Goal: Task Accomplishment & Management: Manage account settings

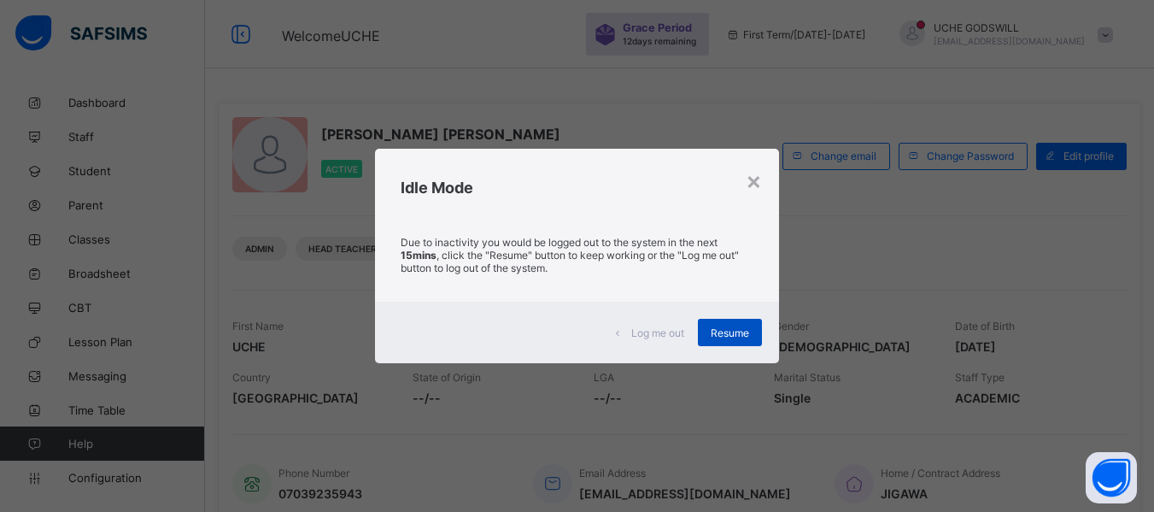
click at [732, 334] on span "Resume" at bounding box center [730, 332] width 38 height 13
click at [737, 340] on div "Resume" at bounding box center [730, 332] width 64 height 27
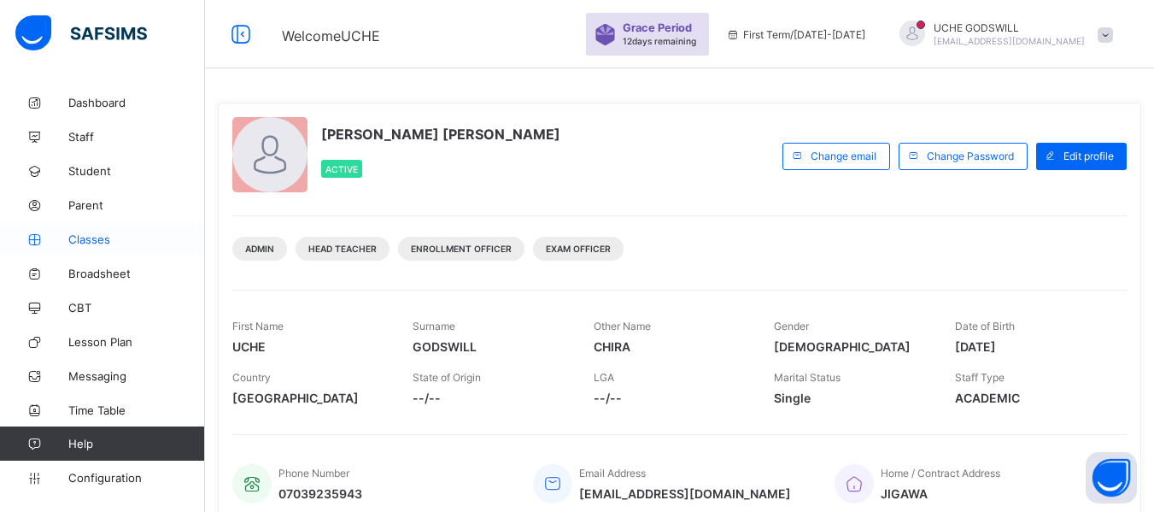
click at [92, 235] on span "Classes" at bounding box center [136, 239] width 137 height 14
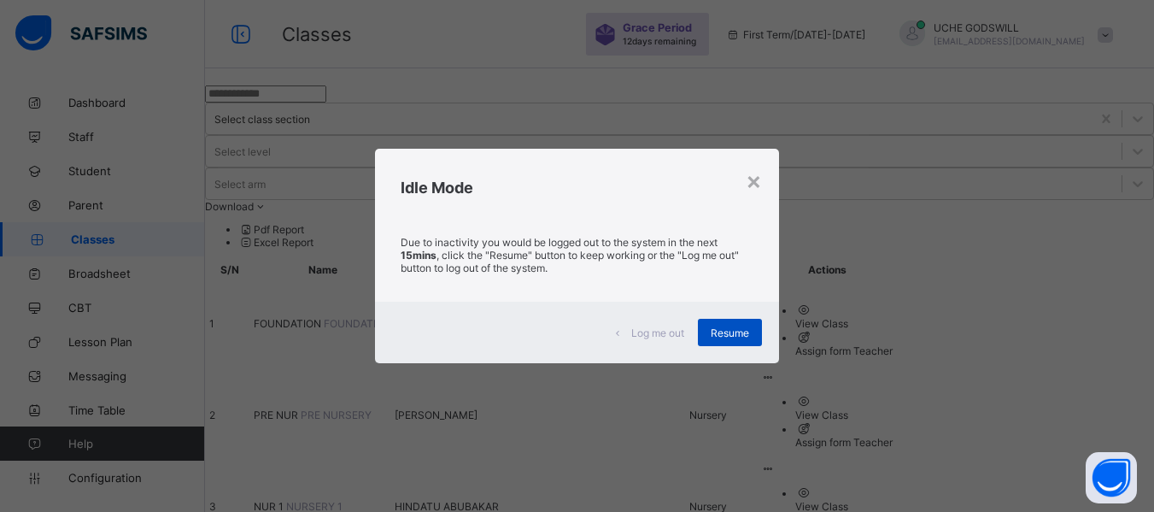
click at [728, 327] on span "Resume" at bounding box center [730, 332] width 38 height 13
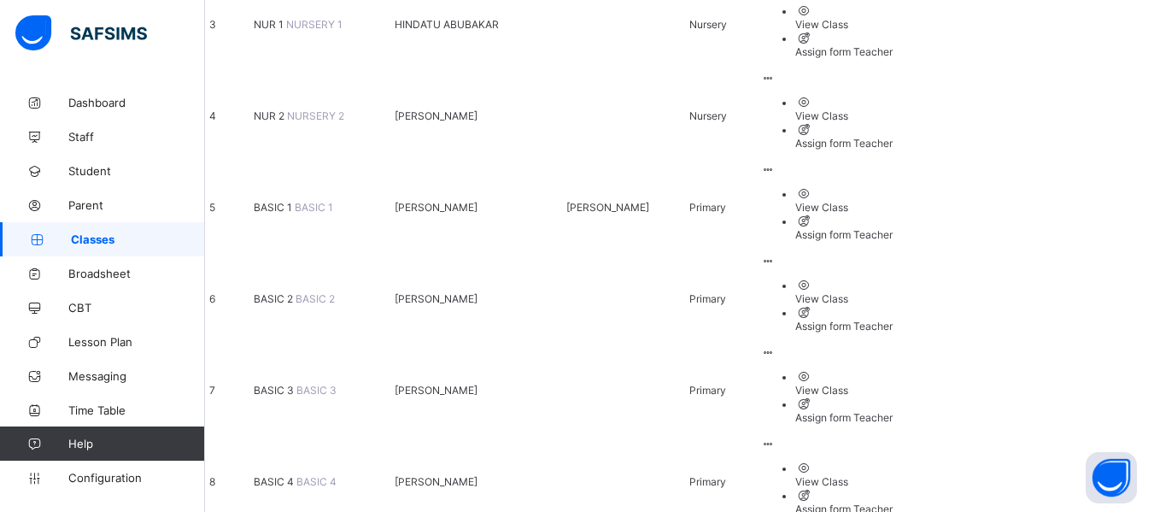
scroll to position [483, 0]
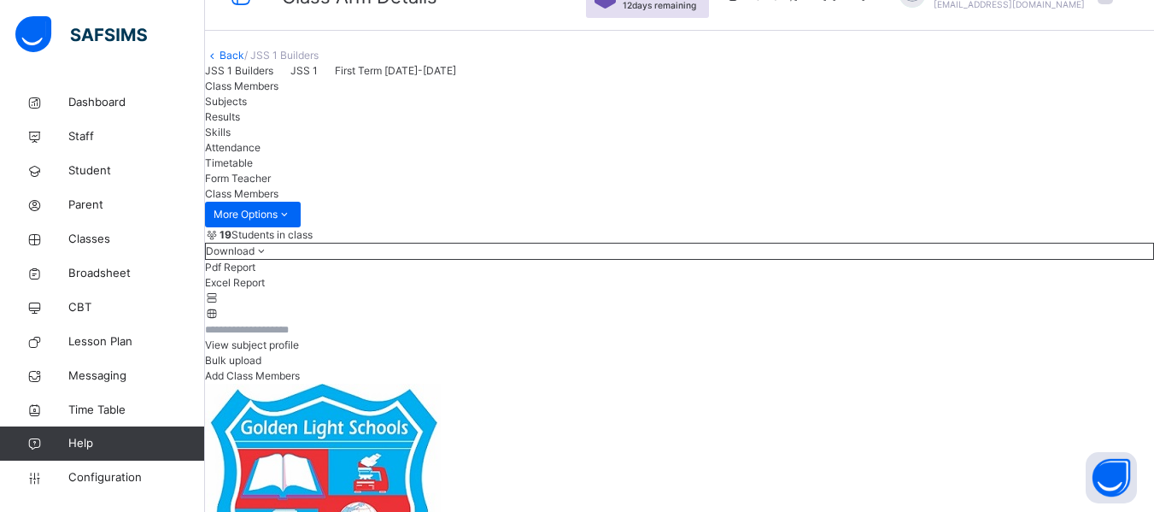
scroll to position [37, 0]
click at [848, 354] on div "View subject profile" at bounding box center [679, 345] width 949 height 15
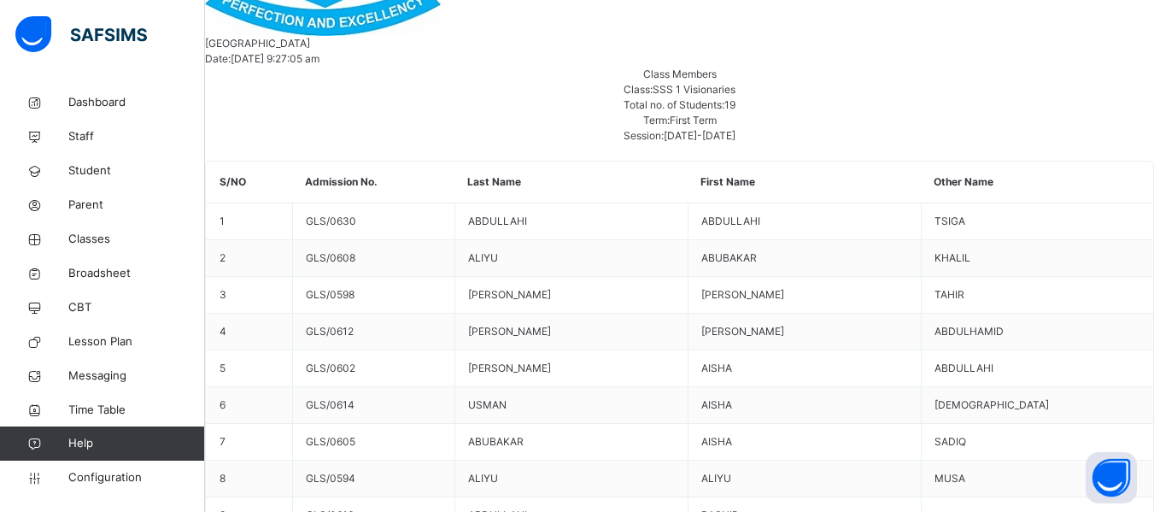
scroll to position [1067, 0]
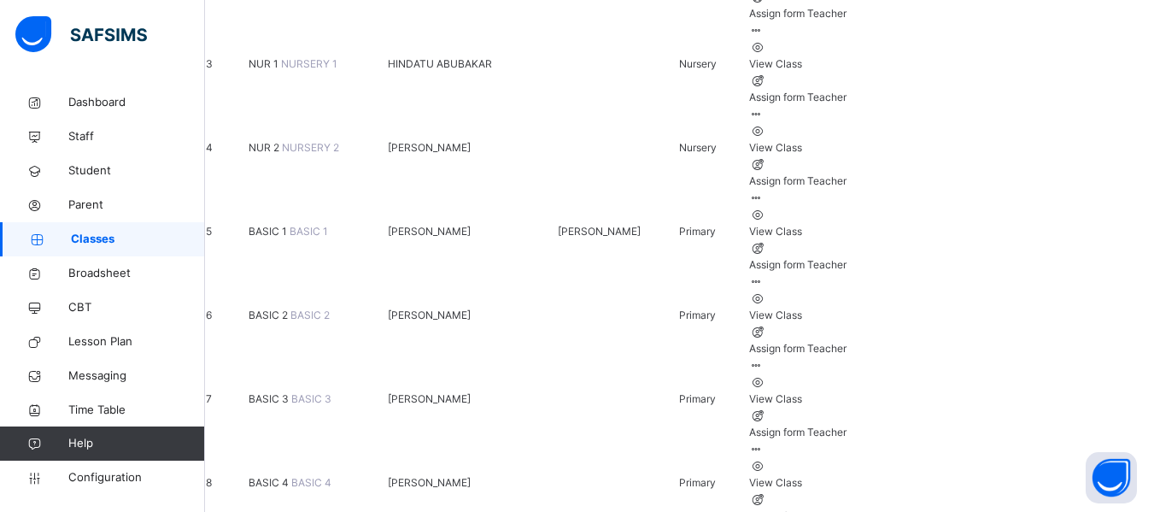
scroll to position [409, 0]
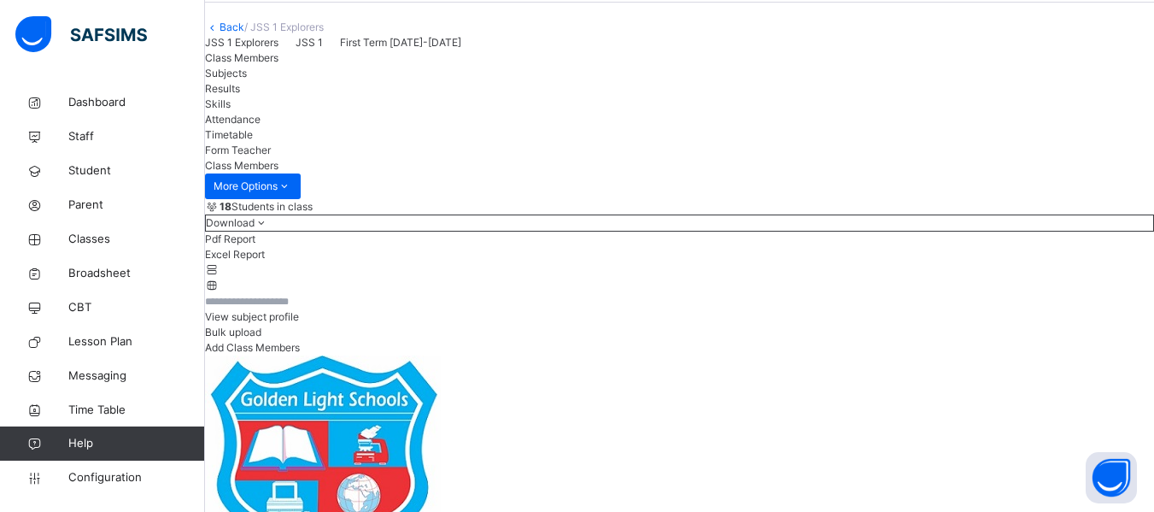
scroll to position [65, 0]
click at [299, 324] on span "View subject profile" at bounding box center [252, 317] width 94 height 13
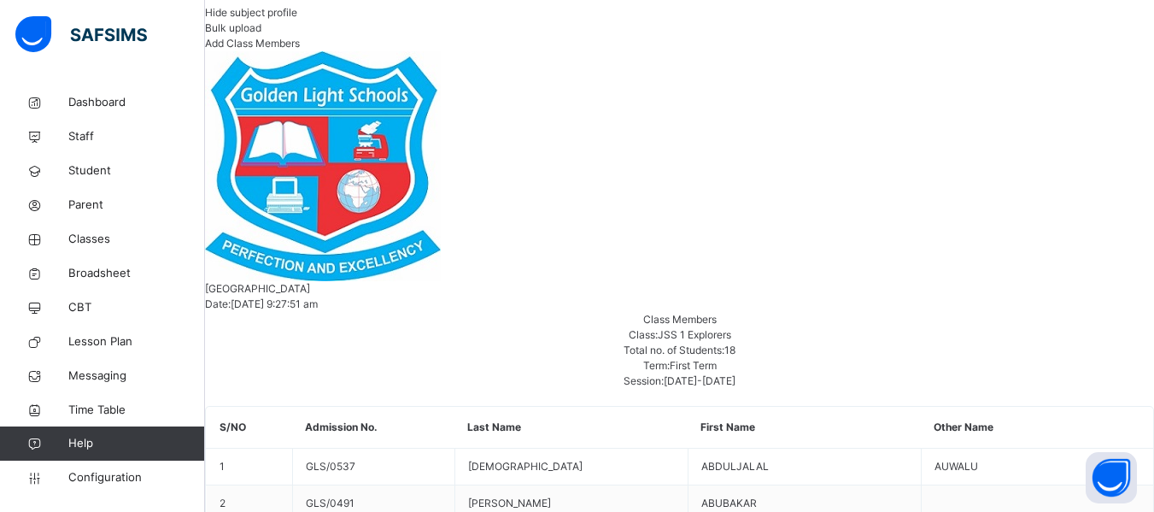
scroll to position [0, 0]
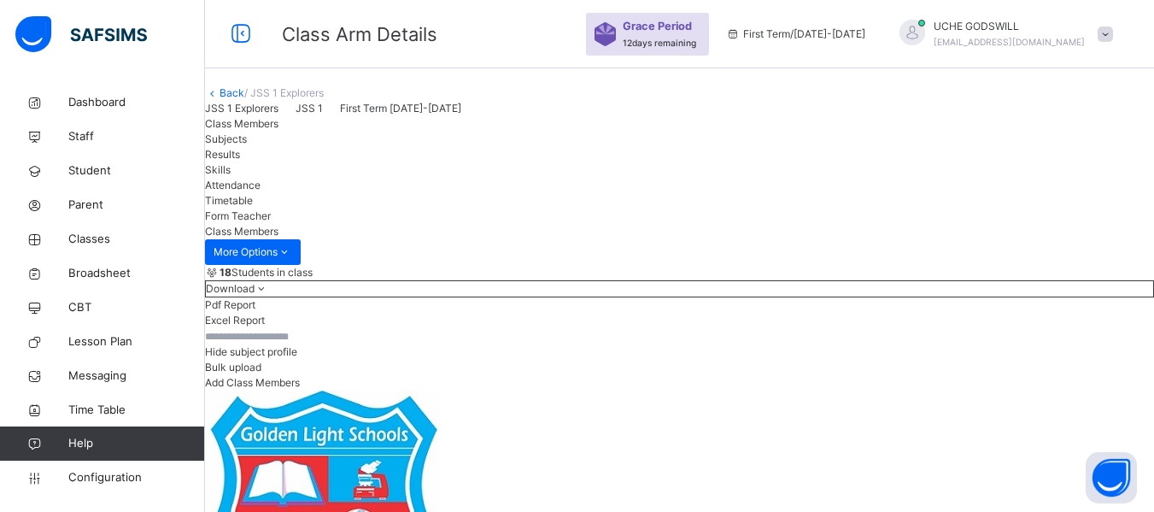
click at [244, 99] on link "Back" at bounding box center [232, 92] width 25 height 13
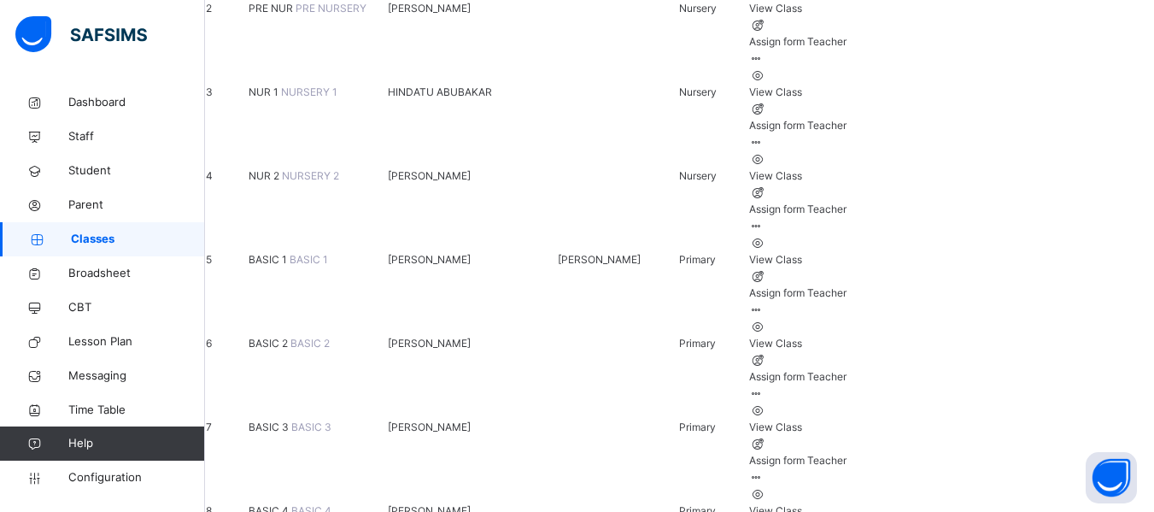
scroll to position [380, 0]
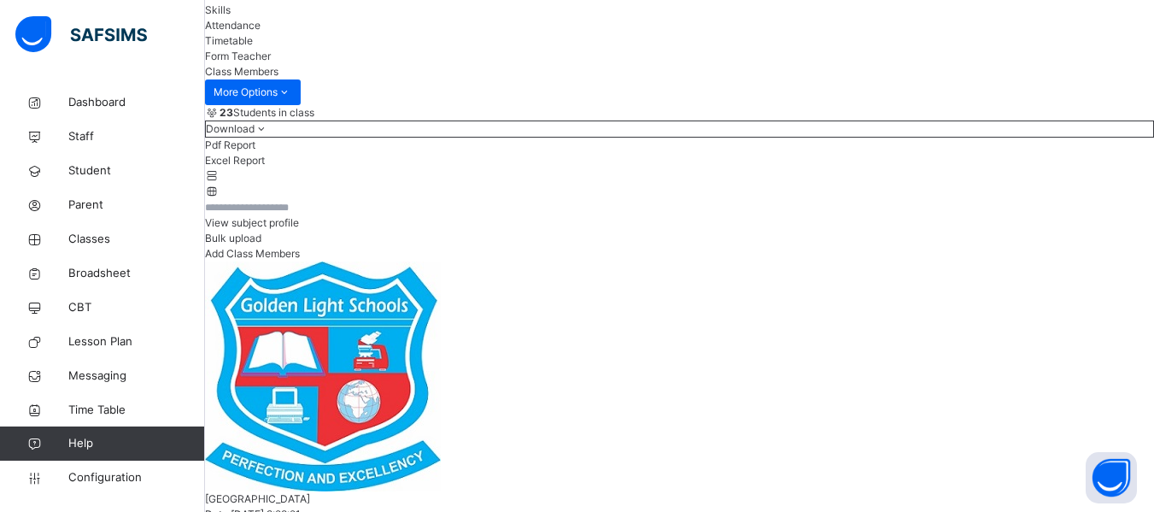
scroll to position [157, 0]
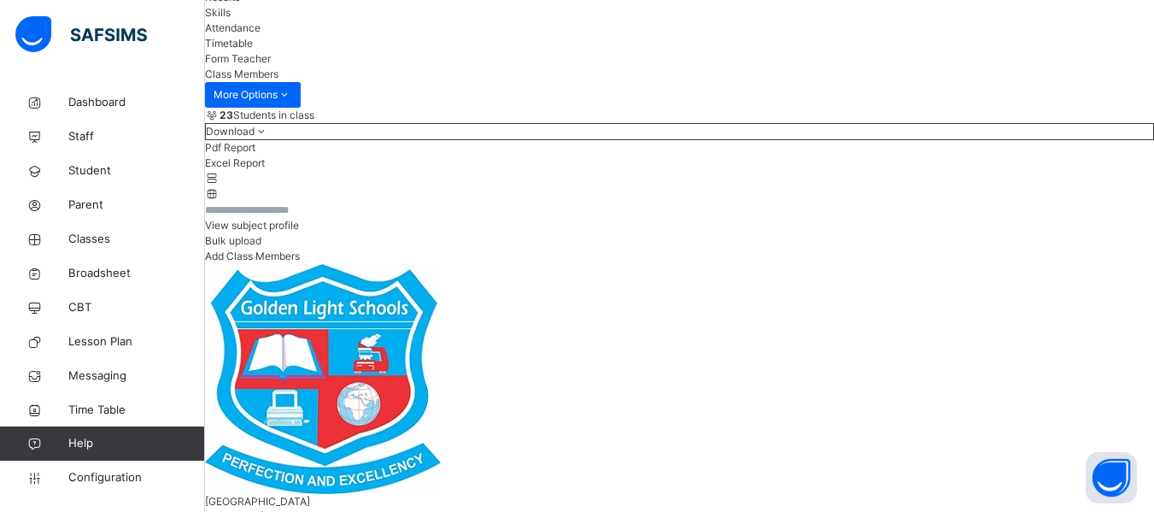
click at [853, 233] on div "View subject profile" at bounding box center [679, 225] width 949 height 15
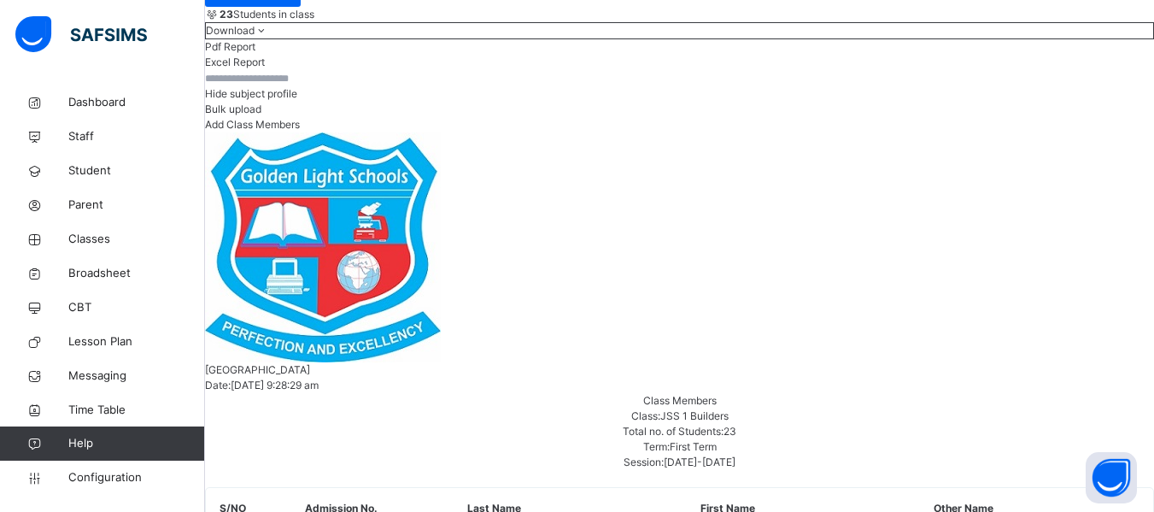
scroll to position [257, 0]
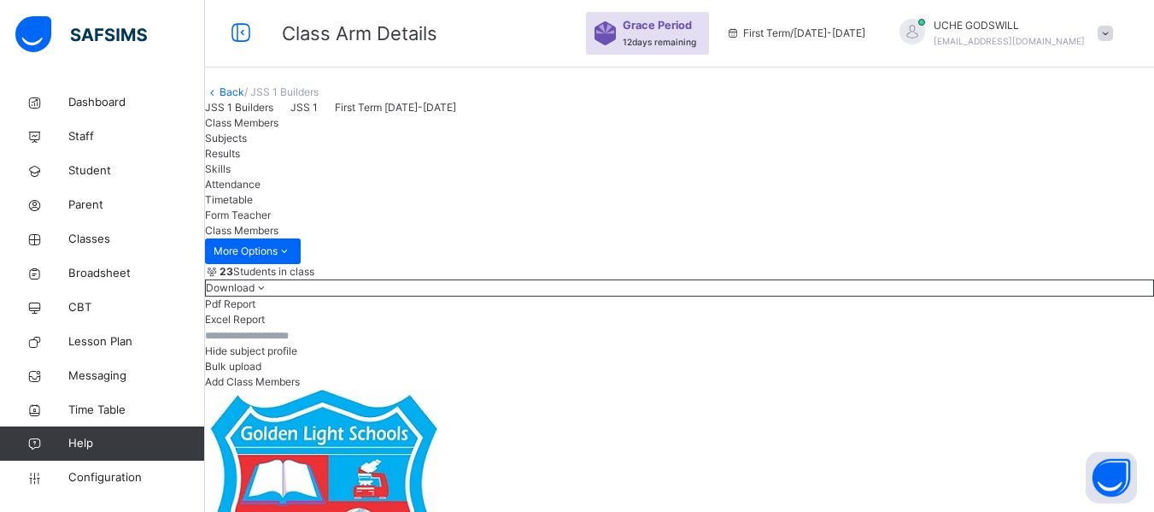
scroll to position [0, 0]
click at [244, 99] on link "Back" at bounding box center [232, 92] width 25 height 13
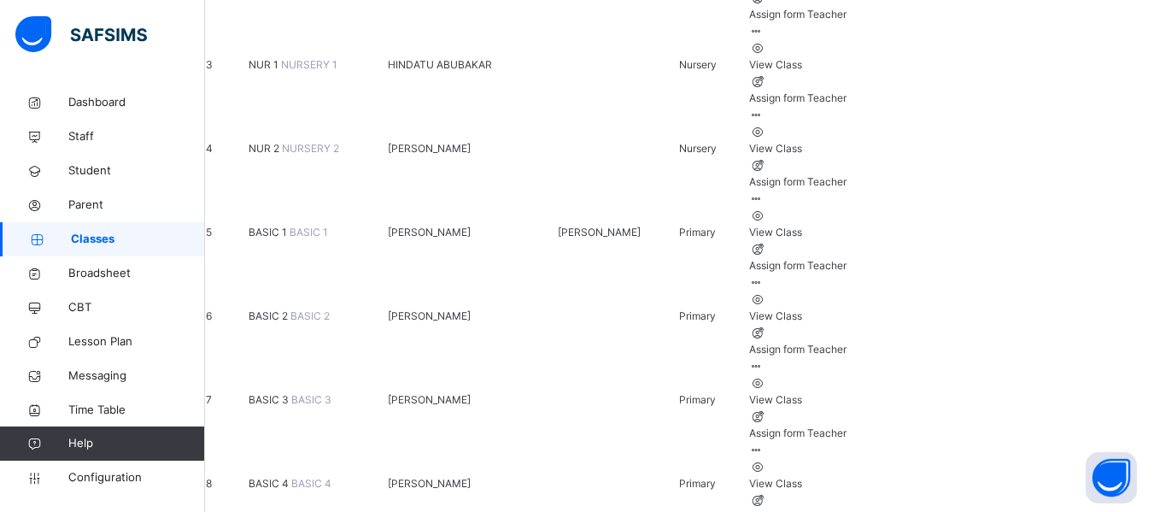
scroll to position [412, 0]
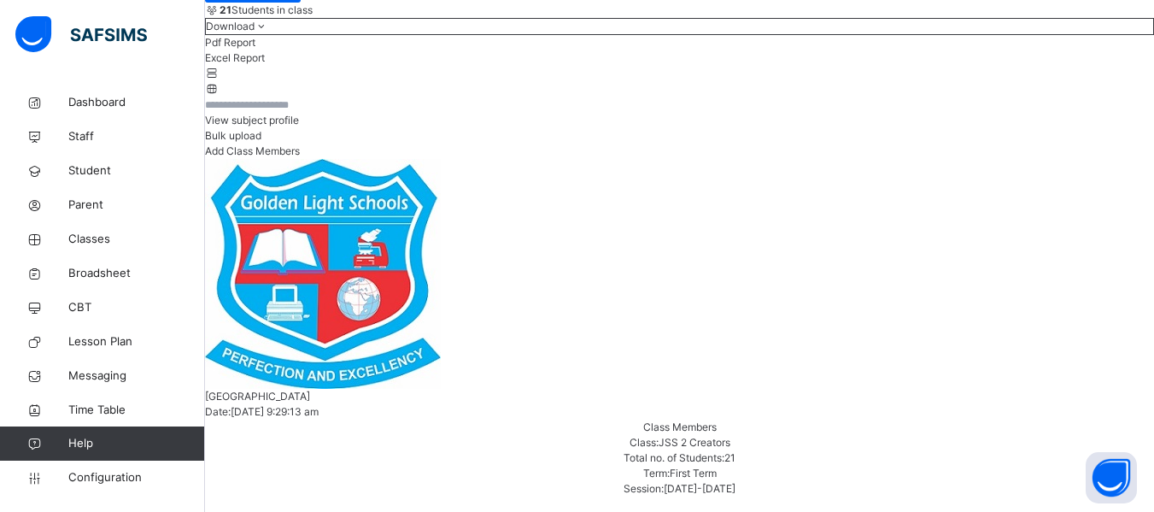
scroll to position [263, 0]
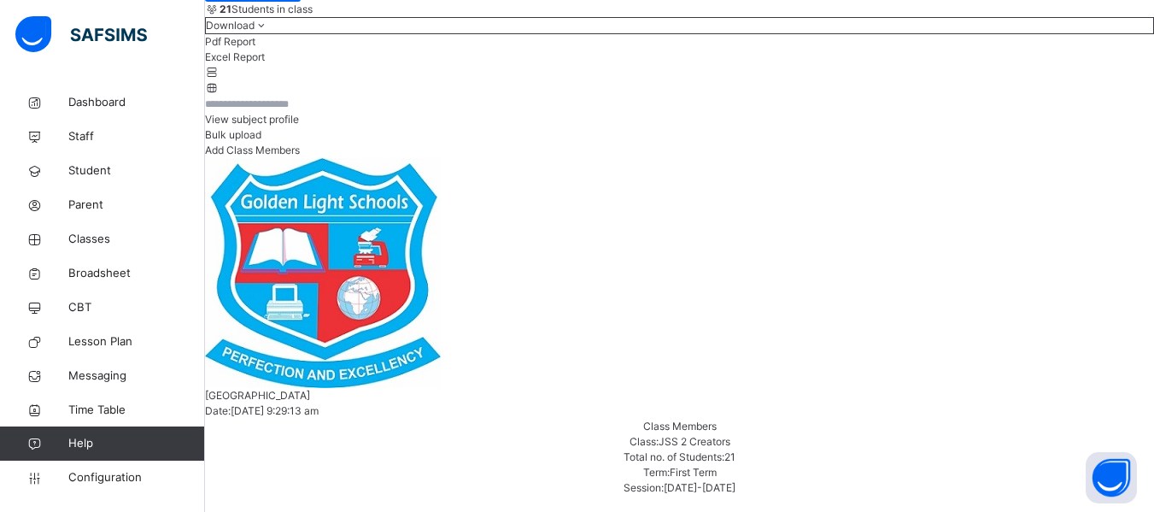
click at [299, 126] on span "View subject profile" at bounding box center [252, 119] width 94 height 13
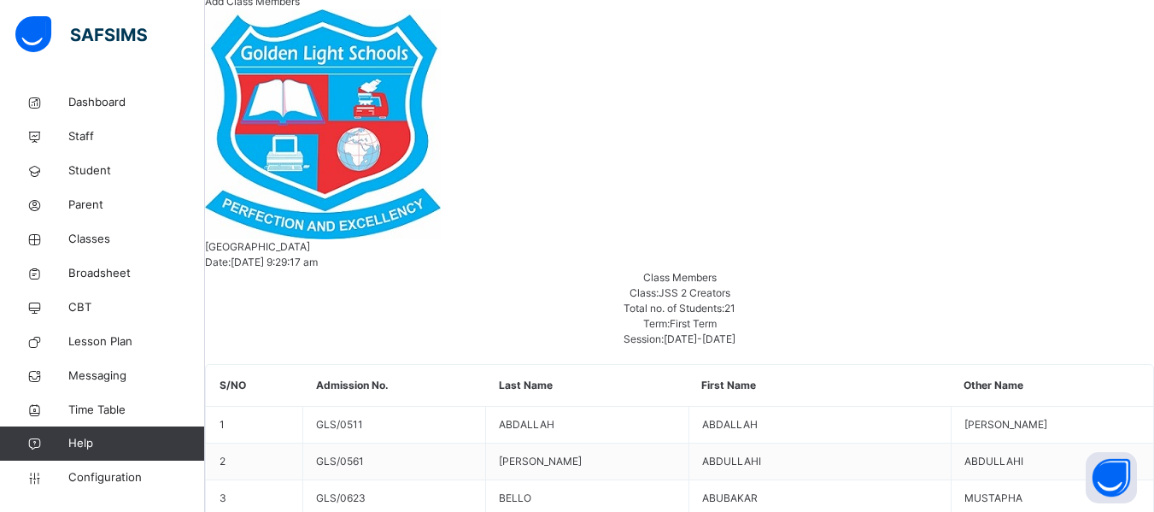
scroll to position [378, 0]
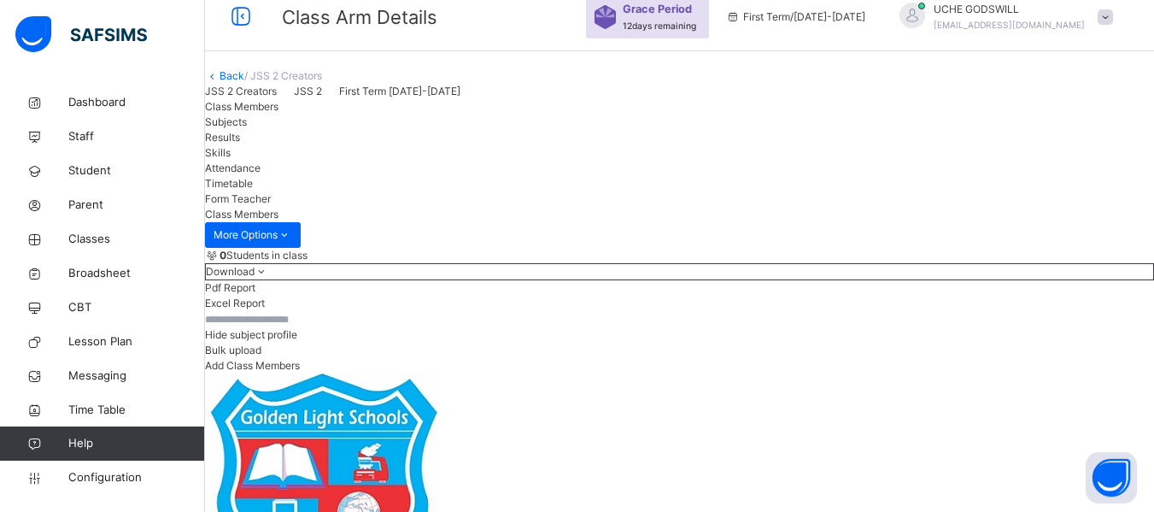
scroll to position [16, 0]
click at [244, 83] on link "Back" at bounding box center [232, 76] width 25 height 13
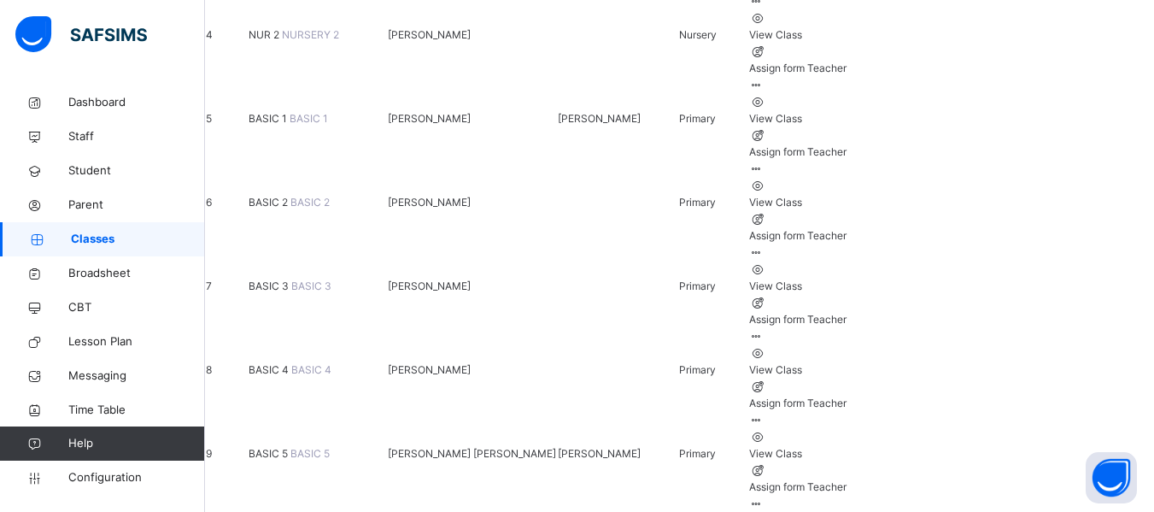
scroll to position [525, 0]
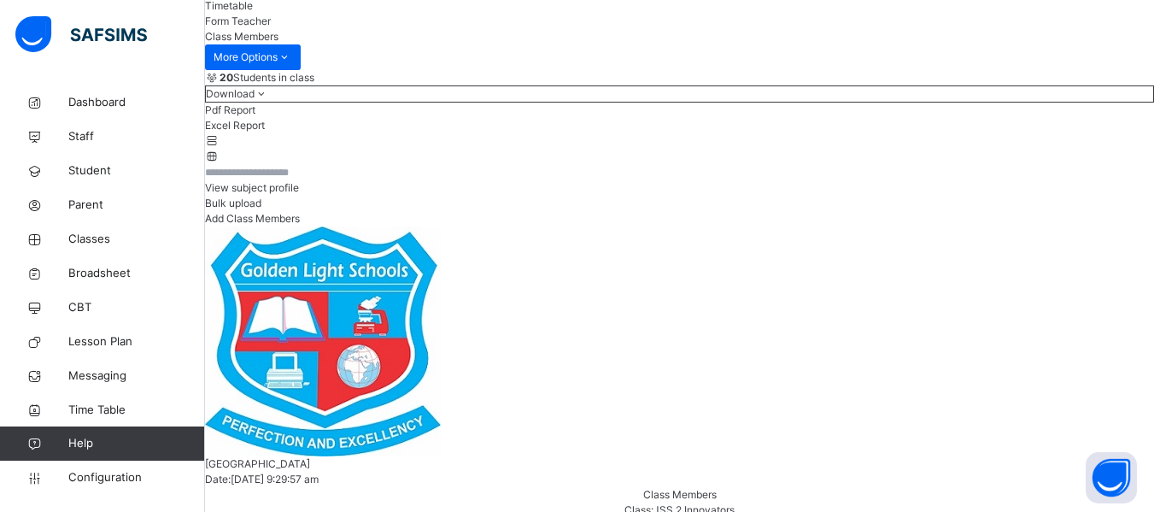
scroll to position [205, 0]
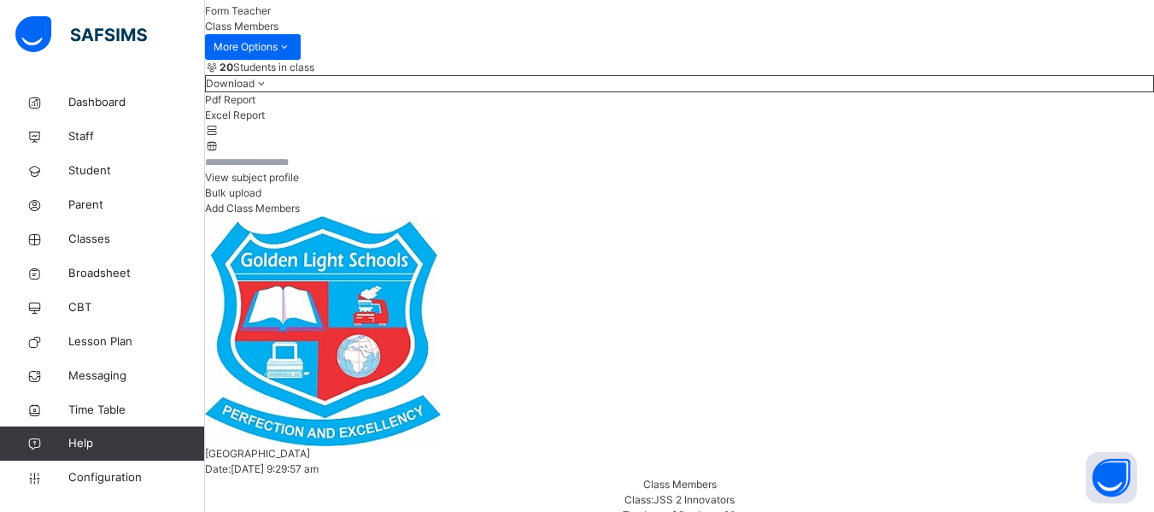
click at [299, 184] on span "View subject profile" at bounding box center [252, 177] width 94 height 13
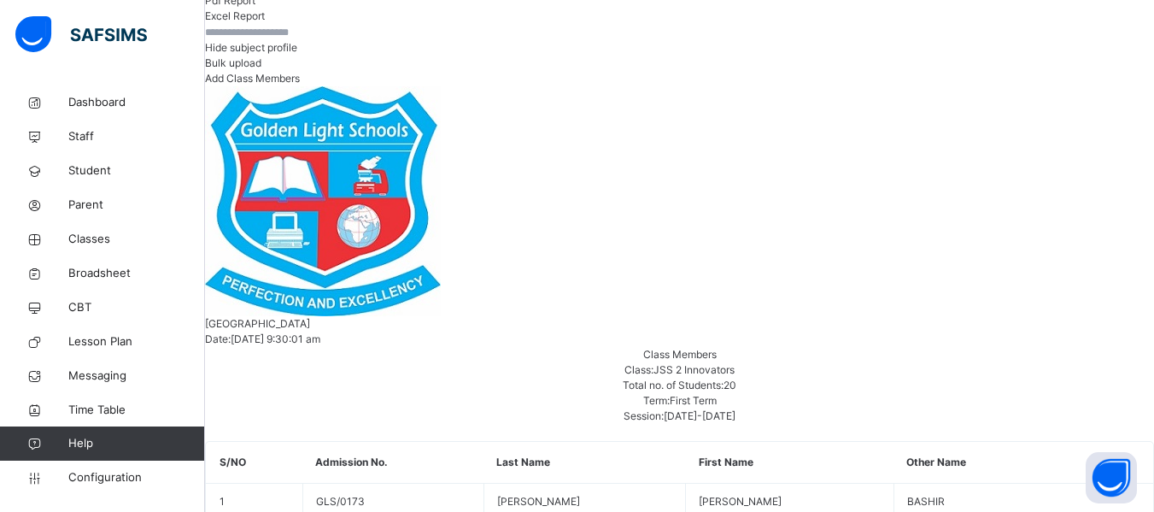
scroll to position [257, 0]
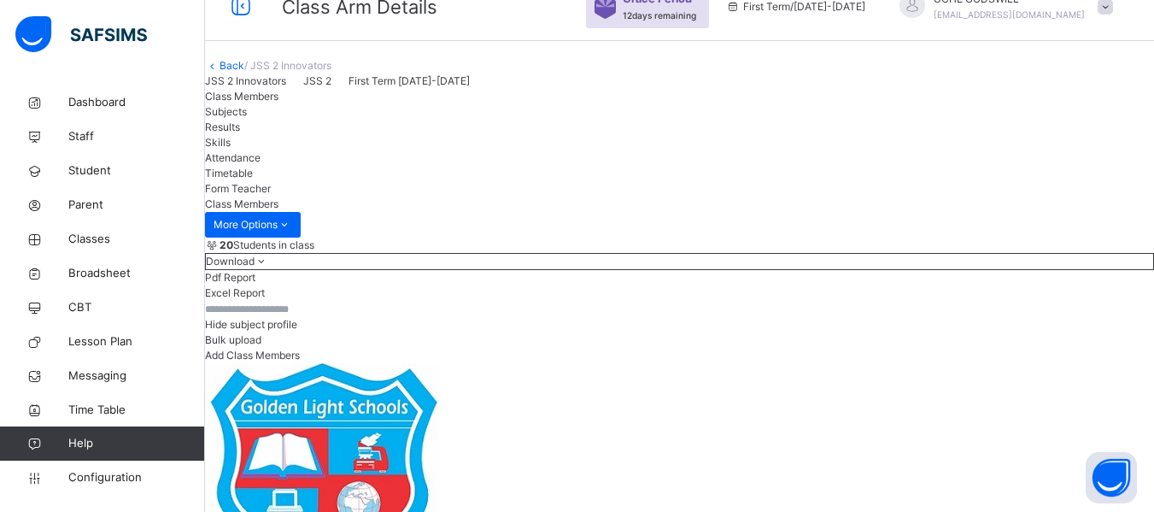
scroll to position [0, 0]
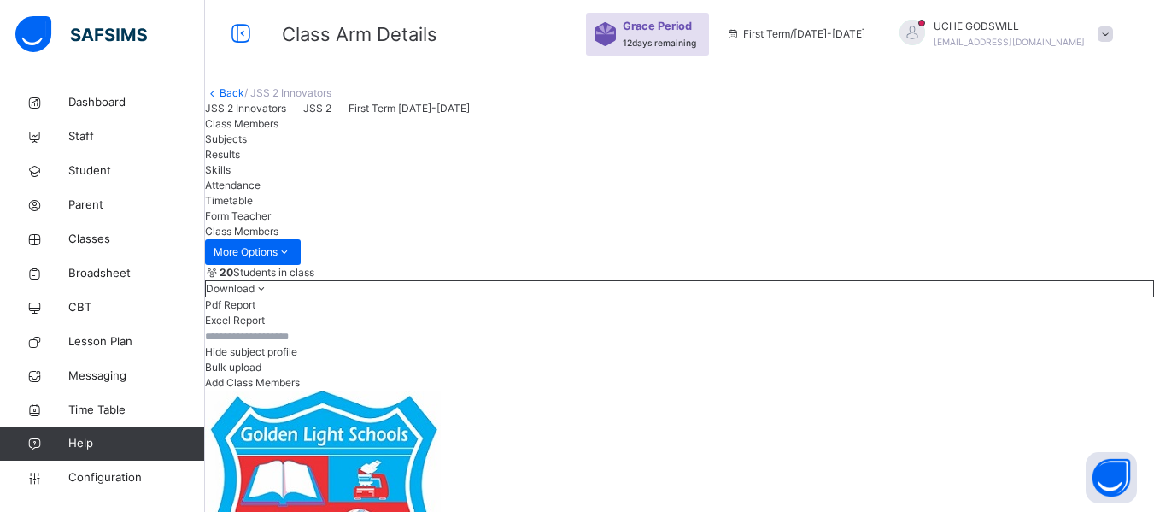
click at [244, 99] on link "Back" at bounding box center [232, 92] width 25 height 13
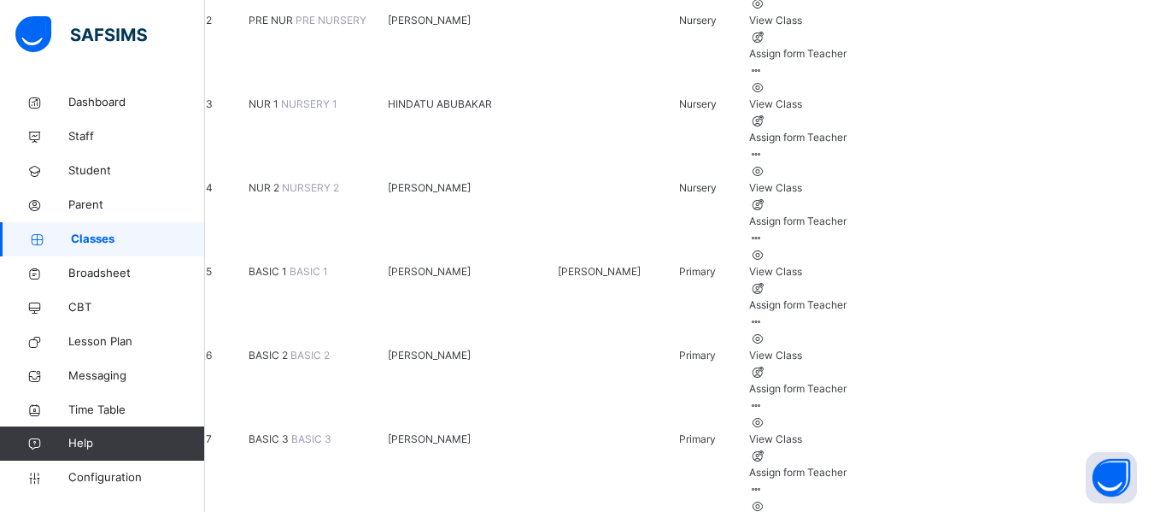
scroll to position [448, 0]
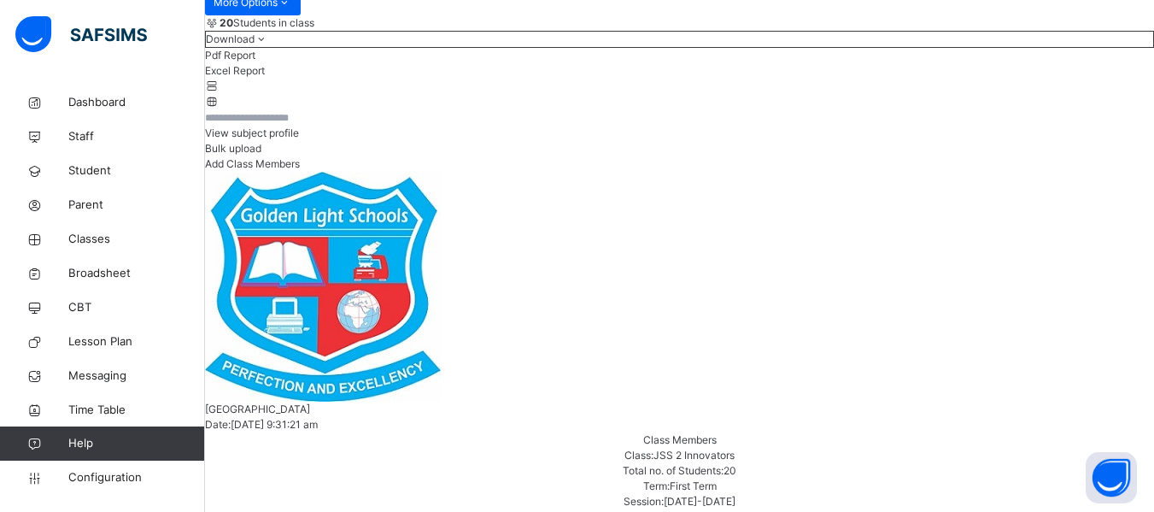
scroll to position [220, 0]
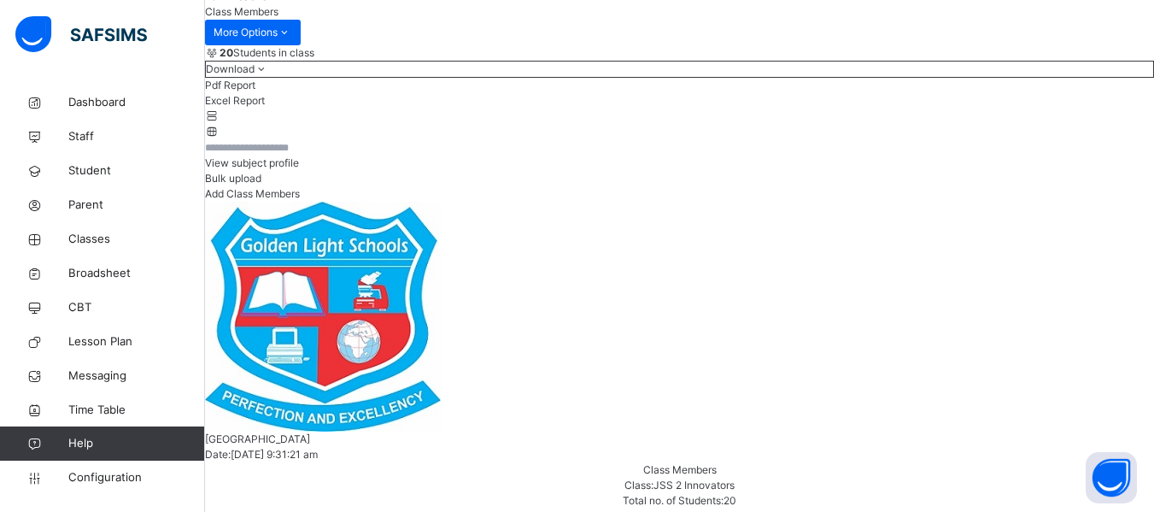
click at [833, 171] on div "View subject profile" at bounding box center [679, 163] width 949 height 15
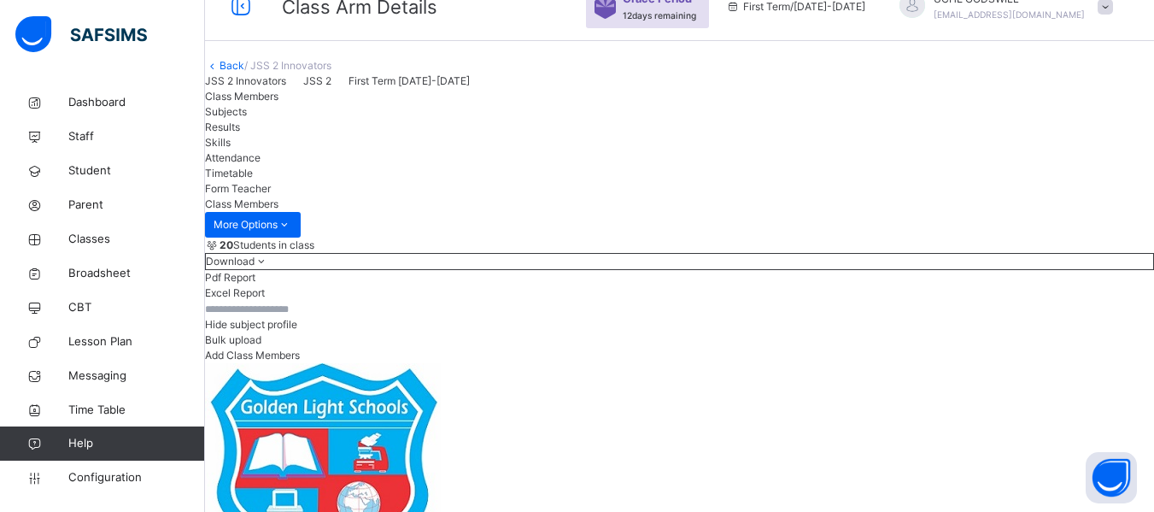
scroll to position [26, 0]
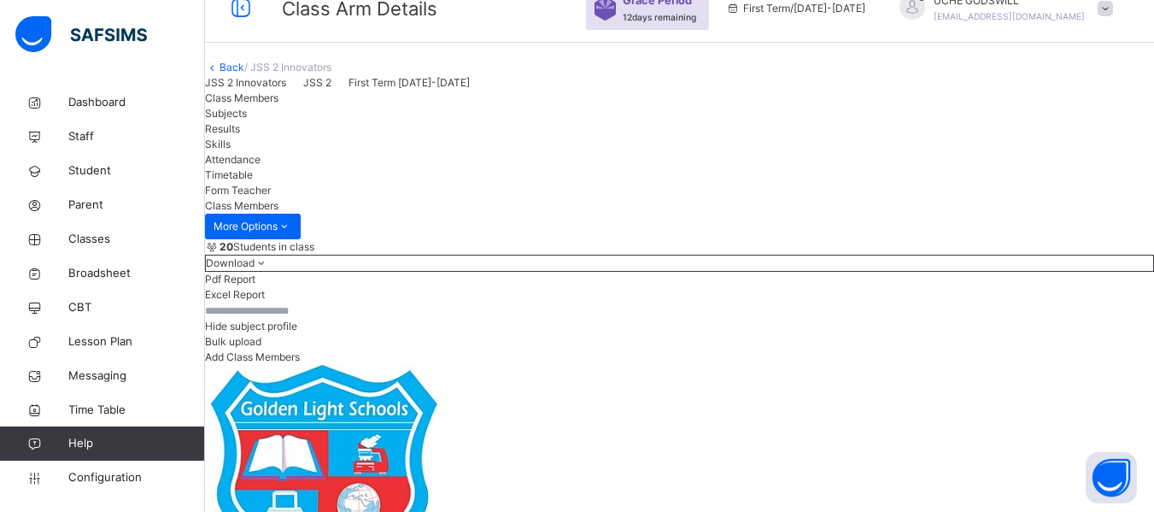
click at [244, 73] on link "Back" at bounding box center [232, 67] width 25 height 13
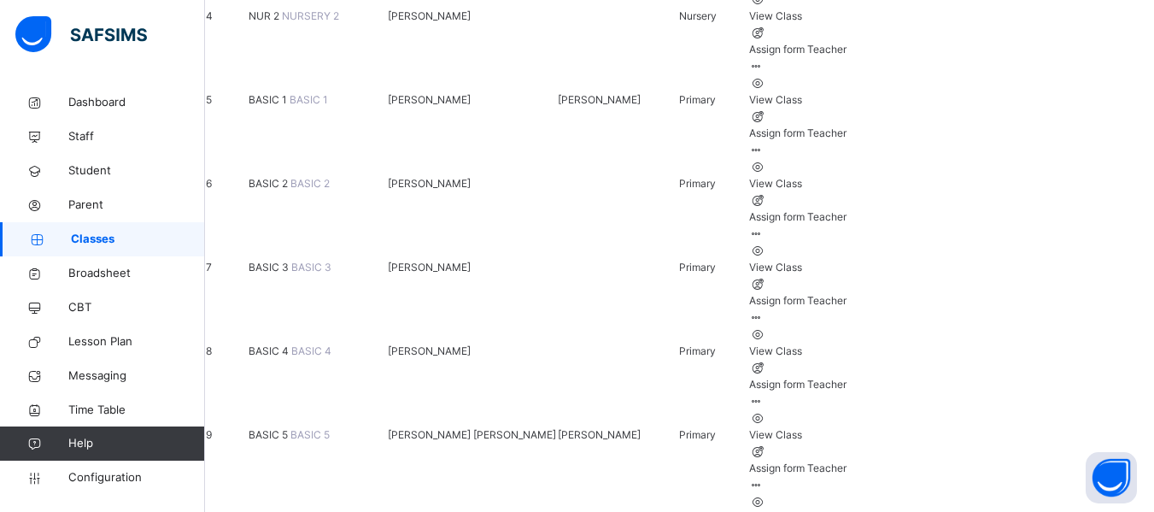
scroll to position [550, 0]
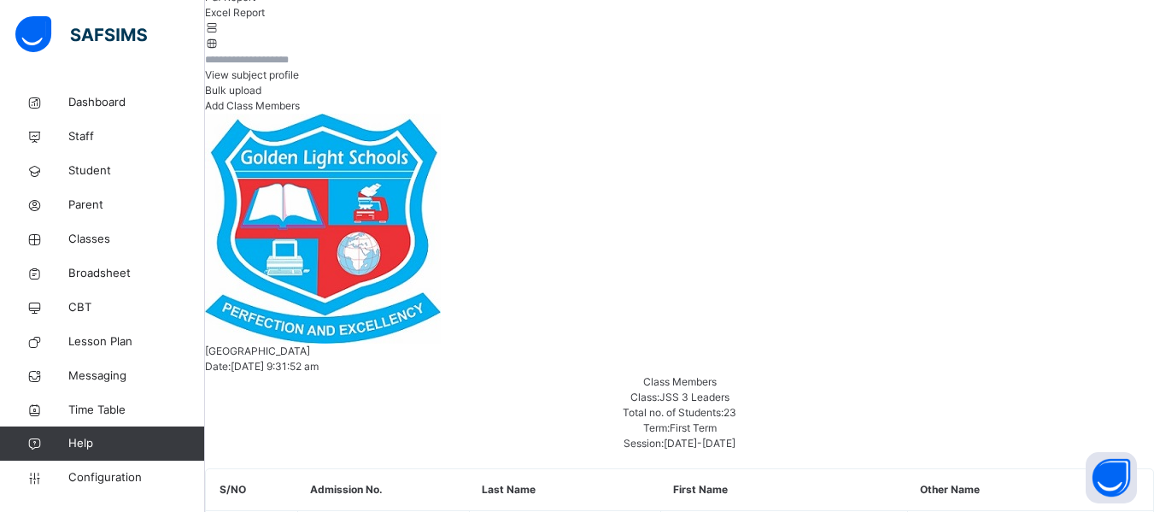
scroll to position [297, 0]
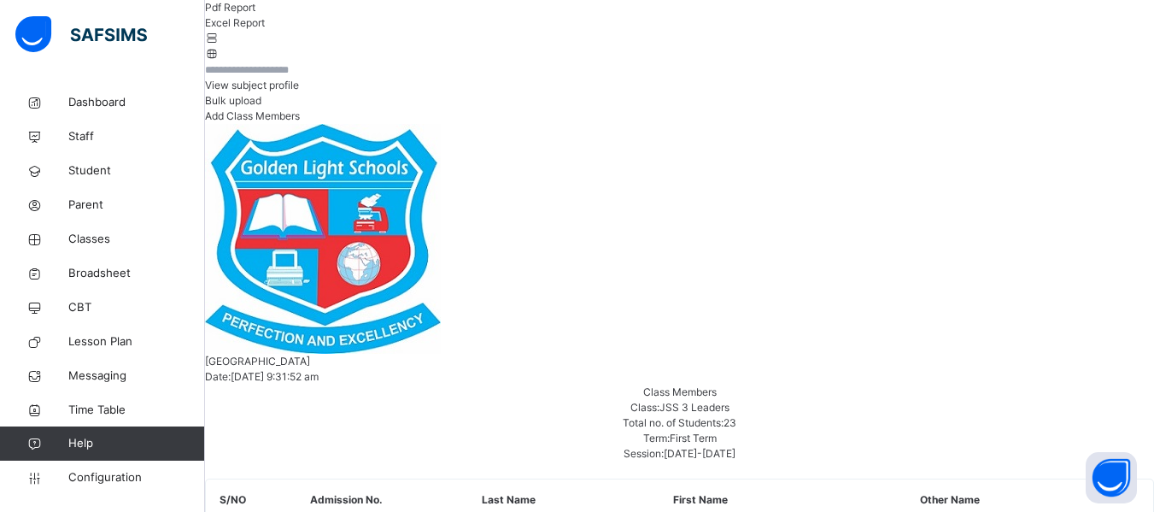
click at [299, 91] on span "View subject profile" at bounding box center [252, 85] width 94 height 13
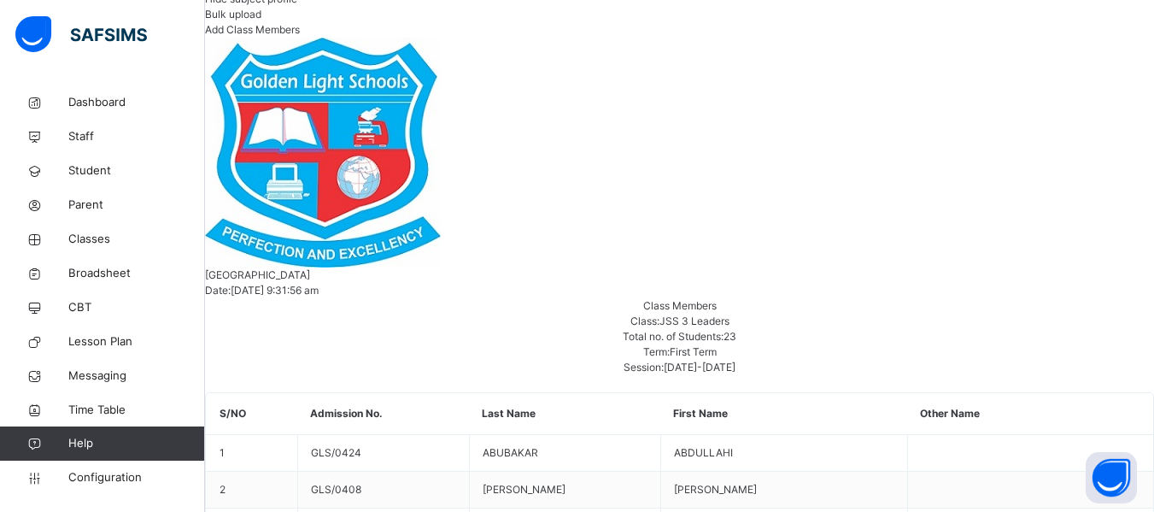
scroll to position [320, 0]
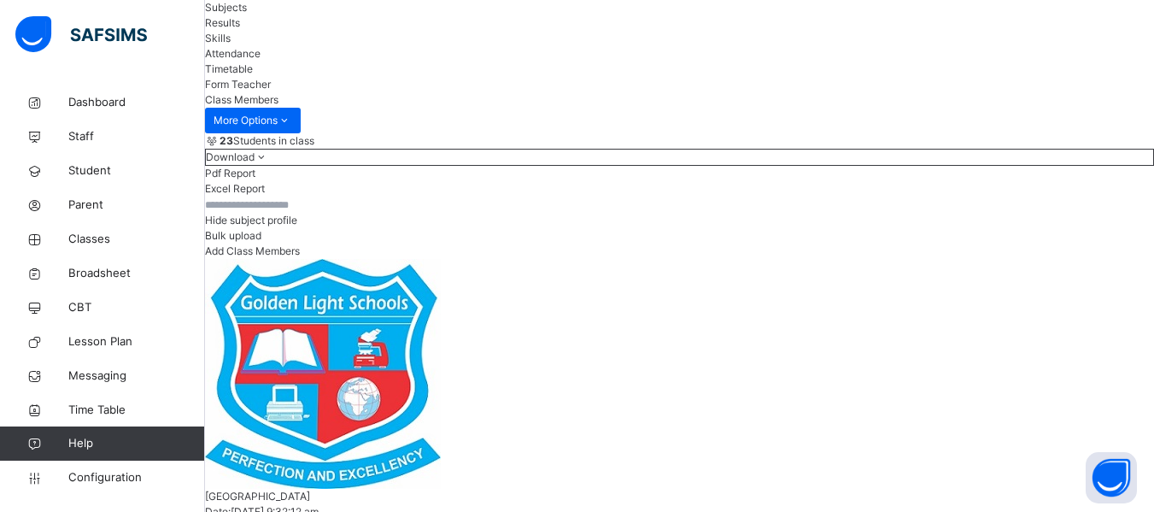
scroll to position [0, 0]
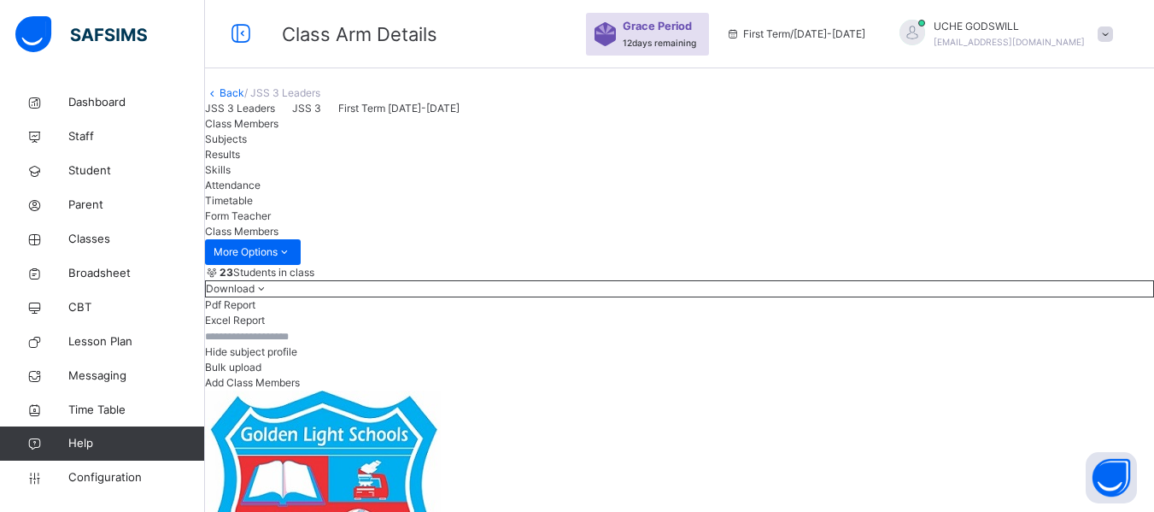
click at [244, 99] on link "Back" at bounding box center [232, 92] width 25 height 13
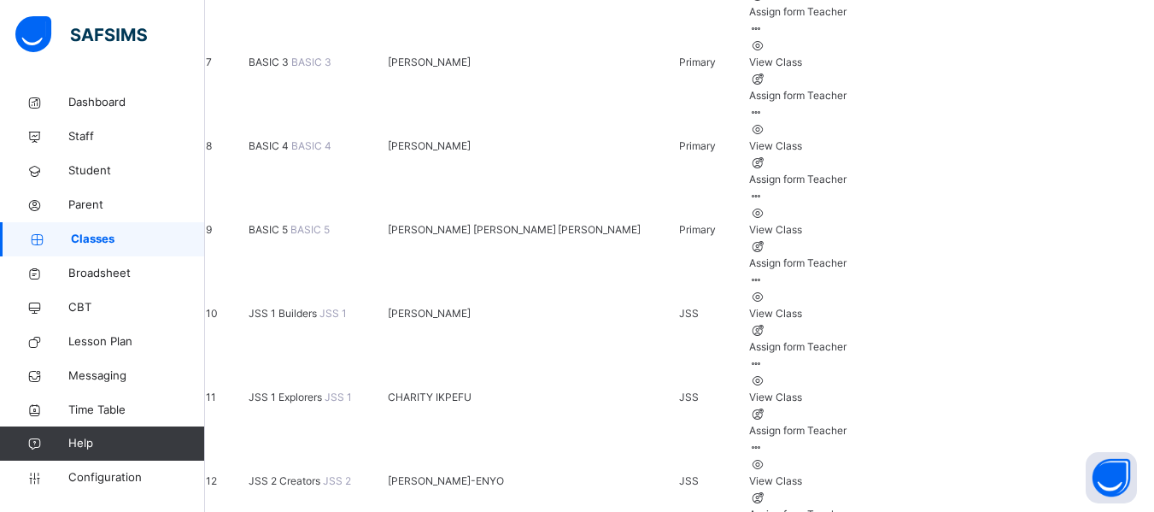
scroll to position [746, 0]
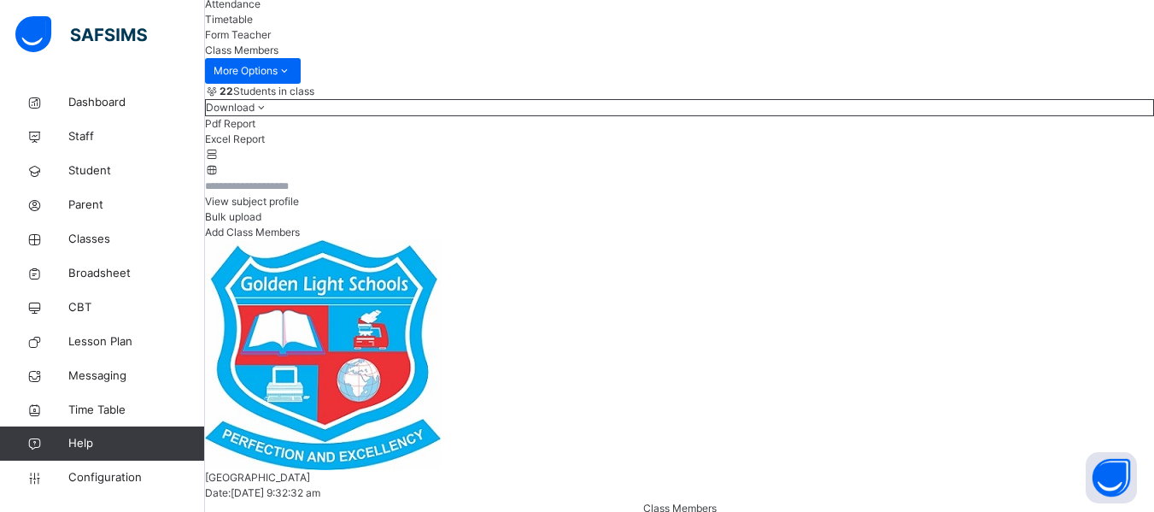
scroll to position [179, 0]
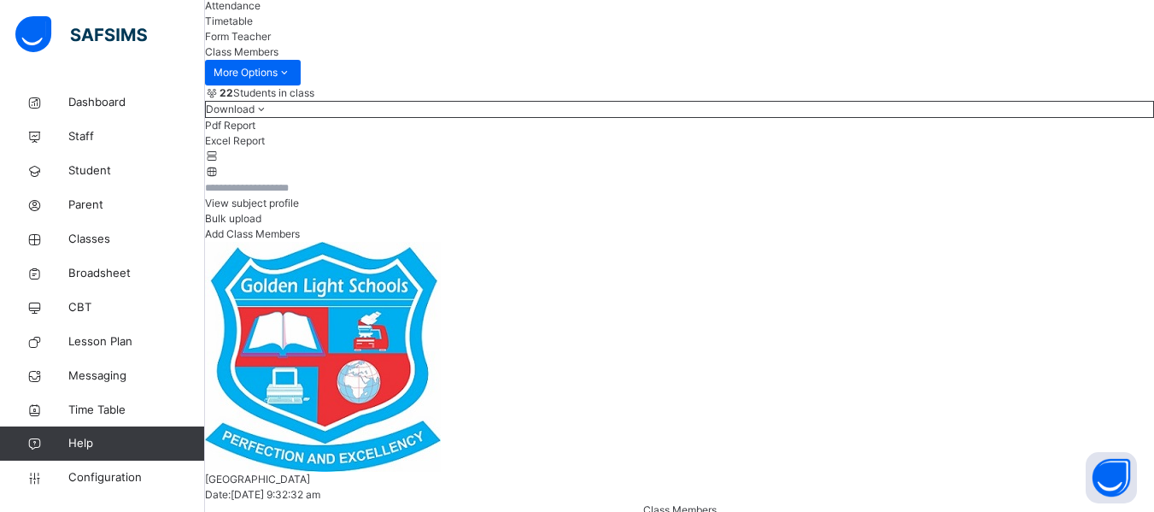
click at [299, 209] on span "View subject profile" at bounding box center [252, 203] width 94 height 13
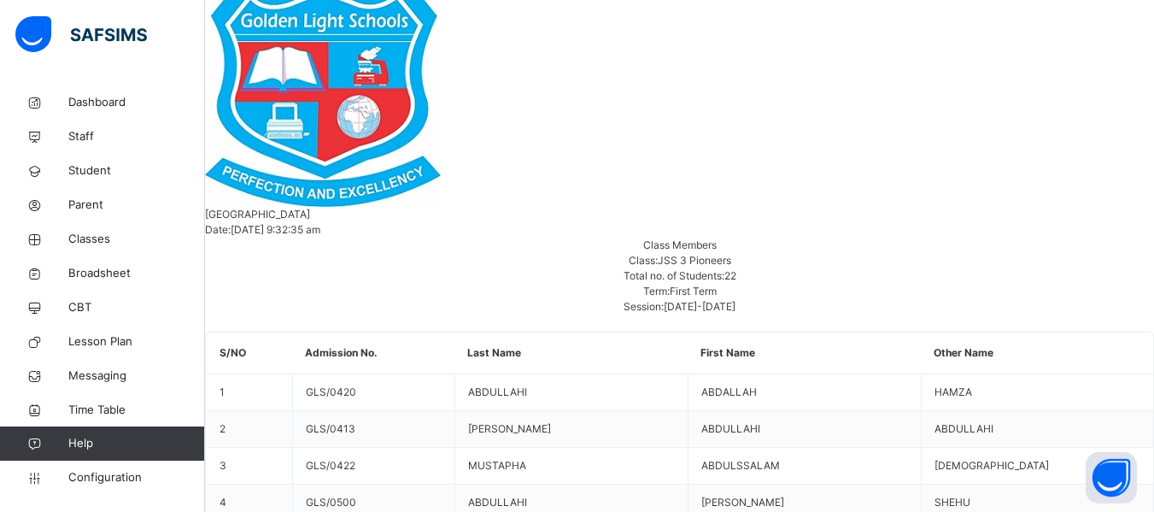
scroll to position [425, 0]
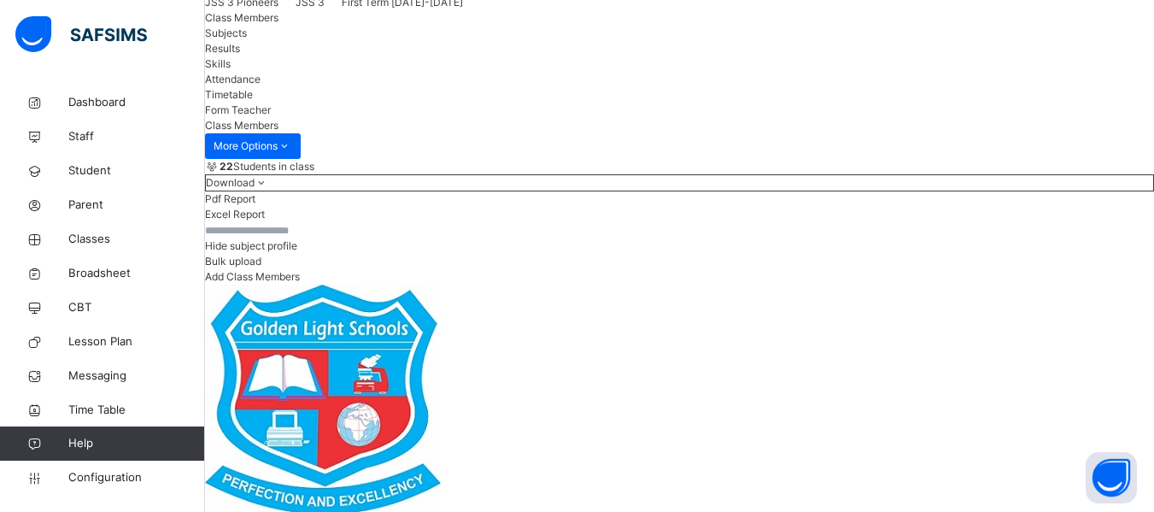
scroll to position [0, 0]
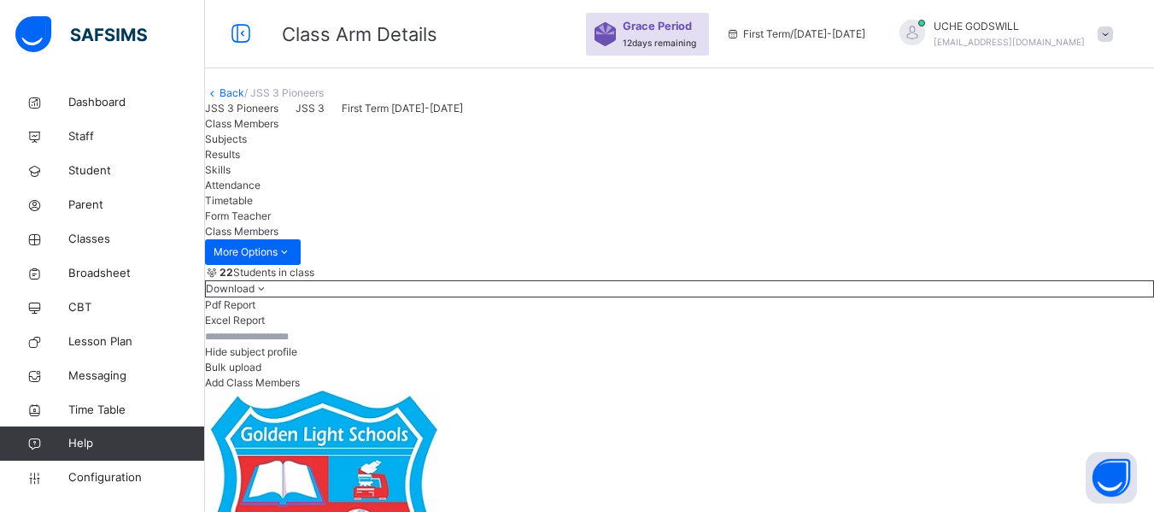
click at [244, 99] on link "Back" at bounding box center [232, 92] width 25 height 13
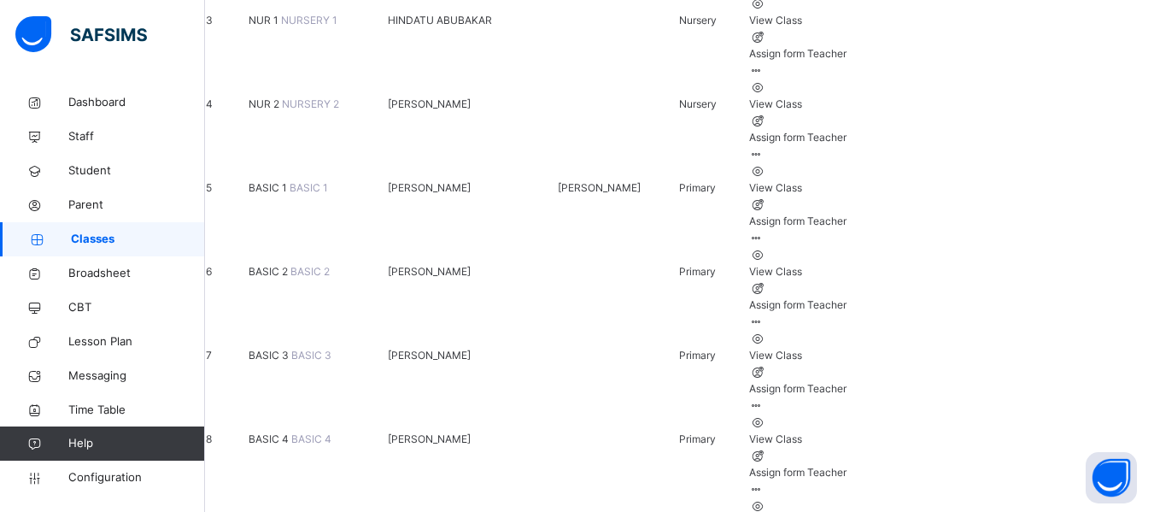
scroll to position [474, 0]
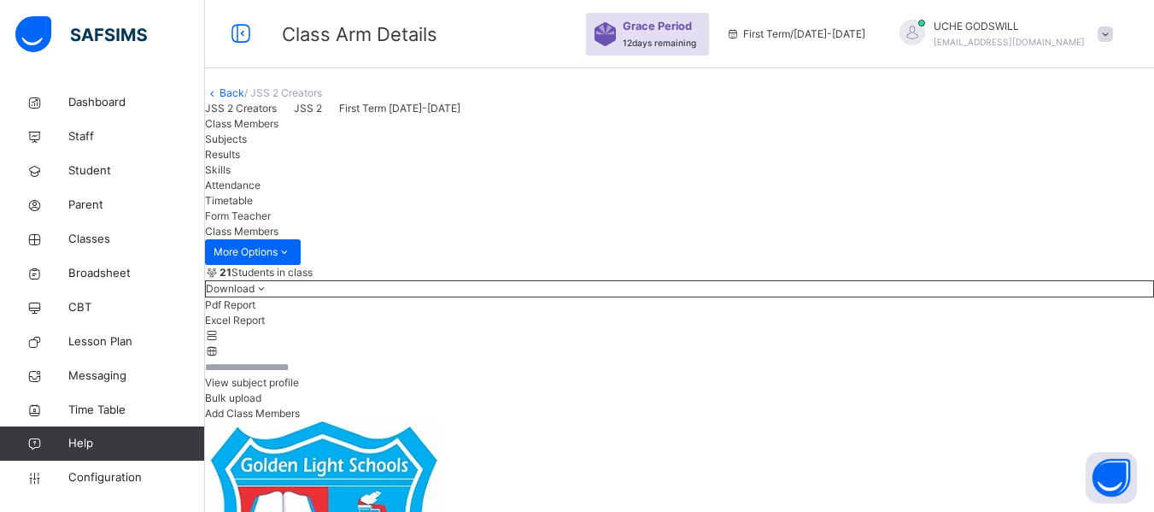
click at [271, 222] on span "Form Teacher" at bounding box center [238, 215] width 66 height 13
click at [267, 130] on span "Class Members" at bounding box center [241, 123] width 73 height 13
click at [244, 99] on link "Back" at bounding box center [232, 92] width 25 height 13
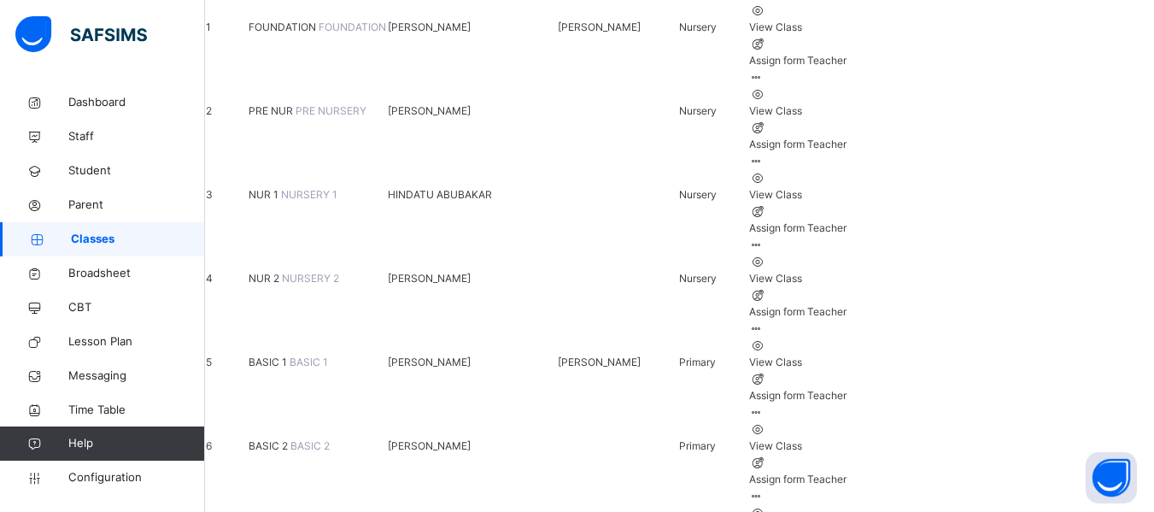
scroll to position [273, 0]
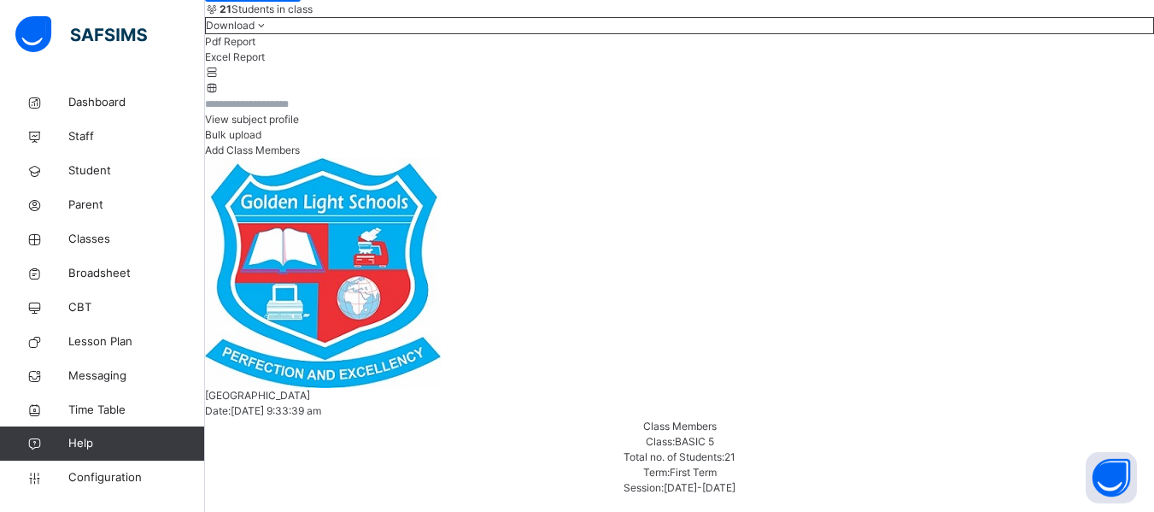
scroll to position [227, 0]
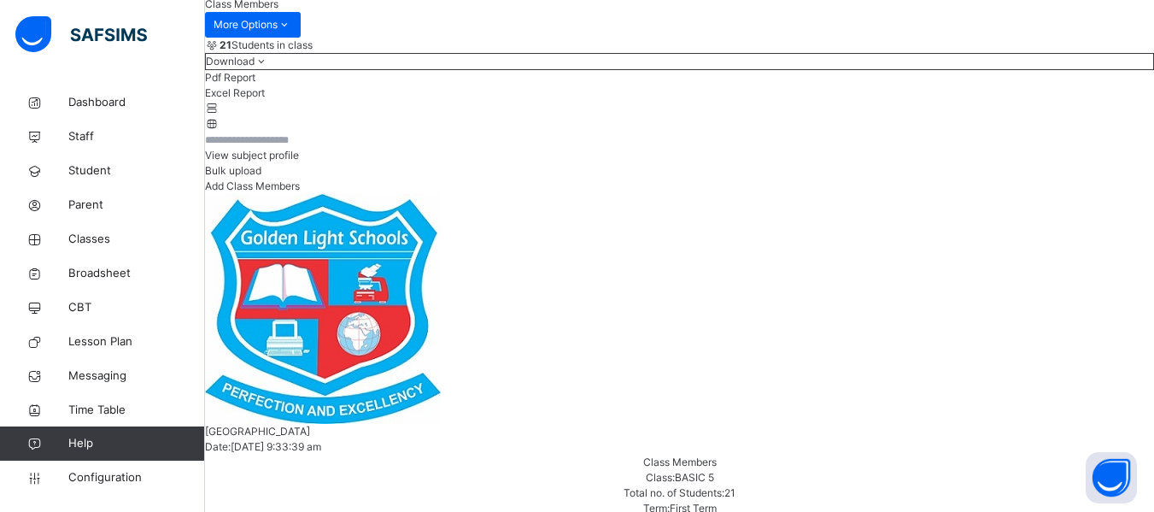
click at [299, 161] on span "View subject profile" at bounding box center [252, 155] width 94 height 13
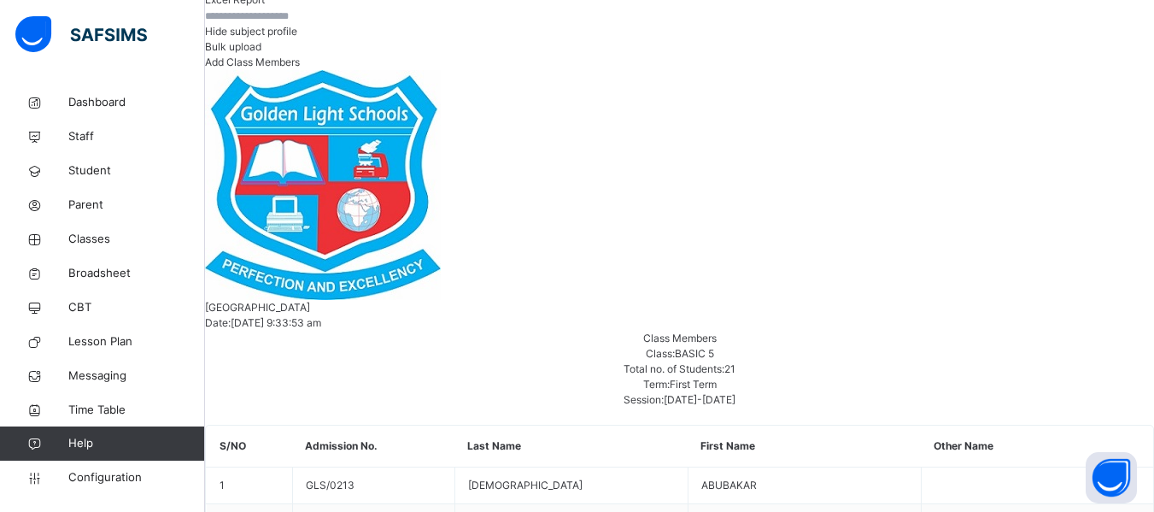
scroll to position [313, 0]
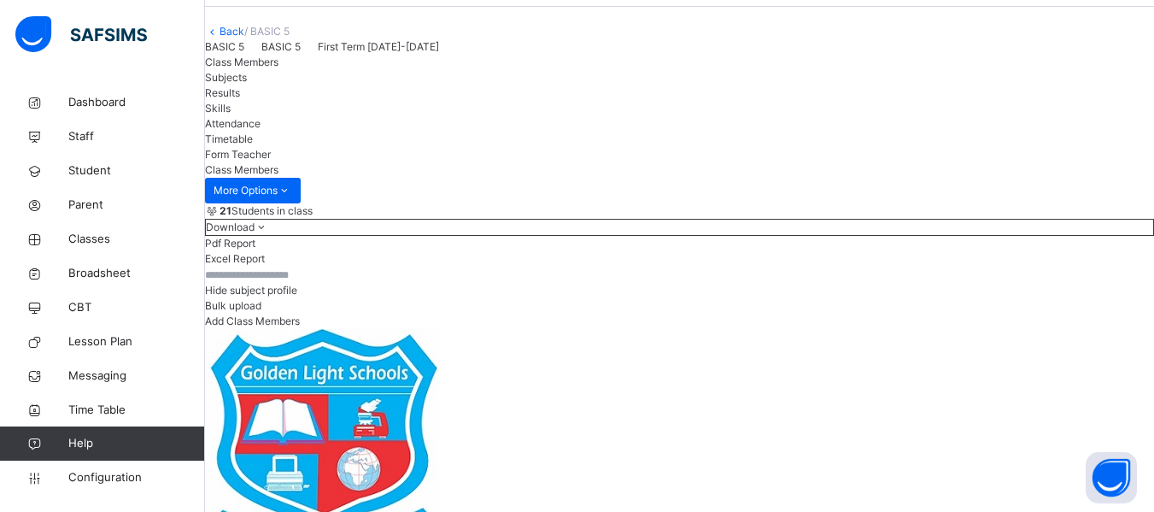
scroll to position [0, 0]
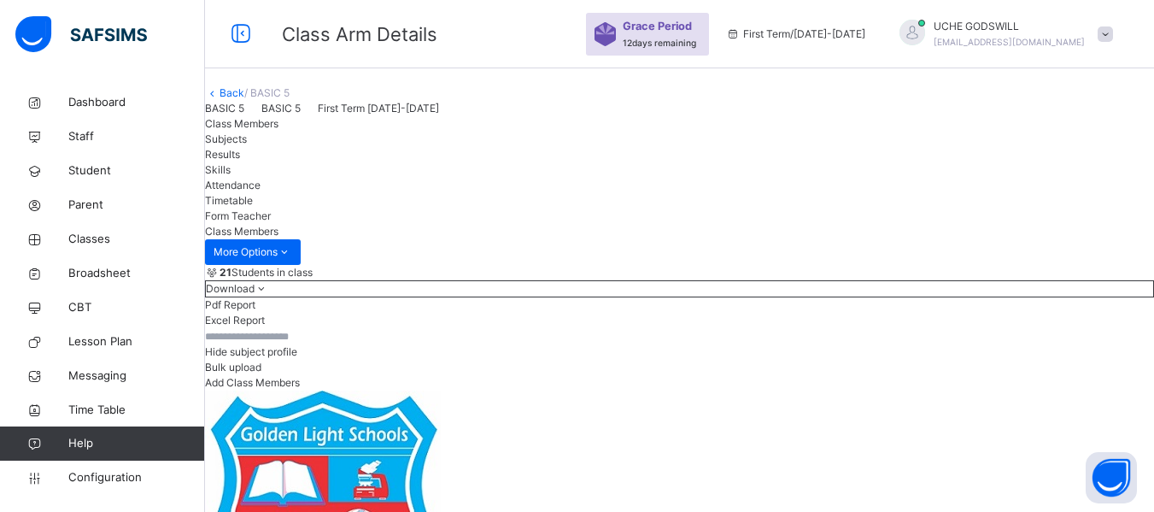
click at [244, 99] on link "Back" at bounding box center [232, 92] width 25 height 13
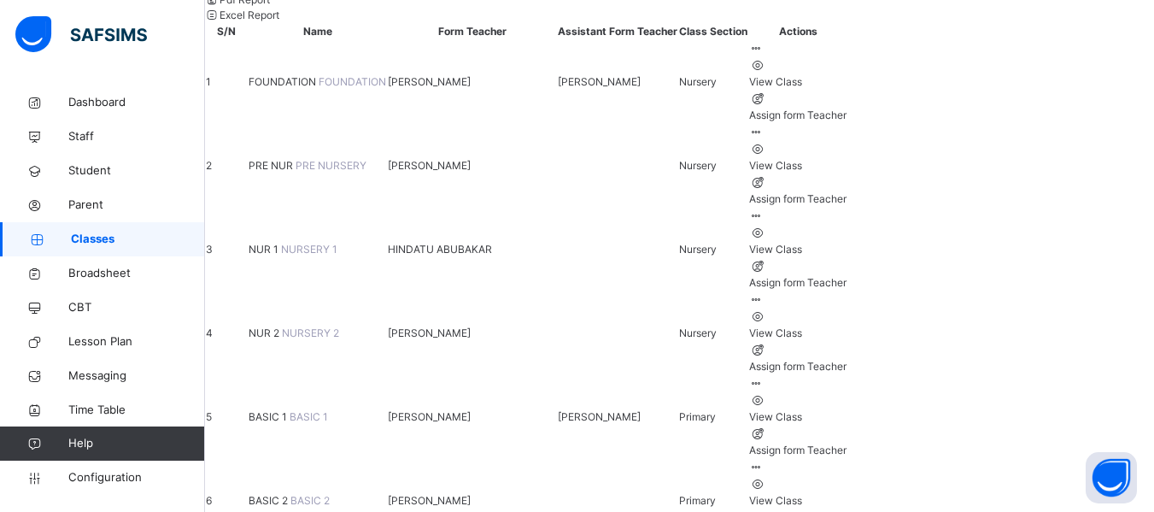
scroll to position [224, 0]
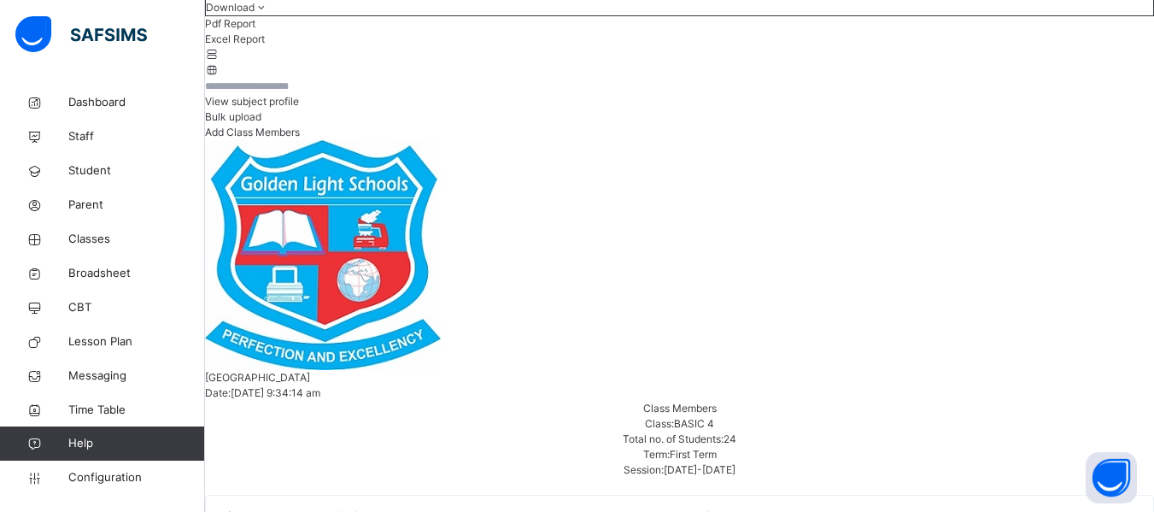
scroll to position [282, 0]
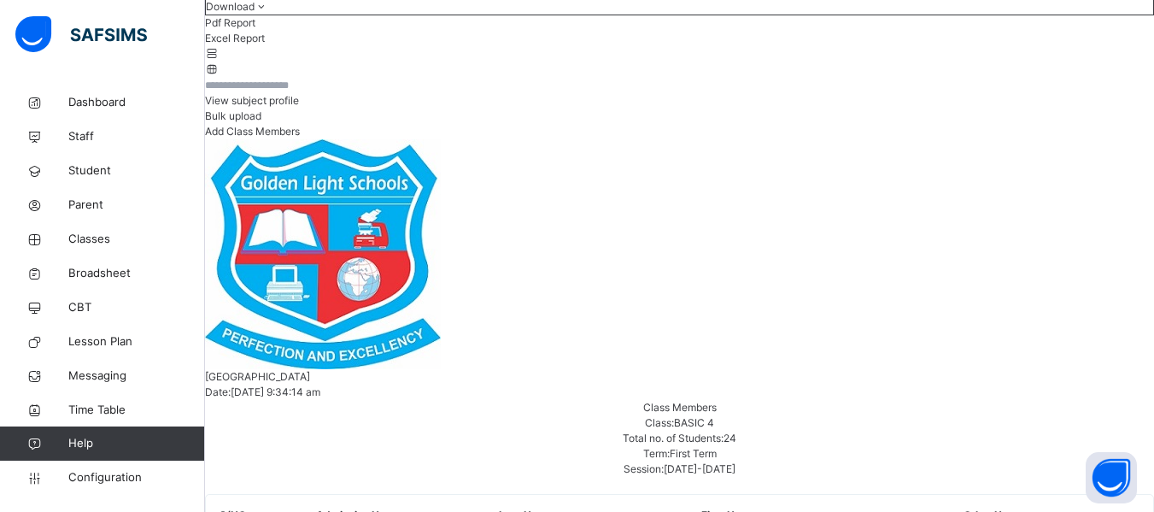
click at [299, 107] on span "View subject profile" at bounding box center [252, 100] width 94 height 13
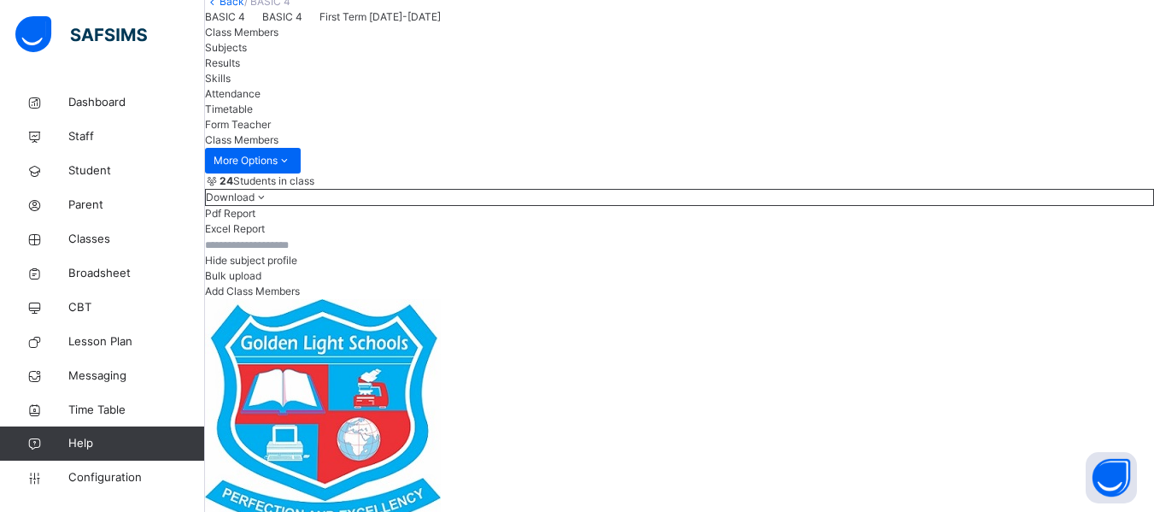
scroll to position [0, 0]
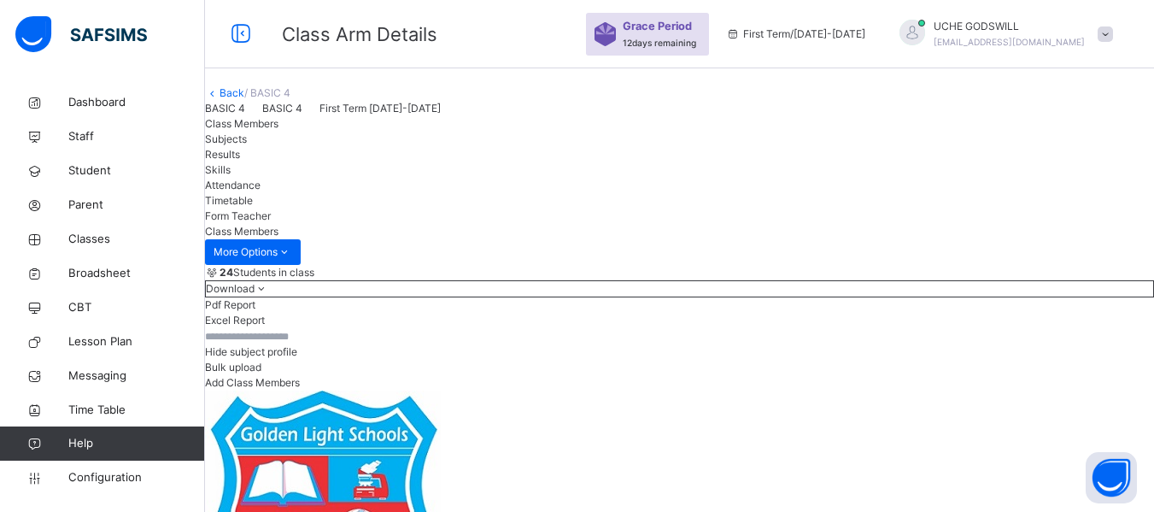
click at [244, 99] on link "Back" at bounding box center [232, 92] width 25 height 13
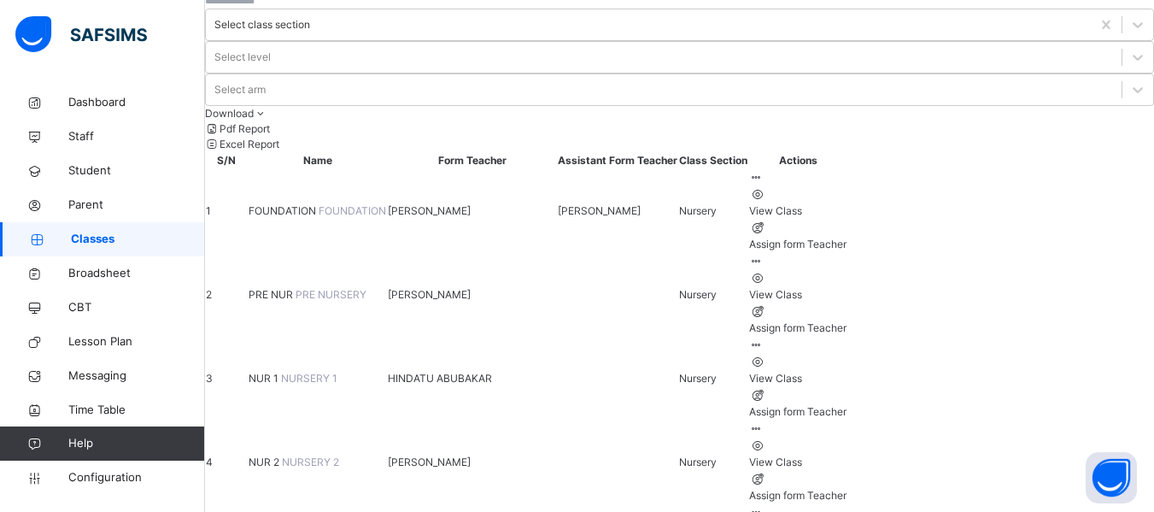
scroll to position [95, 0]
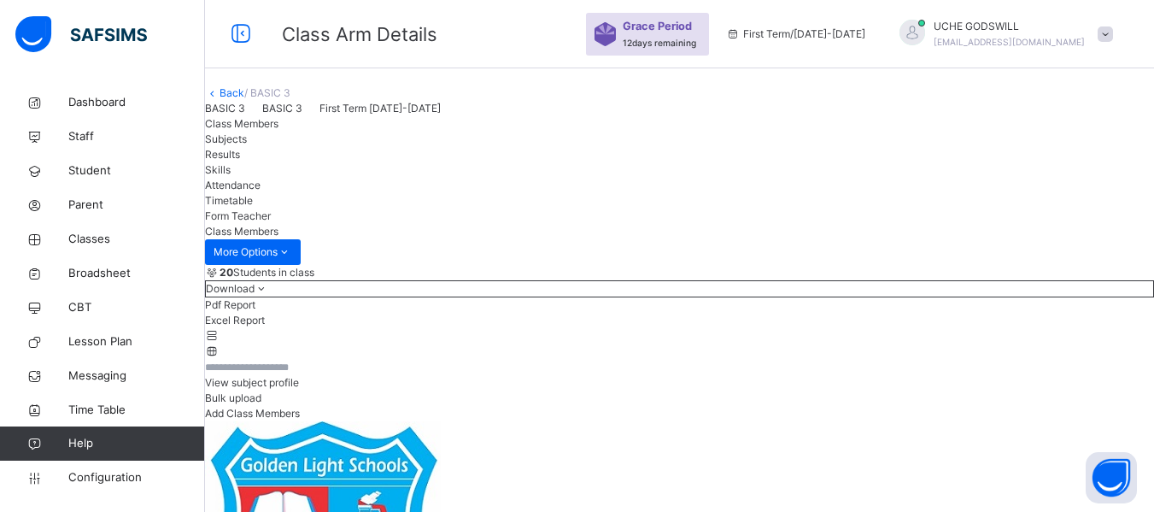
click at [299, 389] on span "View subject profile" at bounding box center [252, 382] width 94 height 13
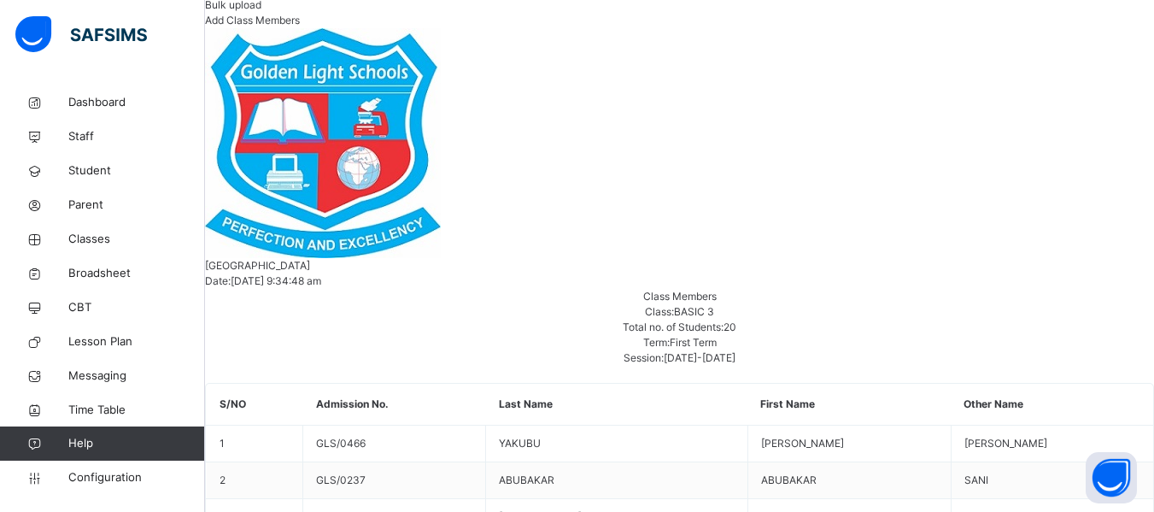
scroll to position [363, 0]
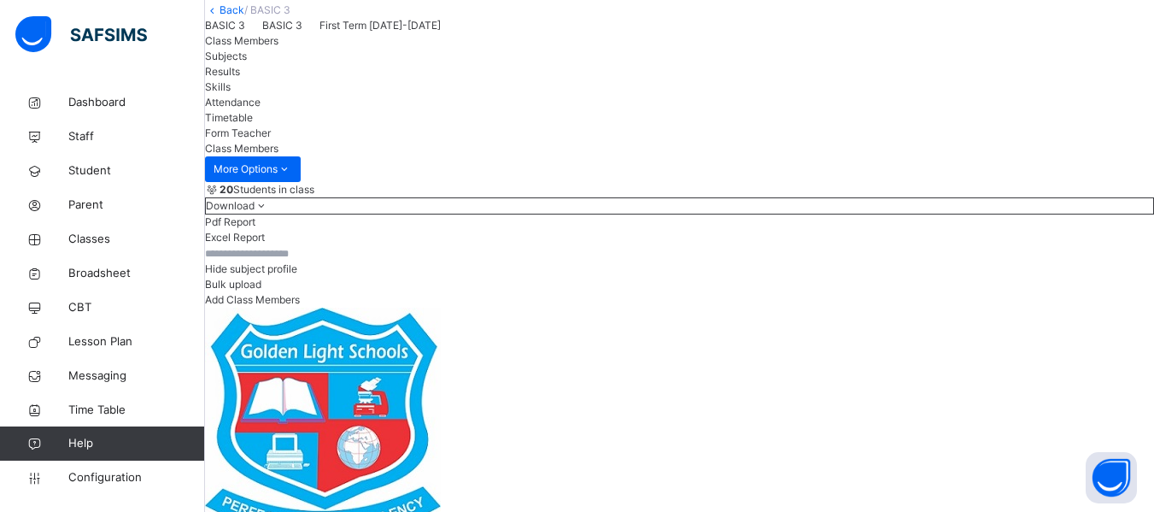
scroll to position [82, 0]
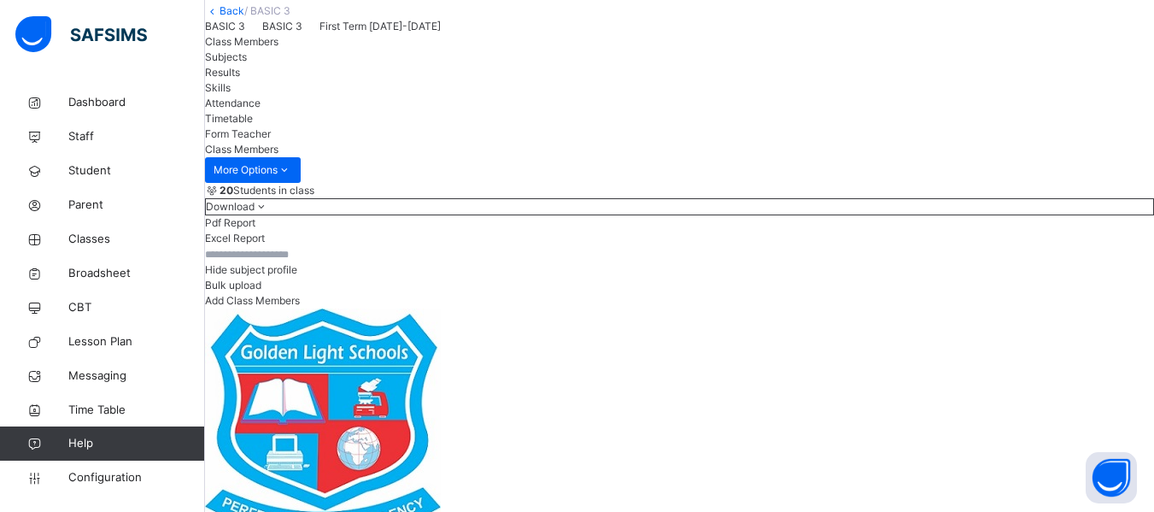
click at [244, 17] on link "Back" at bounding box center [232, 10] width 25 height 13
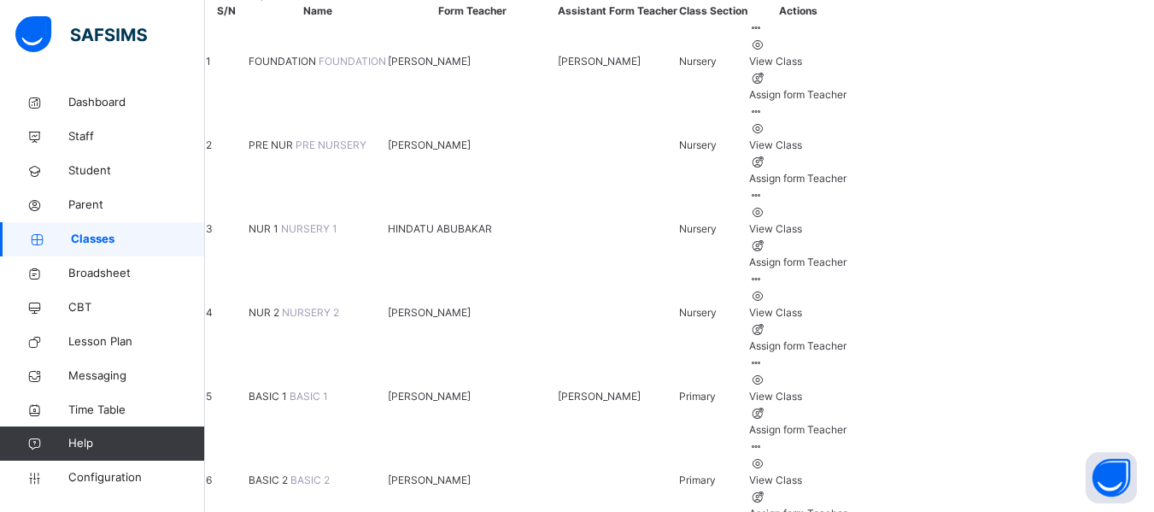
scroll to position [244, 0]
click at [291, 473] on span "BASIC 2" at bounding box center [270, 479] width 42 height 13
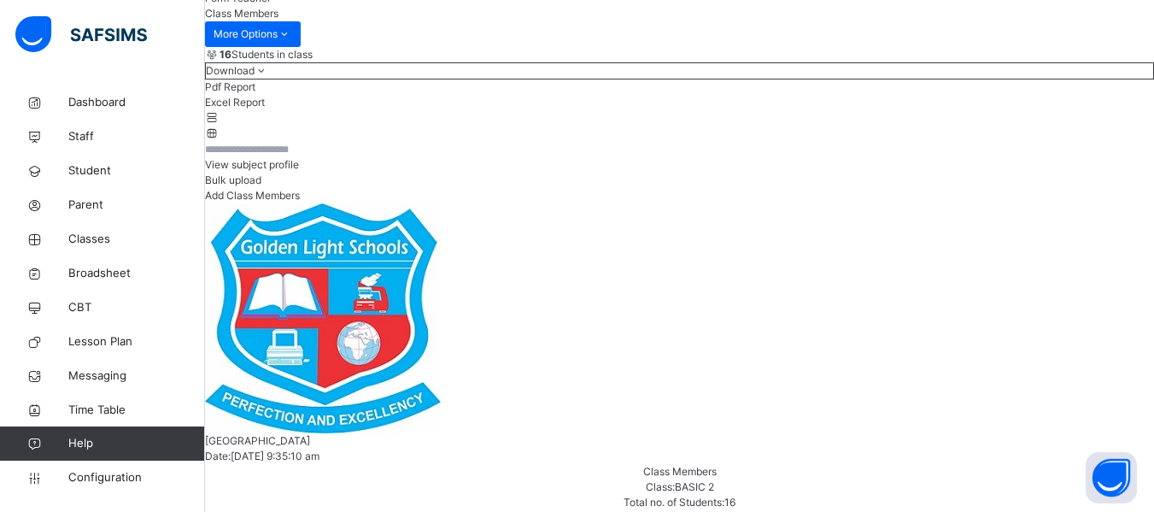
scroll to position [217, 0]
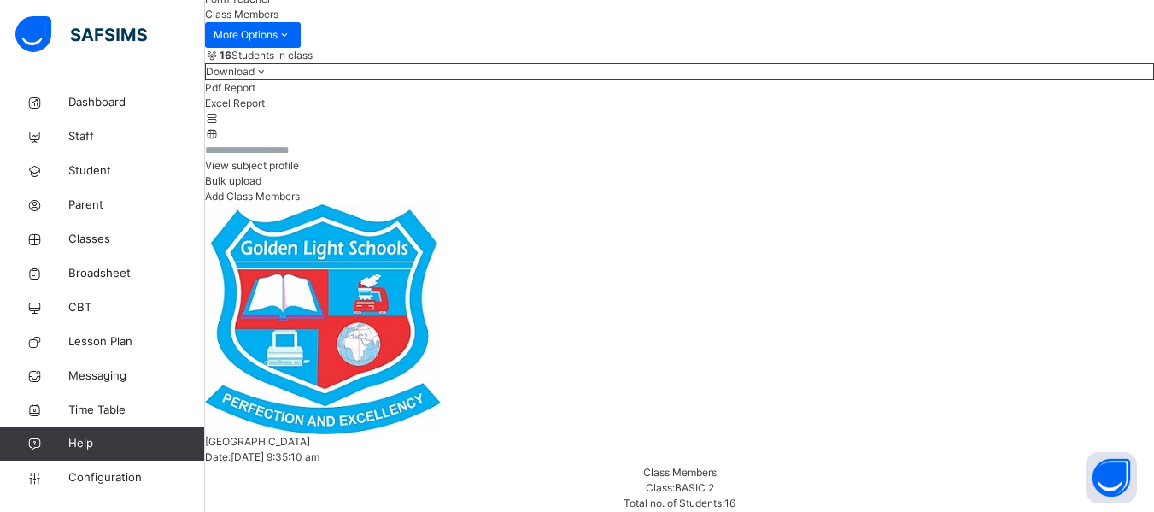
click at [299, 172] on span "View subject profile" at bounding box center [252, 165] width 94 height 13
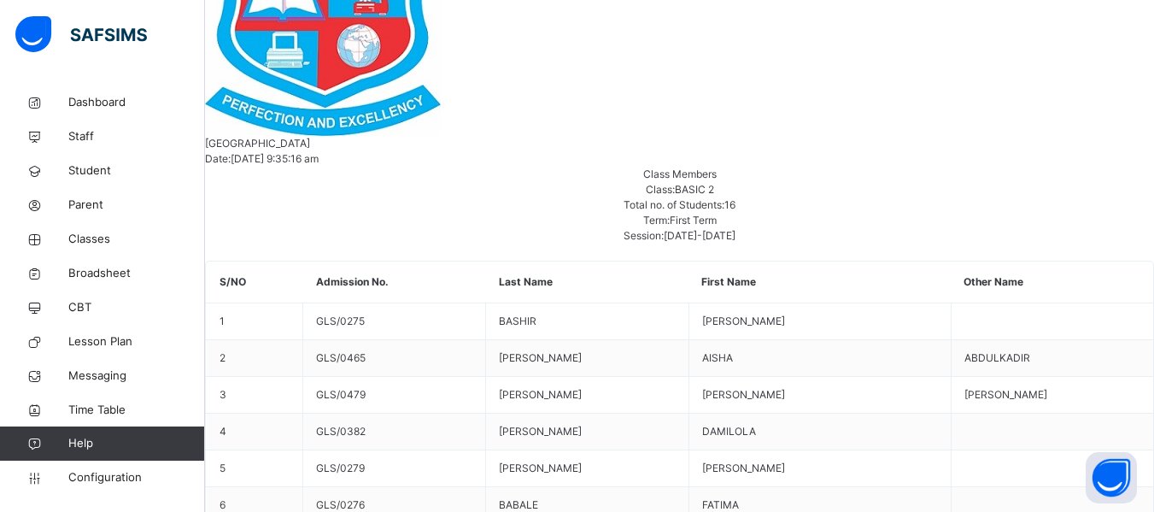
scroll to position [485, 0]
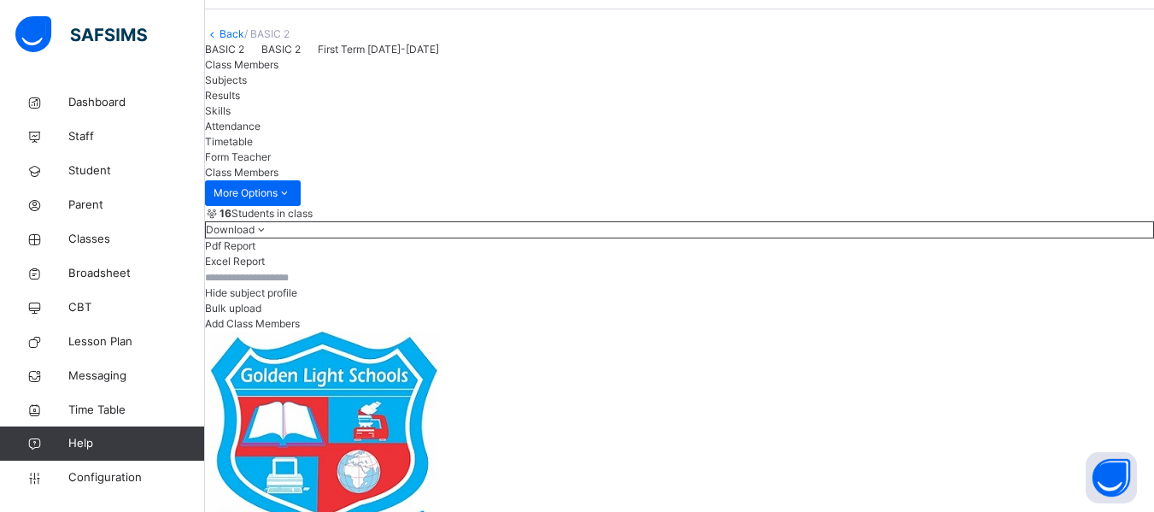
scroll to position [42, 0]
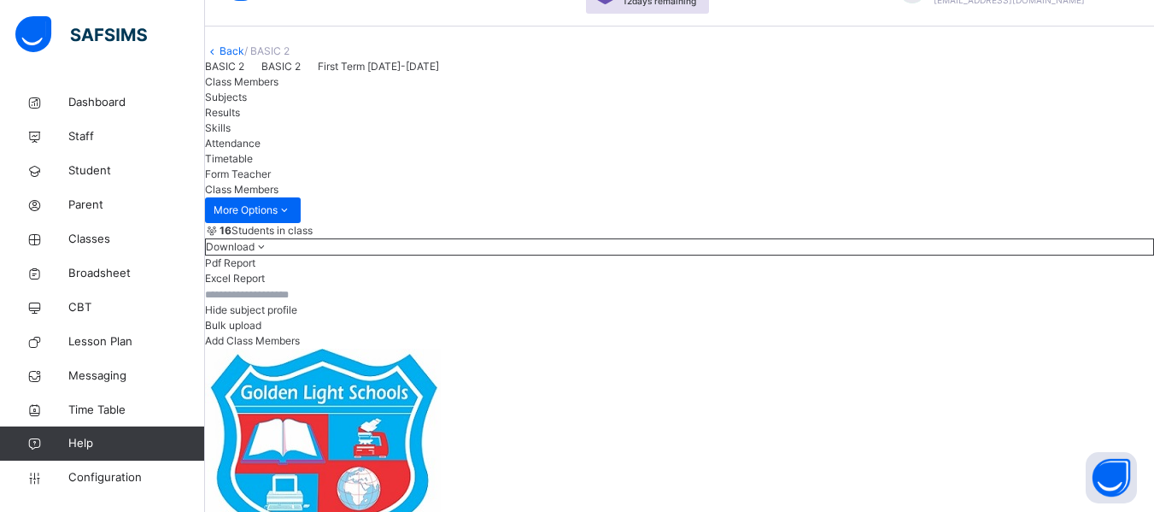
click at [244, 57] on link "Back" at bounding box center [232, 50] width 25 height 13
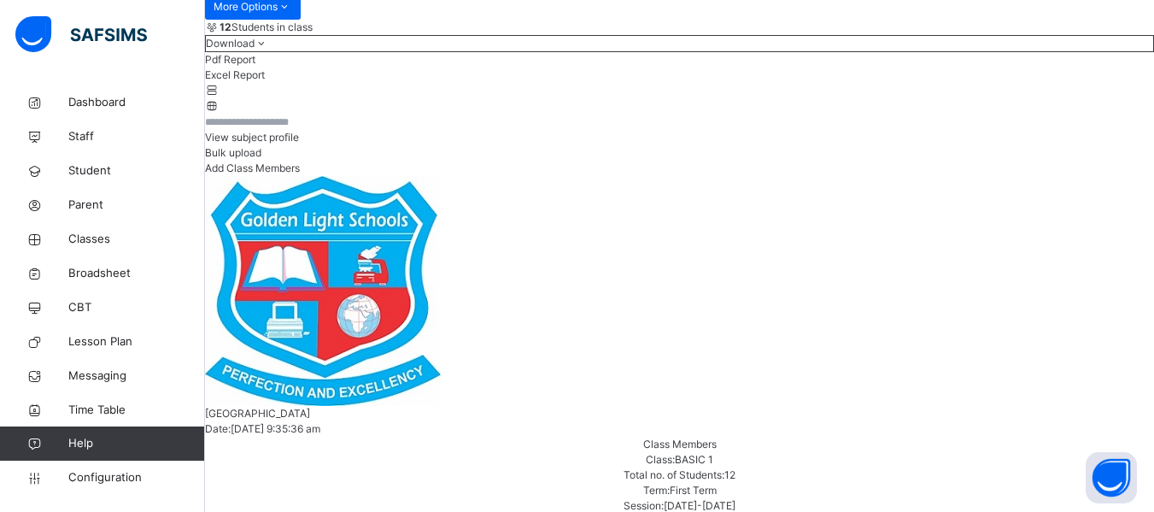
scroll to position [363, 0]
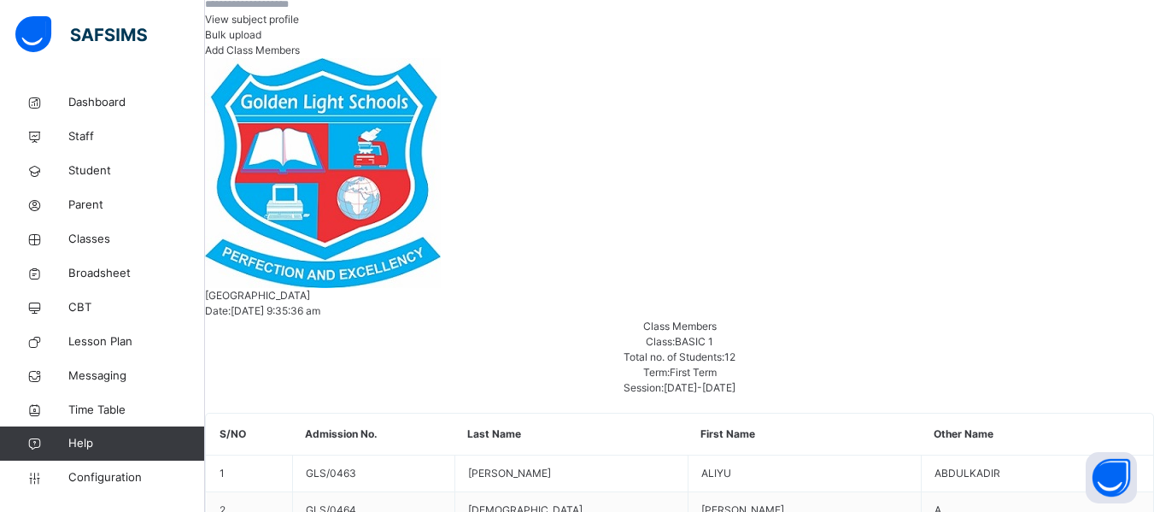
click at [299, 26] on span "View subject profile" at bounding box center [252, 19] width 94 height 13
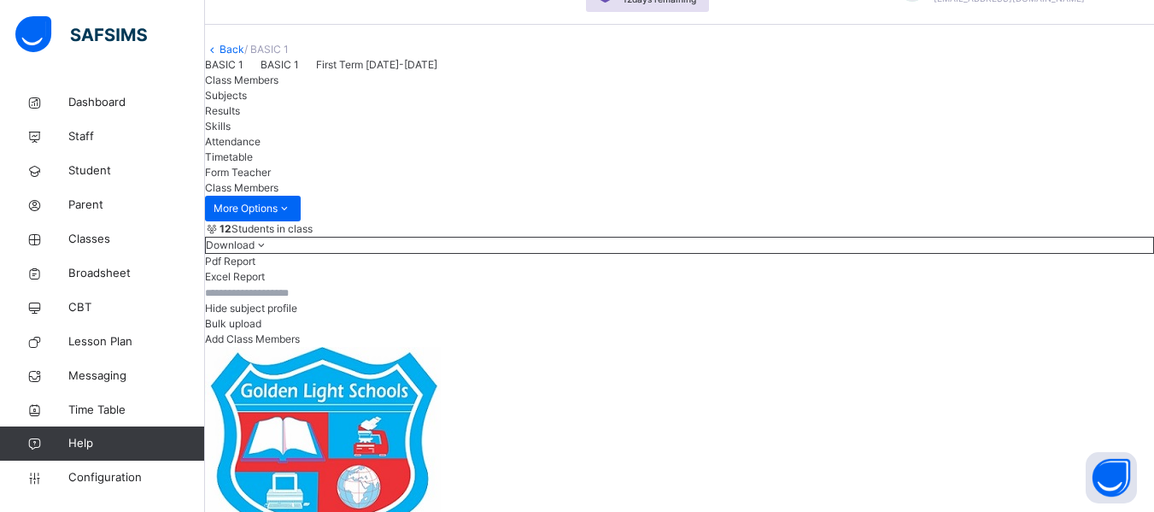
scroll to position [0, 0]
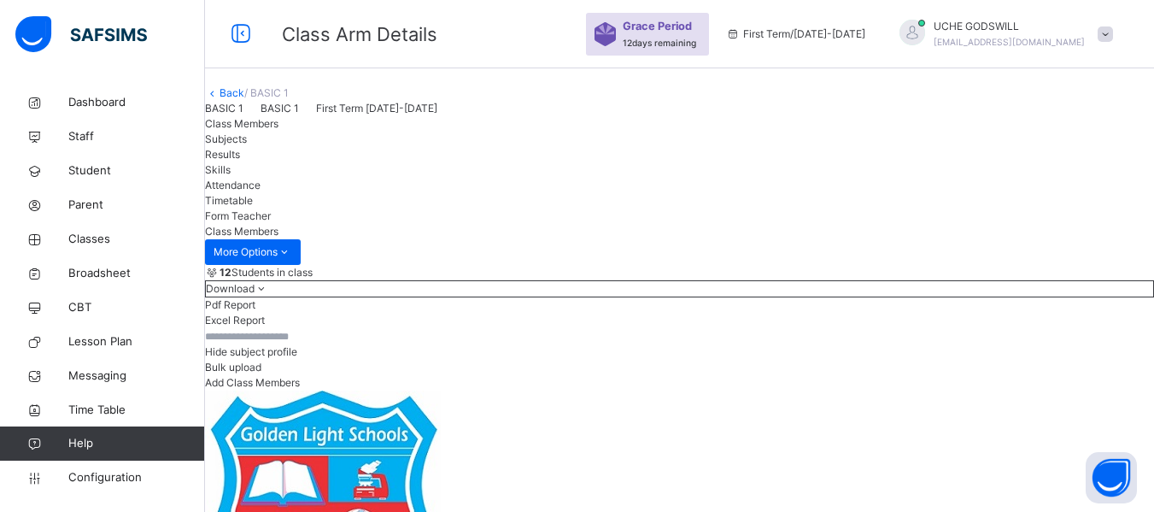
click at [244, 99] on link "Back" at bounding box center [232, 92] width 25 height 13
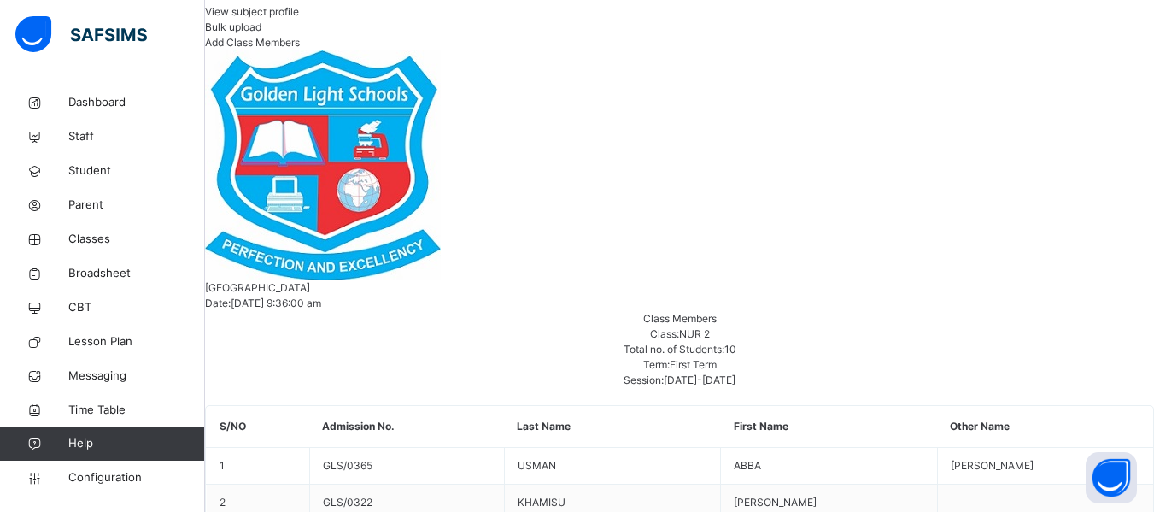
scroll to position [372, 0]
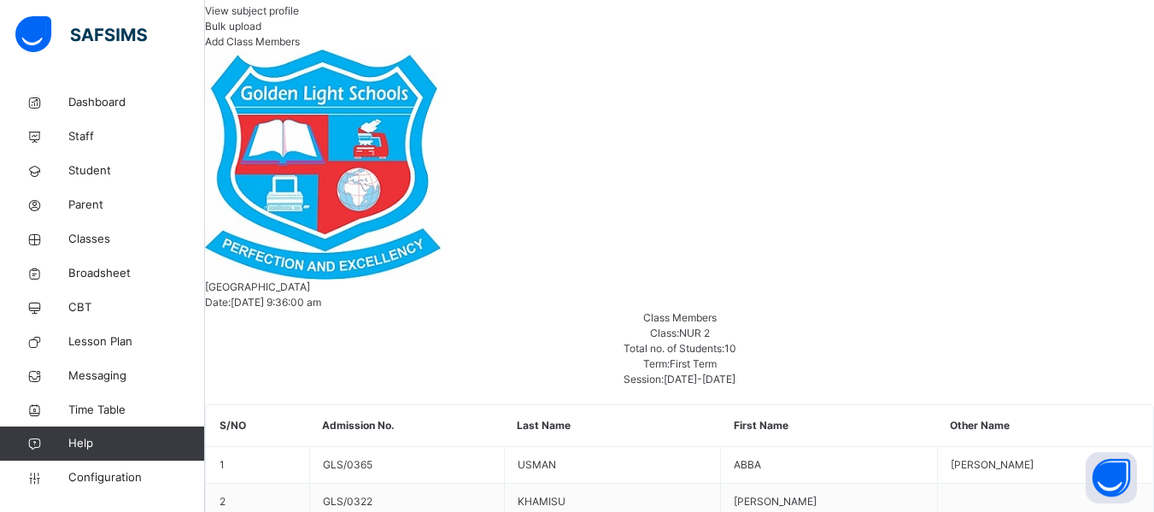
click at [299, 17] on span "View subject profile" at bounding box center [252, 10] width 94 height 13
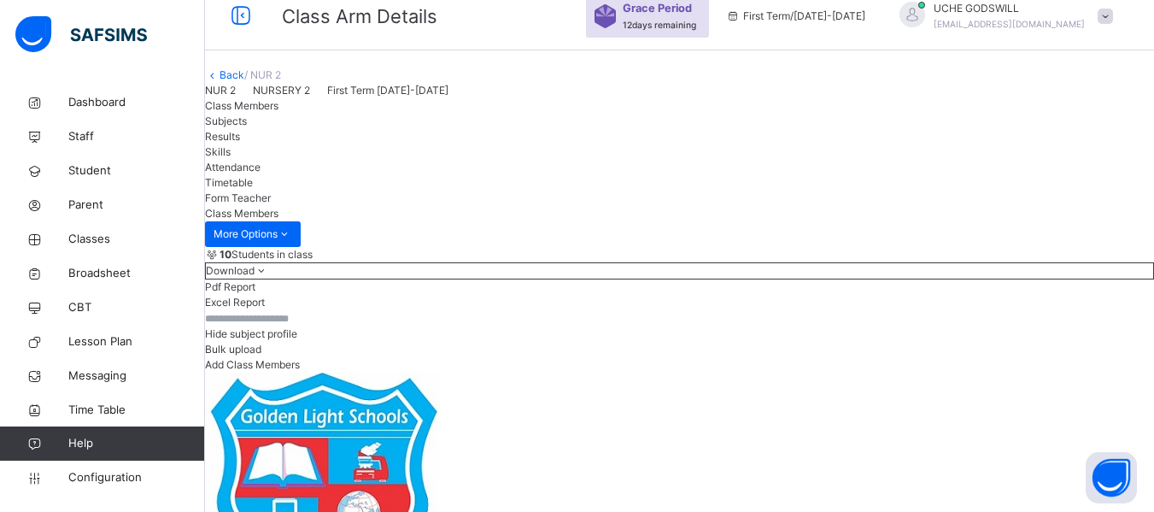
scroll to position [0, 0]
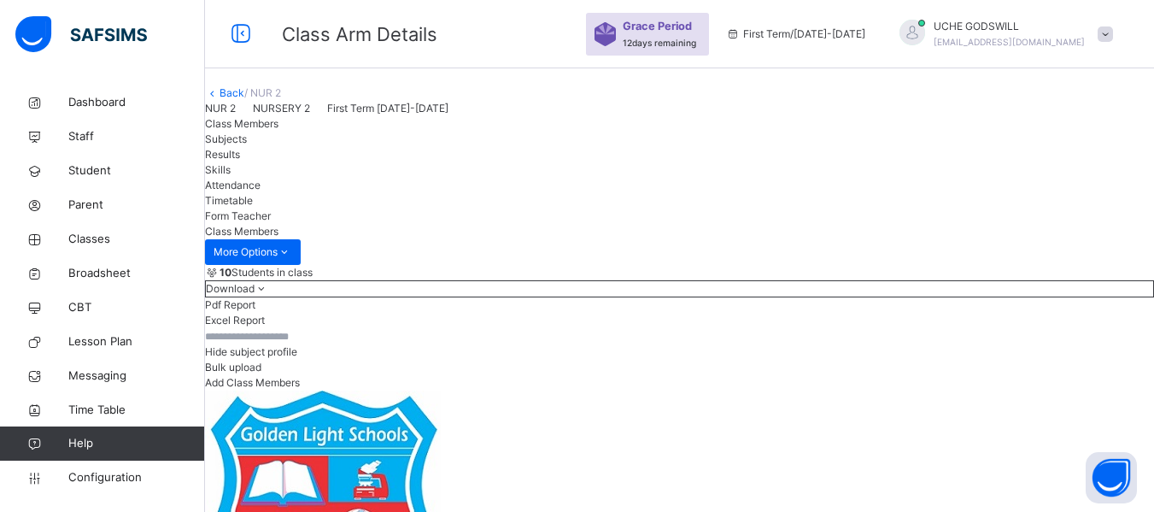
click at [244, 99] on link "Back" at bounding box center [232, 92] width 25 height 13
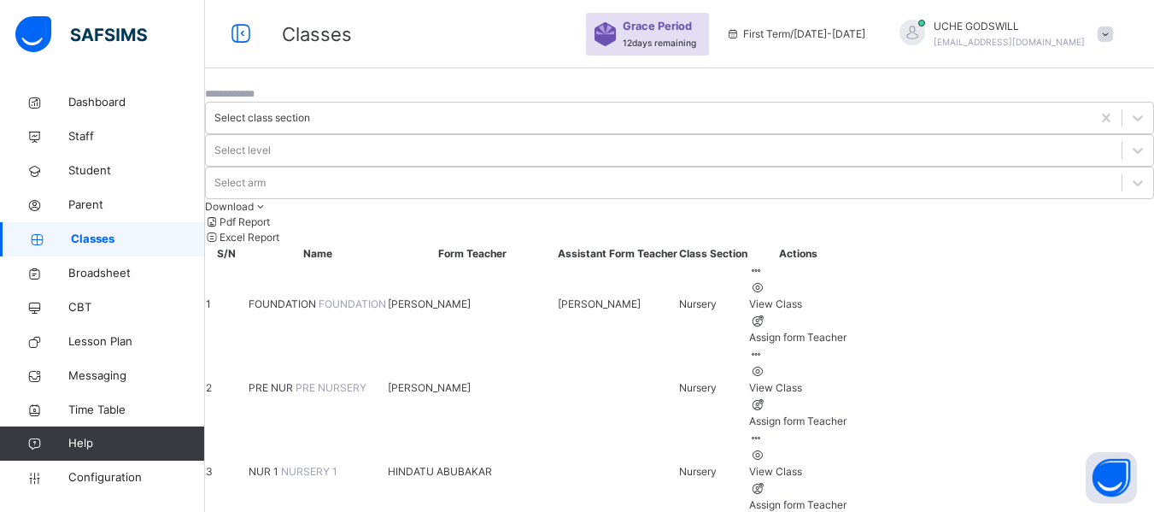
click at [281, 465] on span "NUR 1" at bounding box center [265, 471] width 32 height 13
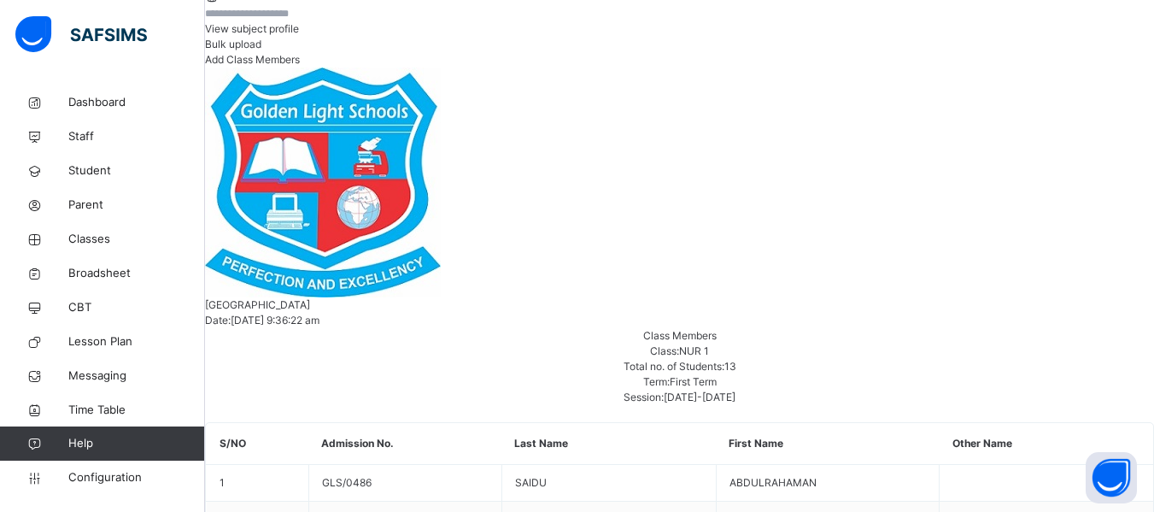
scroll to position [355, 0]
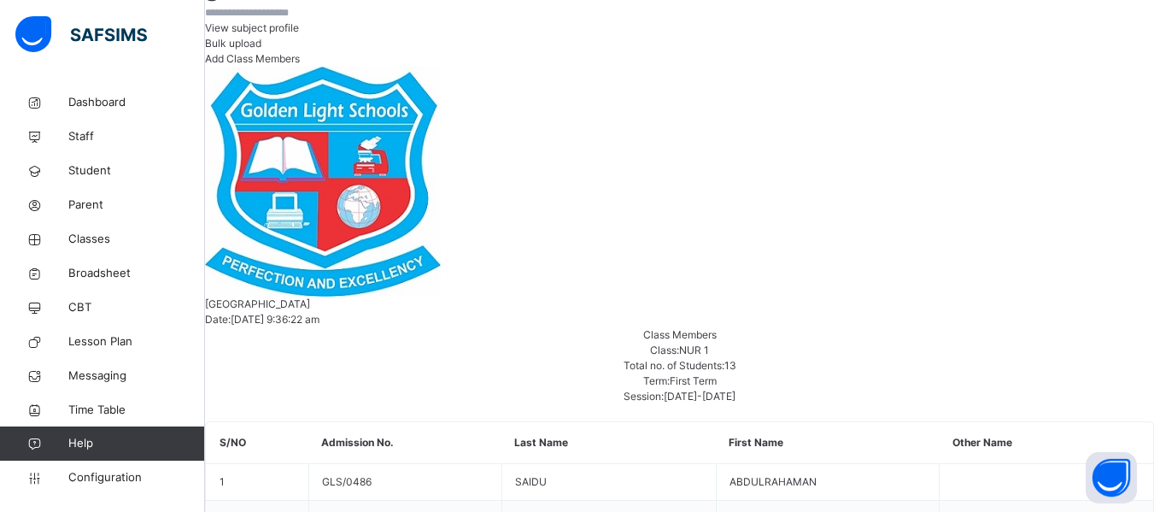
click at [299, 34] on span "View subject profile" at bounding box center [252, 27] width 94 height 13
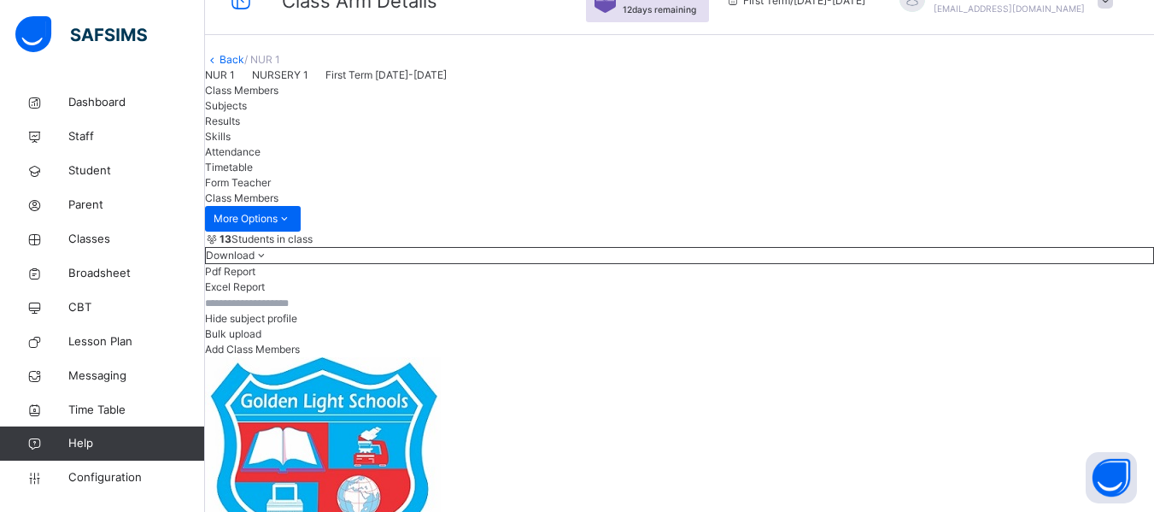
scroll to position [32, 0]
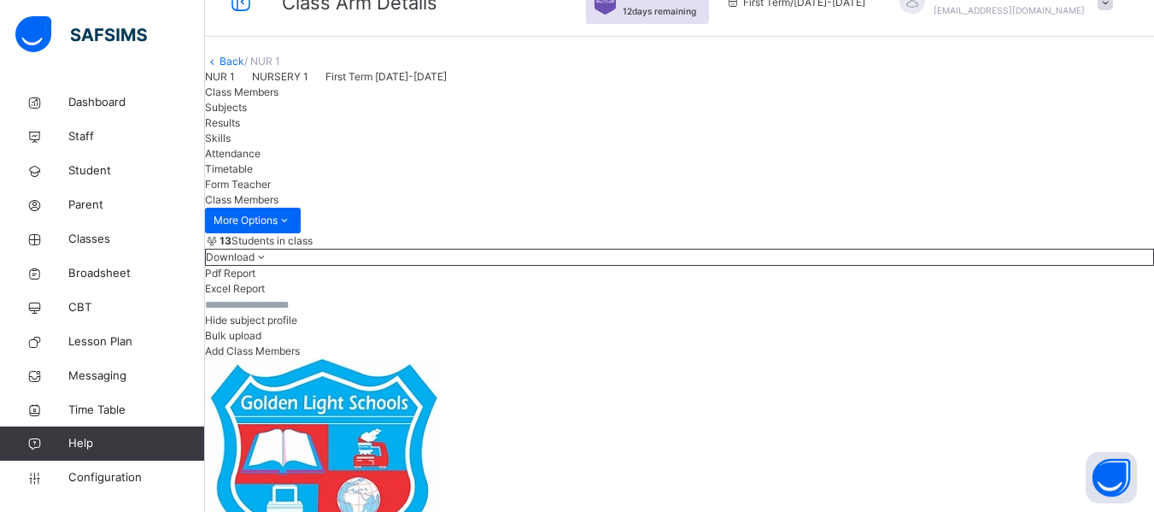
click at [244, 68] on link "Back" at bounding box center [232, 61] width 25 height 13
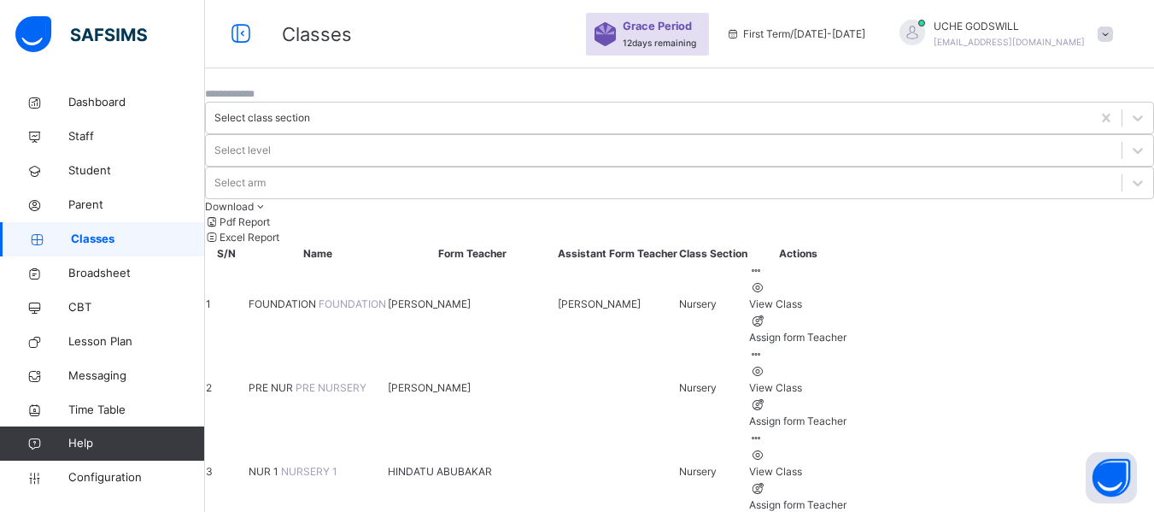
click at [296, 381] on span "PRE NUR" at bounding box center [272, 387] width 47 height 13
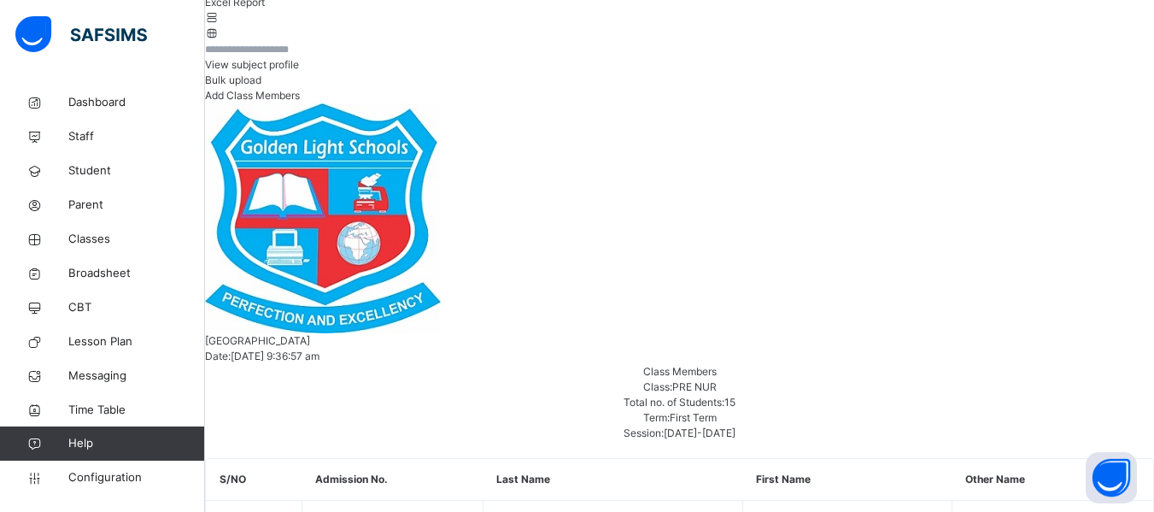
scroll to position [320, 0]
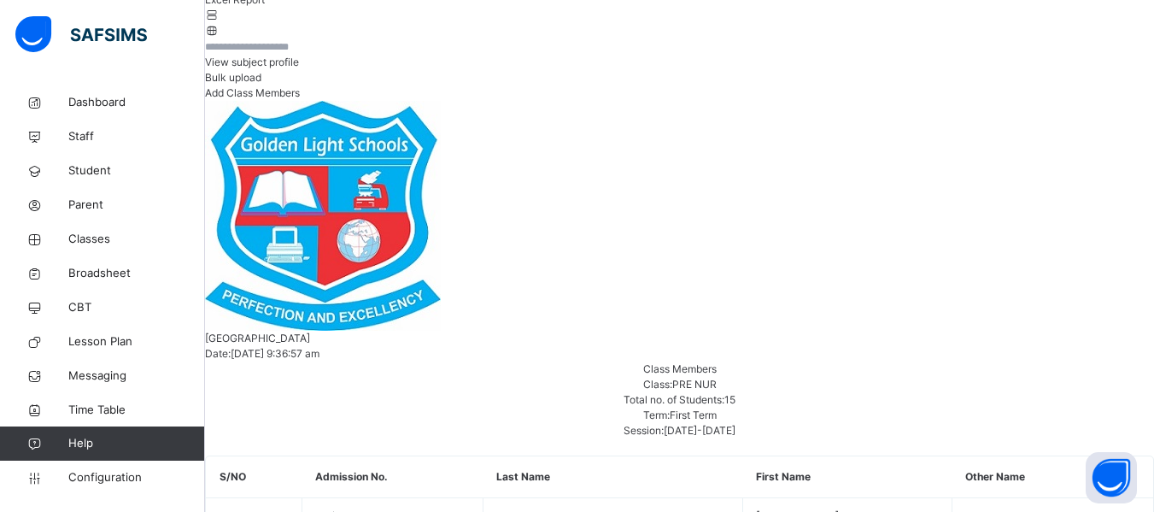
click at [299, 68] on span "View subject profile" at bounding box center [252, 62] width 94 height 13
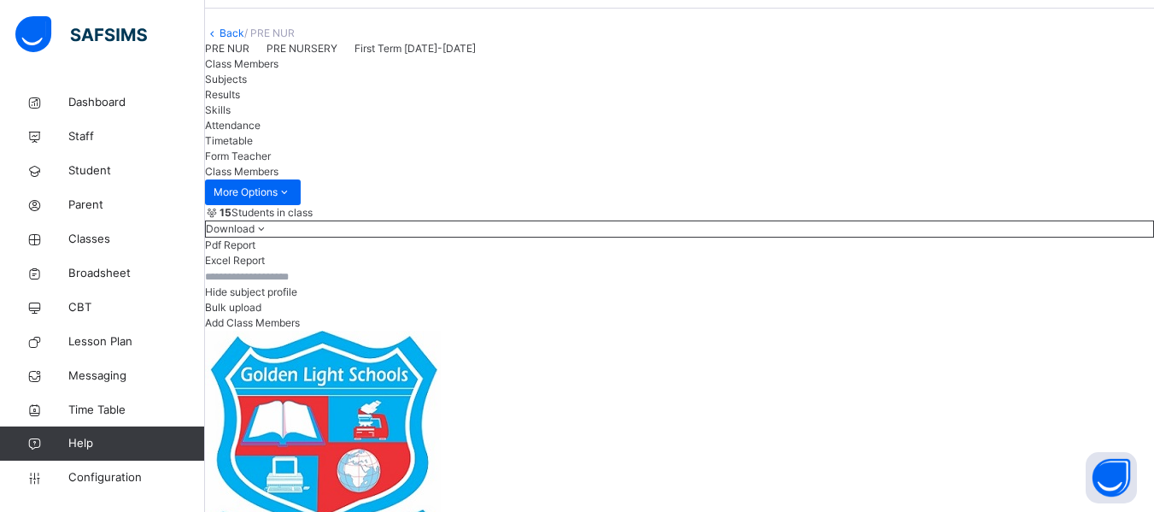
scroll to position [0, 0]
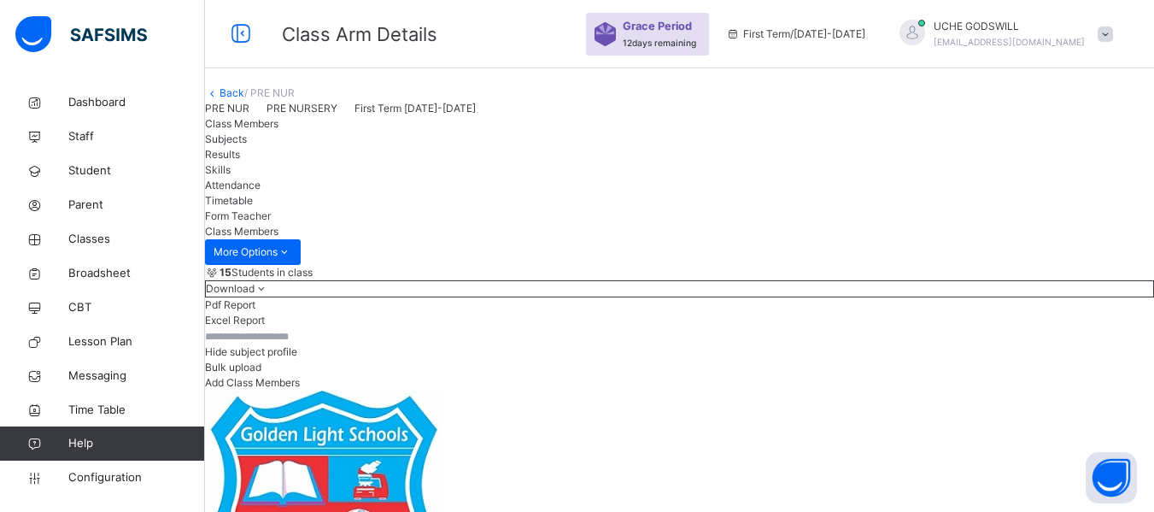
click at [244, 99] on link "Back" at bounding box center [232, 92] width 25 height 13
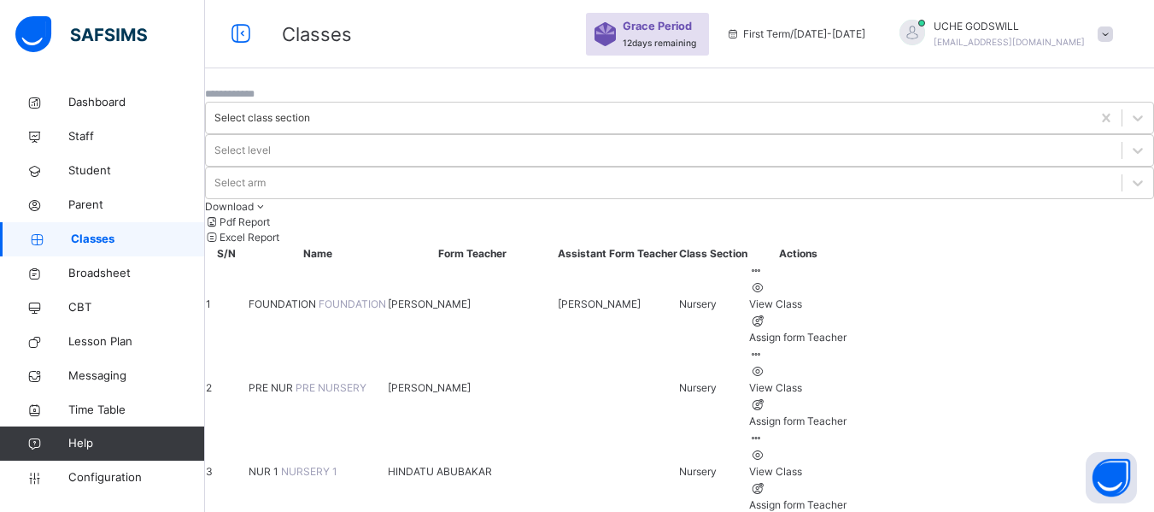
click at [319, 297] on span "FOUNDATION" at bounding box center [284, 303] width 70 height 13
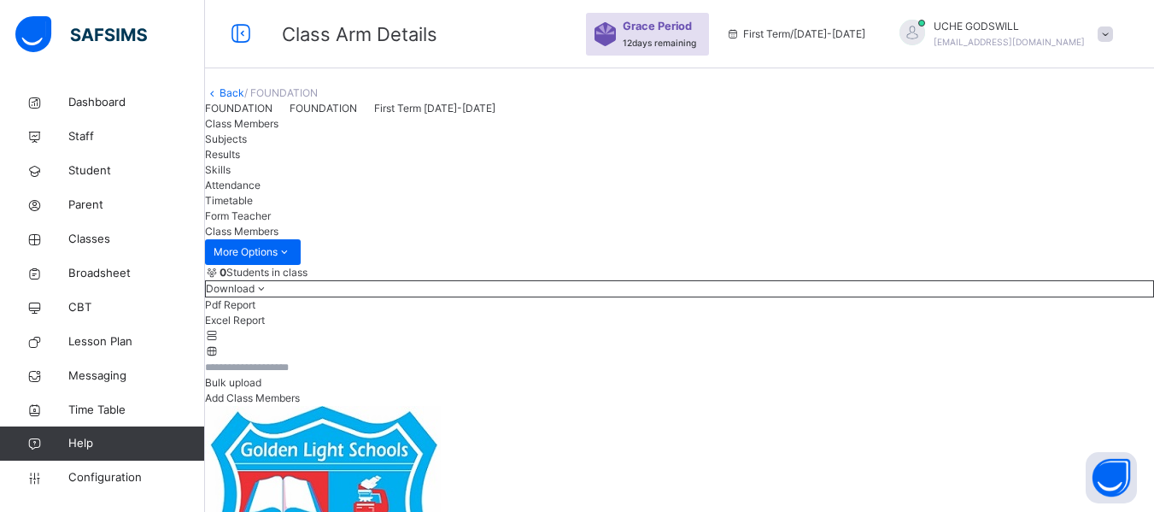
click at [244, 99] on link "Back" at bounding box center [232, 92] width 25 height 13
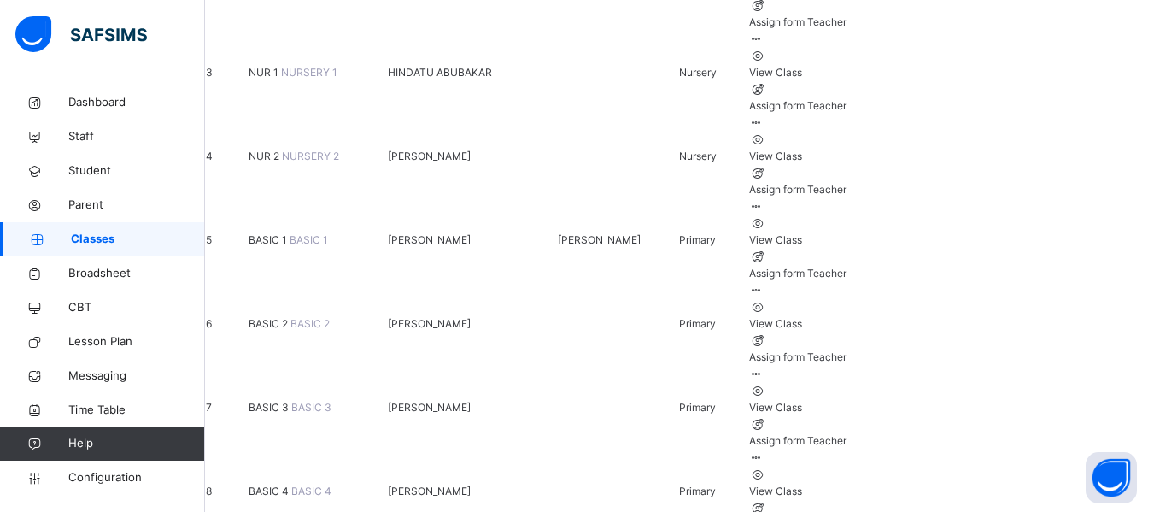
scroll to position [408, 0]
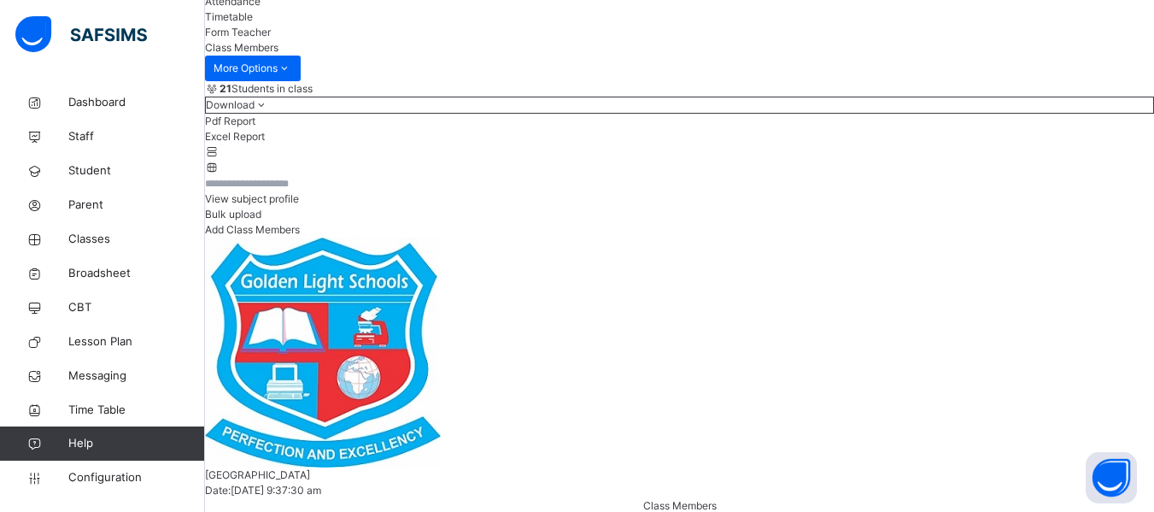
scroll to position [186, 0]
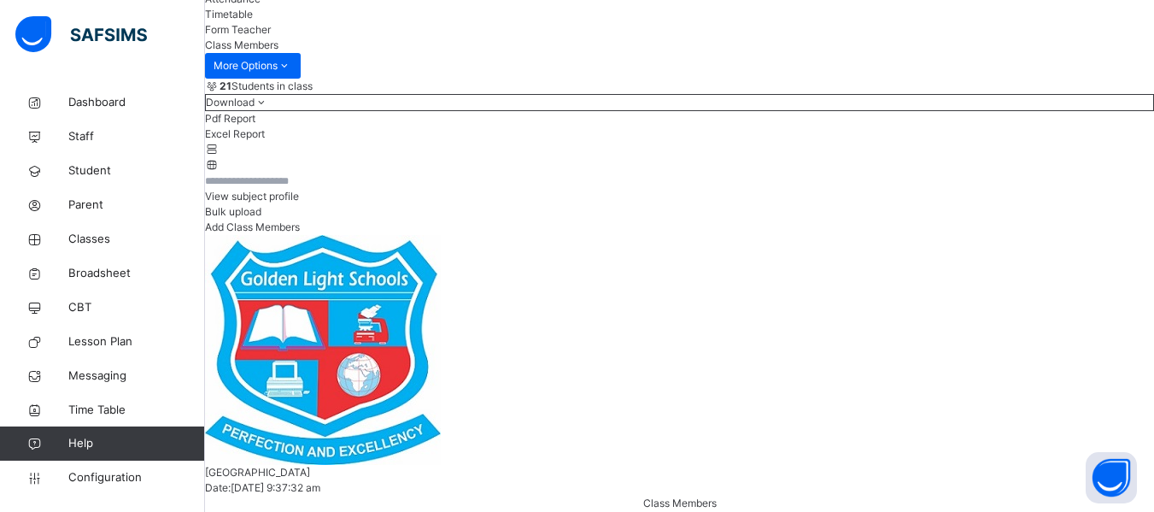
click at [856, 204] on div "View subject profile" at bounding box center [679, 196] width 949 height 15
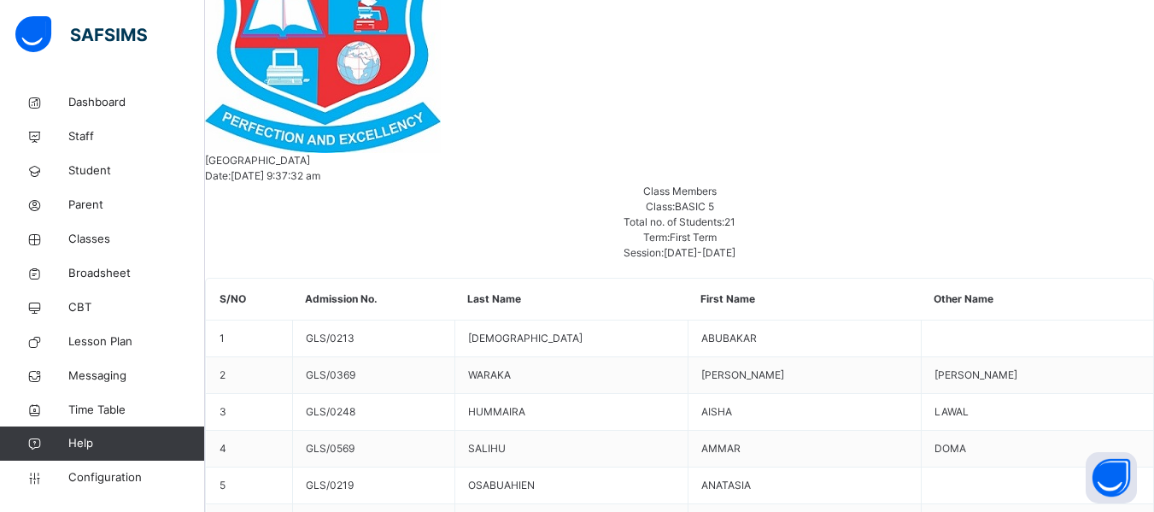
scroll to position [357, 0]
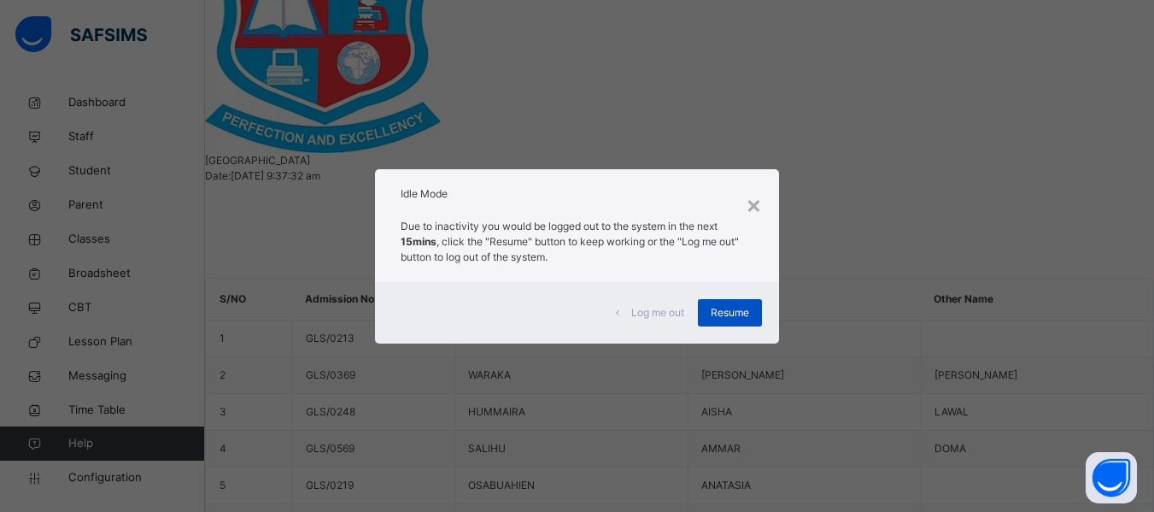
click at [737, 306] on span "Resume" at bounding box center [730, 312] width 38 height 15
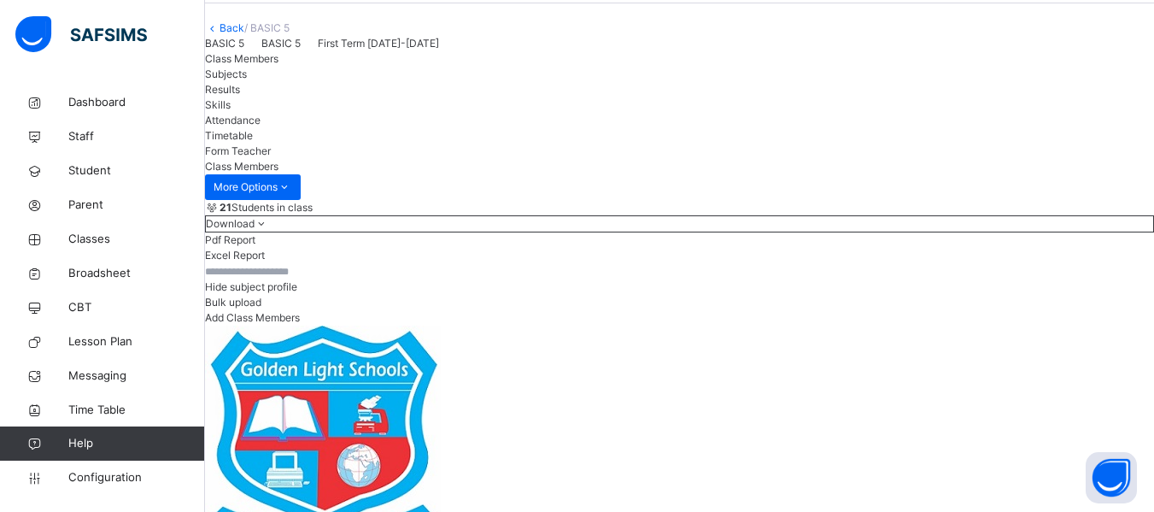
scroll to position [64, 0]
click at [244, 35] on link "Back" at bounding box center [232, 28] width 25 height 13
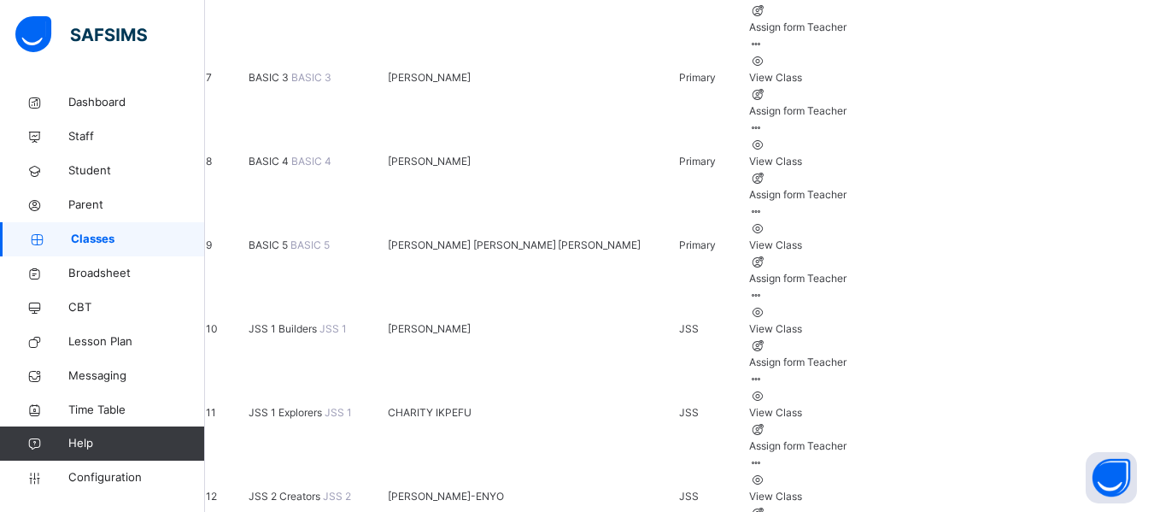
scroll to position [731, 0]
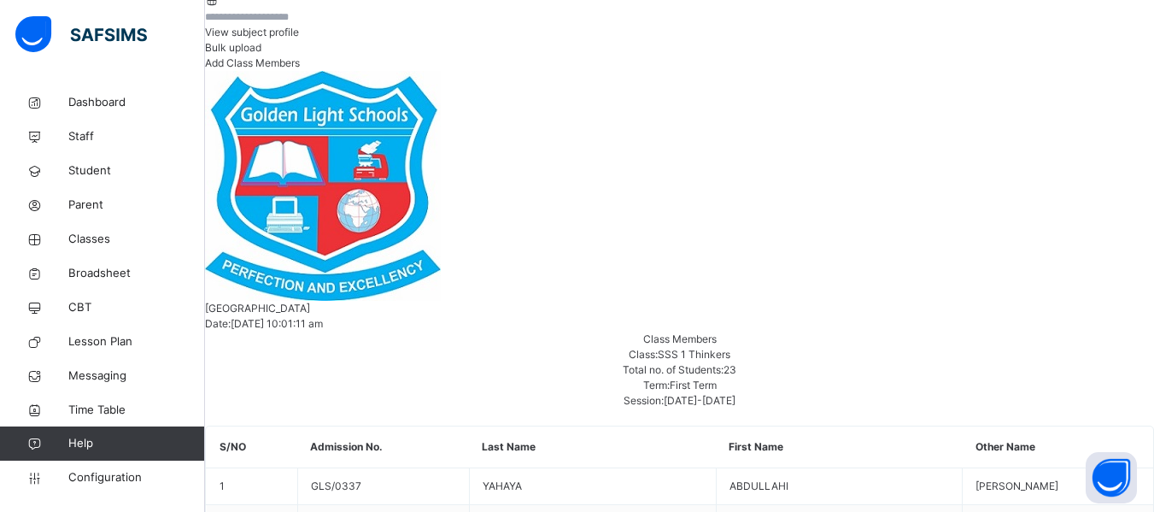
scroll to position [359, 0]
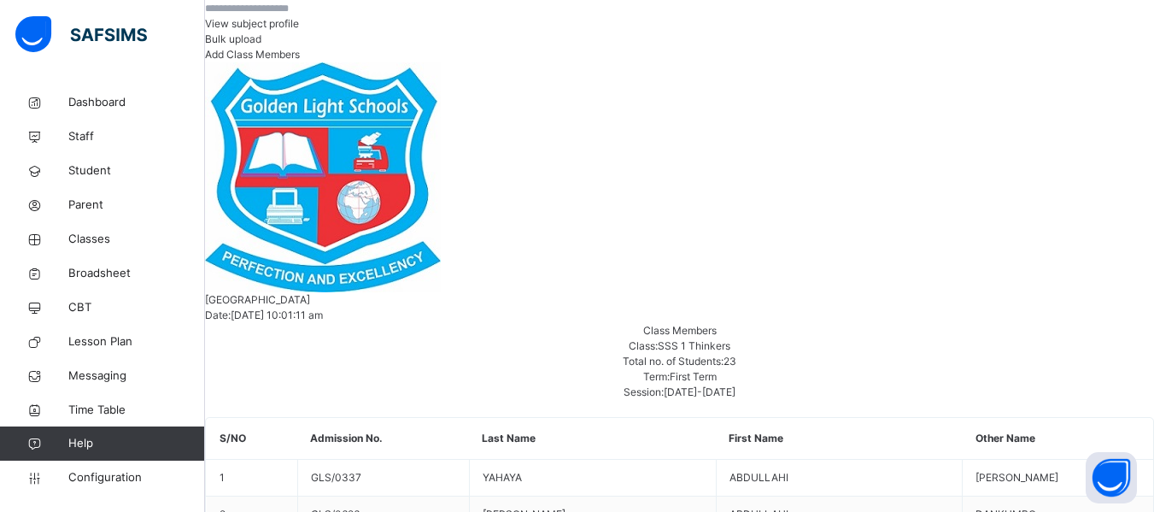
click at [837, 32] on div "View subject profile" at bounding box center [679, 23] width 949 height 15
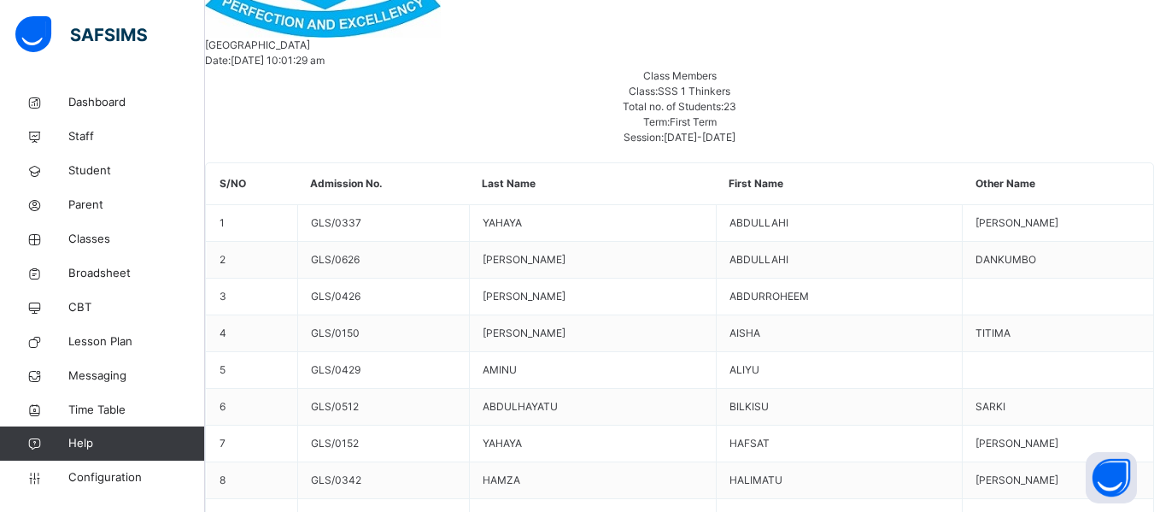
scroll to position [4, 1130]
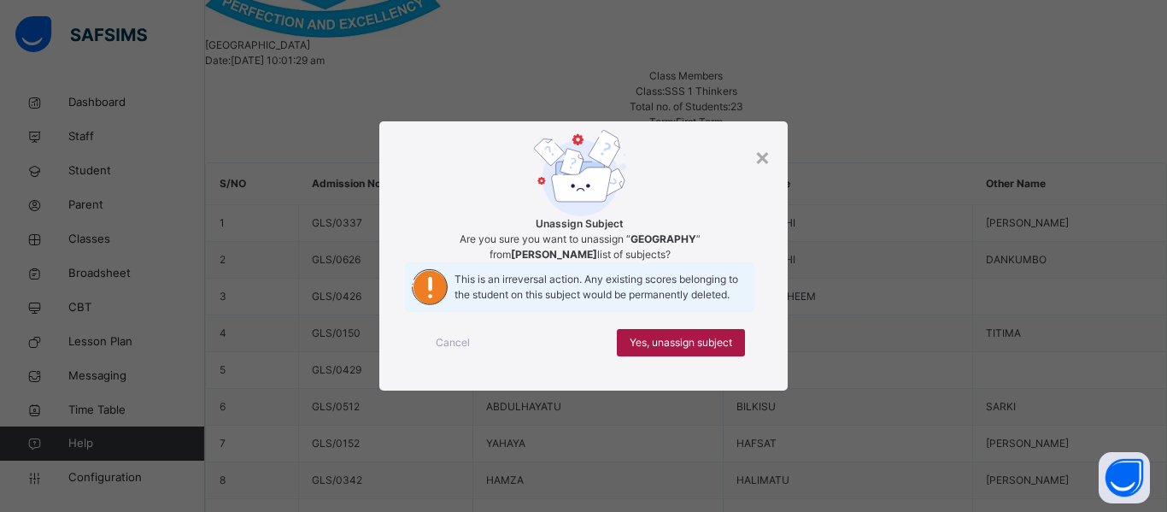
click at [660, 350] on span "Yes, unassign subject" at bounding box center [681, 342] width 103 height 15
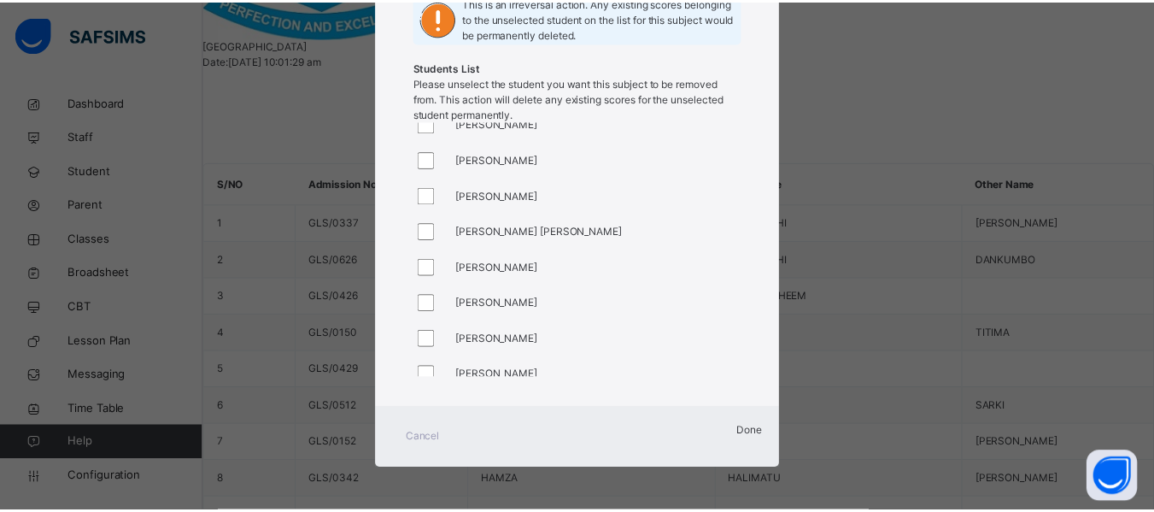
scroll to position [0, 0]
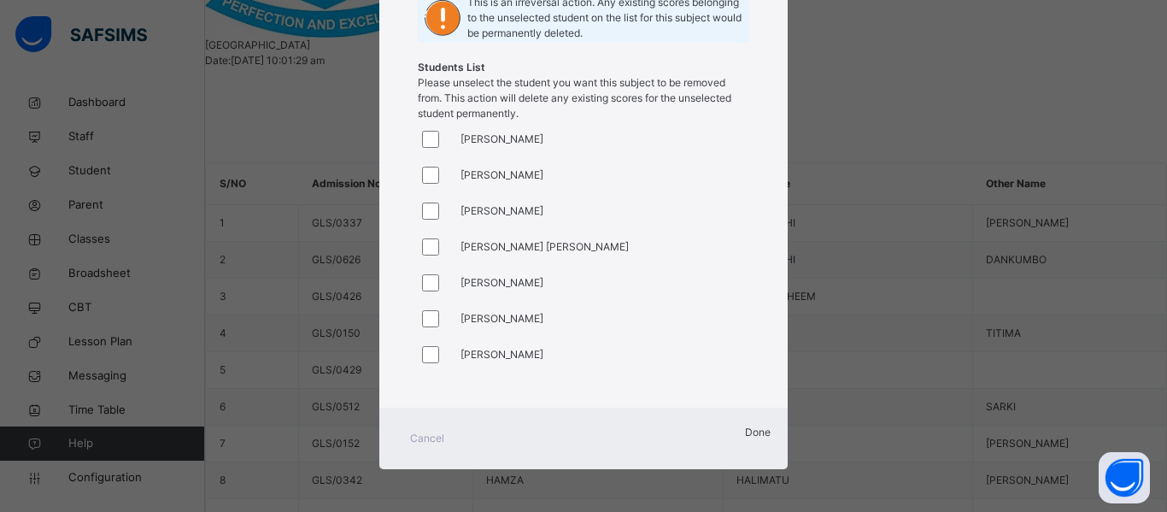
click at [745, 438] on span "Done" at bounding box center [758, 432] width 26 height 13
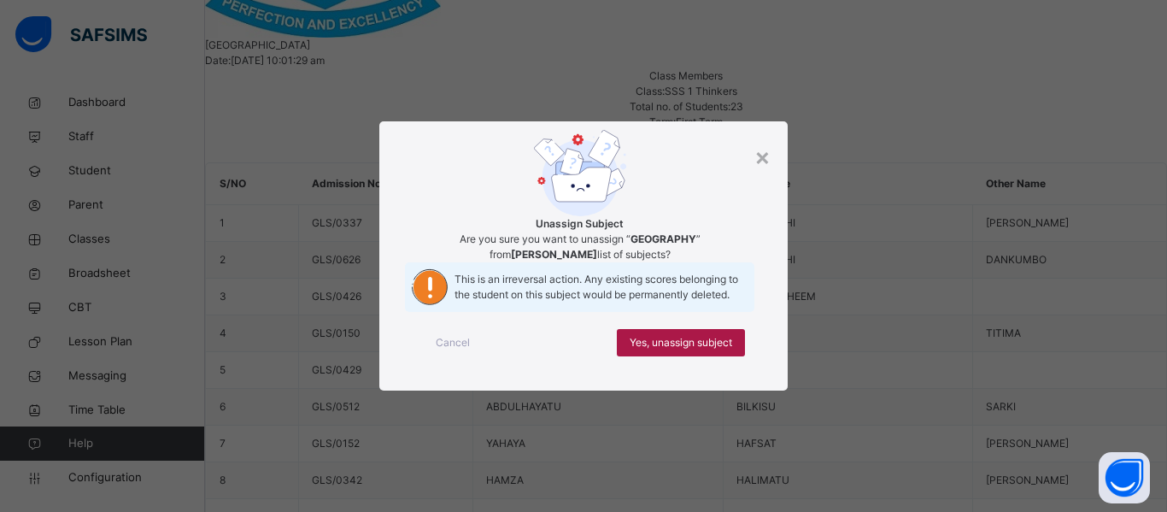
click at [703, 350] on span "Yes, unassign subject" at bounding box center [681, 342] width 103 height 15
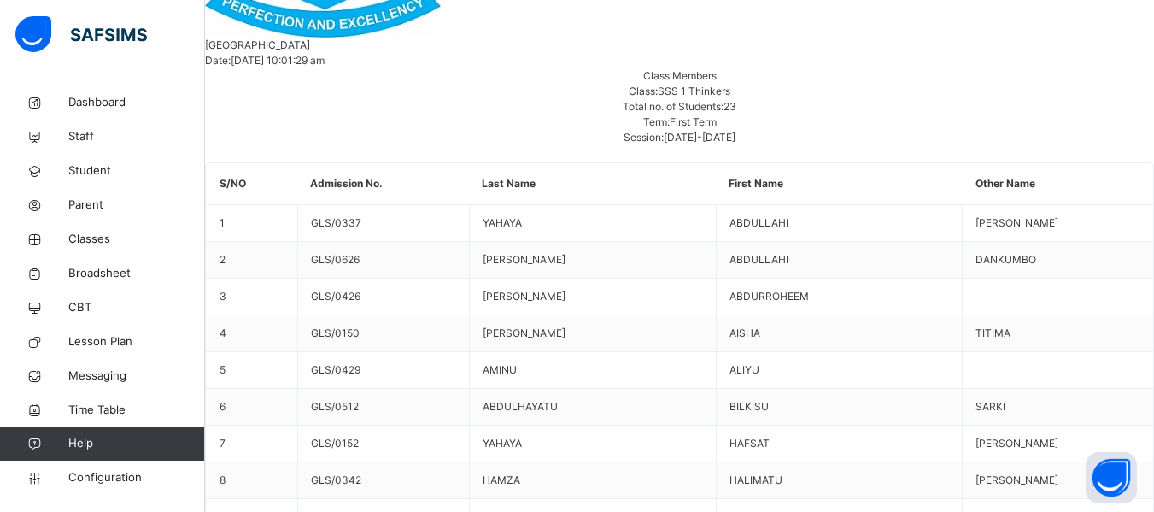
scroll to position [100, 1130]
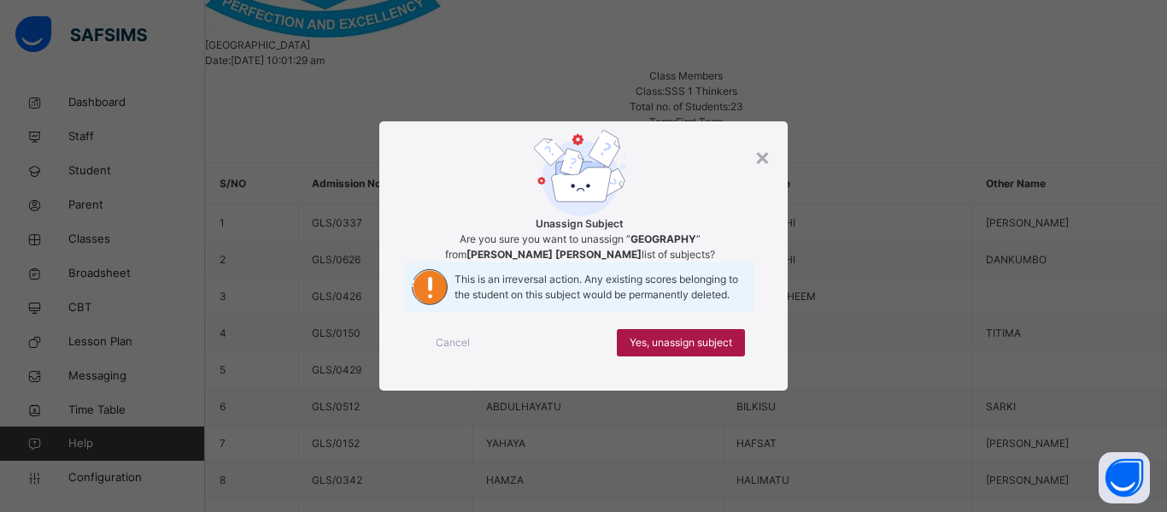
click at [710, 350] on span "Yes, unassign subject" at bounding box center [681, 342] width 103 height 15
click at [713, 350] on span "Yes, unassign subject" at bounding box center [681, 342] width 103 height 15
click at [715, 350] on span "Yes, unassign subject" at bounding box center [681, 342] width 103 height 15
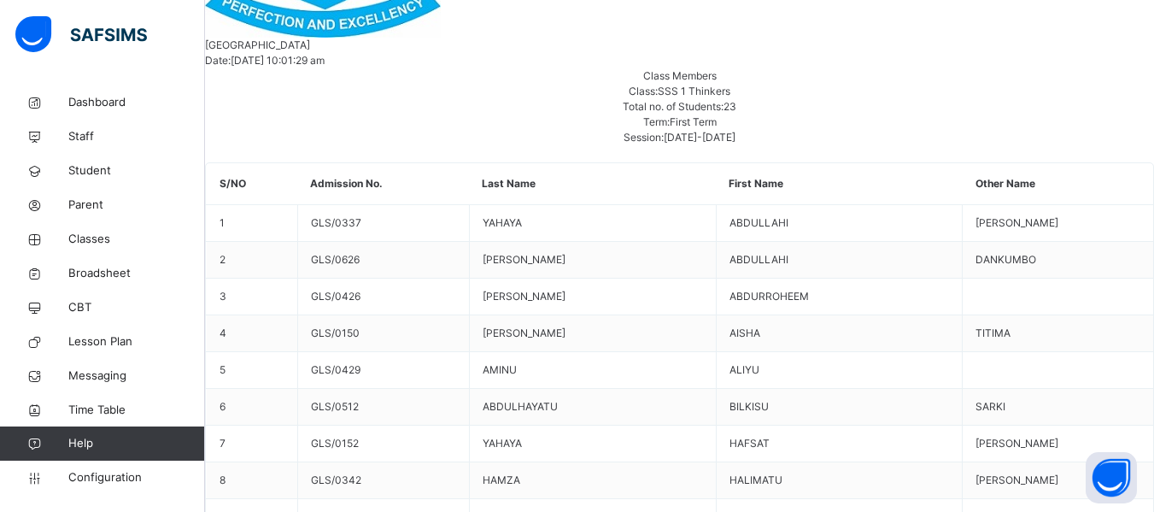
scroll to position [421, 1130]
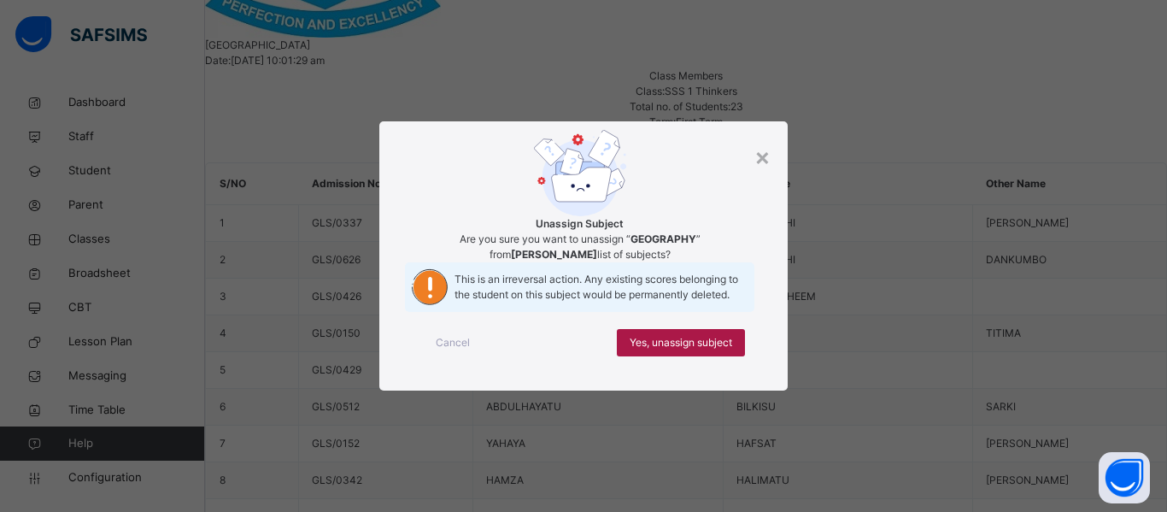
click at [670, 350] on span "Yes, unassign subject" at bounding box center [681, 342] width 103 height 15
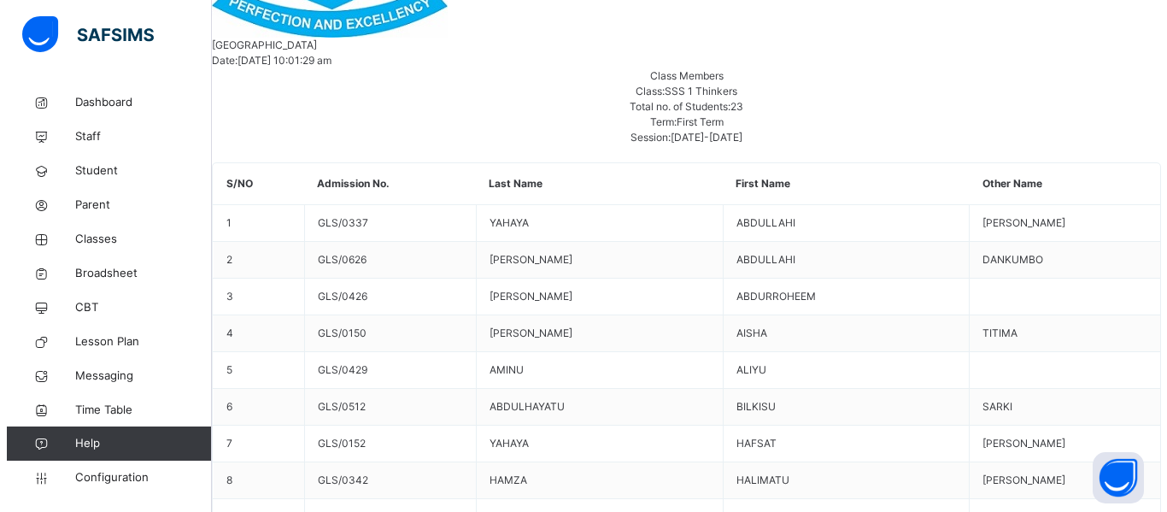
scroll to position [622, 1130]
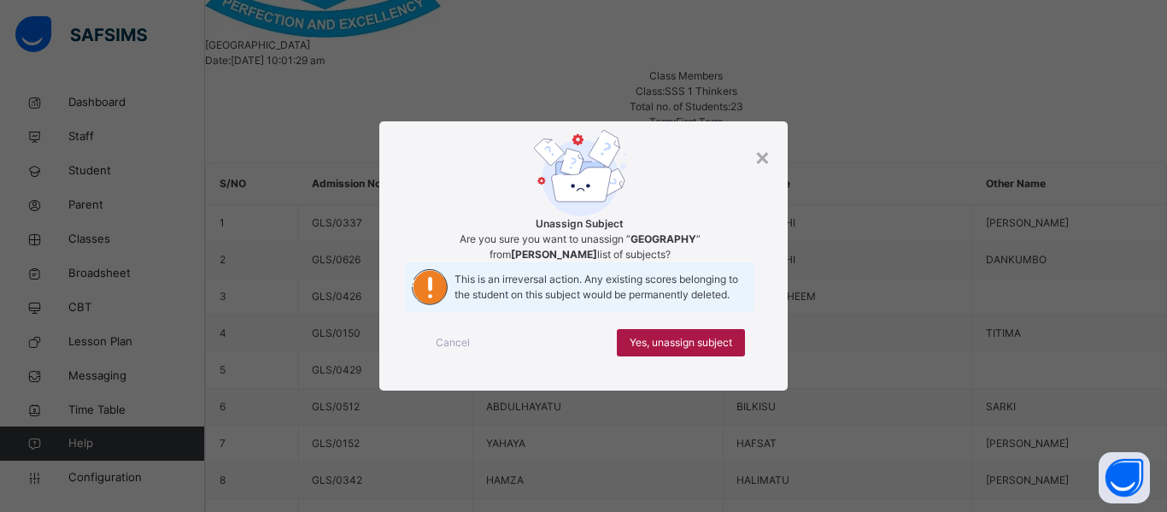
click at [698, 350] on span "Yes, unassign subject" at bounding box center [681, 342] width 103 height 15
click at [678, 350] on span "Yes, unassign subject" at bounding box center [681, 342] width 103 height 15
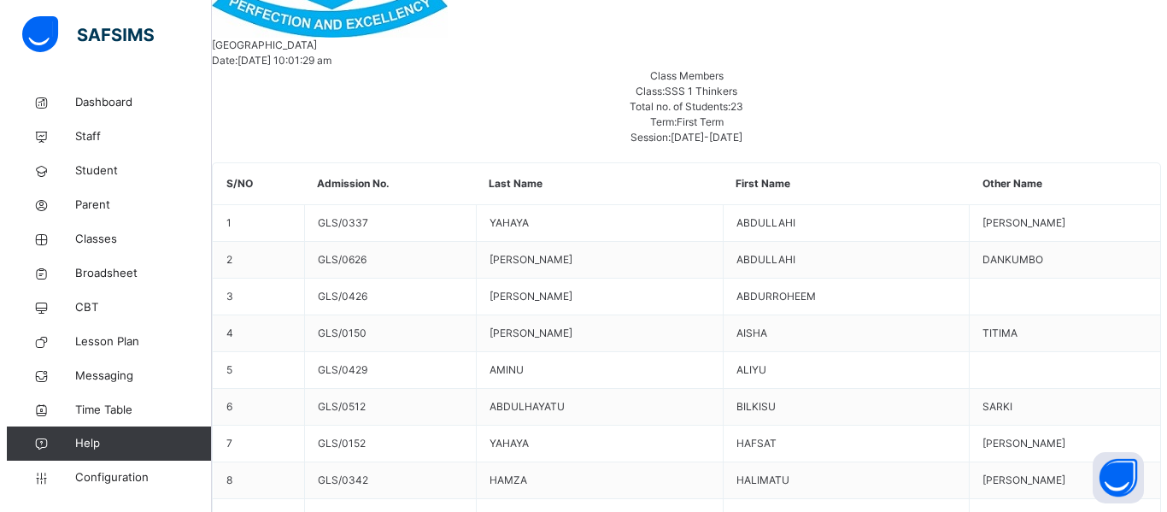
scroll to position [885, 1130]
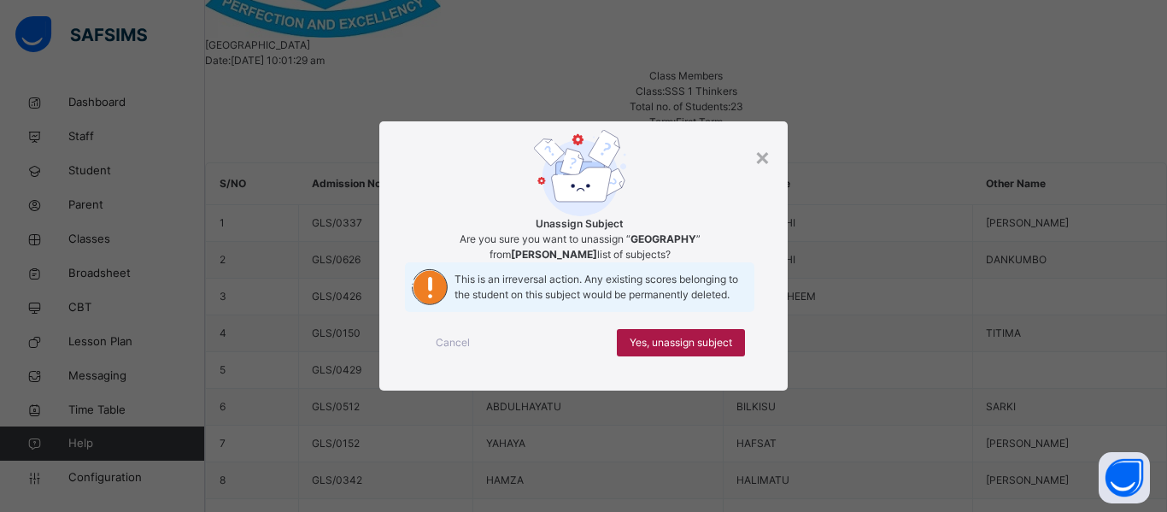
click at [639, 350] on span "Yes, unassign subject" at bounding box center [681, 342] width 103 height 15
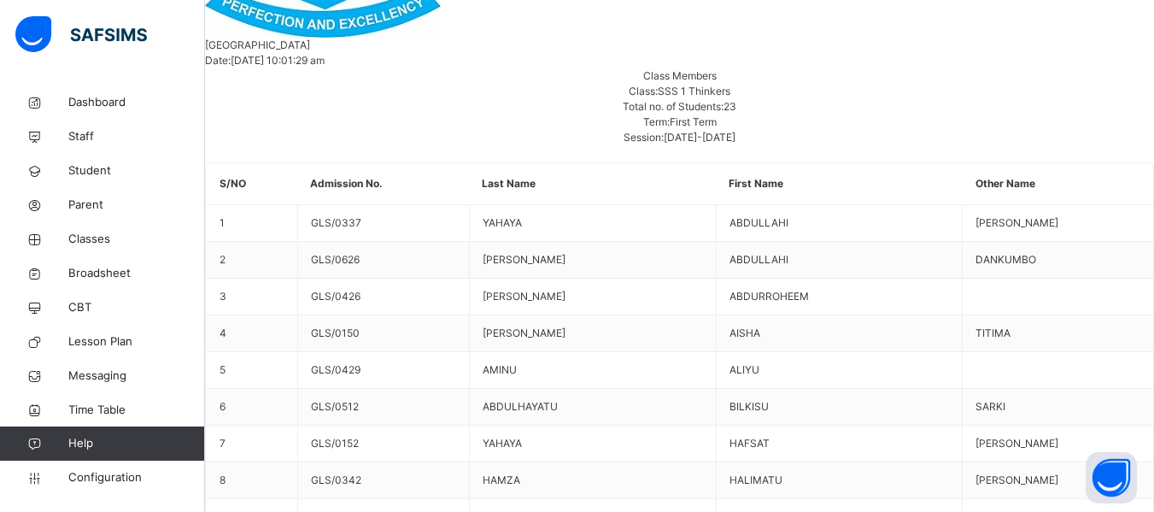
scroll to position [1067, 1130]
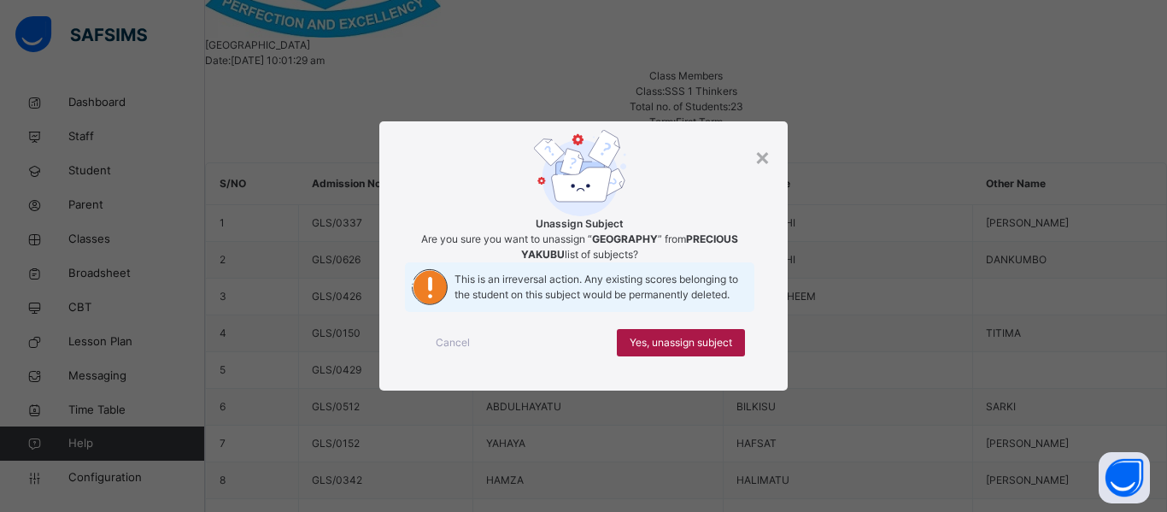
click at [667, 350] on span "Yes, unassign subject" at bounding box center [681, 342] width 103 height 15
click at [705, 356] on div "Yes, unassign subject" at bounding box center [681, 342] width 128 height 27
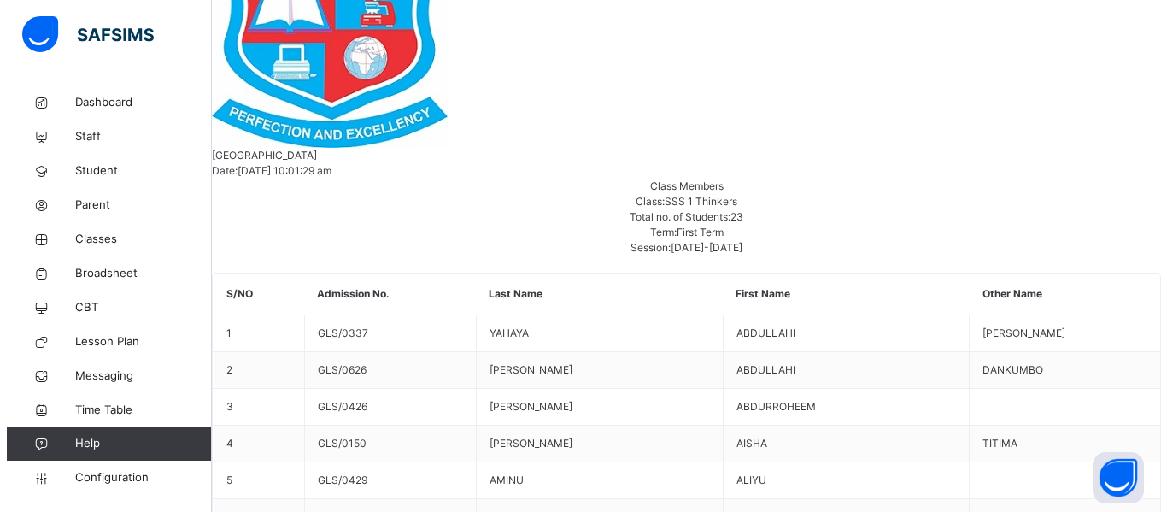
scroll to position [463, 0]
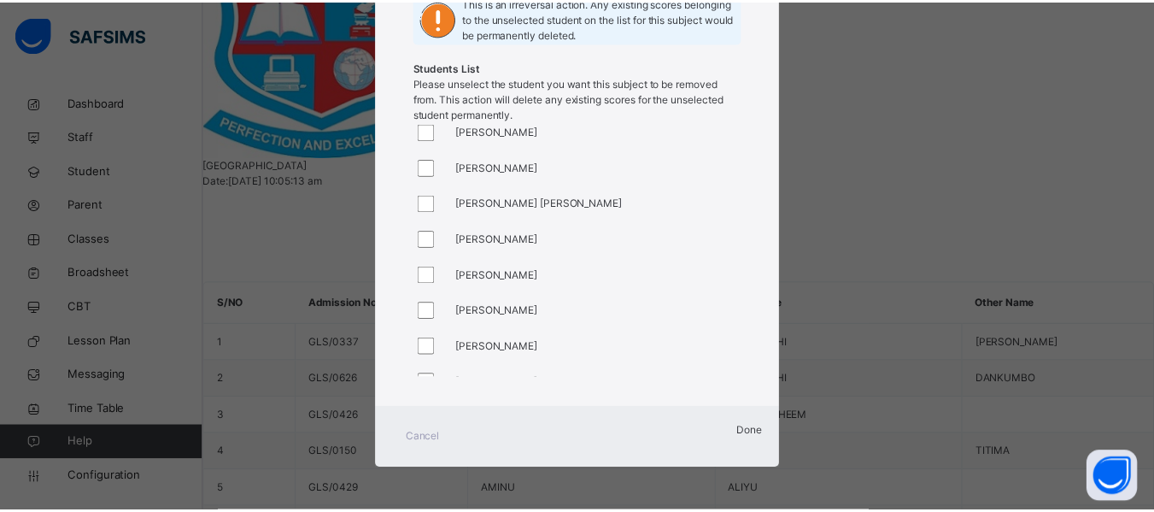
scroll to position [0, 0]
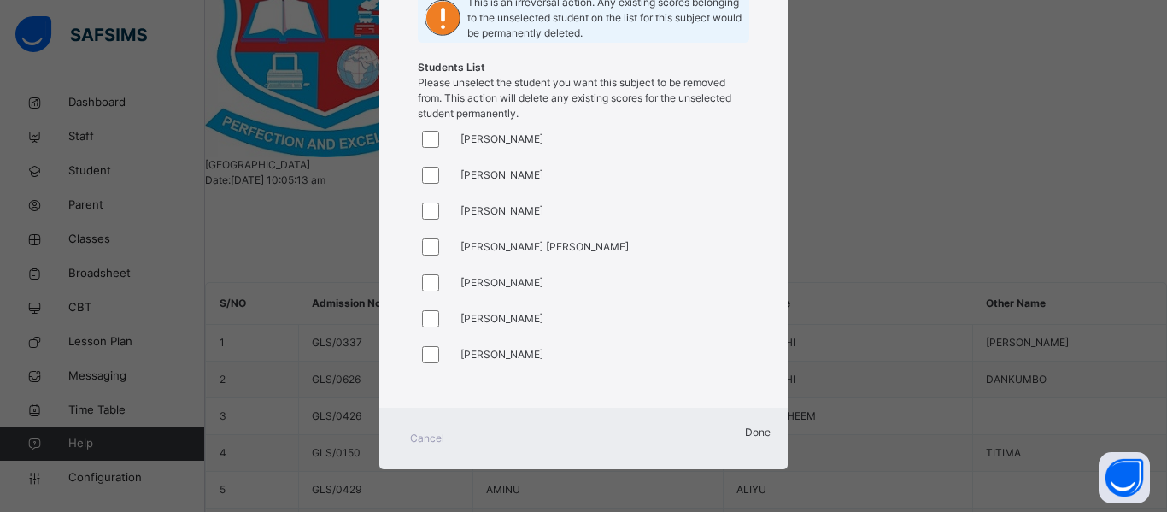
click at [745, 435] on span "Done" at bounding box center [758, 432] width 26 height 13
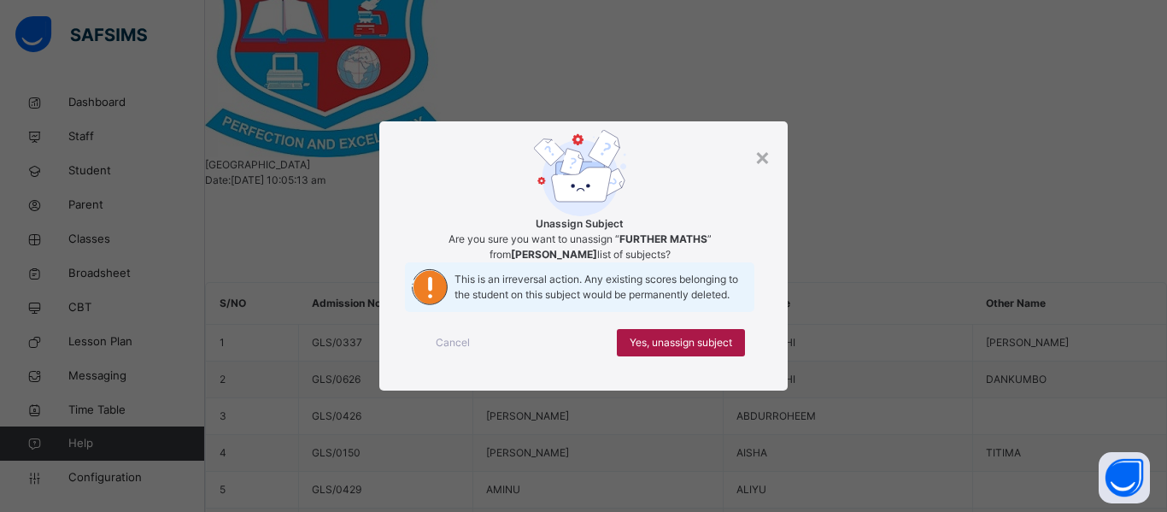
click at [667, 350] on span "Yes, unassign subject" at bounding box center [681, 342] width 103 height 15
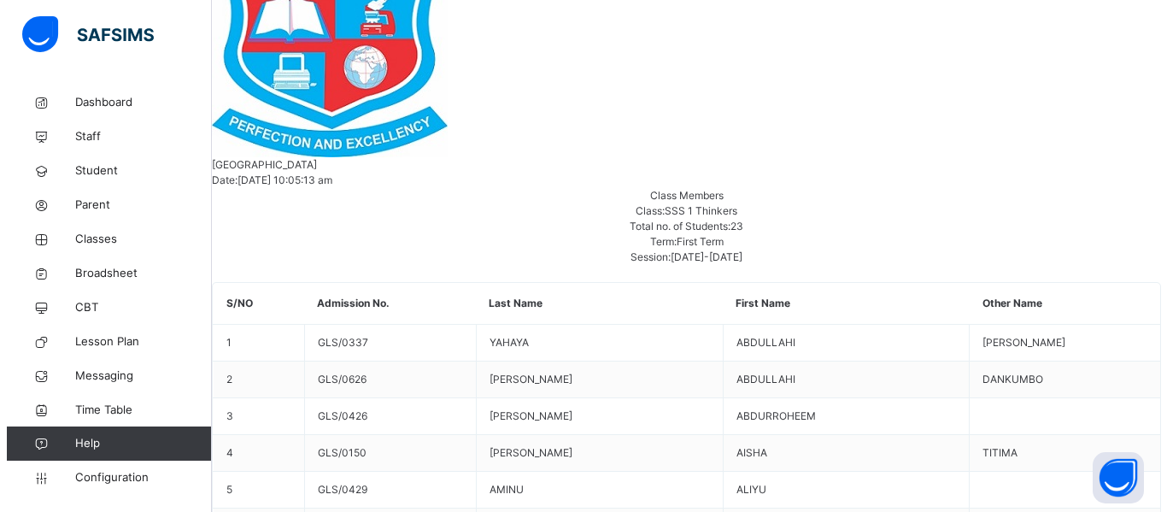
scroll to position [226, 1130]
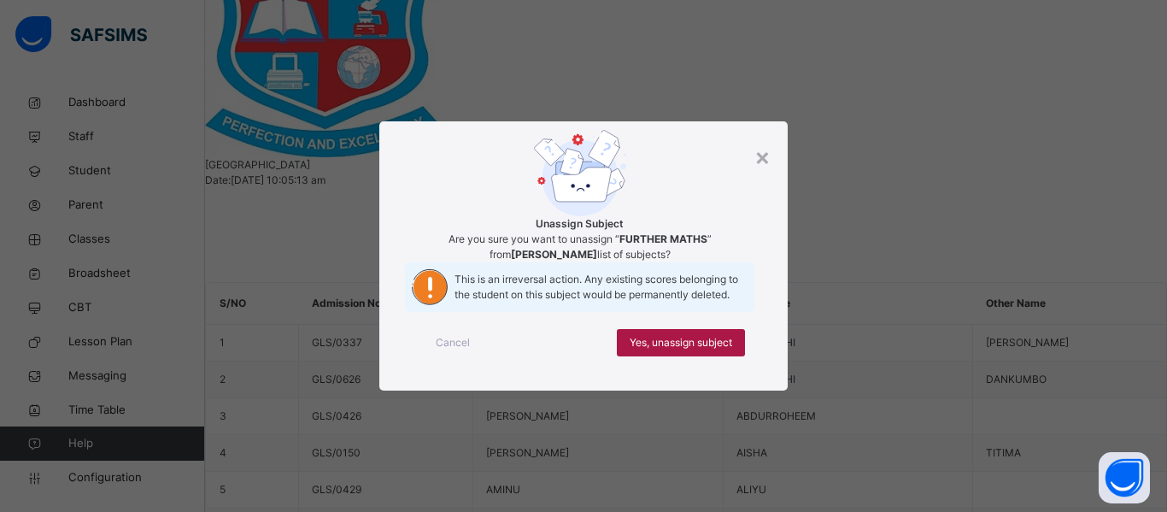
click at [676, 350] on span "Yes, unassign subject" at bounding box center [681, 342] width 103 height 15
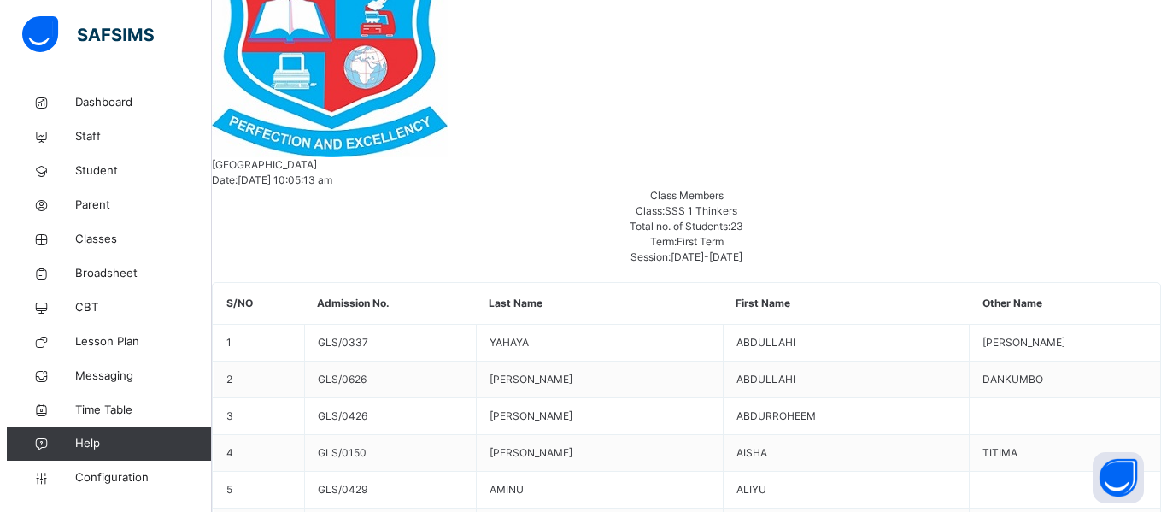
scroll to position [364, 1130]
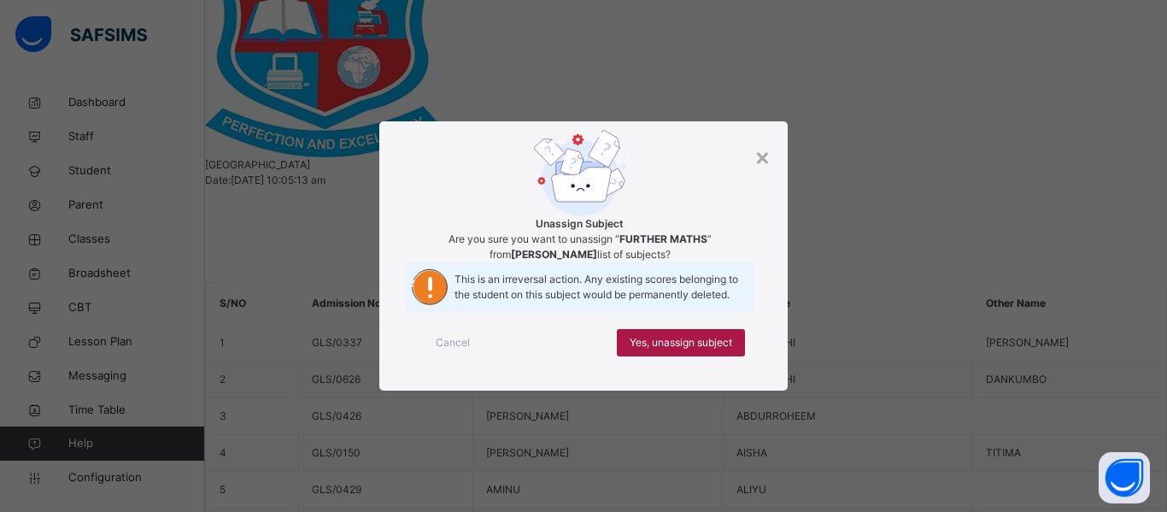
click at [653, 350] on span "Yes, unassign subject" at bounding box center [681, 342] width 103 height 15
click at [683, 350] on span "Yes, unassign subject" at bounding box center [681, 342] width 103 height 15
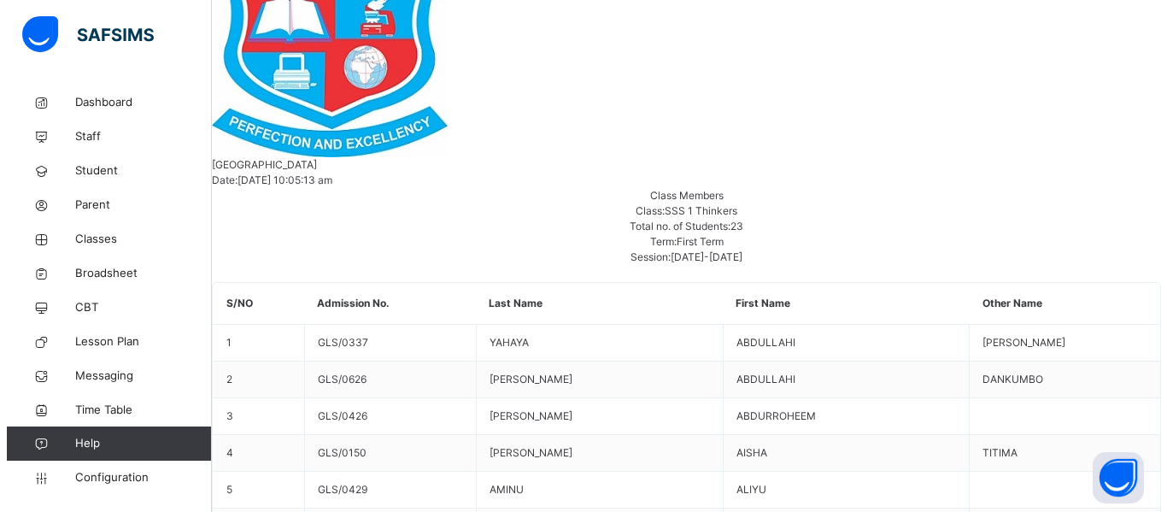
scroll to position [819, 1130]
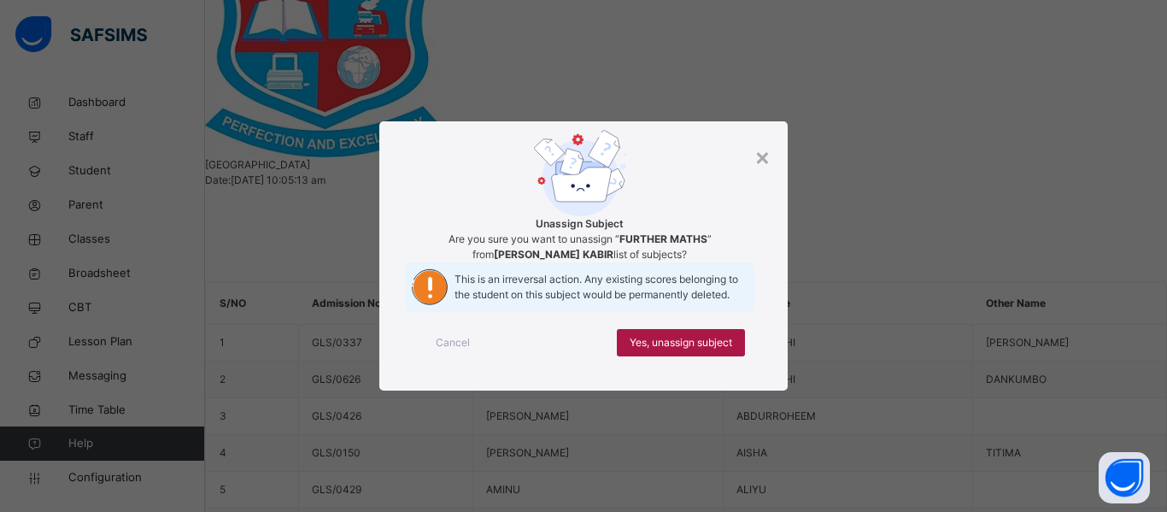
click at [681, 350] on span "Yes, unassign subject" at bounding box center [681, 342] width 103 height 15
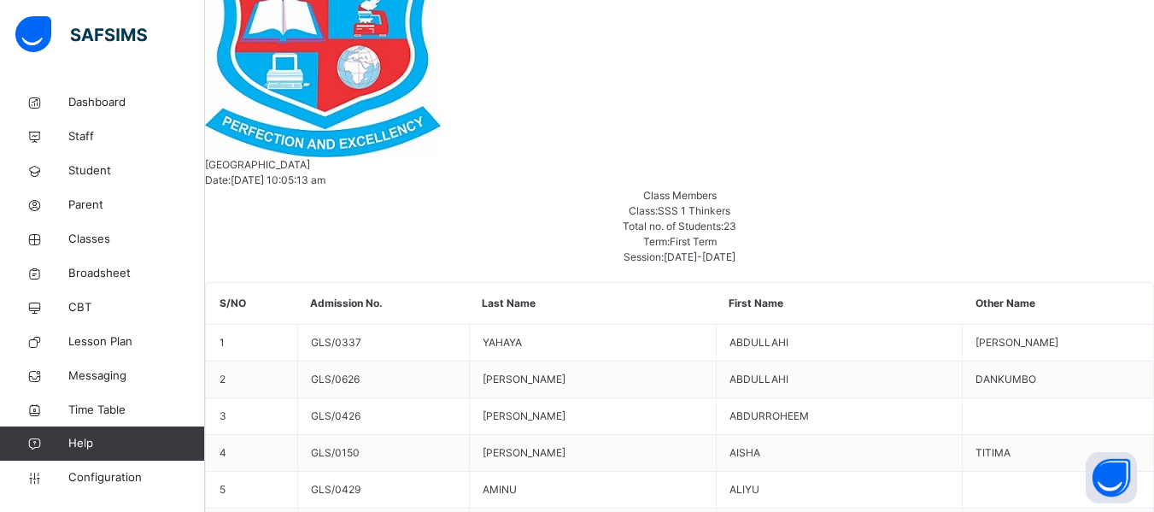
scroll to position [1067, 1130]
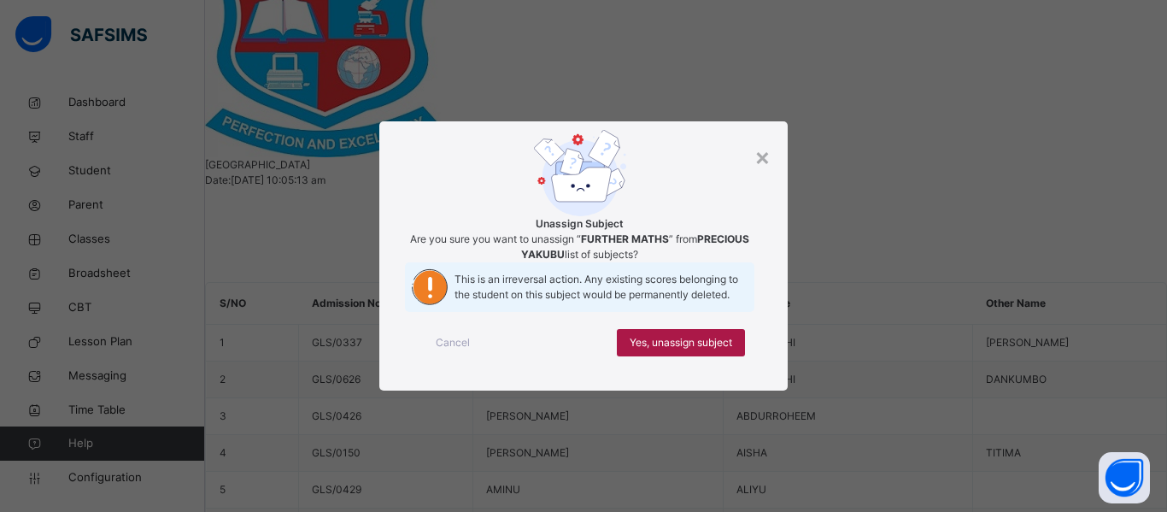
click at [664, 350] on span "Yes, unassign subject" at bounding box center [681, 342] width 103 height 15
click at [671, 350] on span "Yes, unassign subject" at bounding box center [681, 342] width 103 height 15
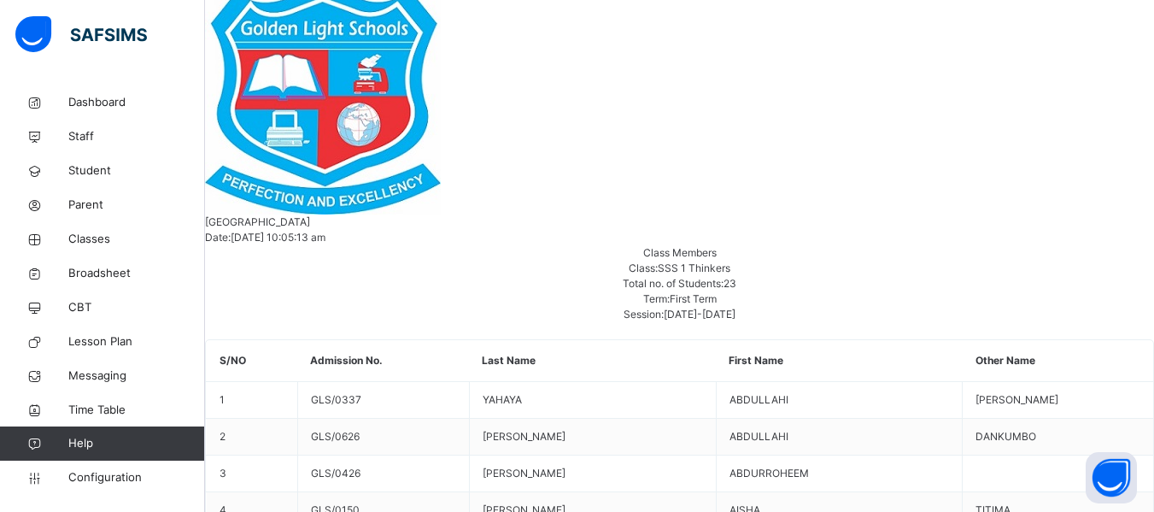
scroll to position [405, 0]
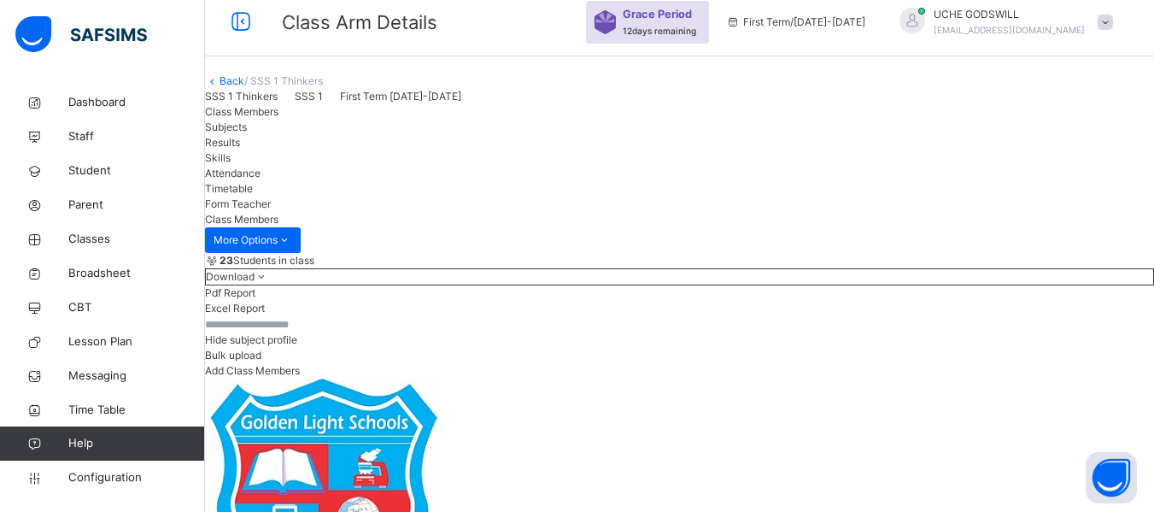
scroll to position [11, 0]
click at [244, 88] on link "Back" at bounding box center [232, 81] width 25 height 13
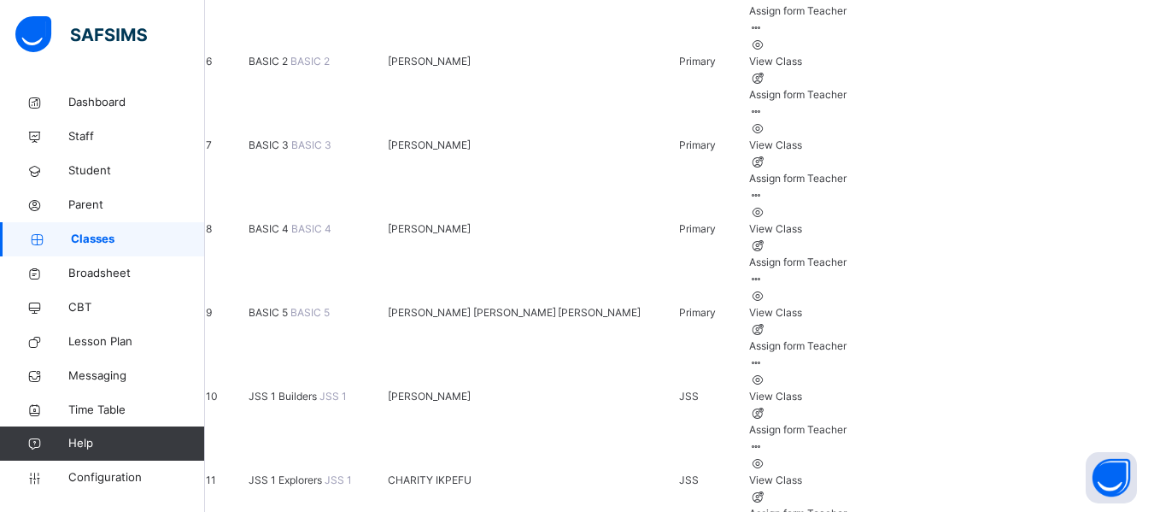
scroll to position [777, 0]
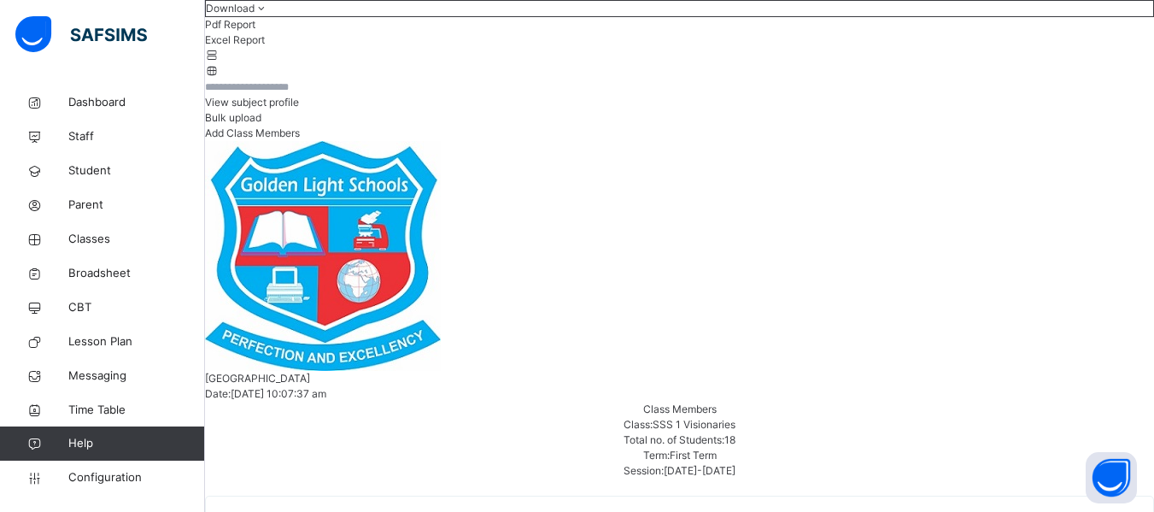
scroll to position [284, 0]
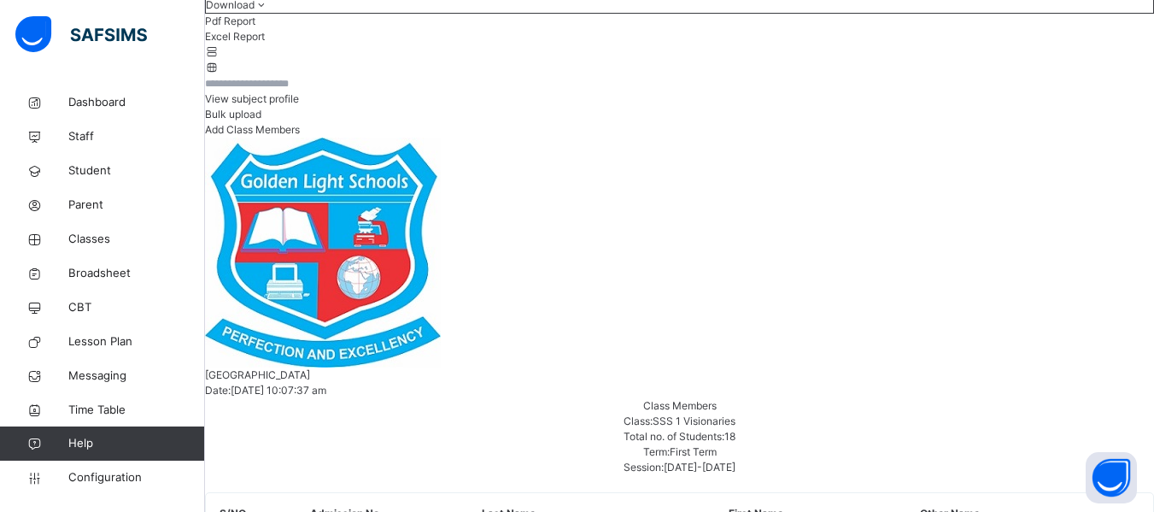
click at [299, 105] on span "View subject profile" at bounding box center [252, 98] width 94 height 13
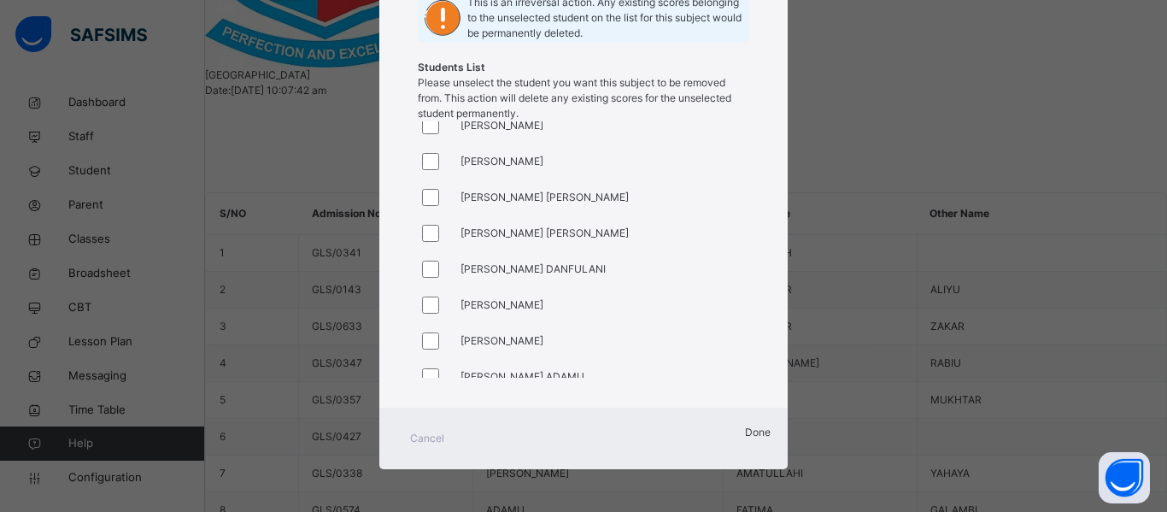
scroll to position [0, 0]
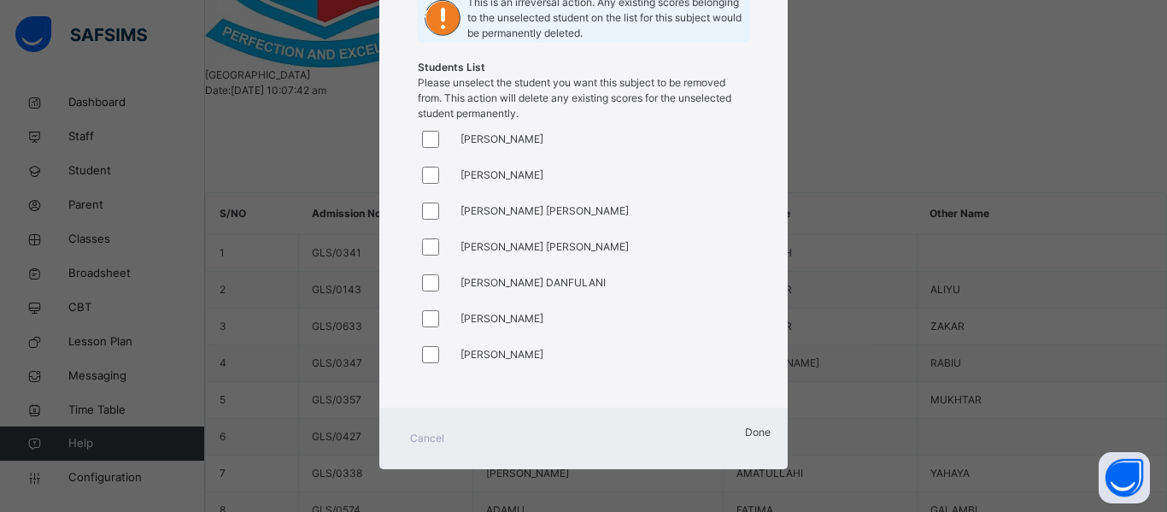
click at [746, 438] on span "Done" at bounding box center [758, 432] width 26 height 13
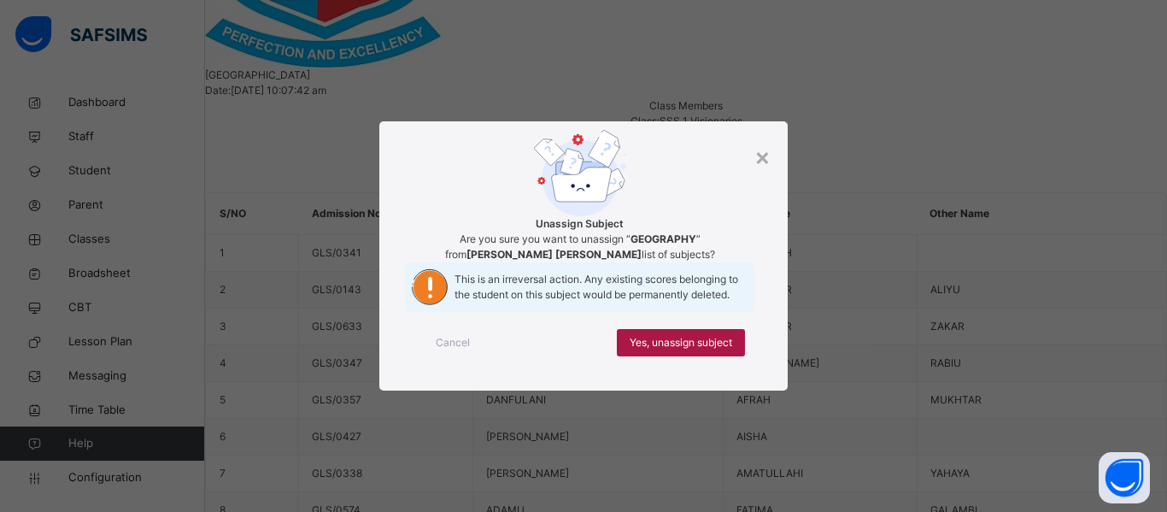
click at [716, 350] on span "Yes, unassign subject" at bounding box center [681, 342] width 103 height 15
click at [678, 350] on span "Yes, unassign subject" at bounding box center [681, 342] width 103 height 15
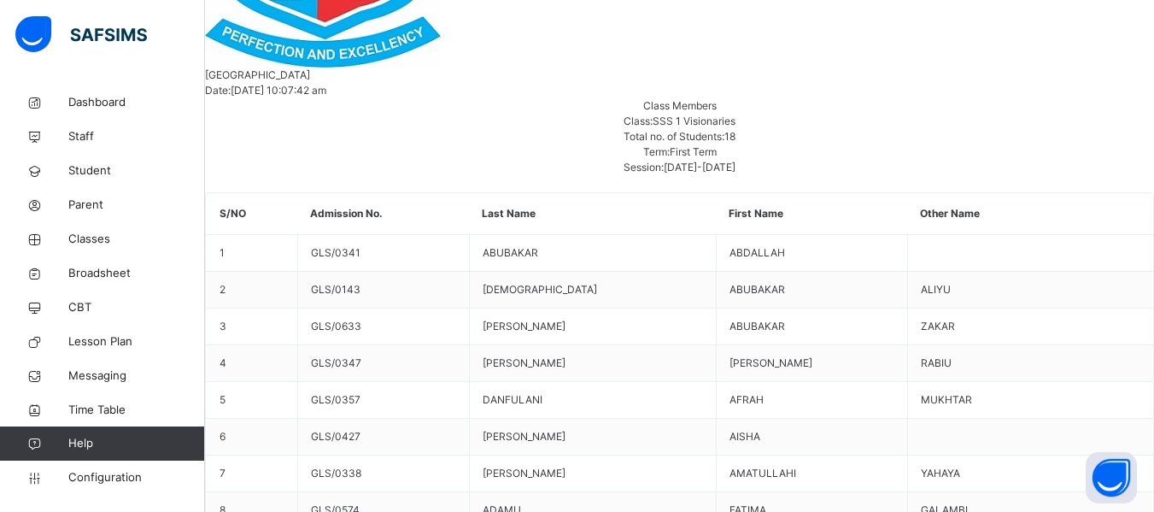
scroll to position [191, 1112]
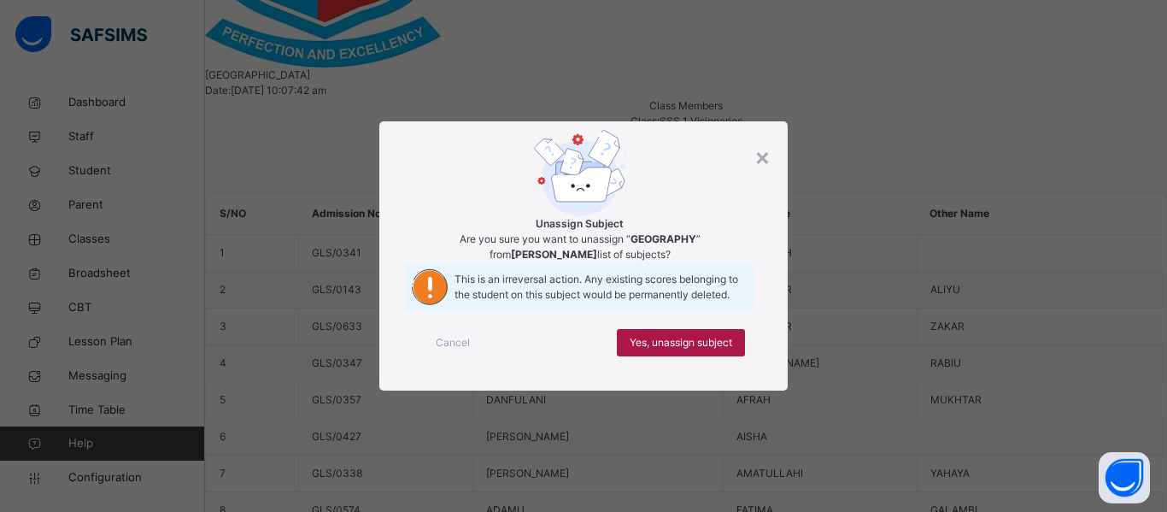
click at [688, 350] on span "Yes, unassign subject" at bounding box center [681, 342] width 103 height 15
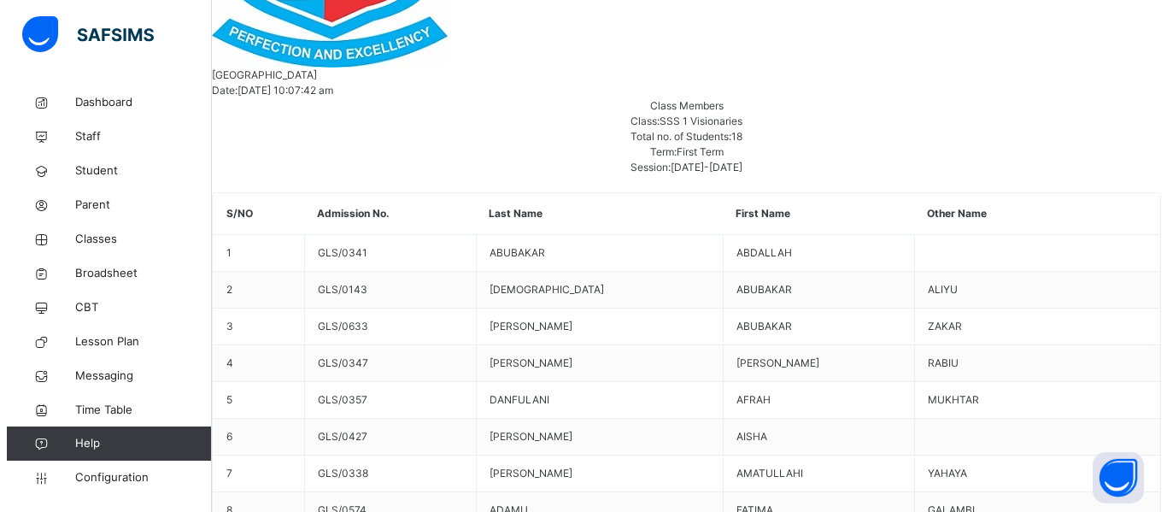
scroll to position [297, 1112]
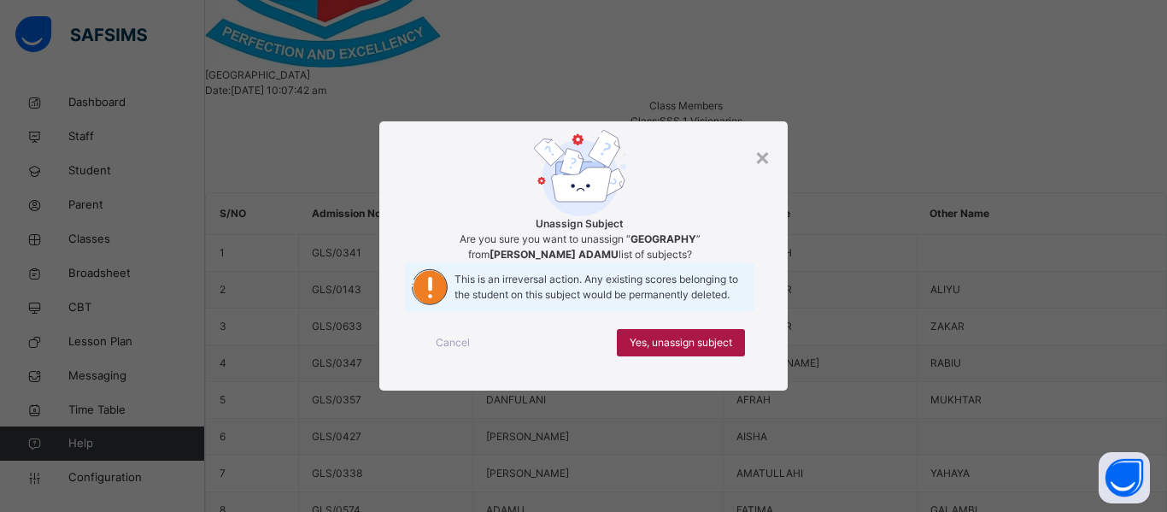
click at [706, 350] on span "Yes, unassign subject" at bounding box center [681, 342] width 103 height 15
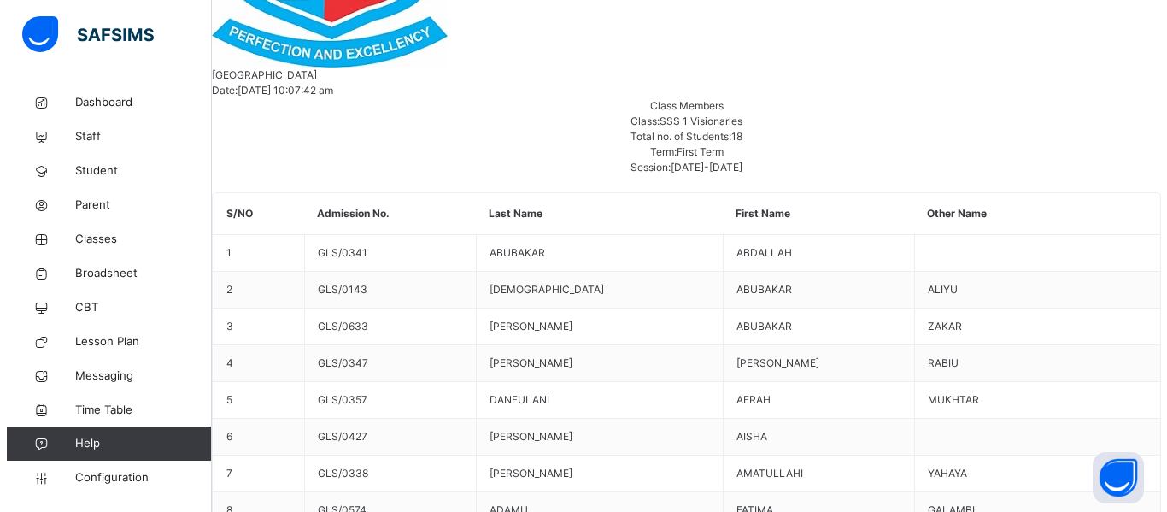
scroll to position [446, 1112]
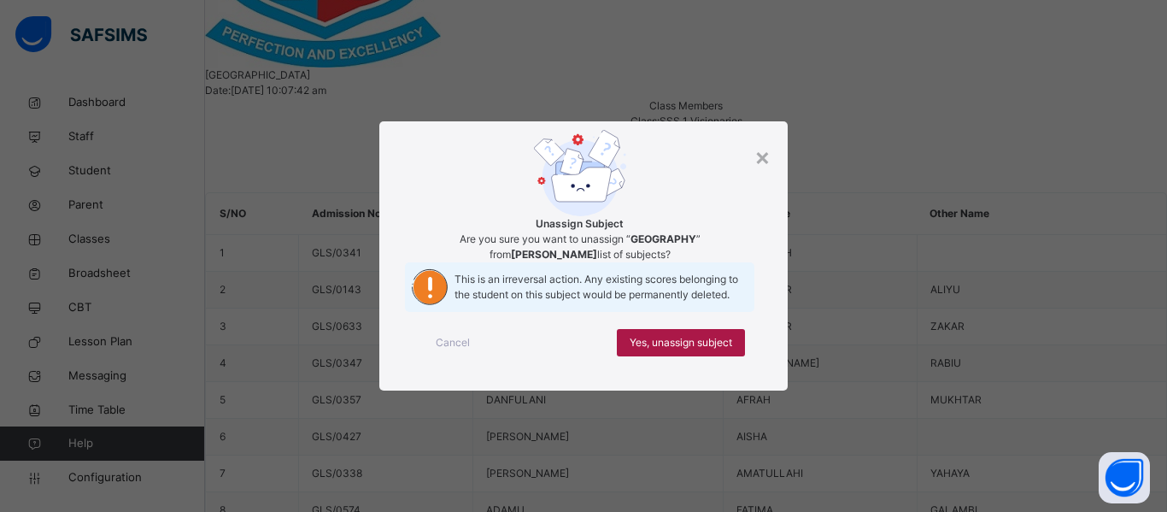
click at [657, 350] on span "Yes, unassign subject" at bounding box center [681, 342] width 103 height 15
click at [703, 350] on span "Yes, unassign subject" at bounding box center [681, 342] width 103 height 15
click at [690, 350] on span "Yes, unassign subject" at bounding box center [681, 342] width 103 height 15
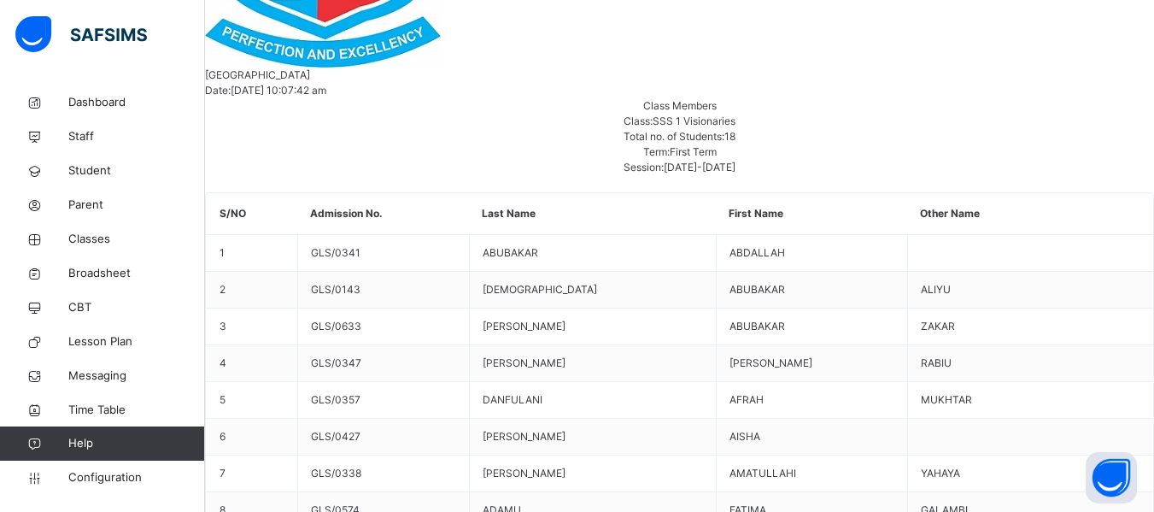
scroll to position [710, 1112]
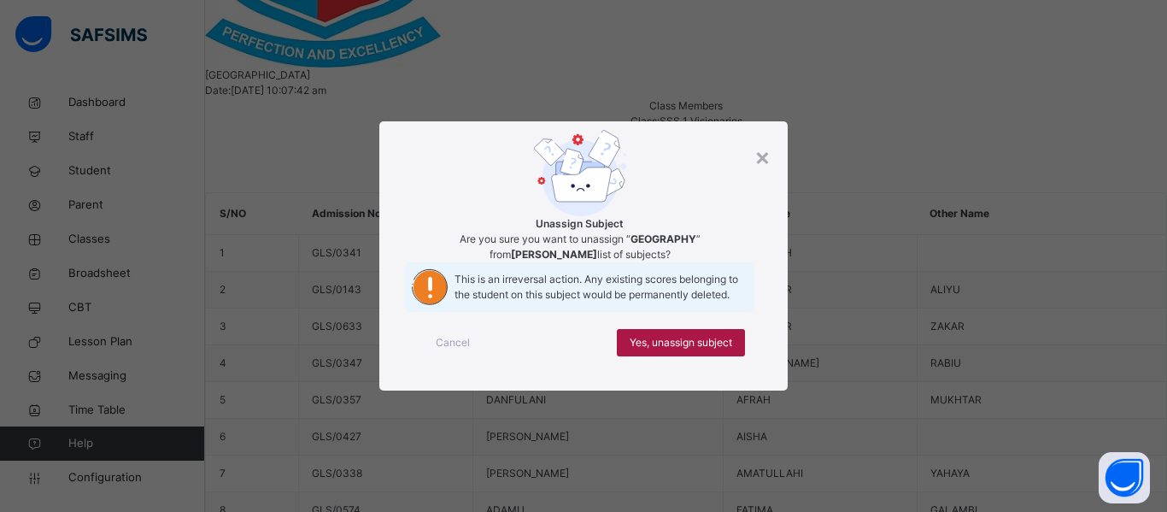
click at [647, 350] on span "Yes, unassign subject" at bounding box center [681, 342] width 103 height 15
click at [700, 350] on span "Yes, unassign subject" at bounding box center [681, 342] width 103 height 15
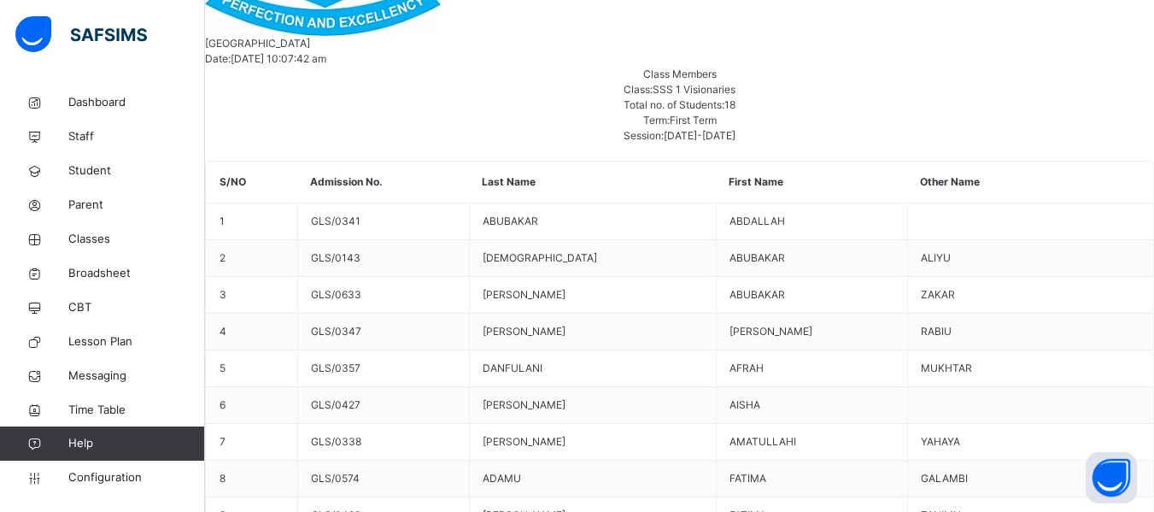
scroll to position [94, 1112]
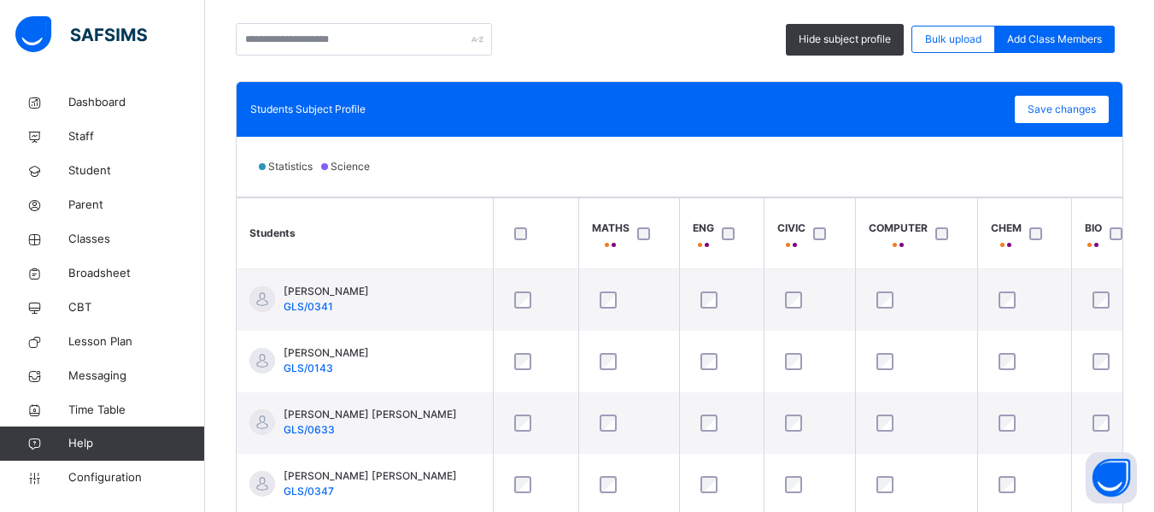
scroll to position [0, 1112]
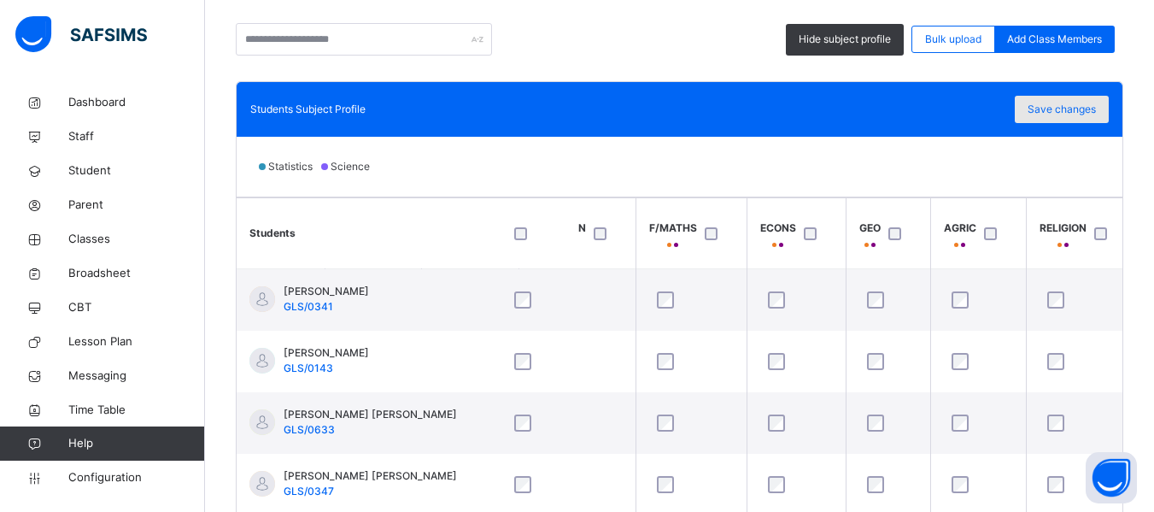
click at [1082, 103] on span "Save changes" at bounding box center [1062, 109] width 68 height 15
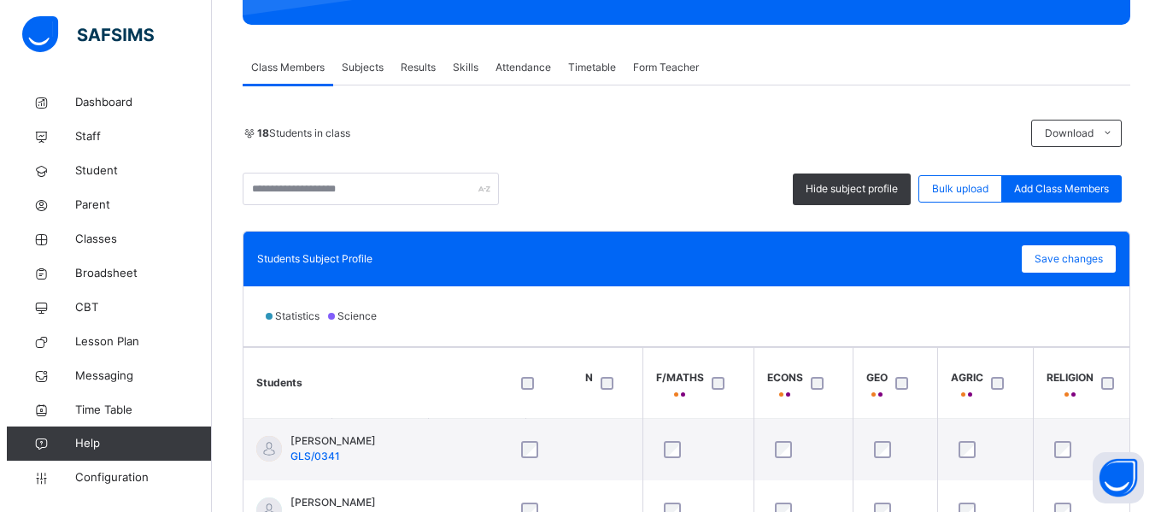
scroll to position [270, 0]
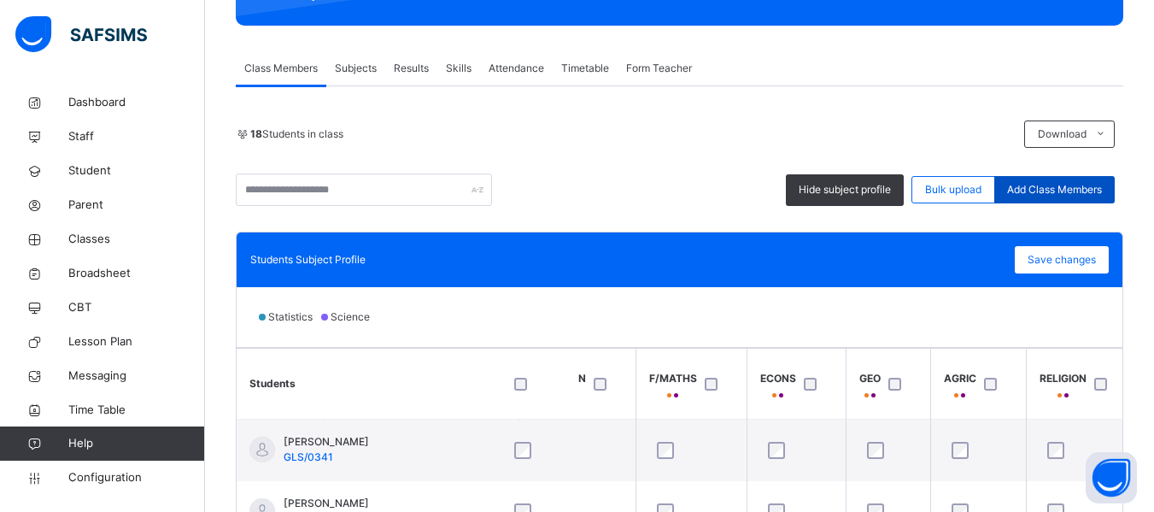
click at [1046, 180] on div "Add Class Members" at bounding box center [1055, 189] width 120 height 27
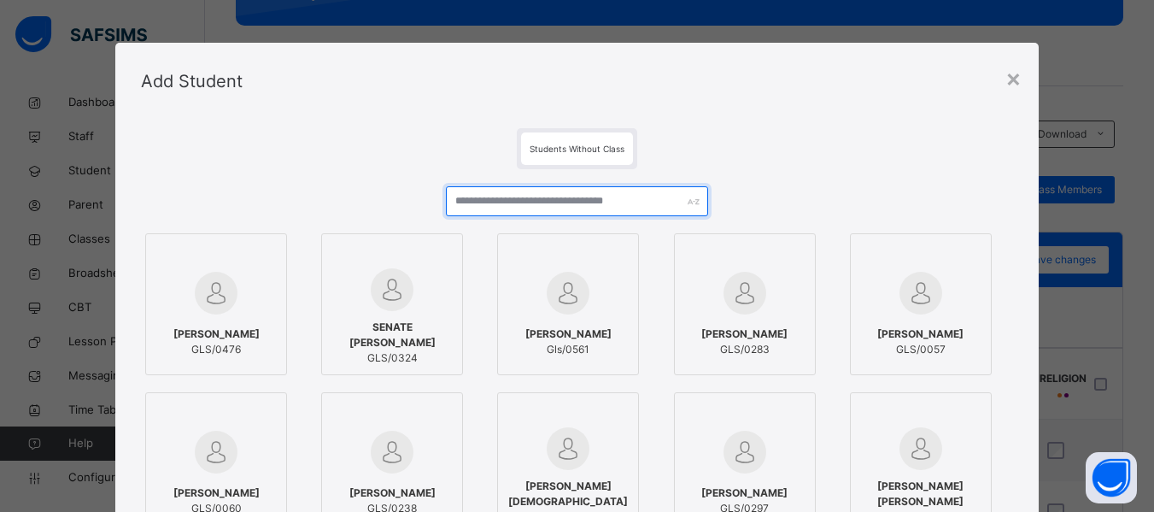
click at [484, 210] on input "text" at bounding box center [576, 201] width 261 height 30
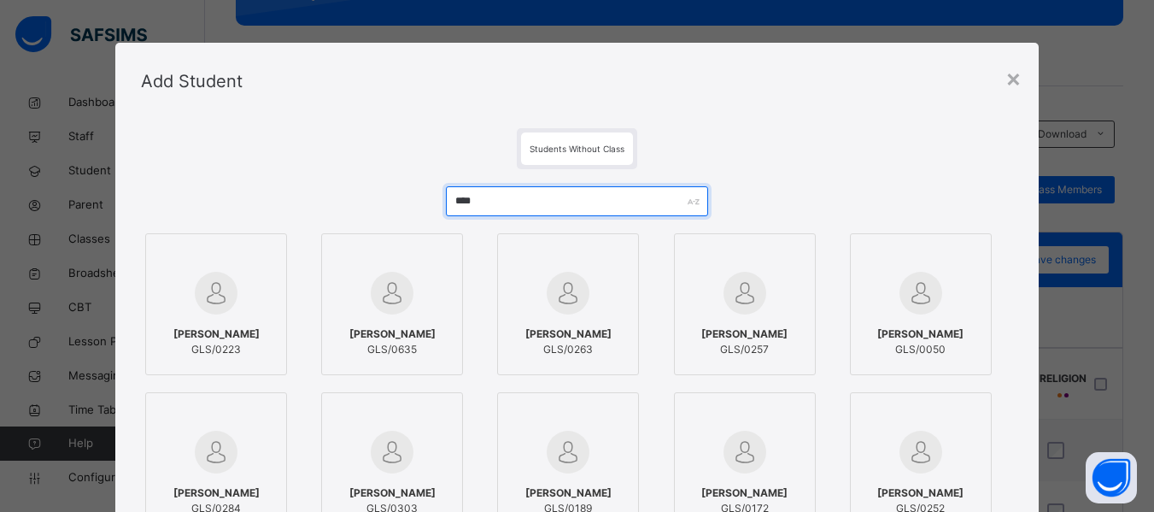
type input "****"
click at [384, 302] on img at bounding box center [392, 293] width 43 height 43
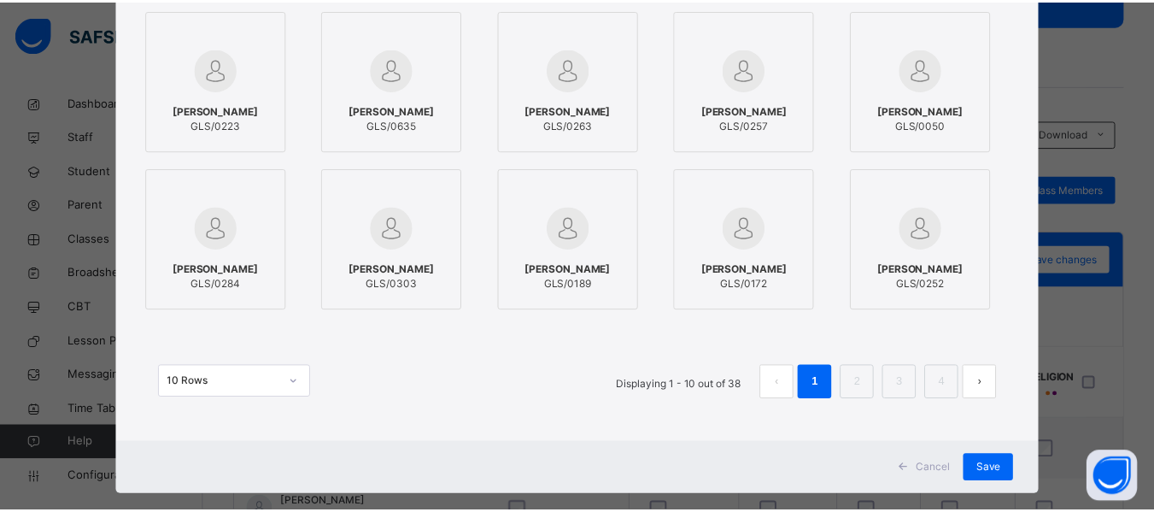
scroll to position [225, 0]
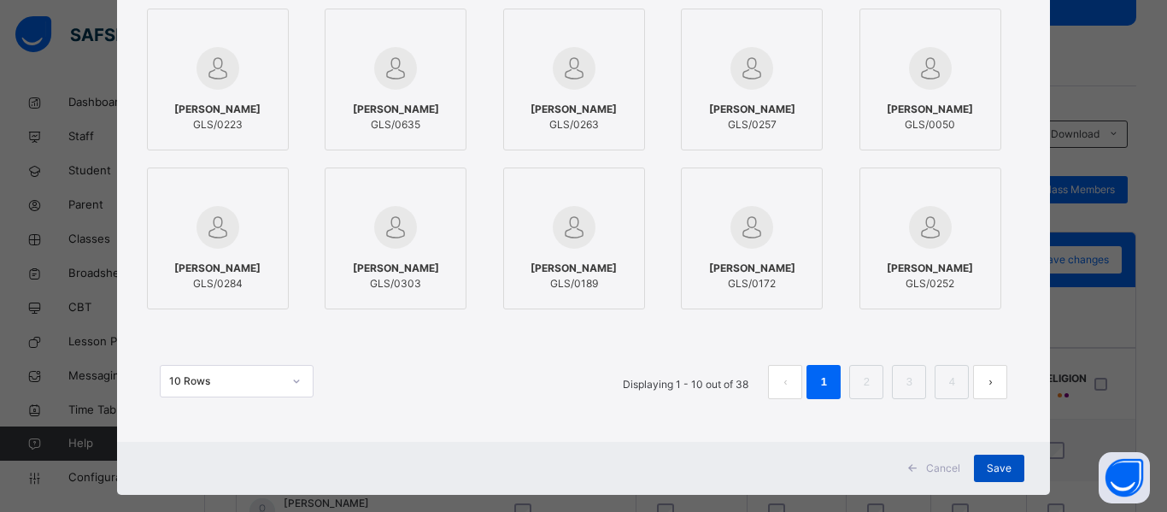
click at [998, 469] on span "Save" at bounding box center [999, 468] width 25 height 15
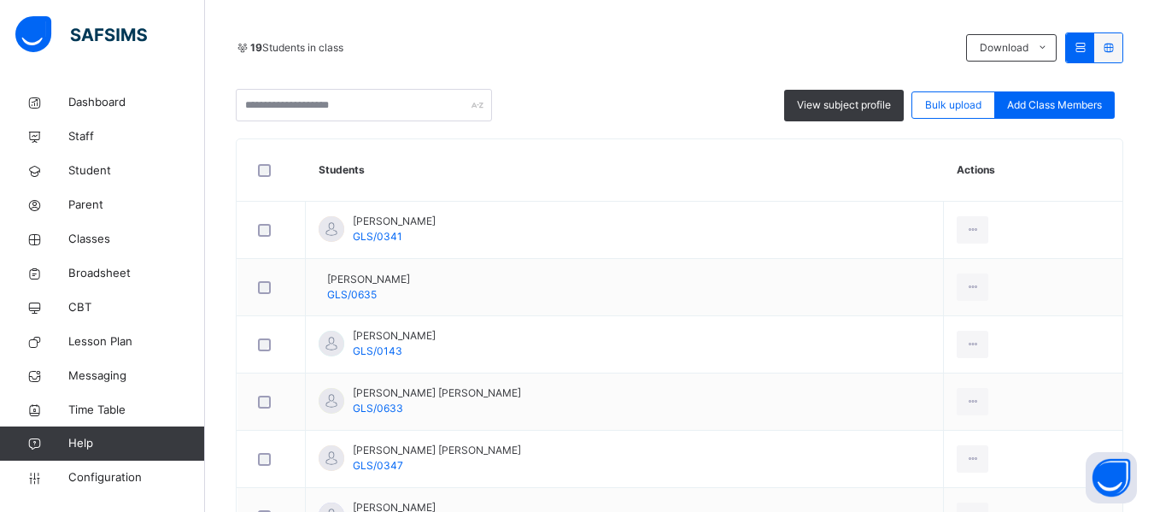
scroll to position [354, 0]
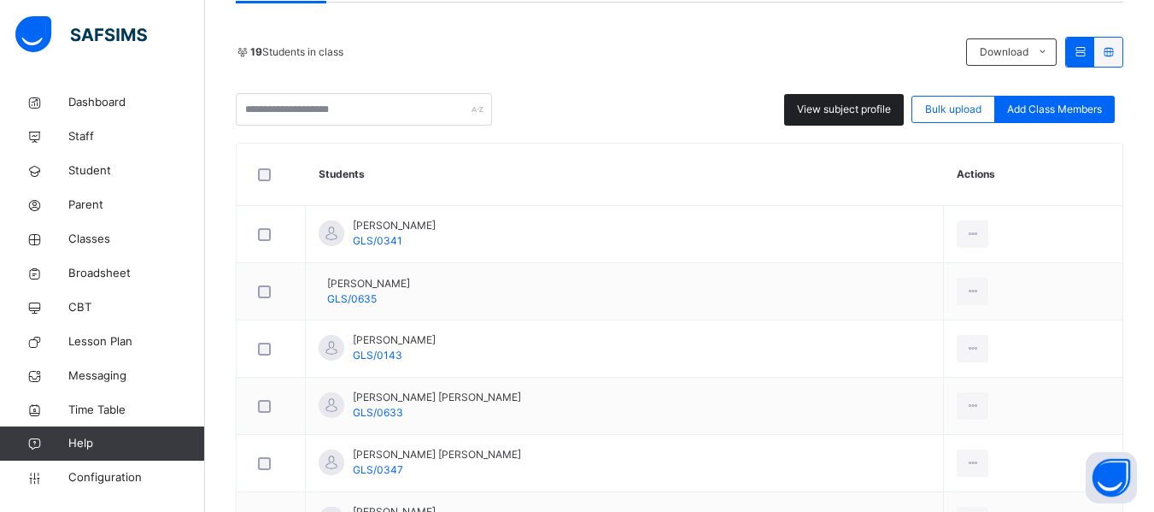
click at [855, 102] on span "View subject profile" at bounding box center [844, 109] width 94 height 15
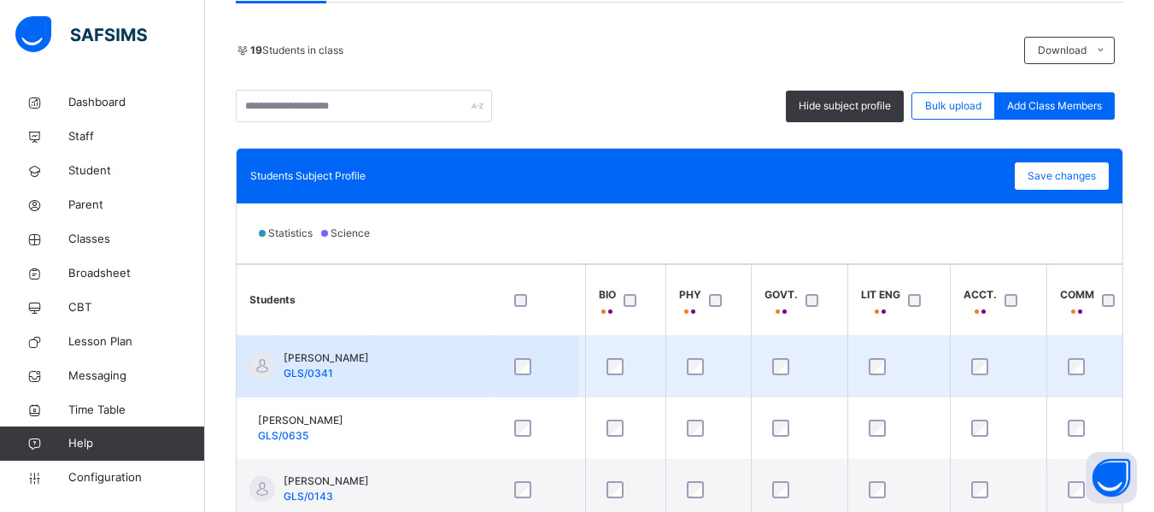
scroll to position [3, 486]
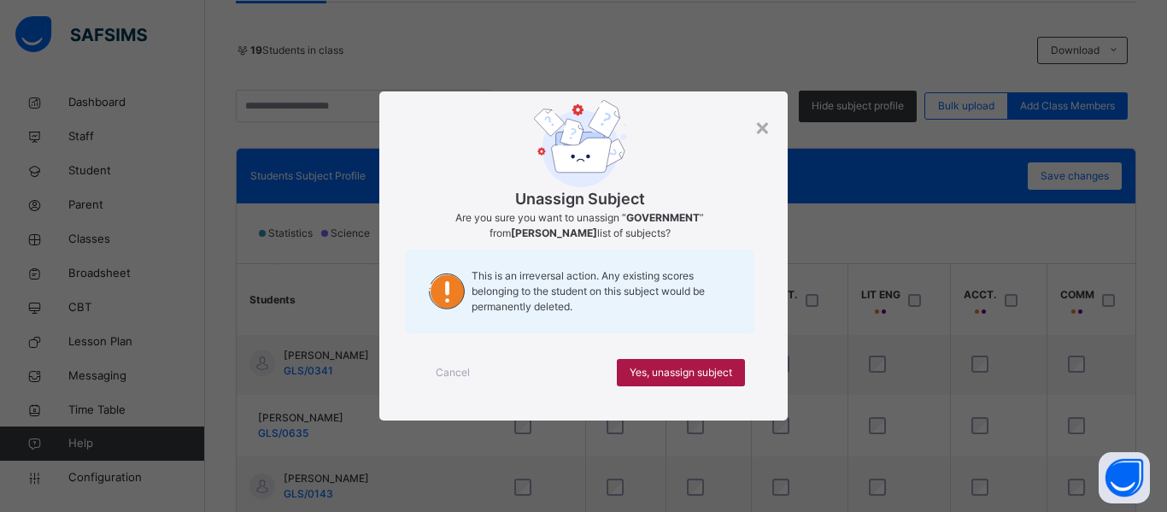
click at [689, 370] on span "Yes, unassign subject" at bounding box center [681, 372] width 103 height 15
click at [701, 366] on span "Yes, unassign subject" at bounding box center [681, 372] width 103 height 15
click at [676, 367] on span "Yes, unassign subject" at bounding box center [681, 372] width 103 height 15
click at [716, 369] on span "Yes, unassign subject" at bounding box center [681, 372] width 103 height 15
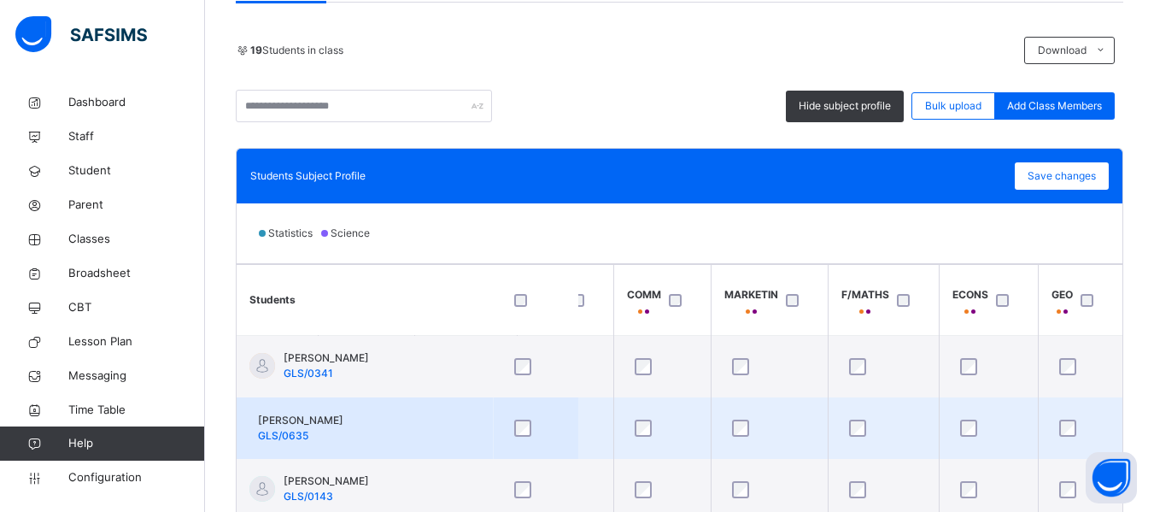
scroll to position [0, 948]
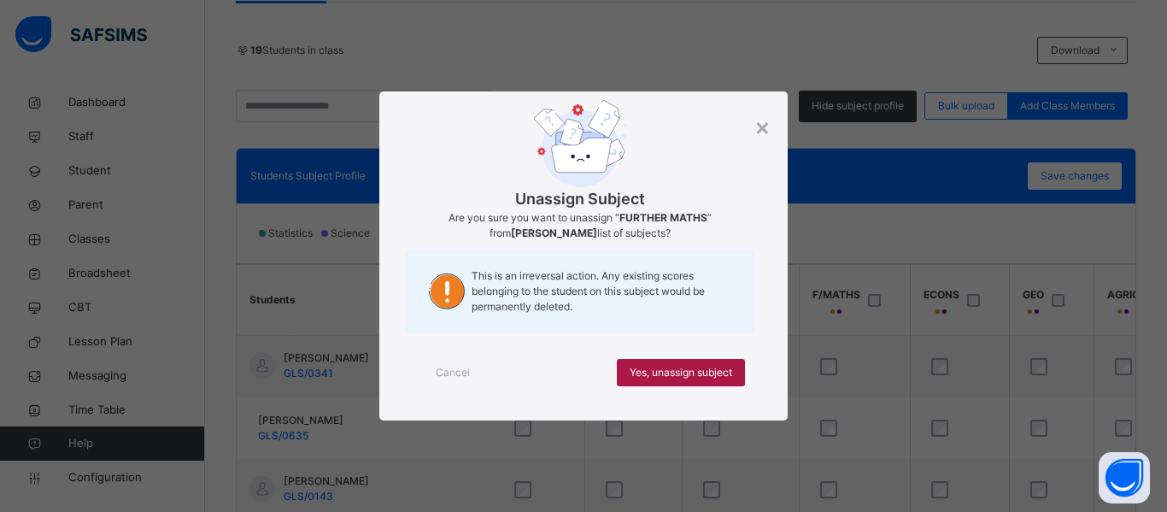
click at [718, 367] on span "Yes, unassign subject" at bounding box center [681, 372] width 103 height 15
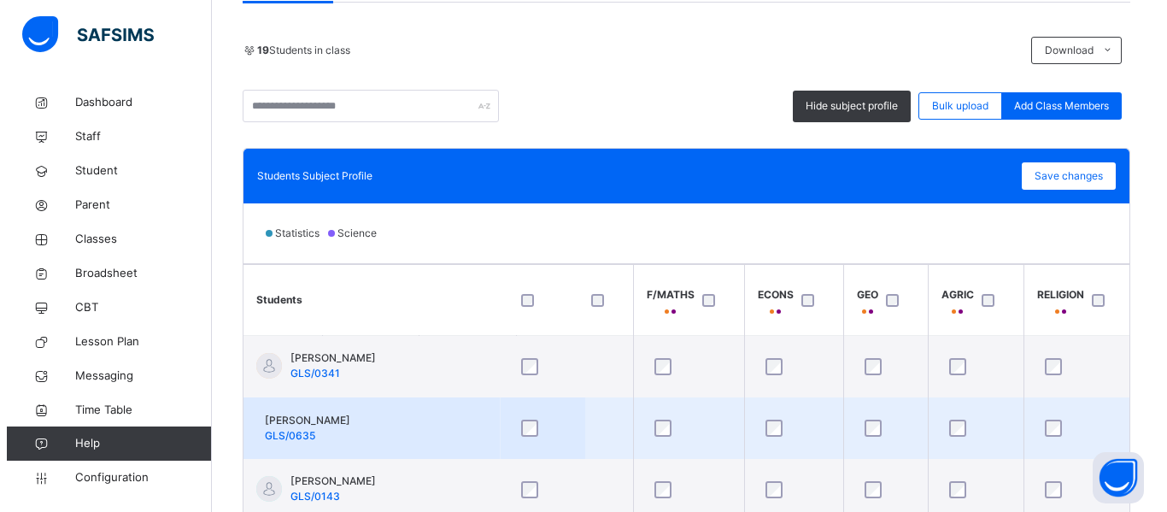
scroll to position [0, 1122]
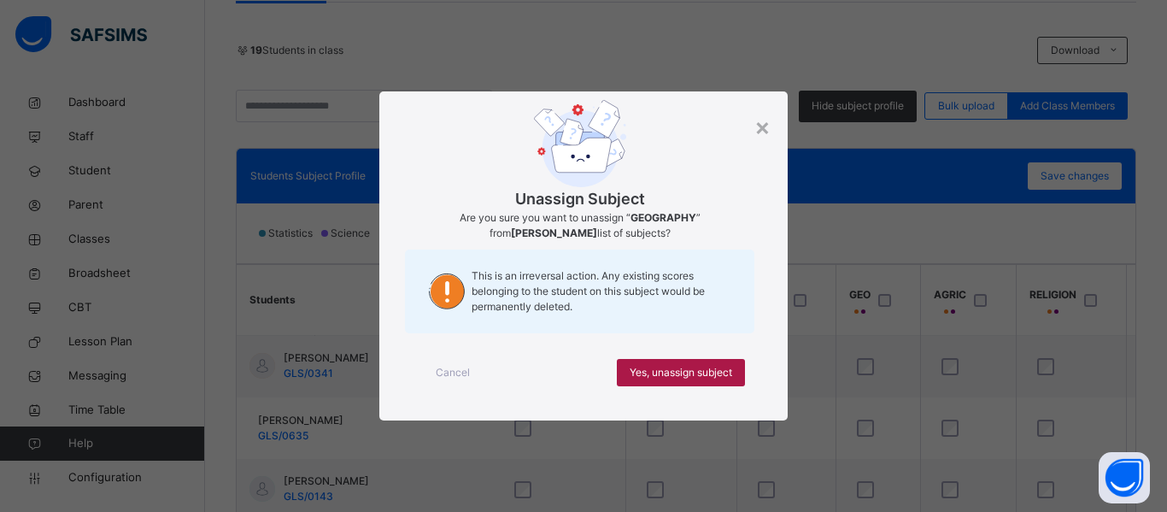
click at [697, 373] on span "Yes, unassign subject" at bounding box center [681, 372] width 103 height 15
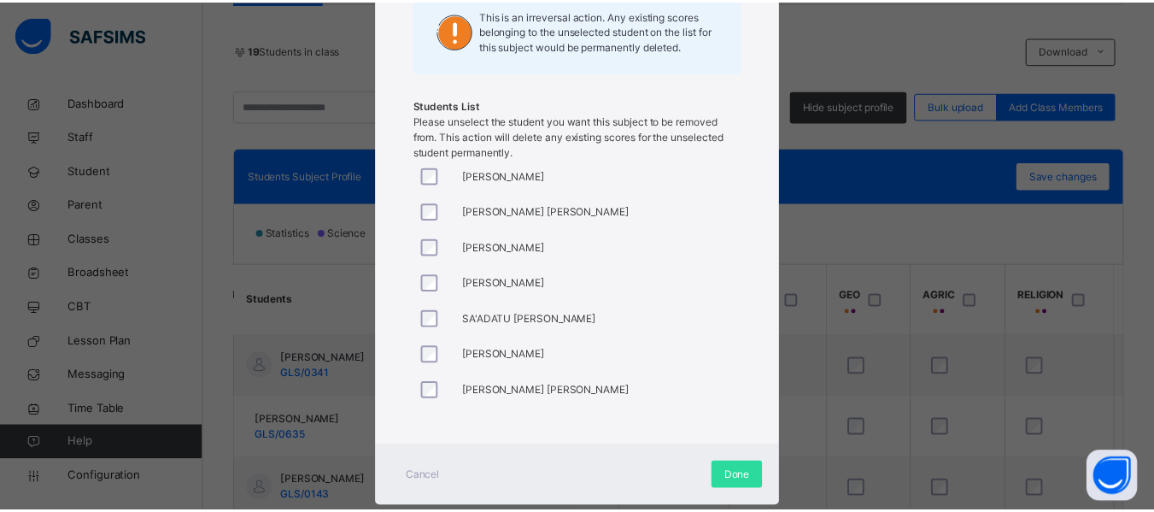
scroll to position [426, 0]
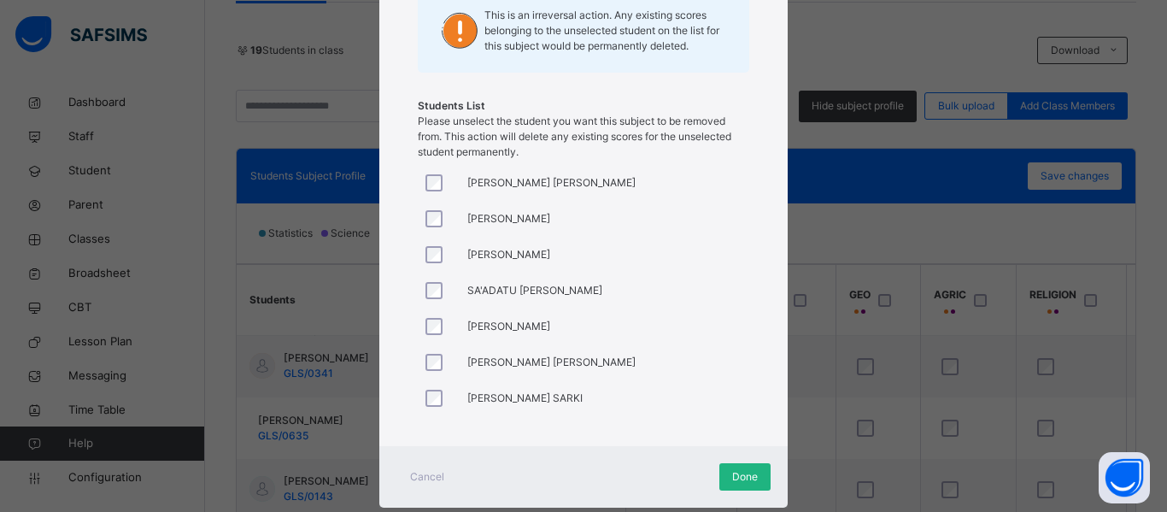
click at [743, 476] on span "Done" at bounding box center [745, 476] width 26 height 15
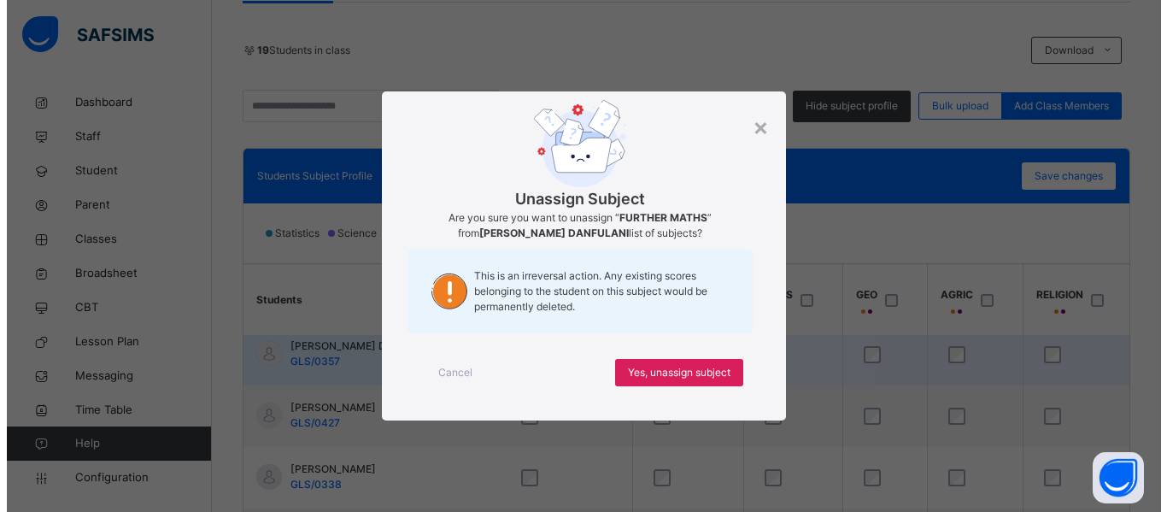
scroll to position [0, 0]
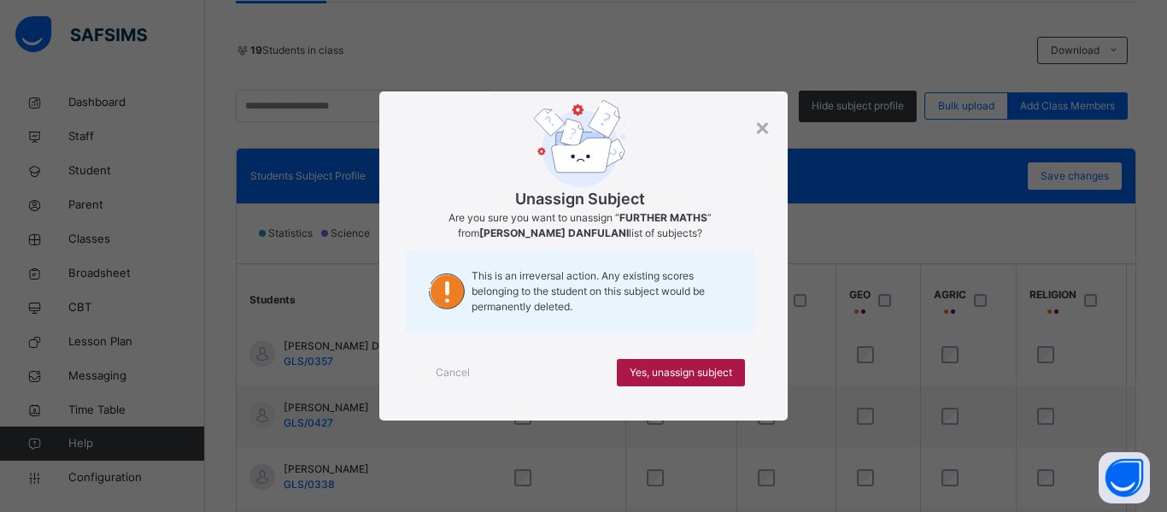
click at [634, 371] on span "Yes, unassign subject" at bounding box center [681, 372] width 103 height 15
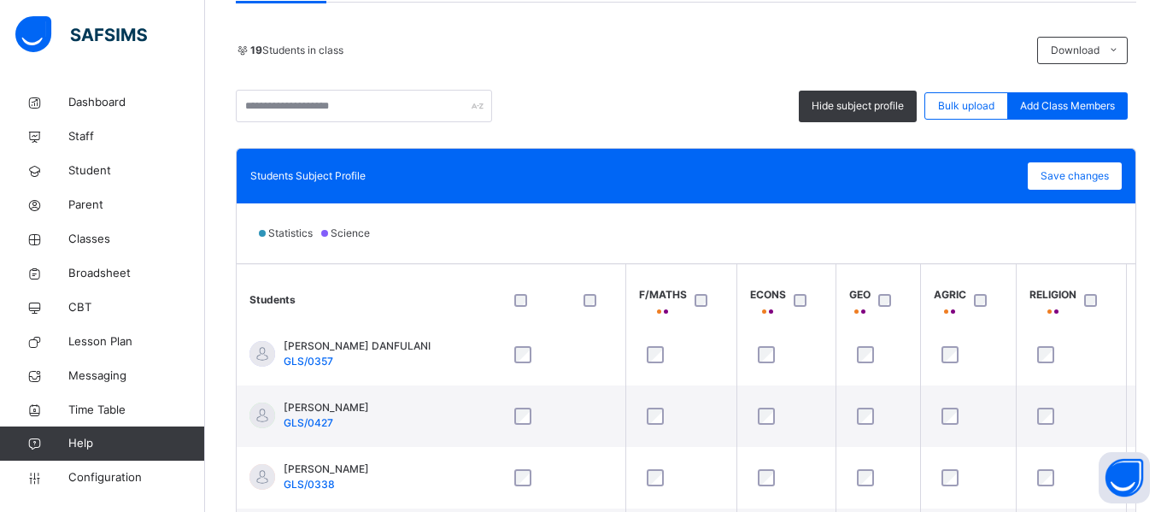
scroll to position [320, 1122]
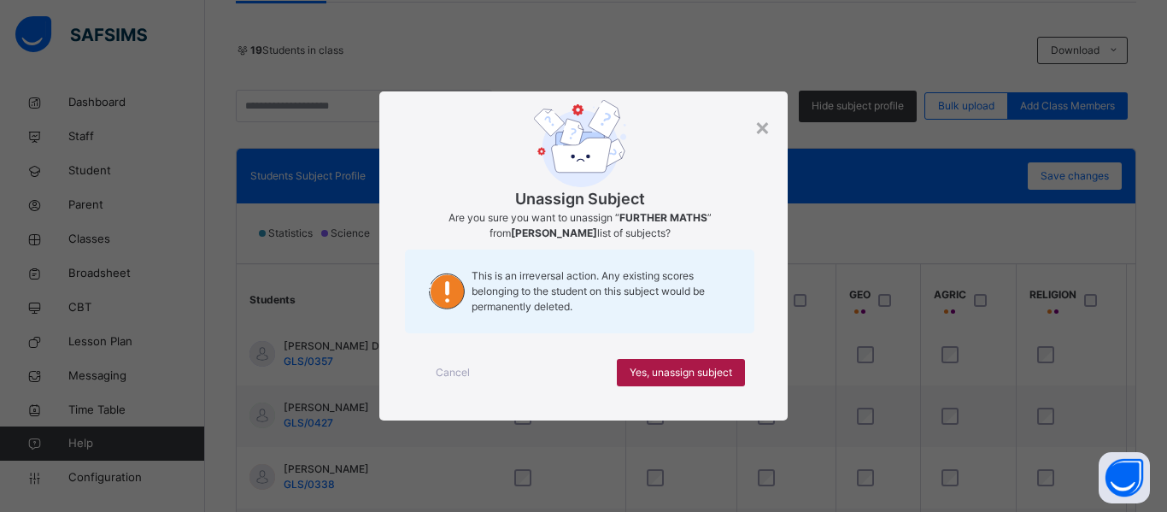
click at [662, 372] on span "Yes, unassign subject" at bounding box center [681, 372] width 103 height 15
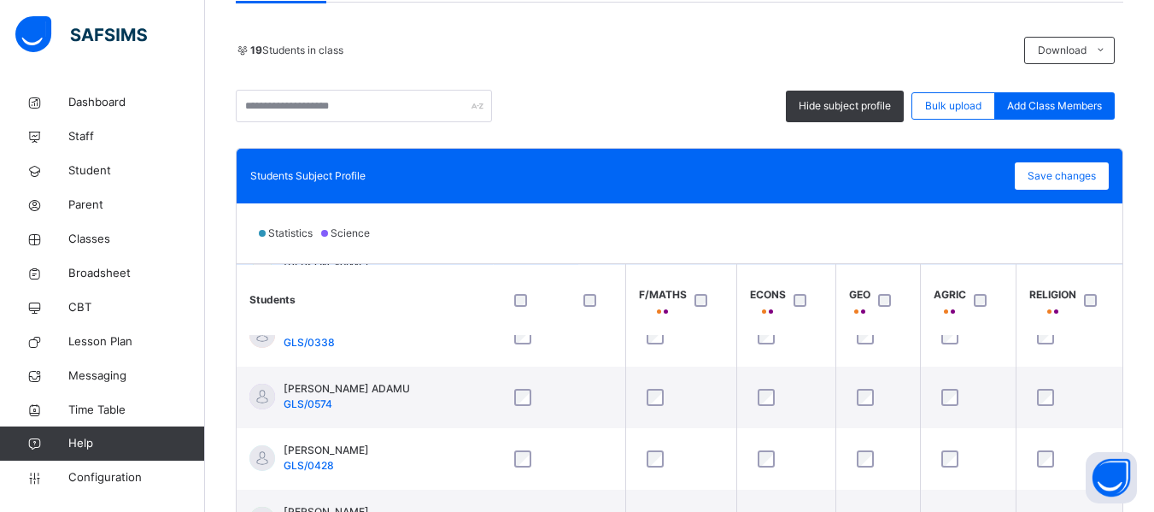
scroll to position [462, 1122]
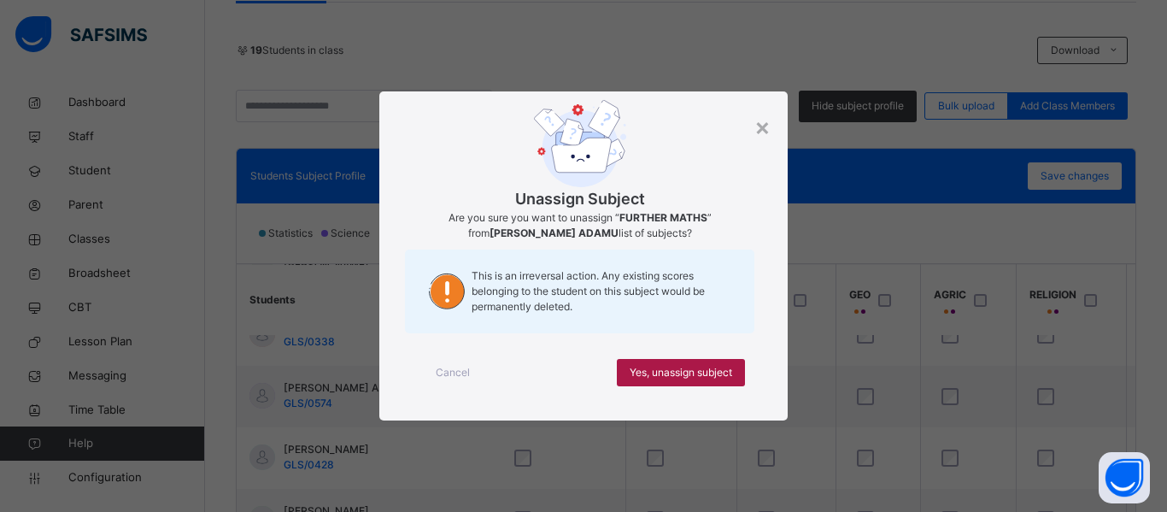
click at [644, 370] on span "Yes, unassign subject" at bounding box center [681, 372] width 103 height 15
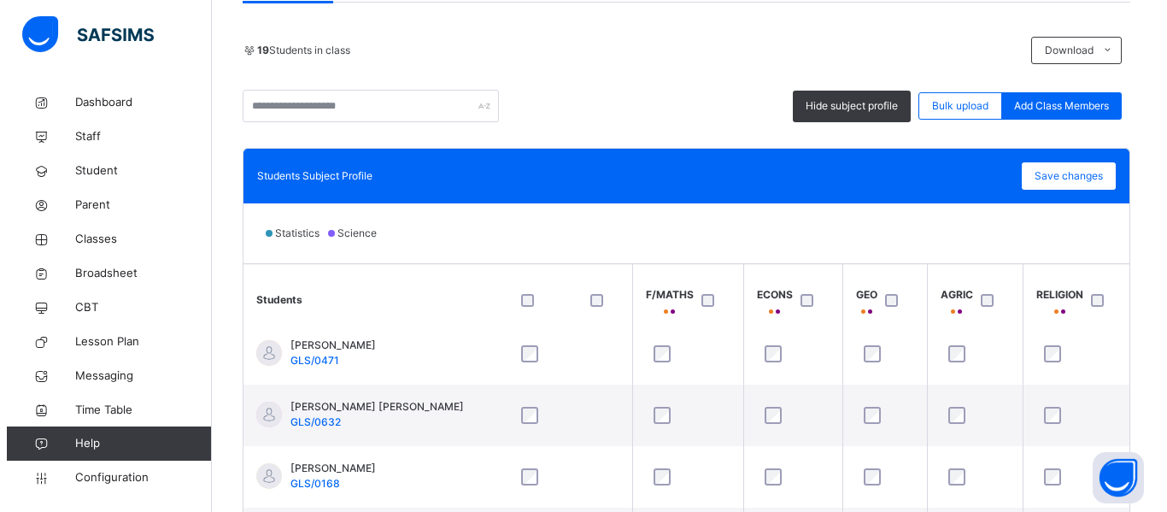
scroll to position [702, 1122]
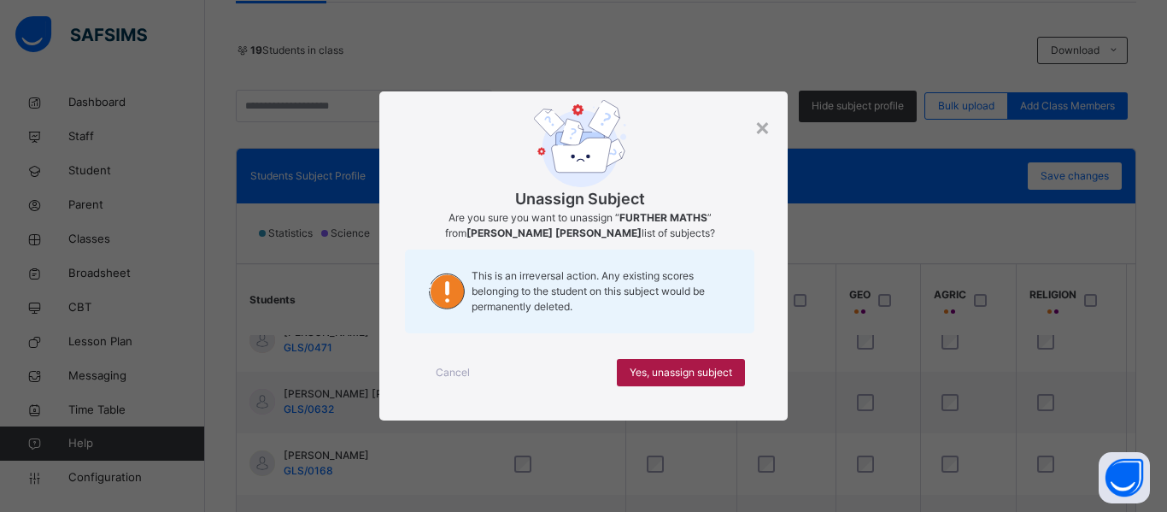
click at [639, 373] on span "Yes, unassign subject" at bounding box center [681, 372] width 103 height 15
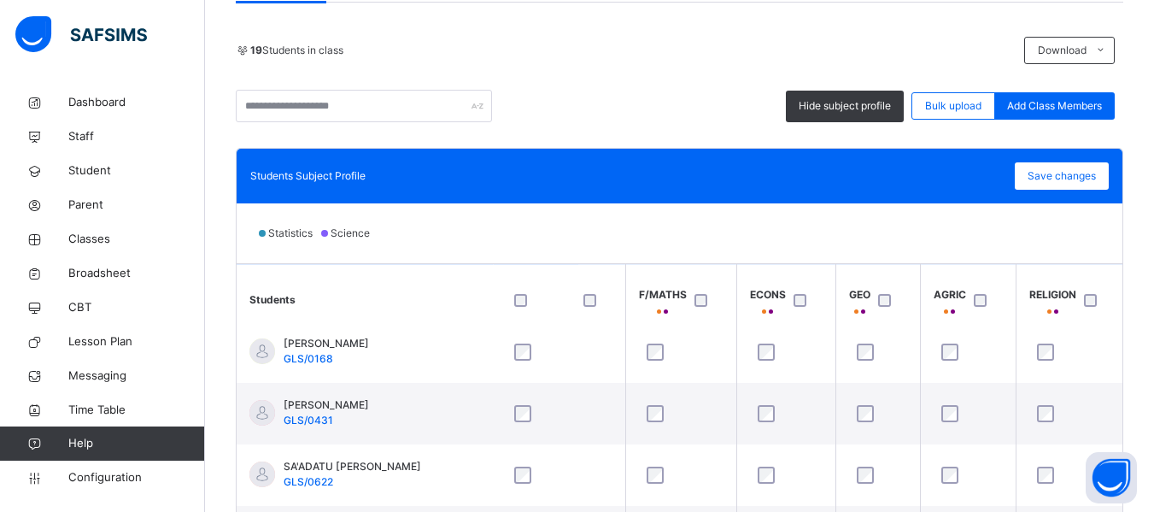
scroll to position [819, 1122]
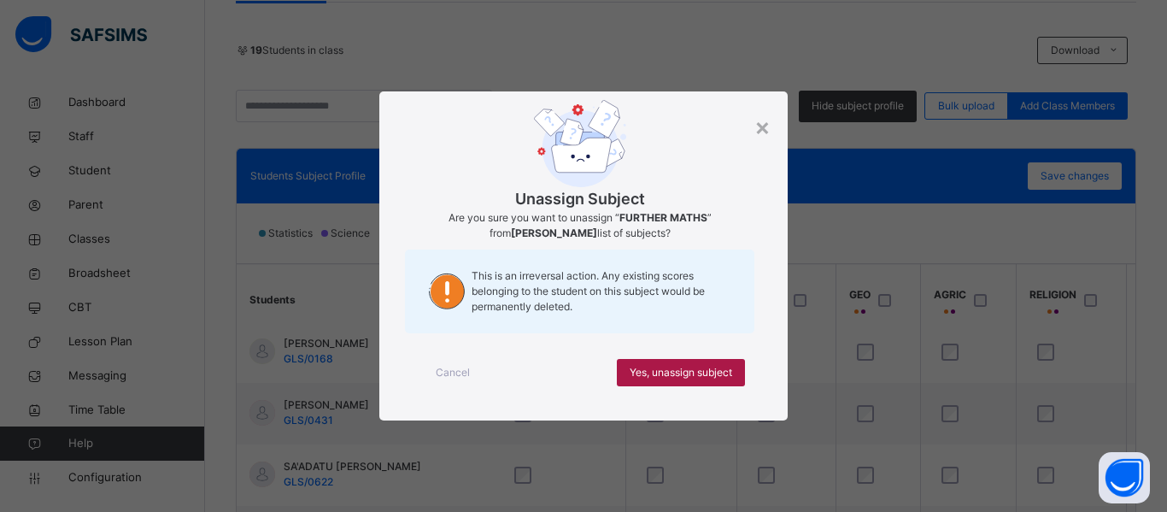
click at [648, 359] on div "Yes, unassign subject" at bounding box center [681, 372] width 128 height 27
click at [657, 372] on span "Yes, unassign subject" at bounding box center [681, 372] width 103 height 15
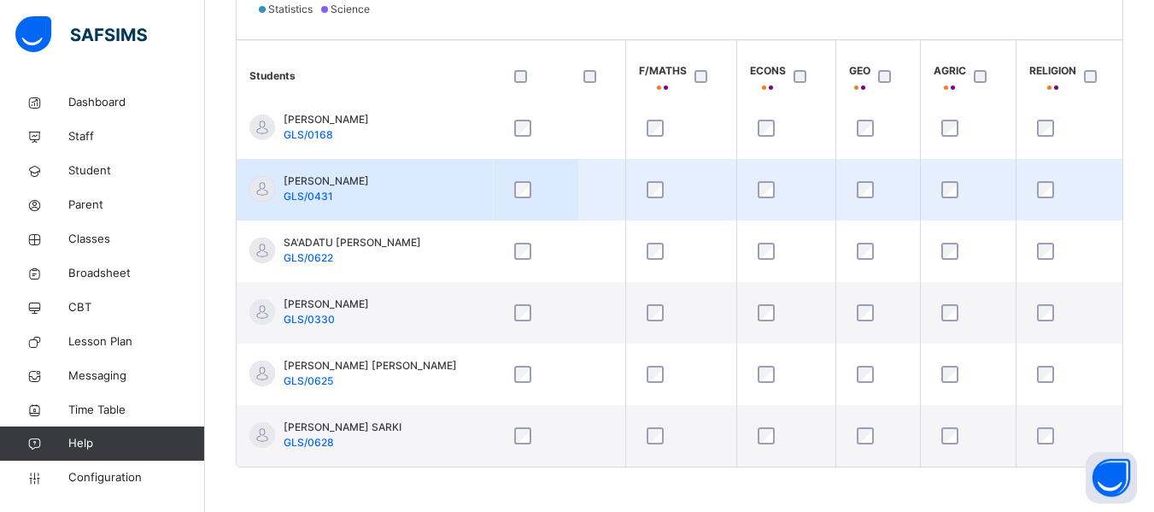
scroll to position [584, 0]
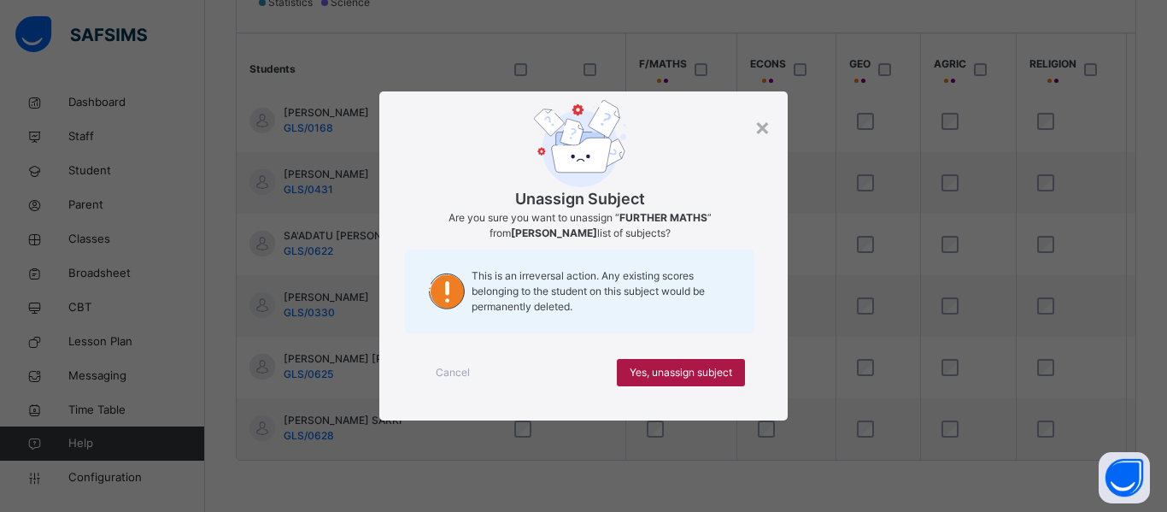
click at [683, 365] on span "Yes, unassign subject" at bounding box center [681, 372] width 103 height 15
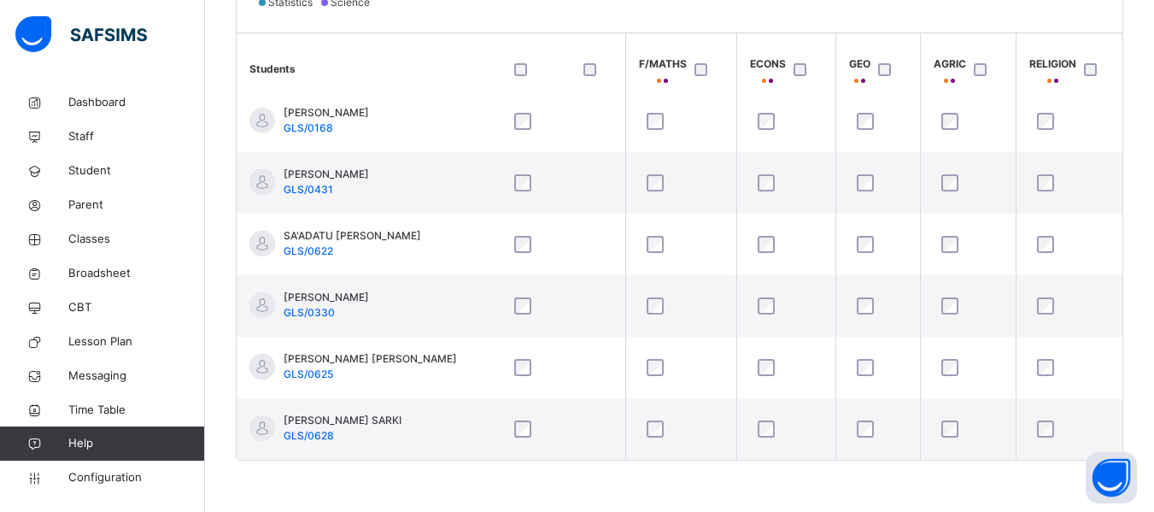
scroll to position [821, 1122]
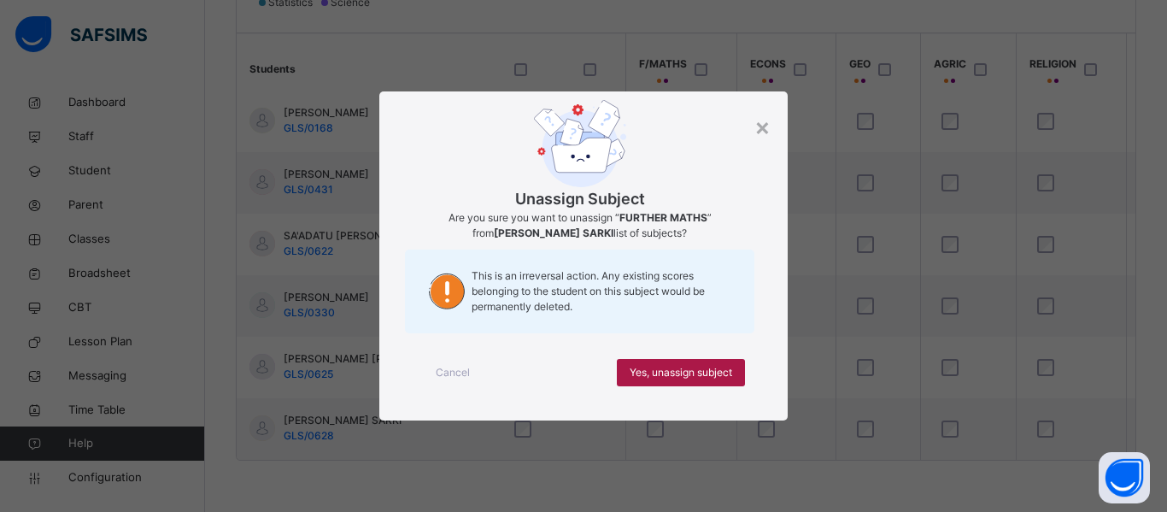
click at [668, 367] on span "Yes, unassign subject" at bounding box center [681, 372] width 103 height 15
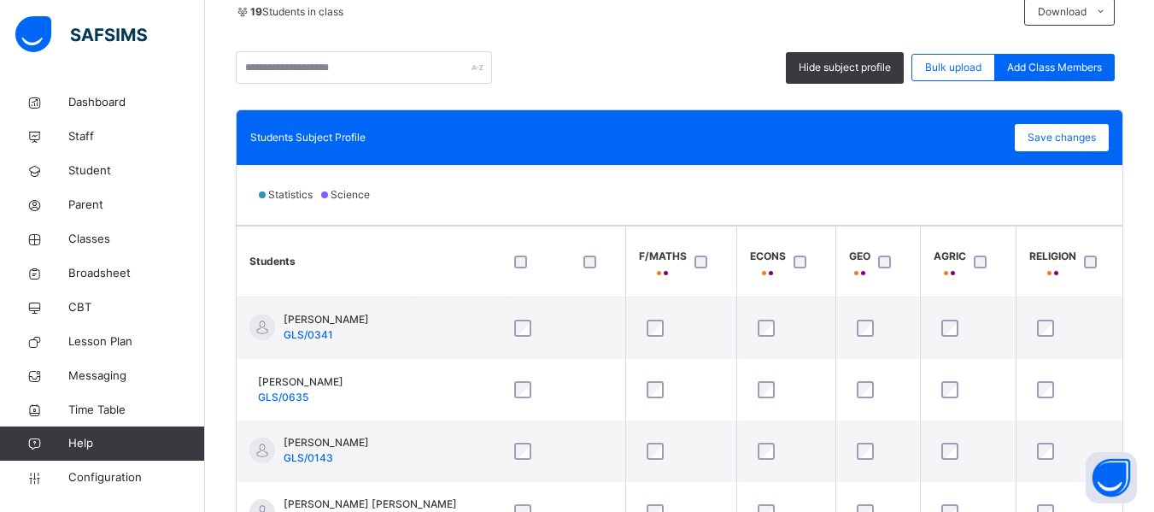
scroll to position [391, 0]
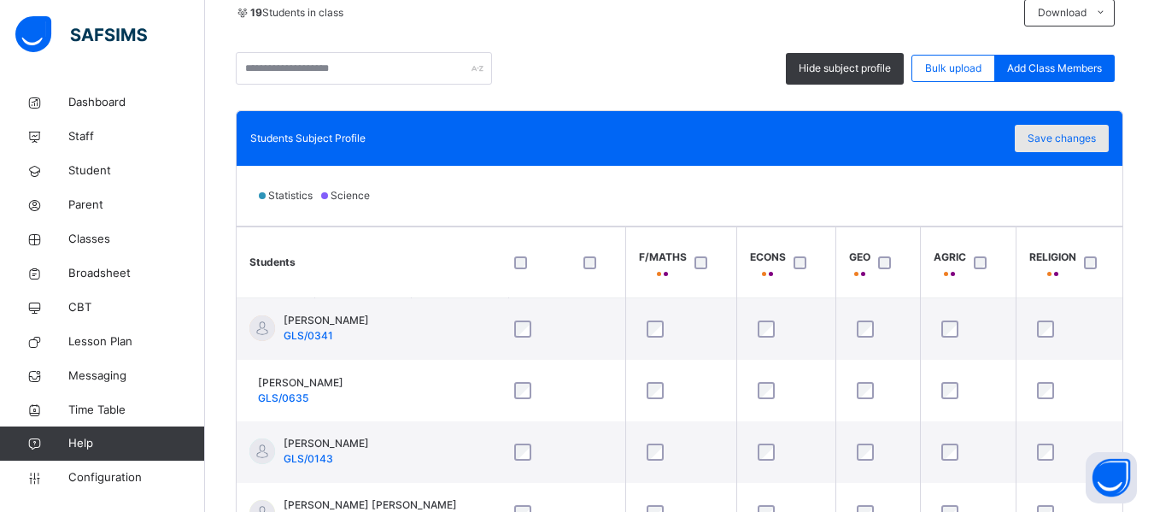
click at [1080, 136] on span "Save changes" at bounding box center [1062, 138] width 68 height 15
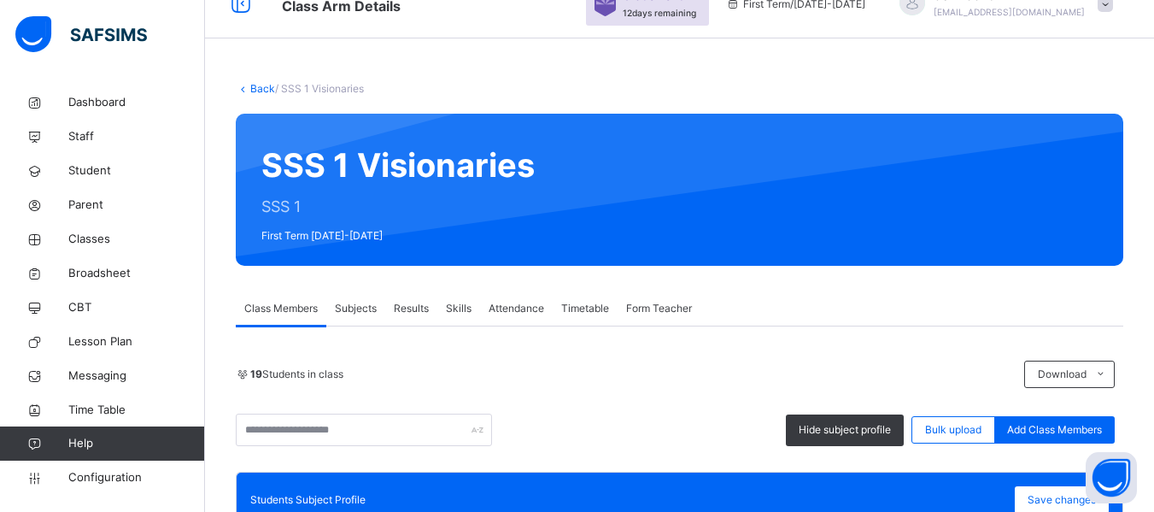
scroll to position [0, 0]
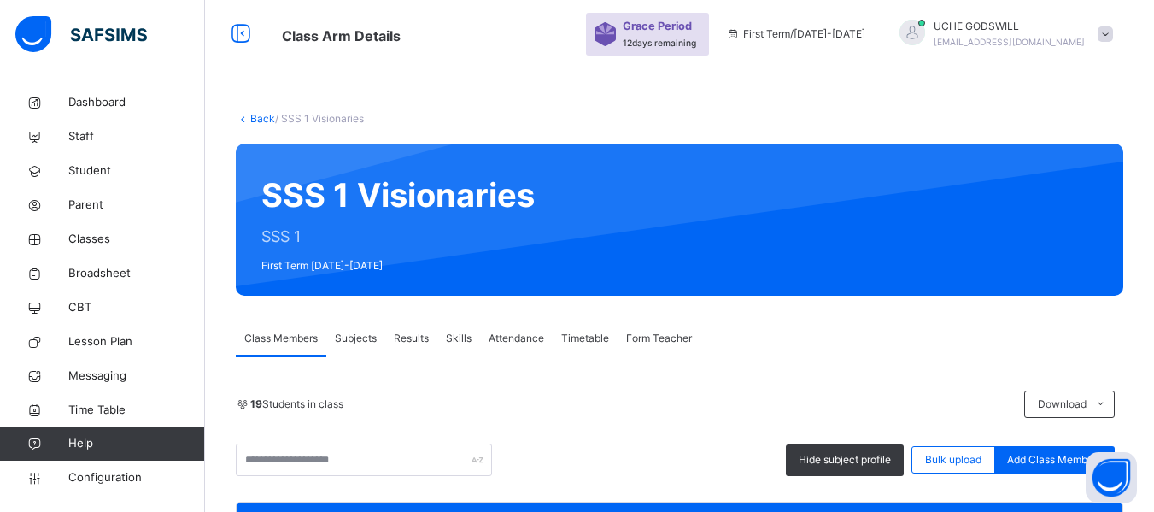
click at [260, 119] on link "Back" at bounding box center [262, 118] width 25 height 13
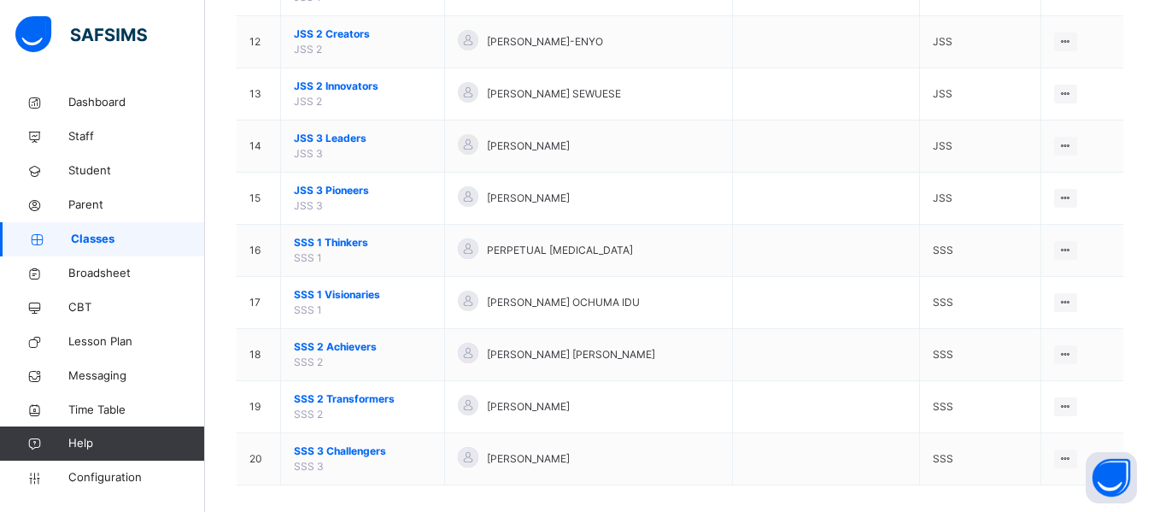
scroll to position [777, 0]
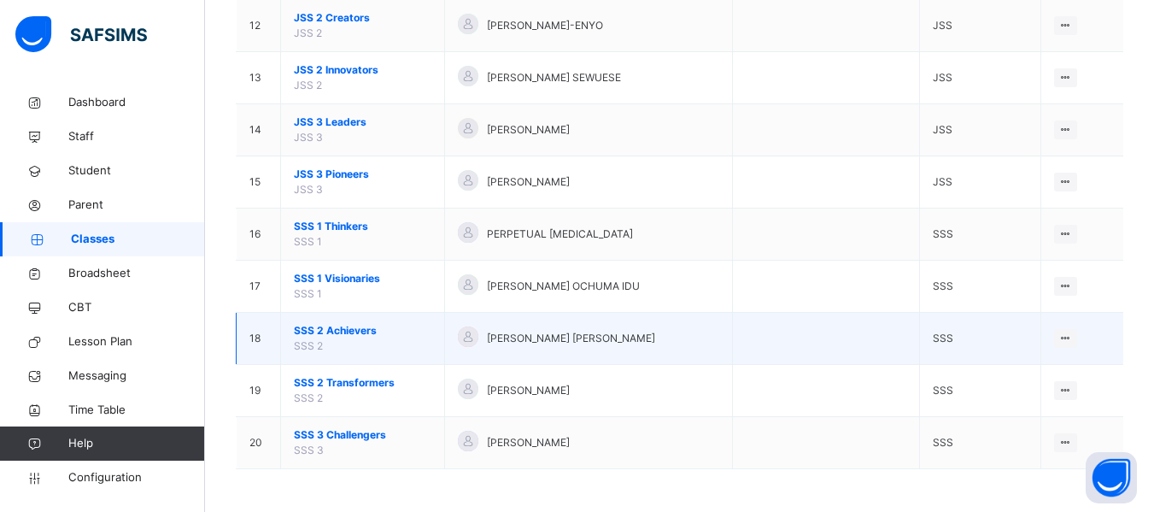
click at [349, 326] on span "SSS 2 Achievers" at bounding box center [363, 330] width 138 height 15
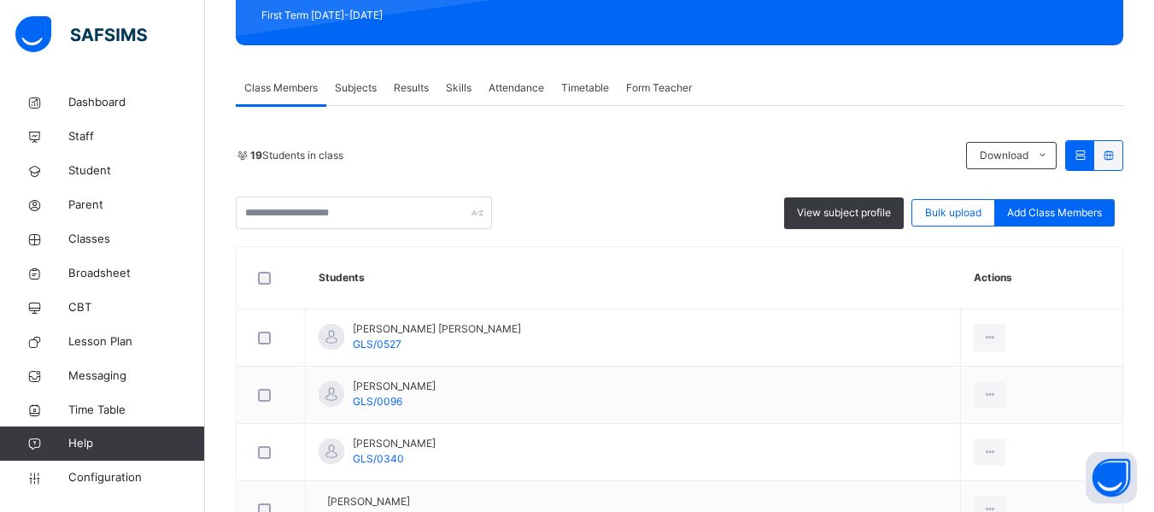
scroll to position [246, 0]
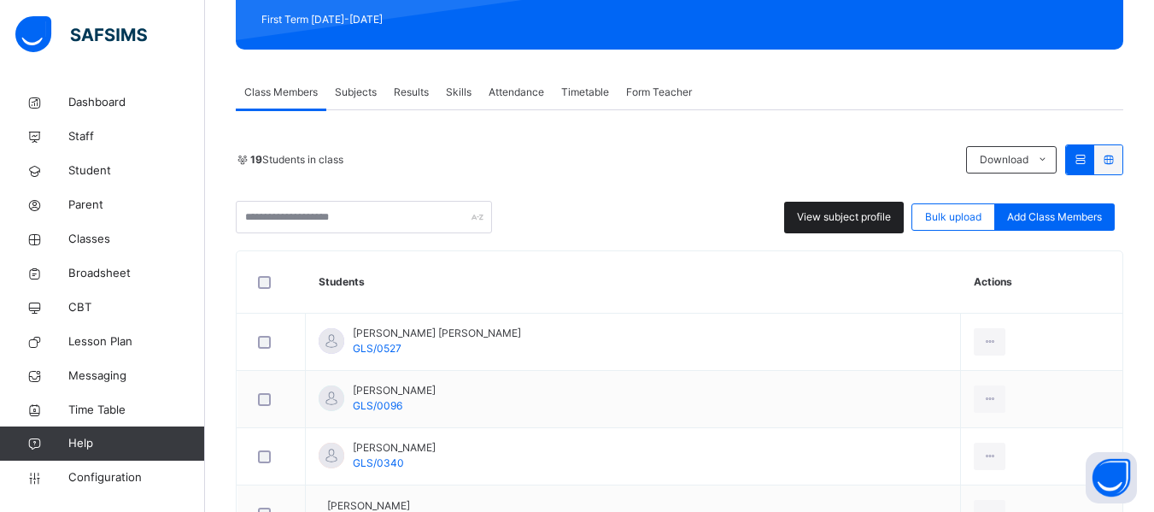
click at [851, 208] on div "View subject profile" at bounding box center [844, 218] width 120 height 32
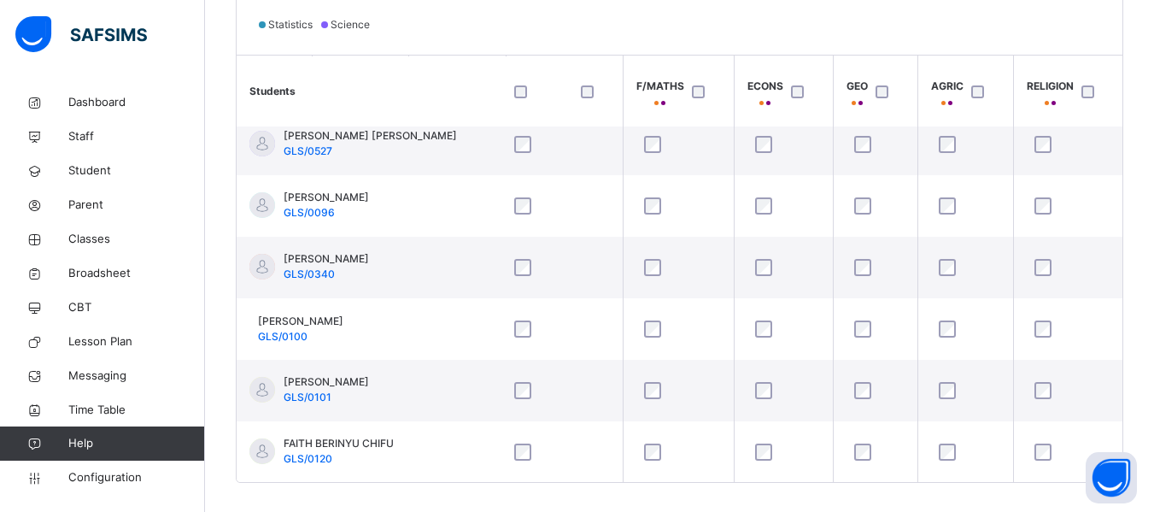
scroll to position [14, 1125]
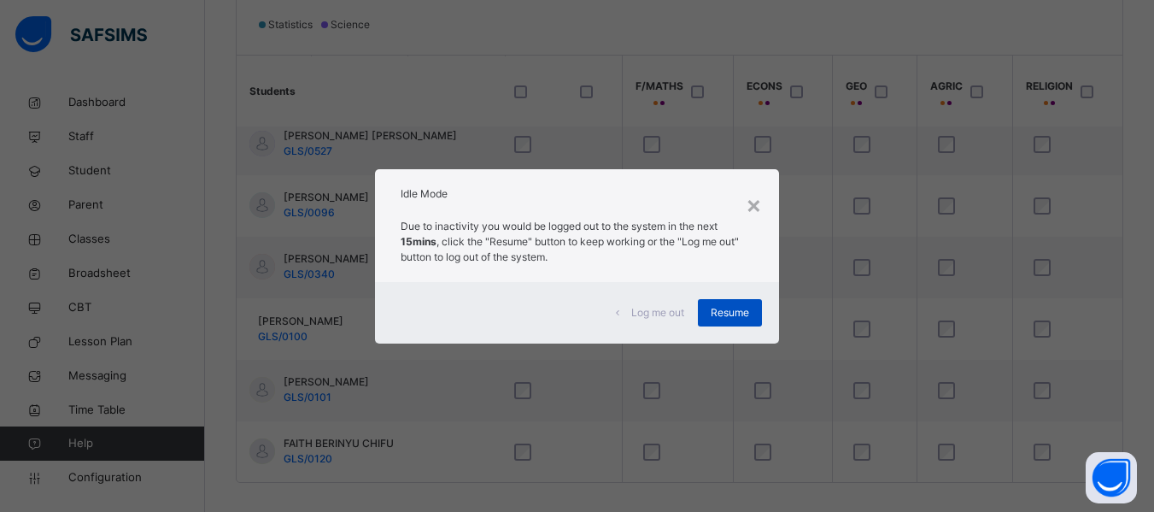
click at [743, 312] on span "Resume" at bounding box center [730, 312] width 38 height 15
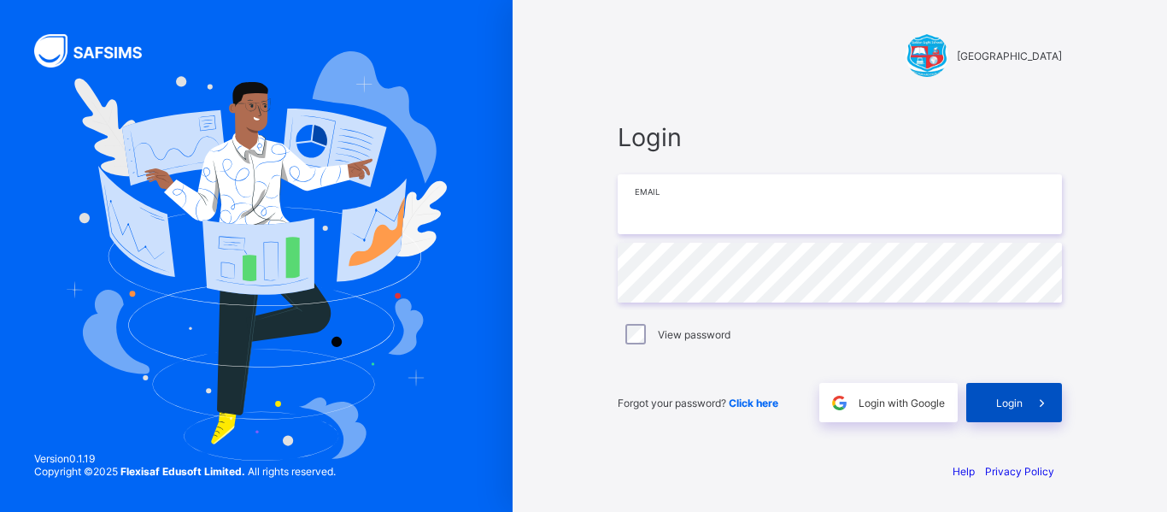
type input "**********"
click at [1009, 407] on span "Login" at bounding box center [1009, 402] width 26 height 13
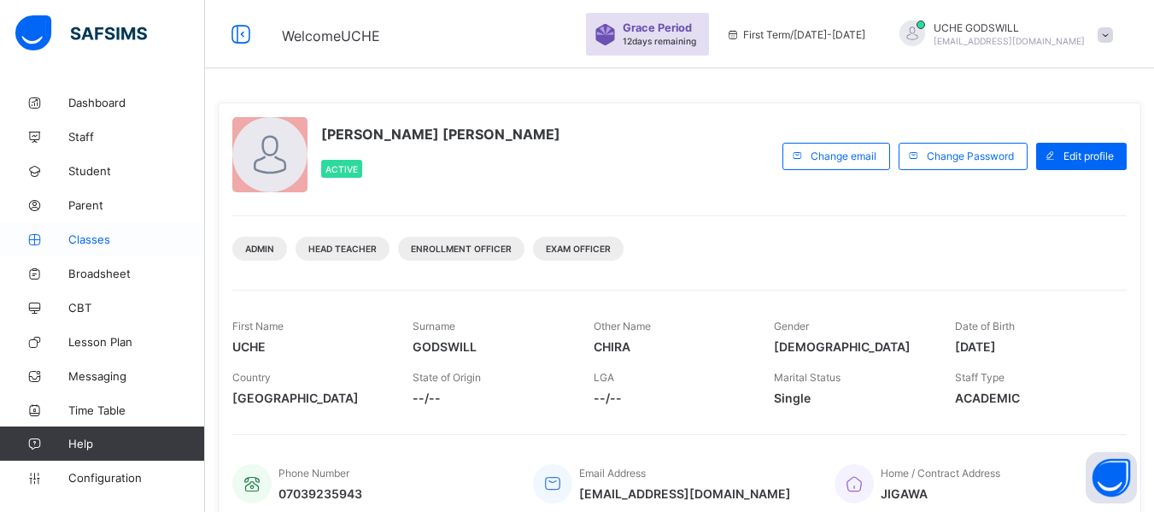
click at [84, 242] on span "Classes" at bounding box center [136, 239] width 137 height 14
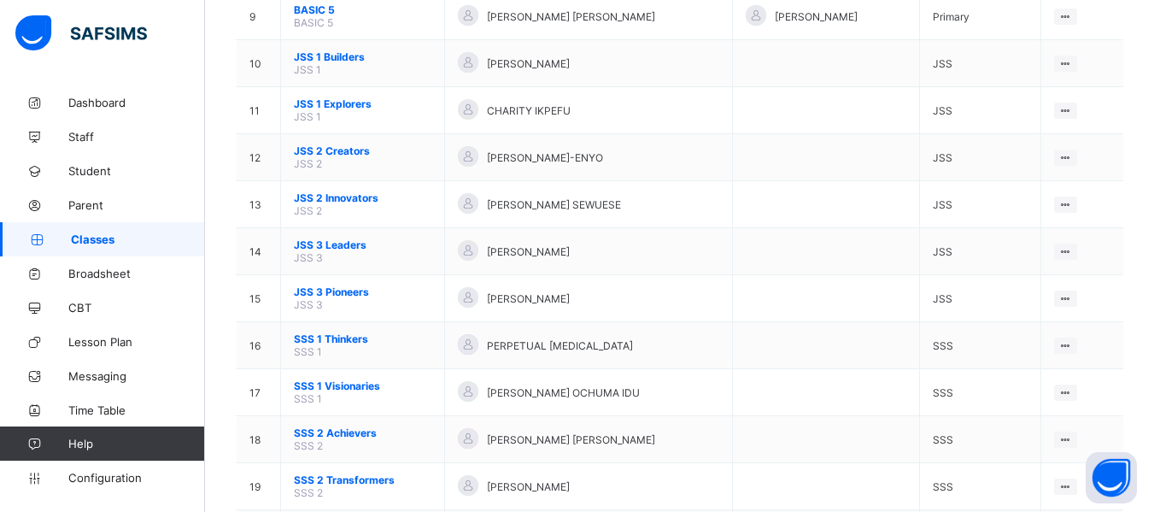
scroll to position [672, 0]
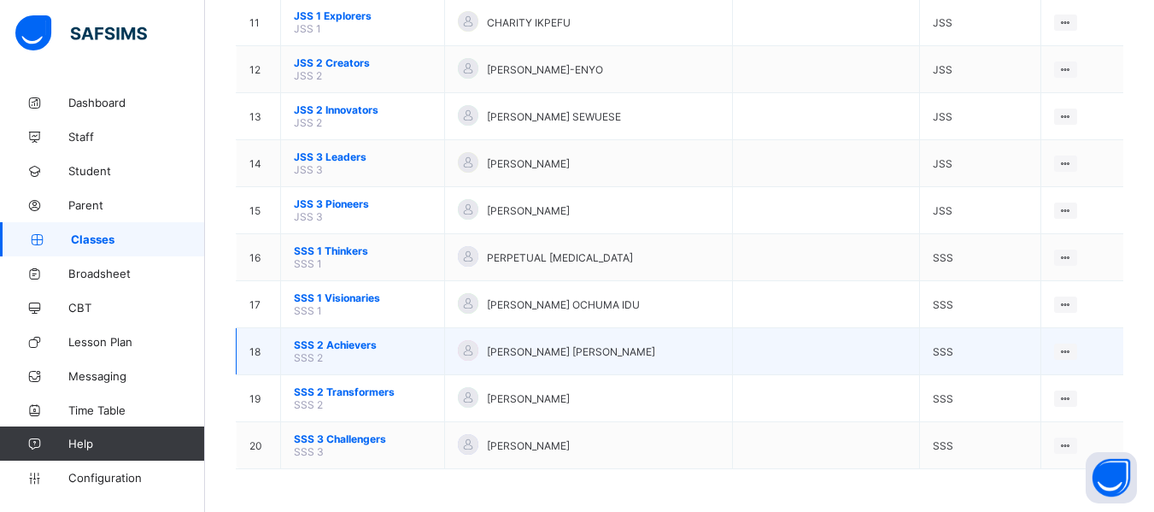
click at [349, 347] on span "SSS 2 Achievers" at bounding box center [363, 344] width 138 height 13
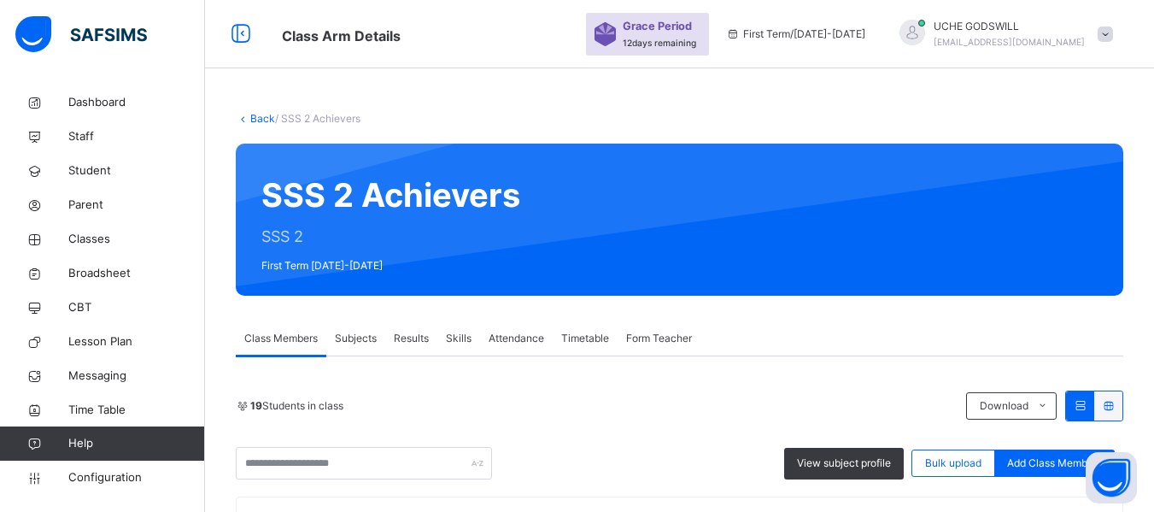
scroll to position [292, 0]
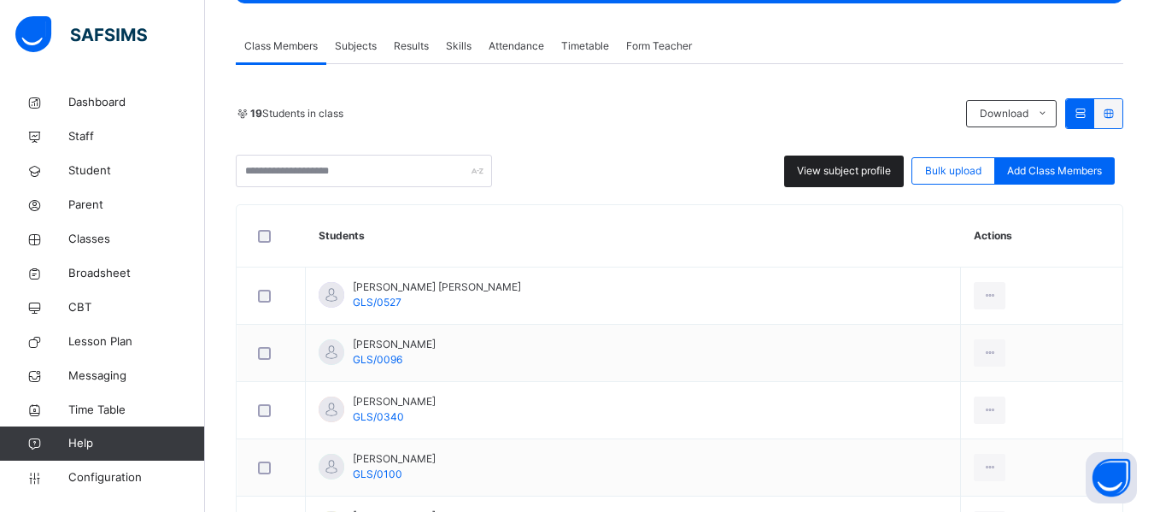
click at [841, 165] on span "View subject profile" at bounding box center [844, 170] width 94 height 15
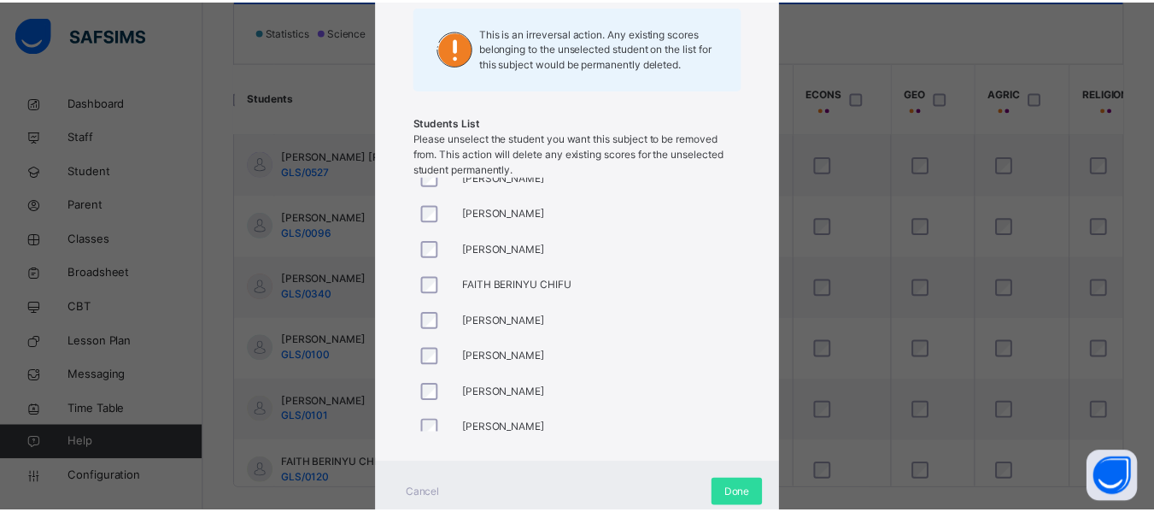
scroll to position [0, 0]
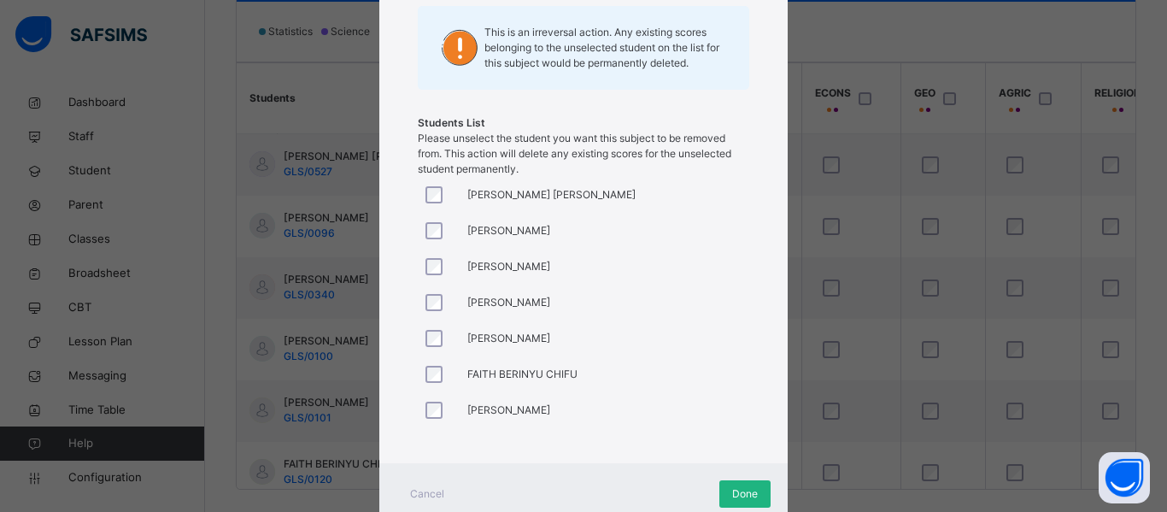
click at [740, 496] on span "Done" at bounding box center [745, 493] width 26 height 15
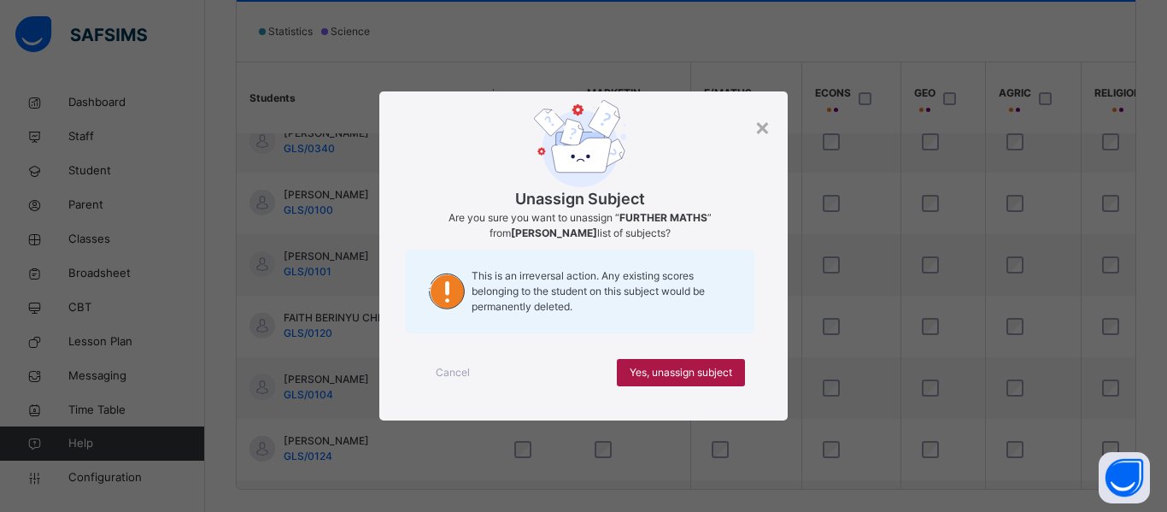
click at [688, 371] on span "Yes, unassign subject" at bounding box center [681, 372] width 103 height 15
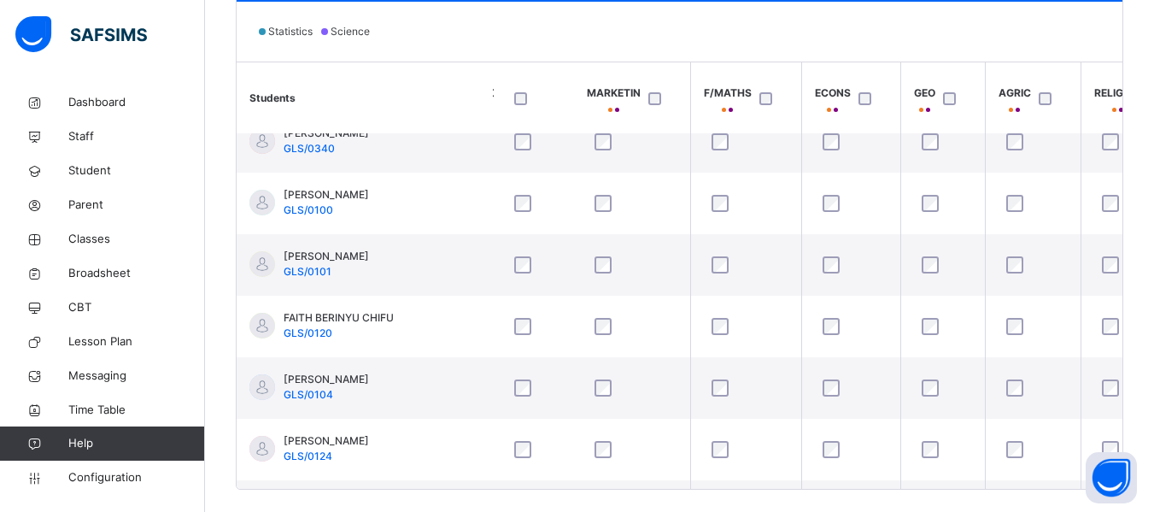
scroll to position [146, 1057]
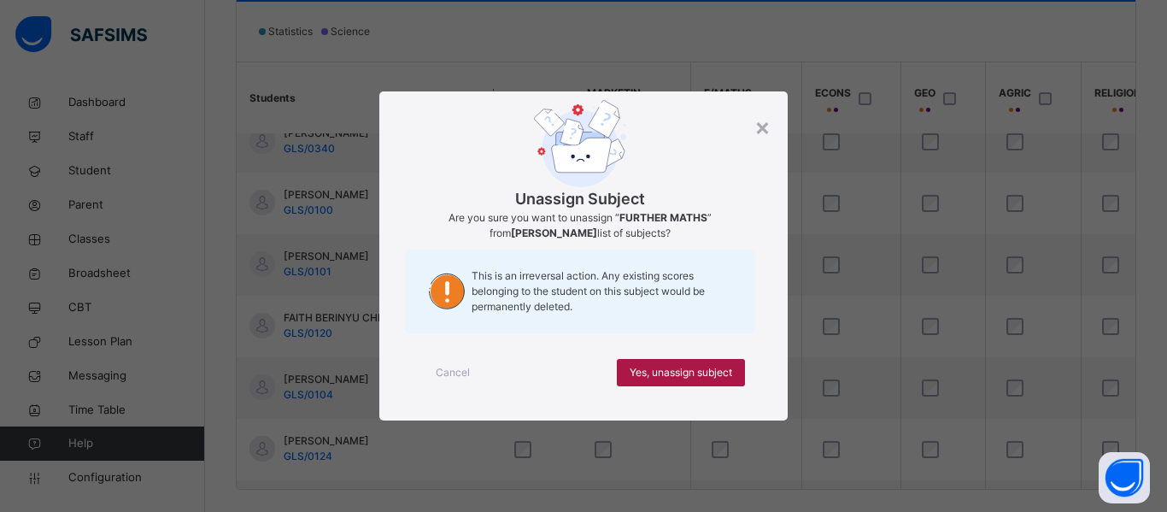
click at [670, 367] on span "Yes, unassign subject" at bounding box center [681, 372] width 103 height 15
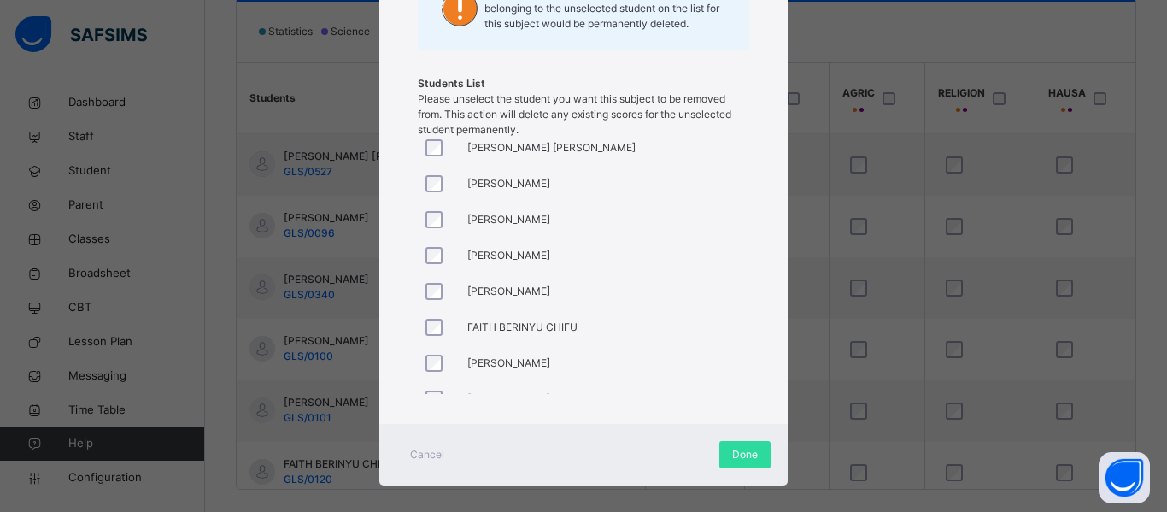
scroll to position [0, 0]
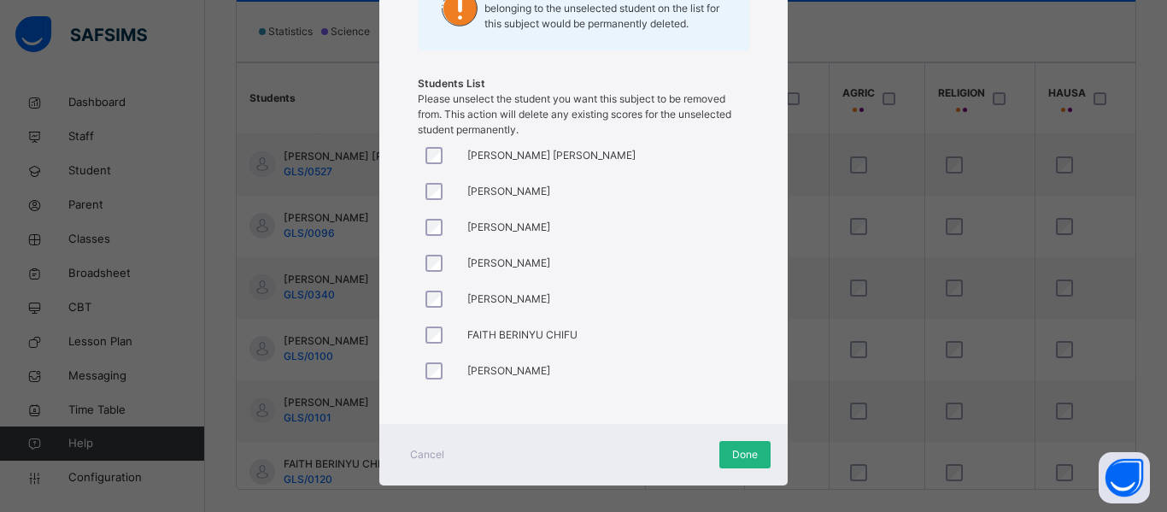
click at [738, 450] on span "Done" at bounding box center [745, 454] width 26 height 15
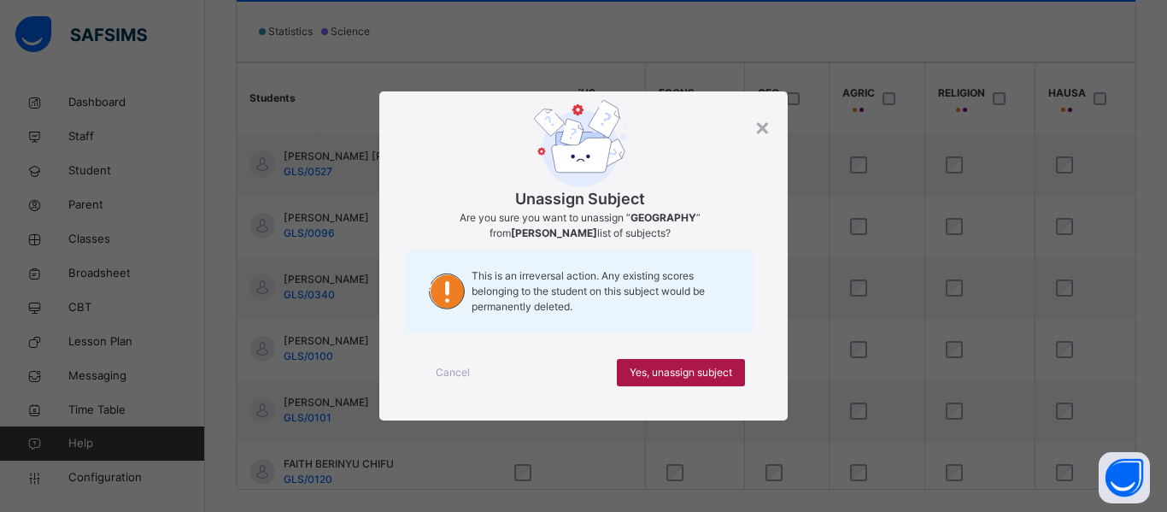
click at [713, 373] on span "Yes, unassign subject" at bounding box center [681, 372] width 103 height 15
click at [690, 367] on span "Yes, unassign subject" at bounding box center [681, 372] width 103 height 15
click at [690, 370] on span "Yes, unassign subject" at bounding box center [681, 372] width 103 height 15
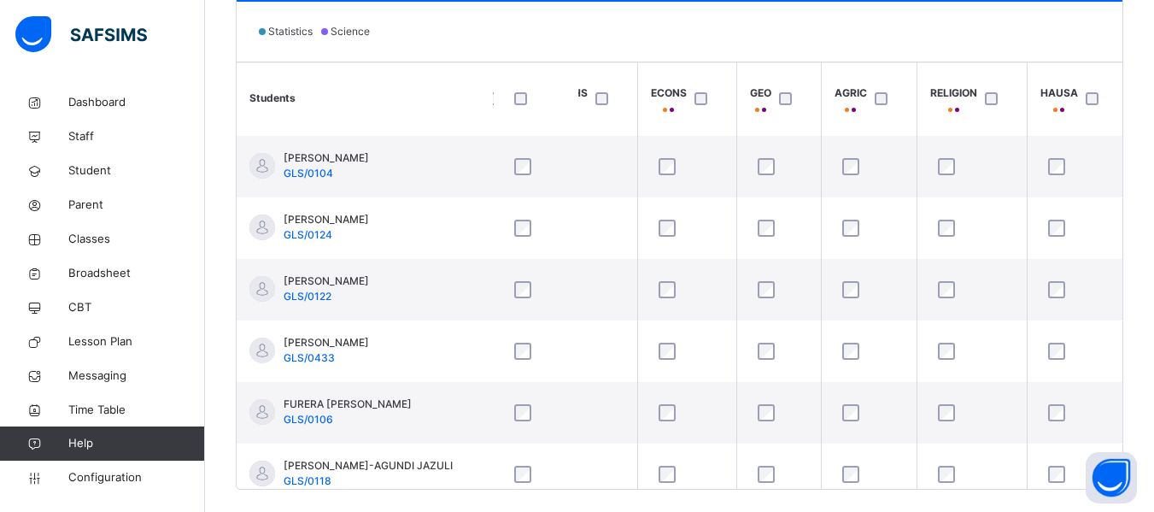
scroll to position [424, 1221]
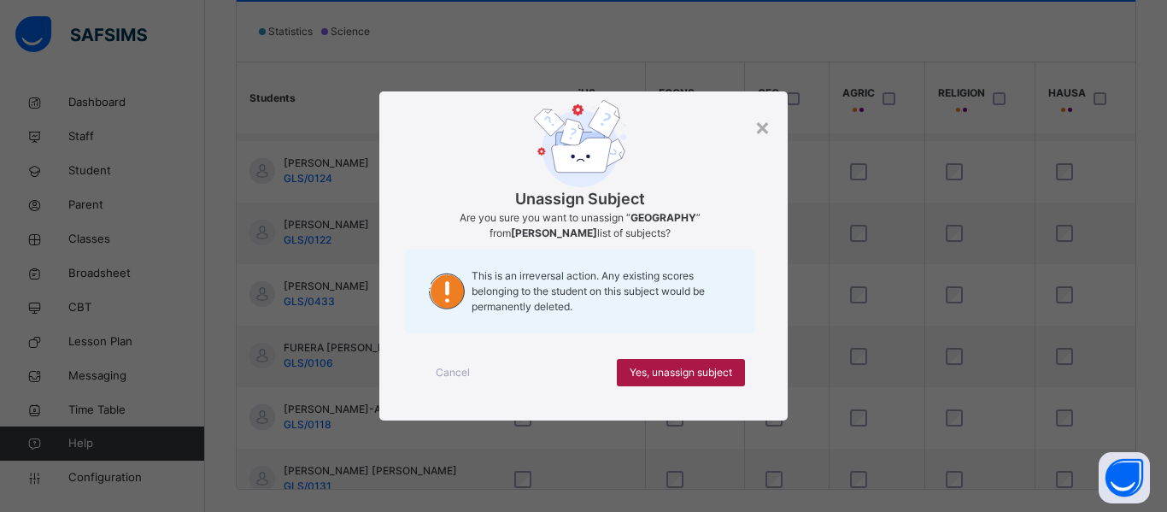
click at [691, 370] on span "Yes, unassign subject" at bounding box center [681, 372] width 103 height 15
click at [709, 373] on span "Yes, unassign subject" at bounding box center [681, 372] width 103 height 15
click at [697, 370] on span "Yes, unassign subject" at bounding box center [681, 372] width 103 height 15
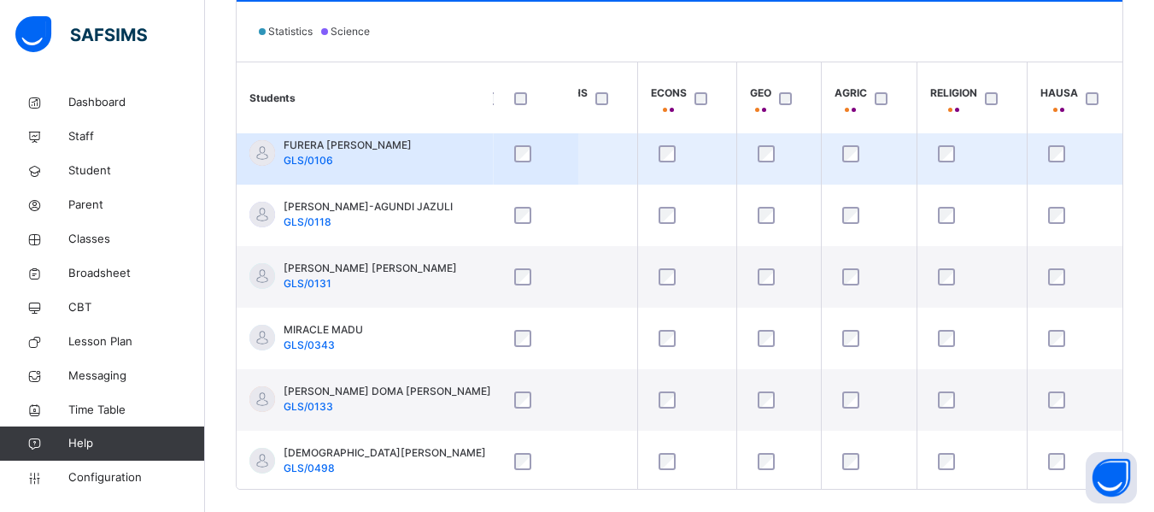
scroll to position [627, 1221]
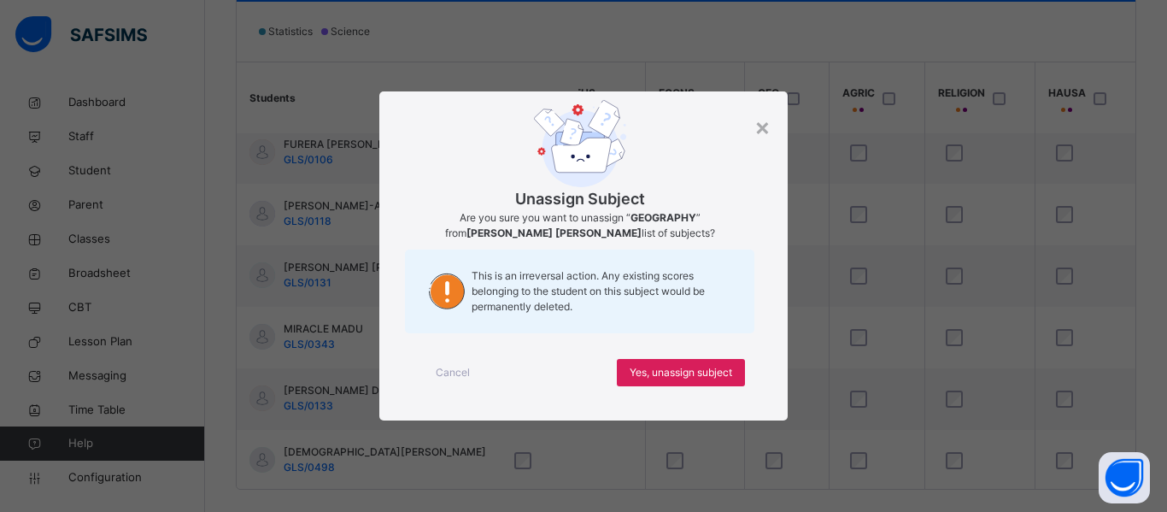
click at [694, 355] on div "Cancel Yes, unassign subject" at bounding box center [583, 373] width 357 height 62
click at [687, 367] on span "Yes, unassign subject" at bounding box center [681, 372] width 103 height 15
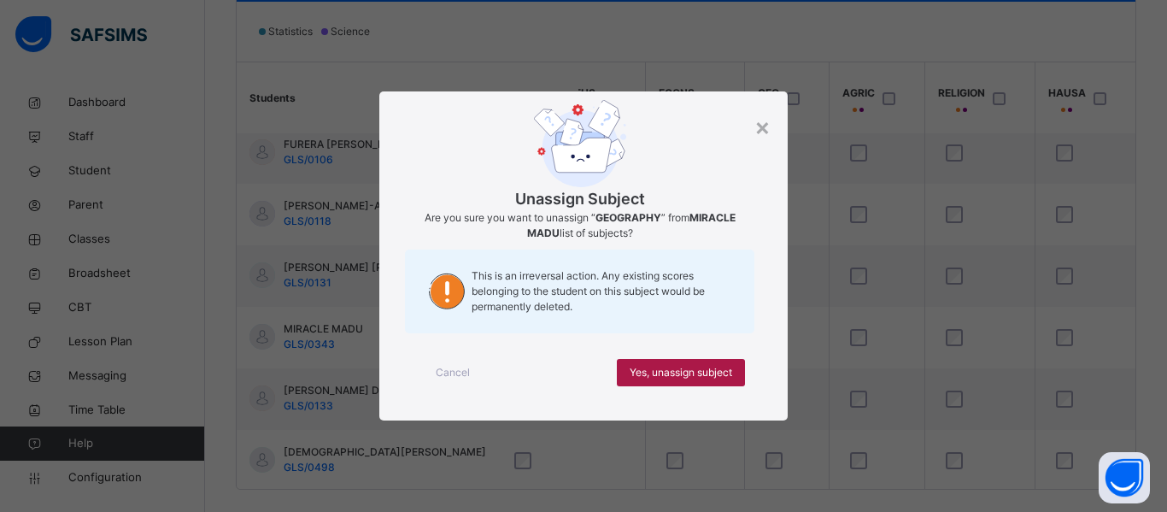
click at [679, 374] on span "Yes, unassign subject" at bounding box center [681, 372] width 103 height 15
click at [656, 370] on span "Yes, unassign subject" at bounding box center [681, 372] width 103 height 15
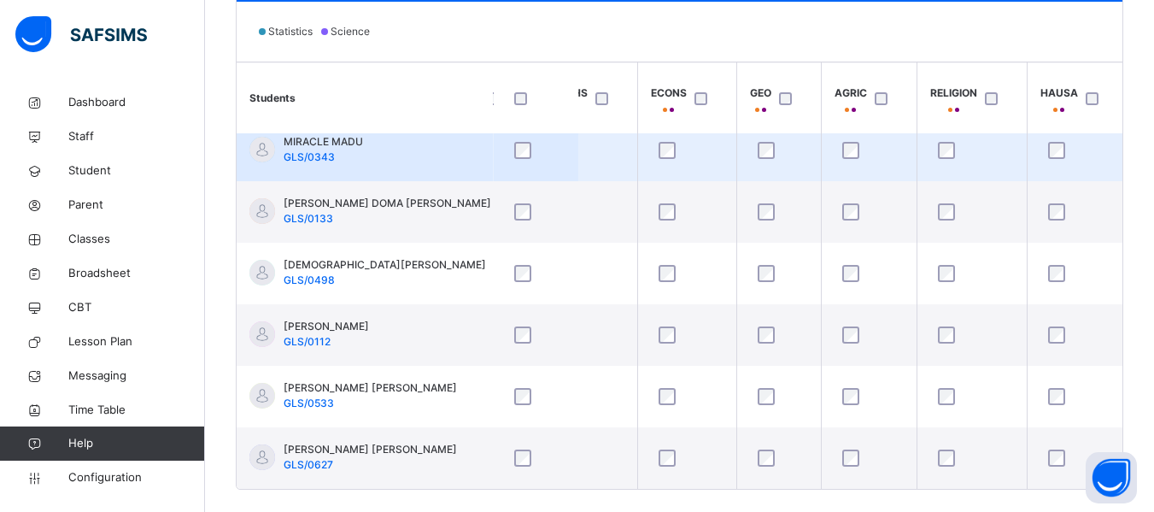
scroll to position [584, 0]
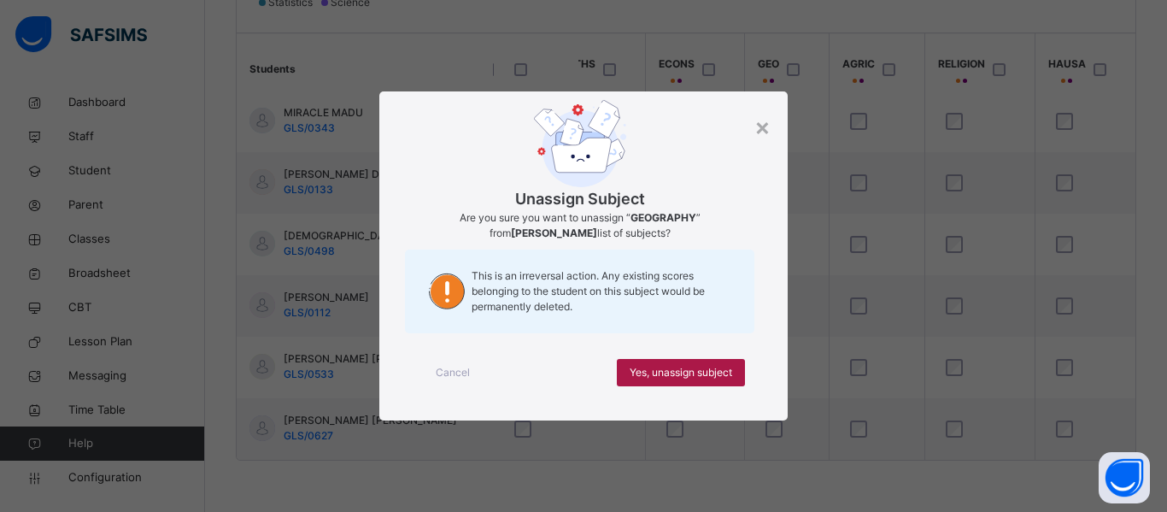
click at [647, 373] on span "Yes, unassign subject" at bounding box center [681, 372] width 103 height 15
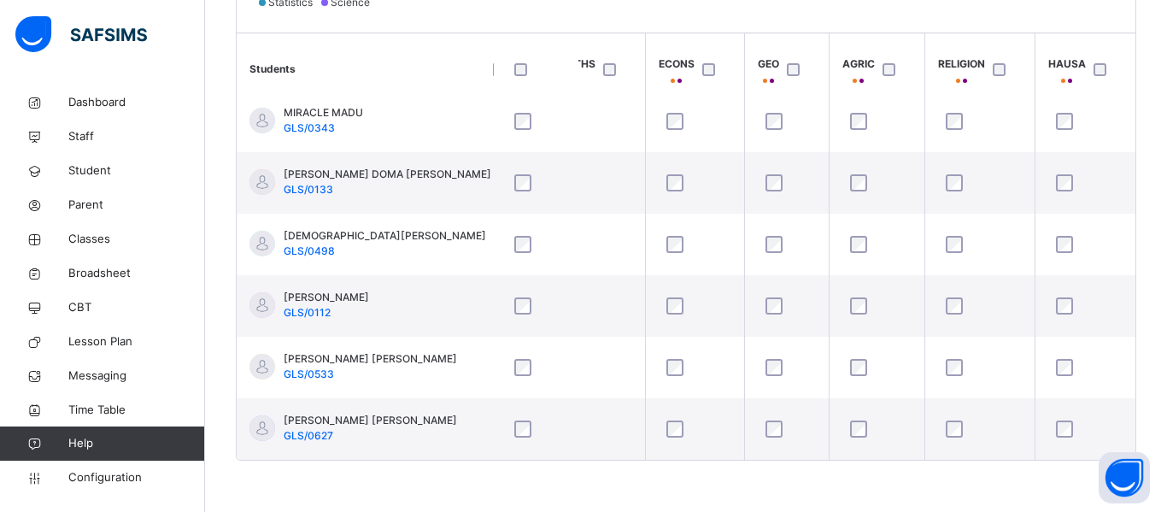
scroll to position [821, 1221]
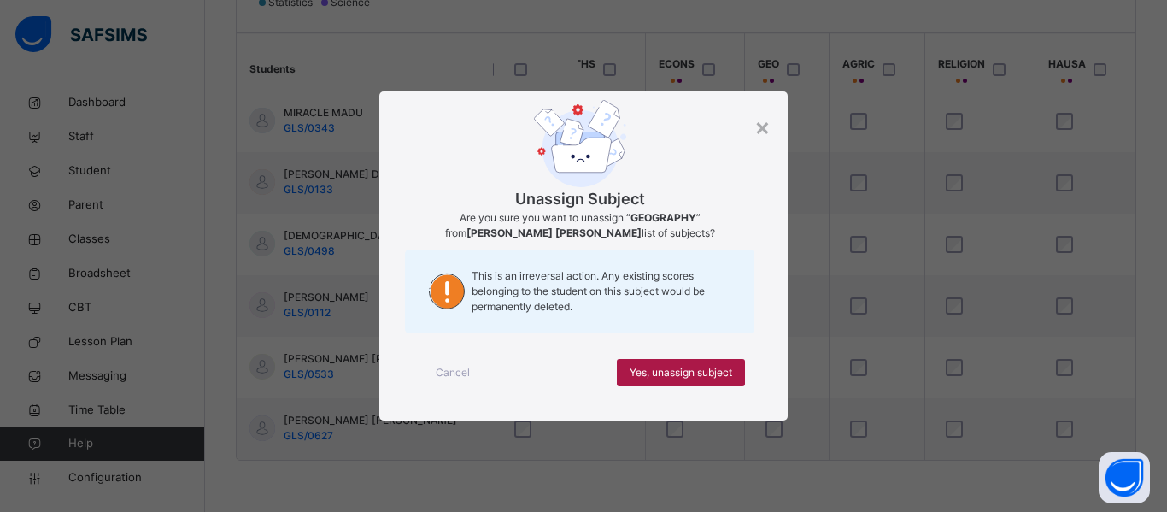
click at [675, 367] on span "Yes, unassign subject" at bounding box center [681, 372] width 103 height 15
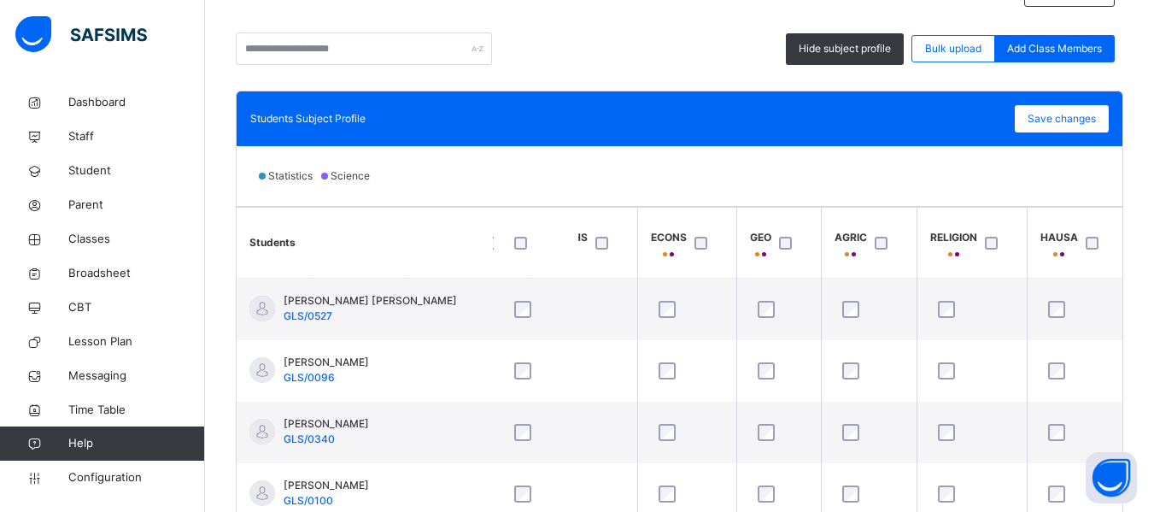
scroll to position [410, 0]
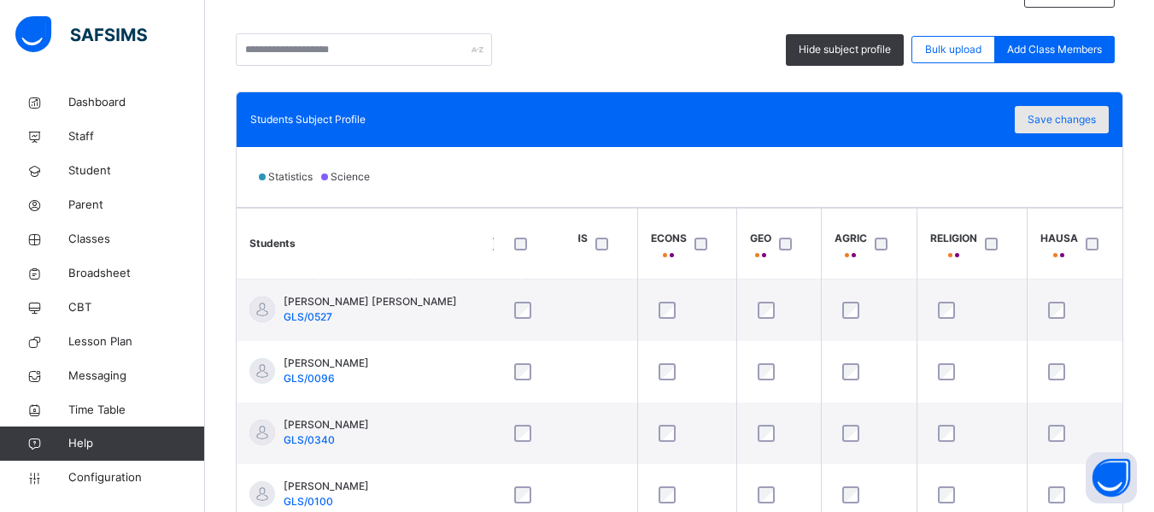
click at [1077, 117] on span "Save changes" at bounding box center [1062, 119] width 68 height 15
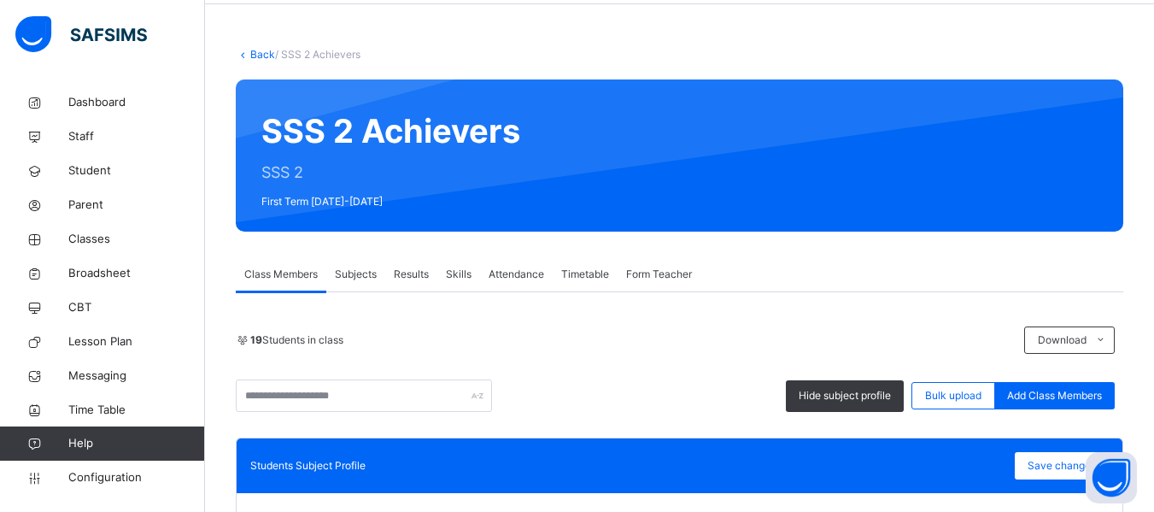
scroll to position [63, 0]
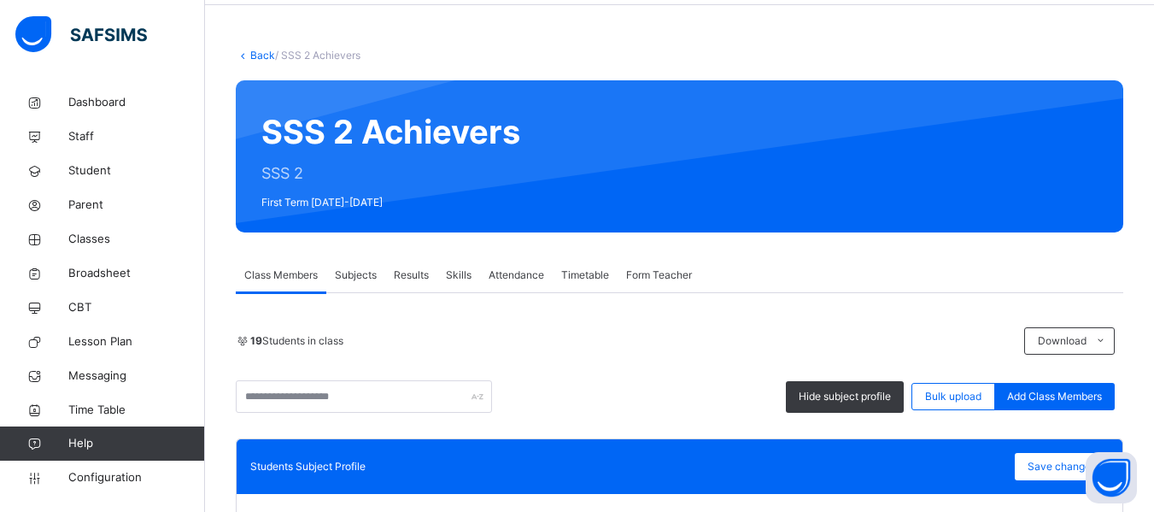
click at [261, 50] on link "Back" at bounding box center [262, 55] width 25 height 13
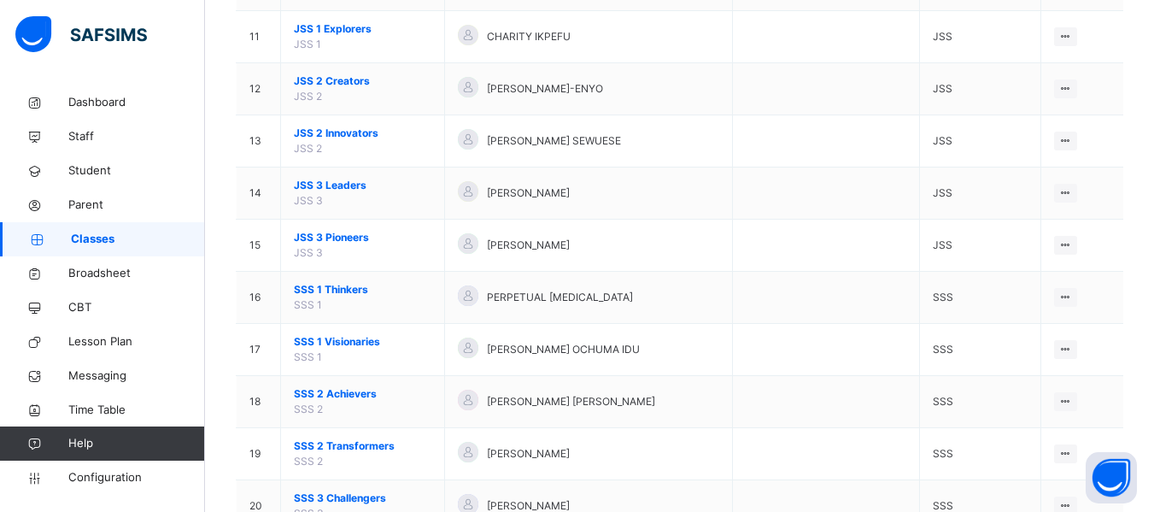
scroll to position [777, 0]
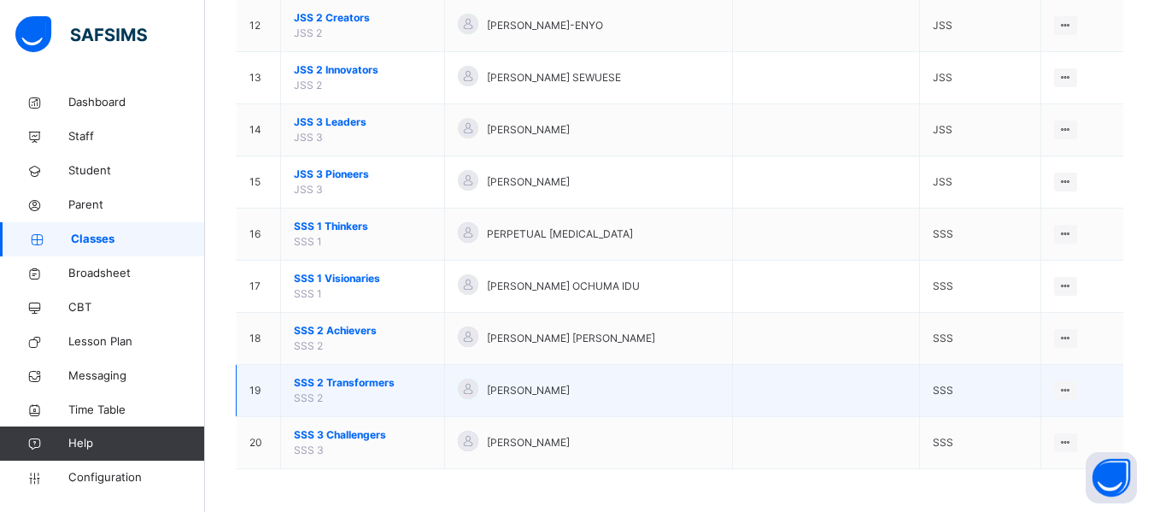
click at [354, 383] on span "SSS 2 Transformers" at bounding box center [363, 382] width 138 height 15
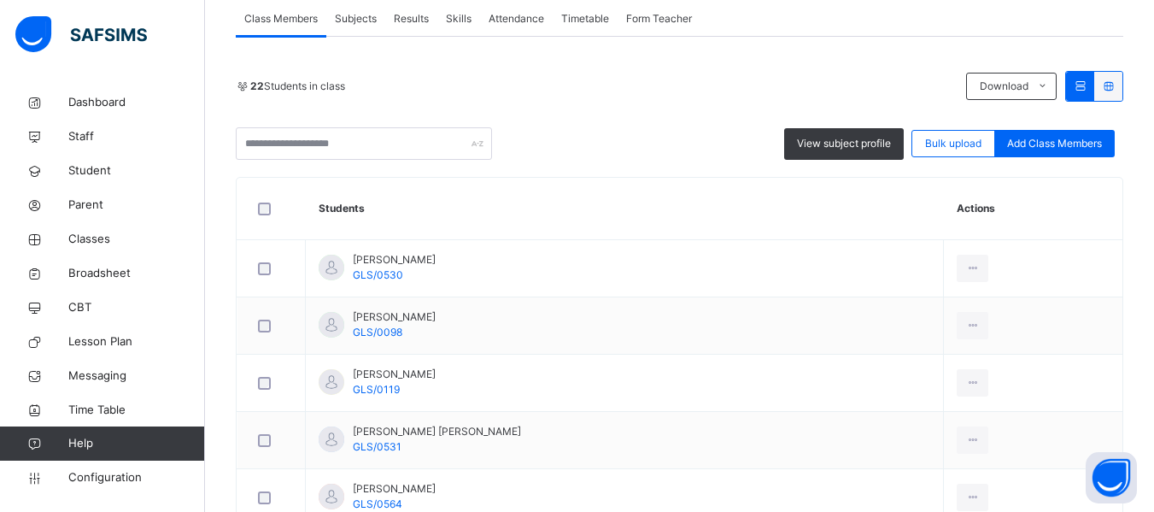
scroll to position [320, 0]
click at [839, 144] on span "View subject profile" at bounding box center [844, 142] width 94 height 15
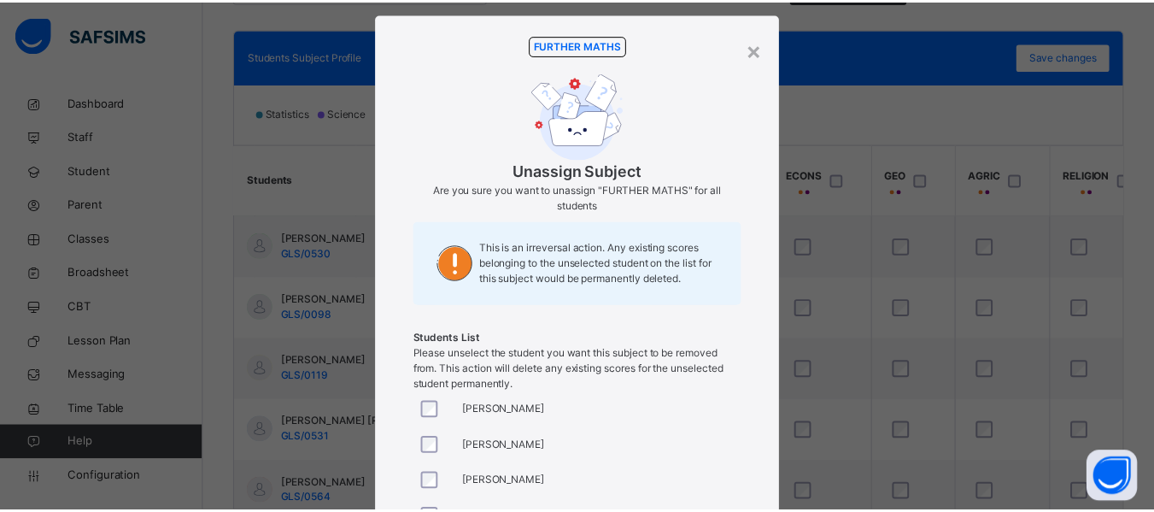
scroll to position [28, 0]
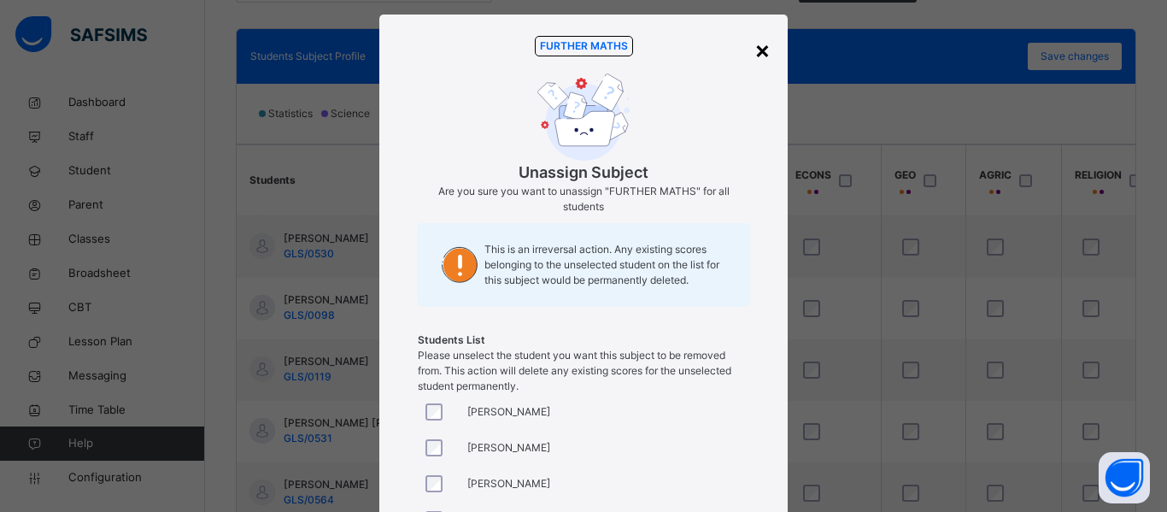
click at [759, 52] on div "×" at bounding box center [762, 50] width 16 height 36
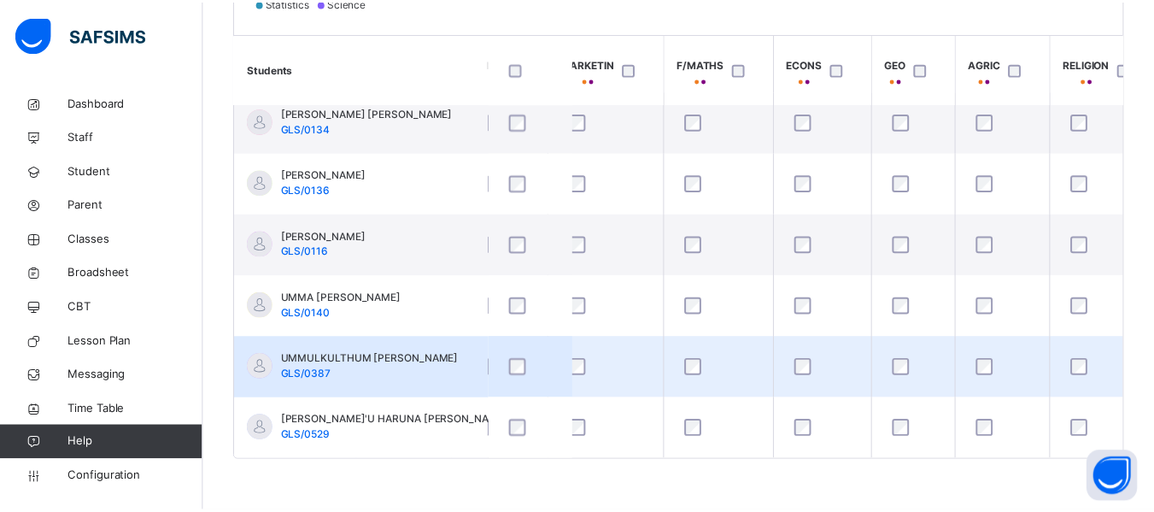
scroll to position [0, 0]
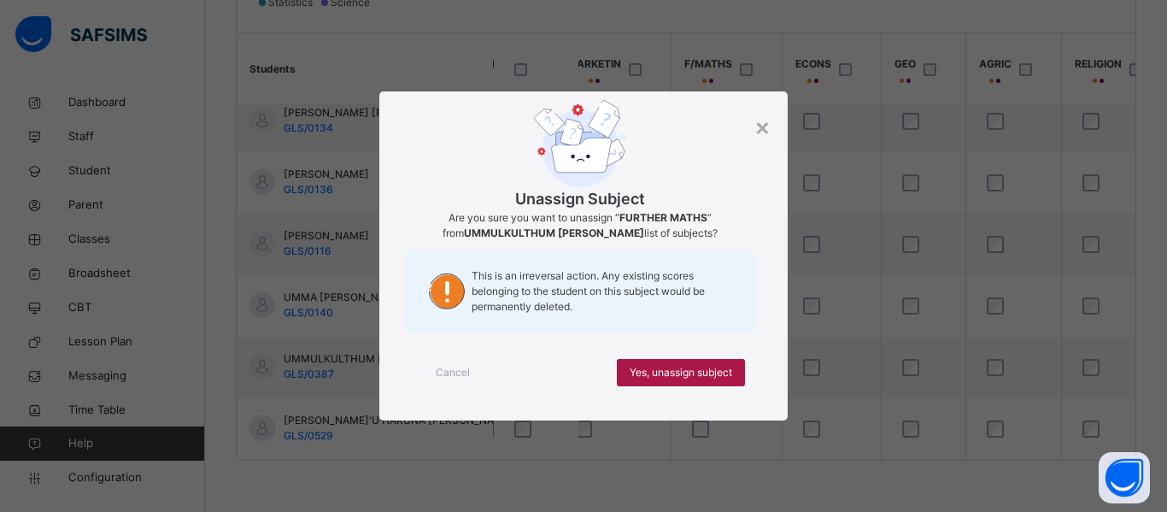
click at [656, 374] on span "Yes, unassign subject" at bounding box center [681, 372] width 103 height 15
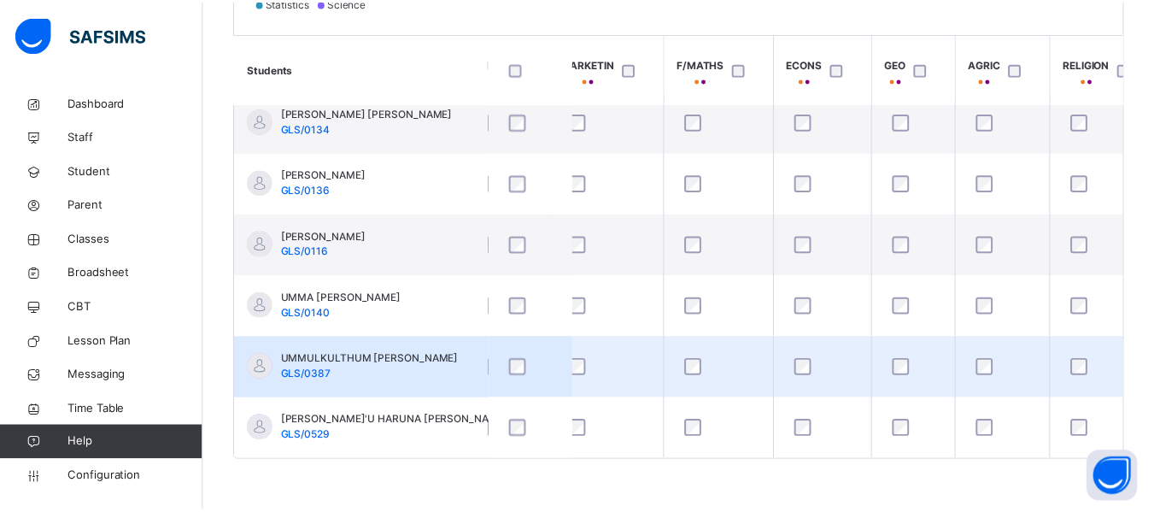
scroll to position [1006, 1077]
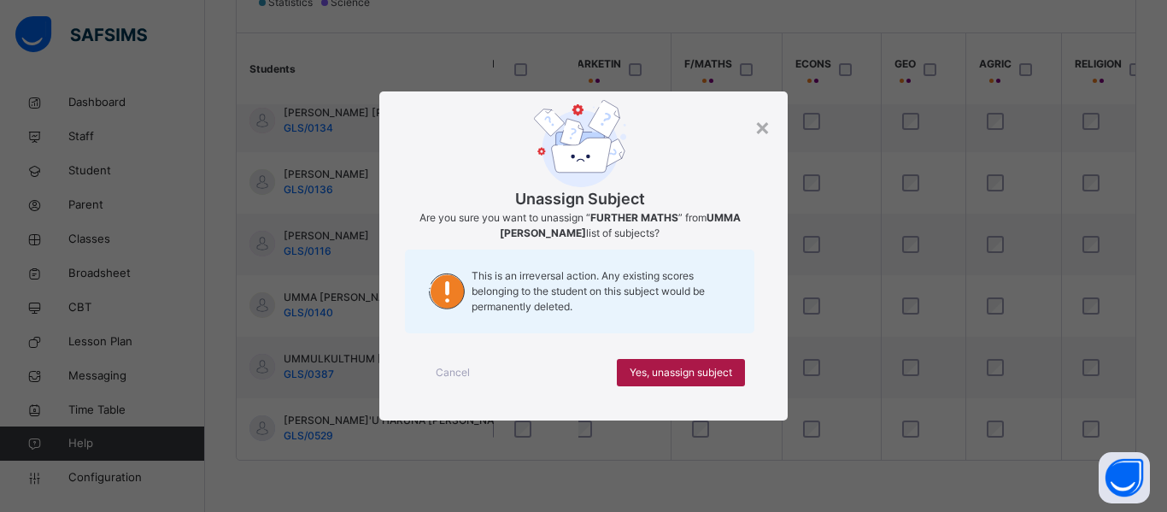
click at [663, 371] on span "Yes, unassign subject" at bounding box center [681, 372] width 103 height 15
click at [651, 371] on span "Yes, unassign subject" at bounding box center [681, 372] width 103 height 15
click at [658, 366] on span "Yes, unassign subject" at bounding box center [681, 372] width 103 height 15
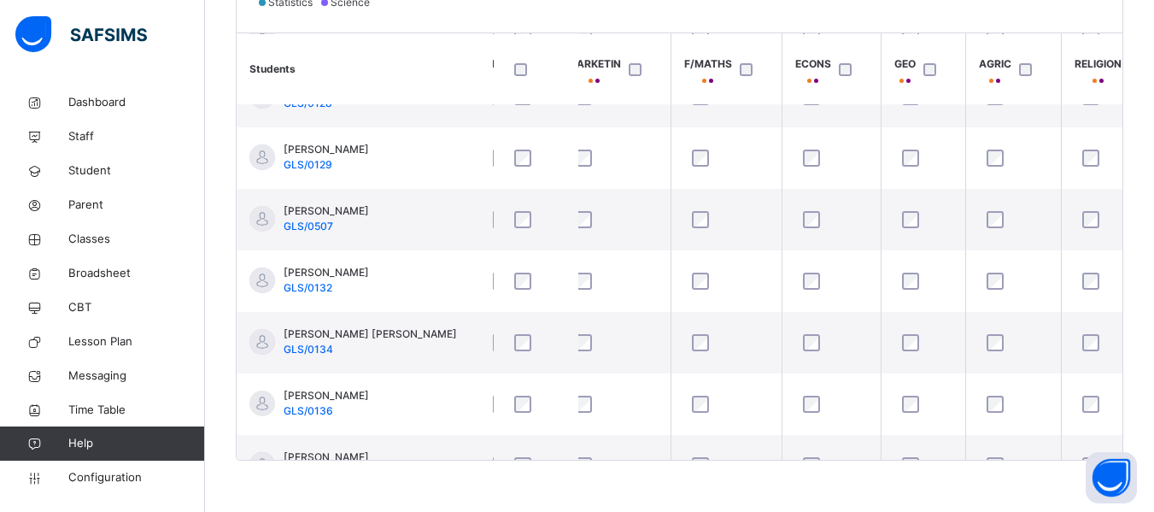
scroll to position [760, 1077]
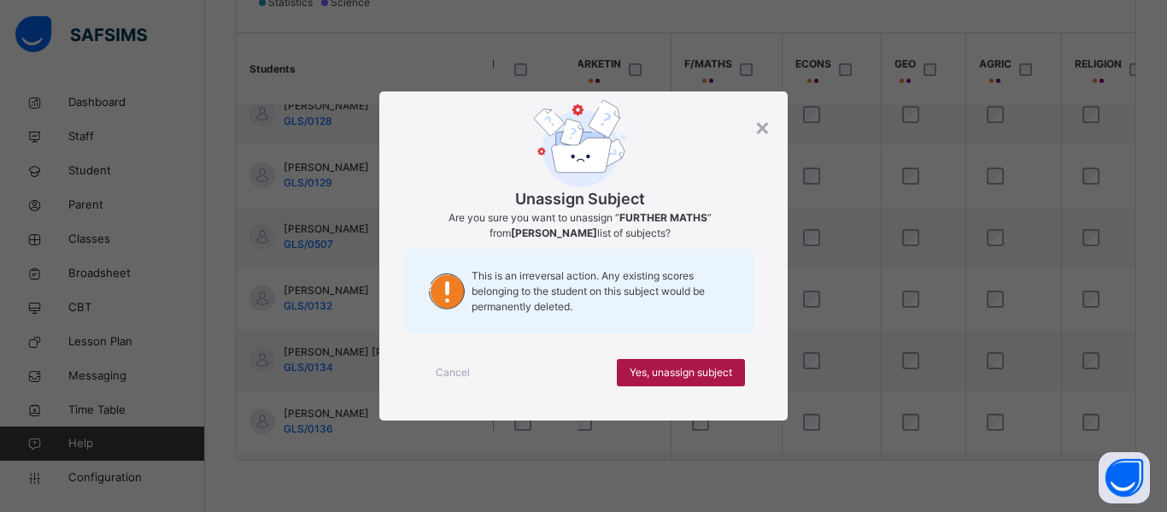
click at [663, 368] on span "Yes, unassign subject" at bounding box center [681, 372] width 103 height 15
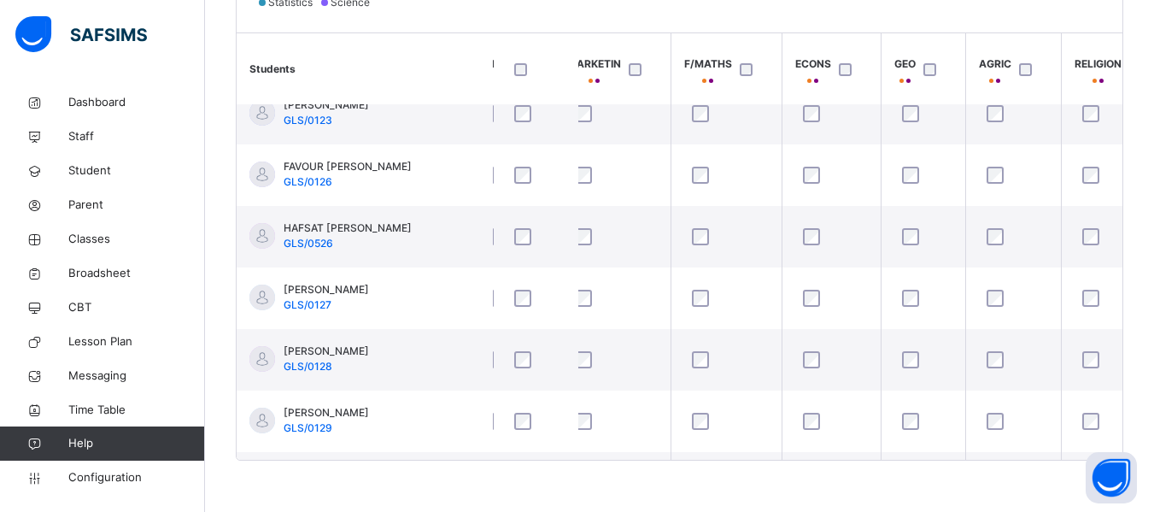
scroll to position [514, 1077]
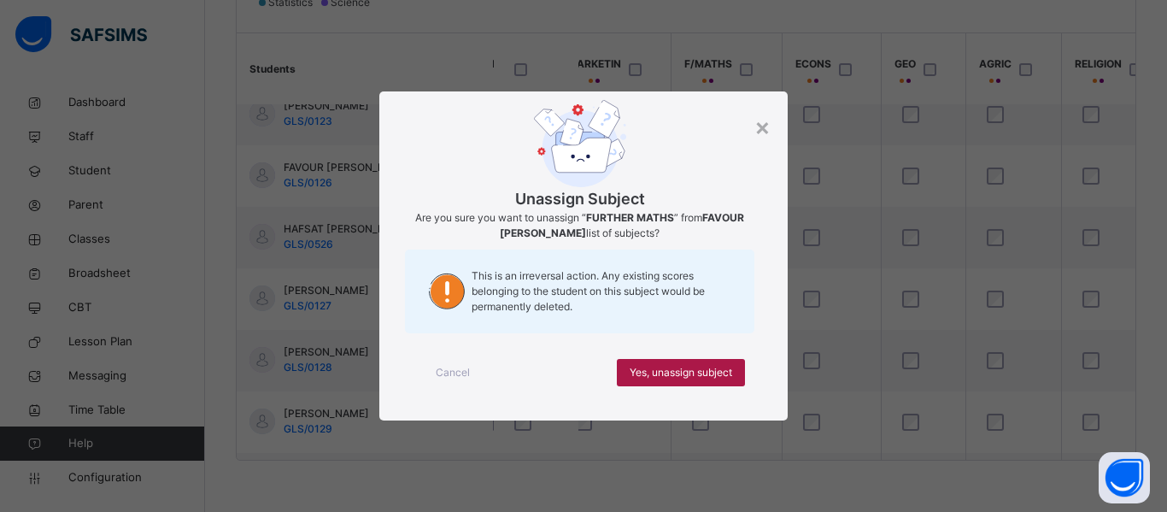
click at [660, 373] on span "Yes, unassign subject" at bounding box center [681, 372] width 103 height 15
click at [655, 367] on span "Yes, unassign subject" at bounding box center [681, 372] width 103 height 15
click at [659, 379] on span "Yes, unassign subject" at bounding box center [681, 372] width 103 height 15
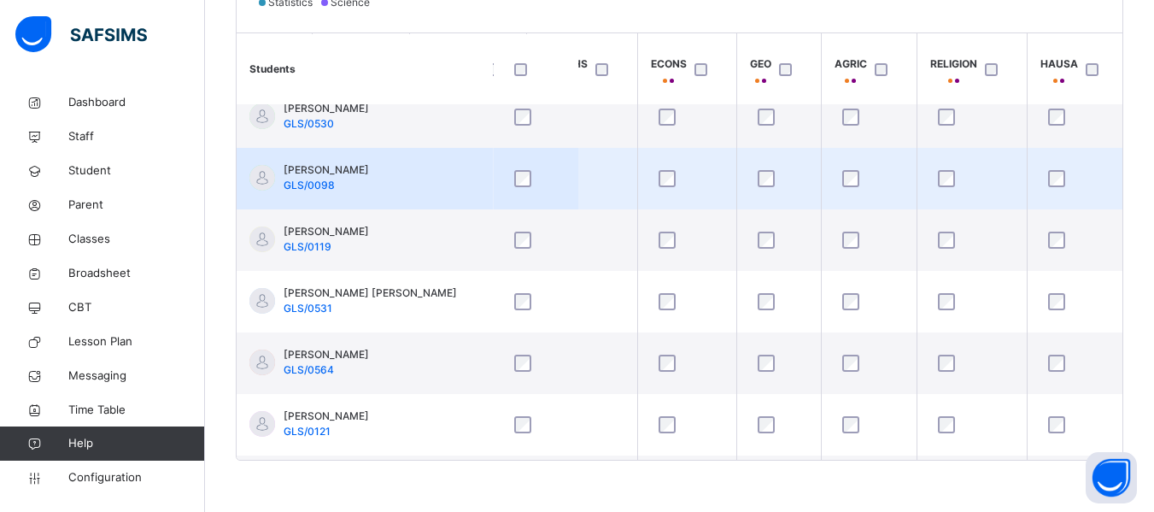
scroll to position [2, 1221]
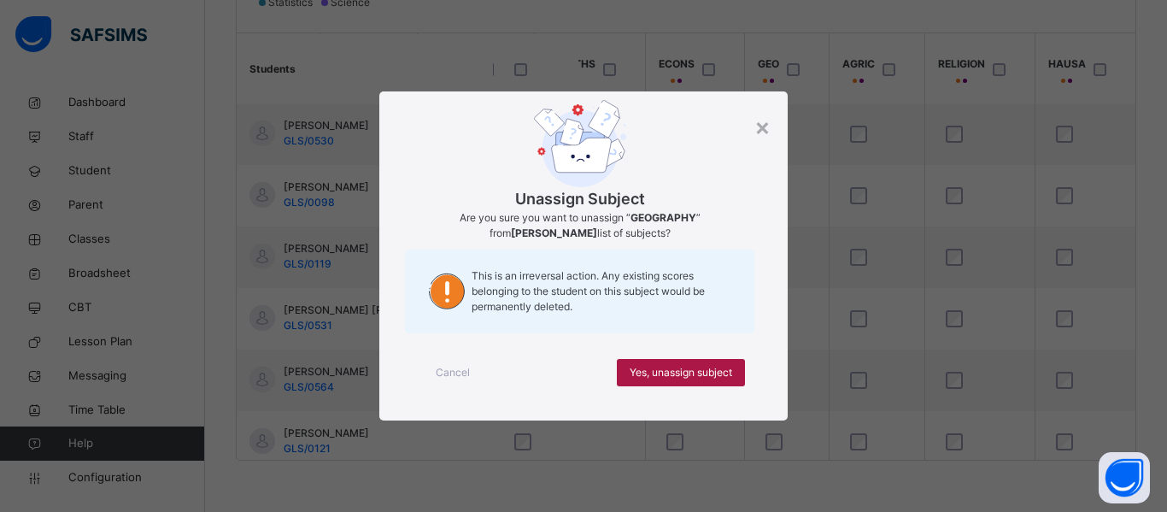
click at [678, 361] on div "Yes, unassign subject" at bounding box center [681, 372] width 128 height 27
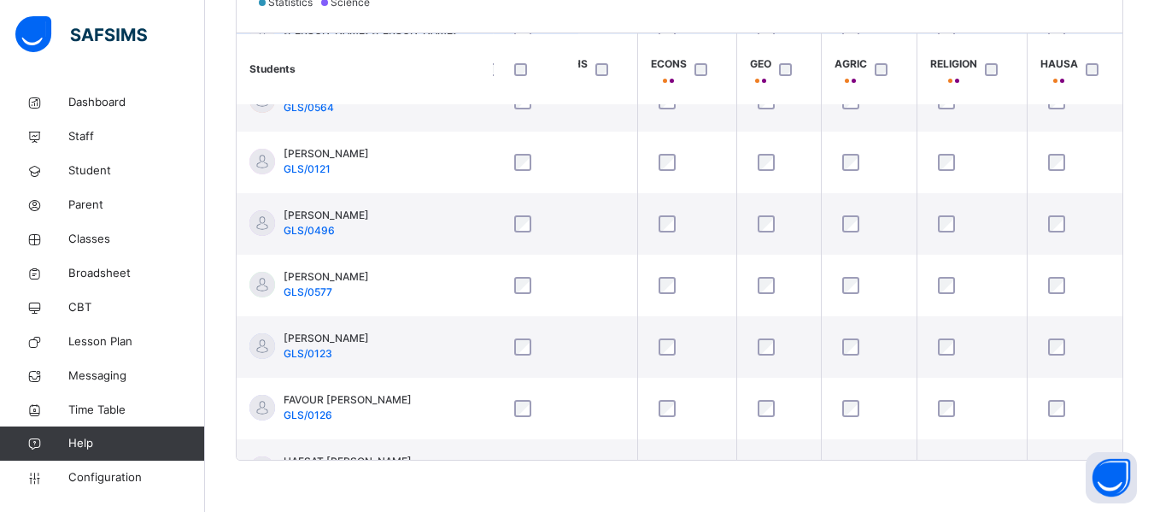
scroll to position [287, 1221]
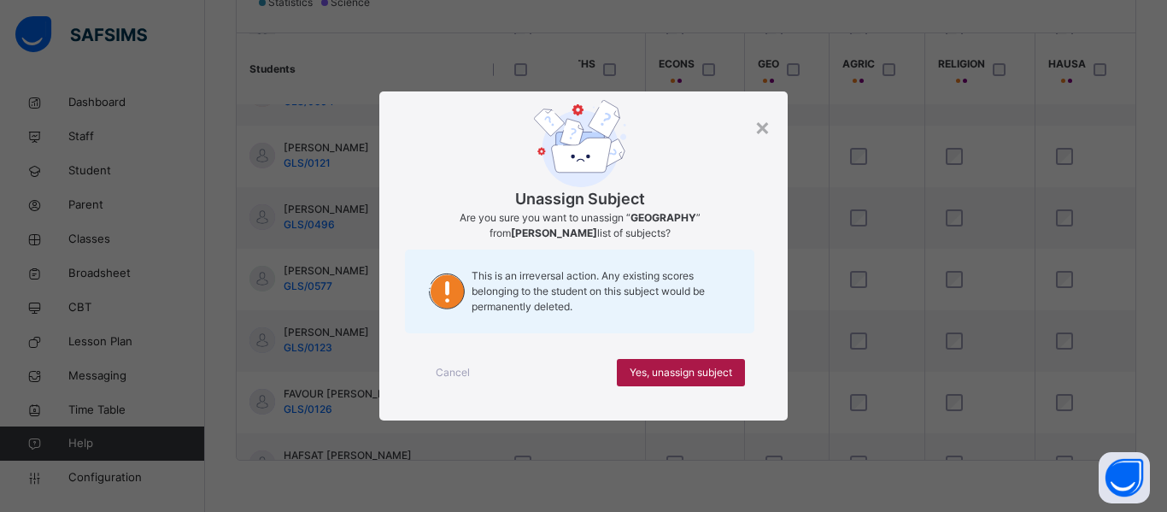
click at [674, 375] on span "Yes, unassign subject" at bounding box center [681, 372] width 103 height 15
click at [649, 367] on span "Yes, unassign subject" at bounding box center [681, 372] width 103 height 15
click at [669, 376] on span "Yes, unassign subject" at bounding box center [681, 372] width 103 height 15
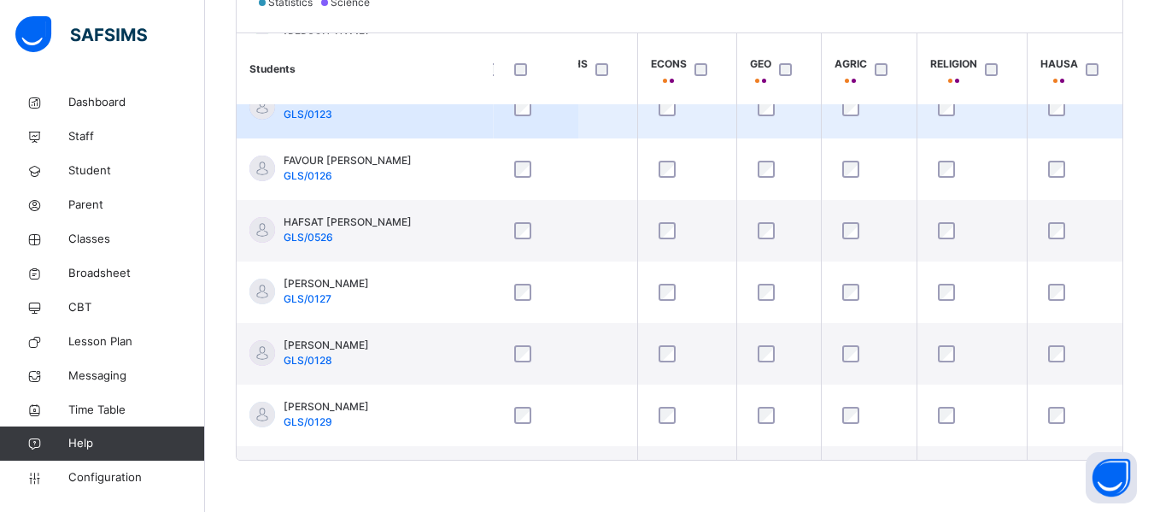
scroll to position [581, 1221]
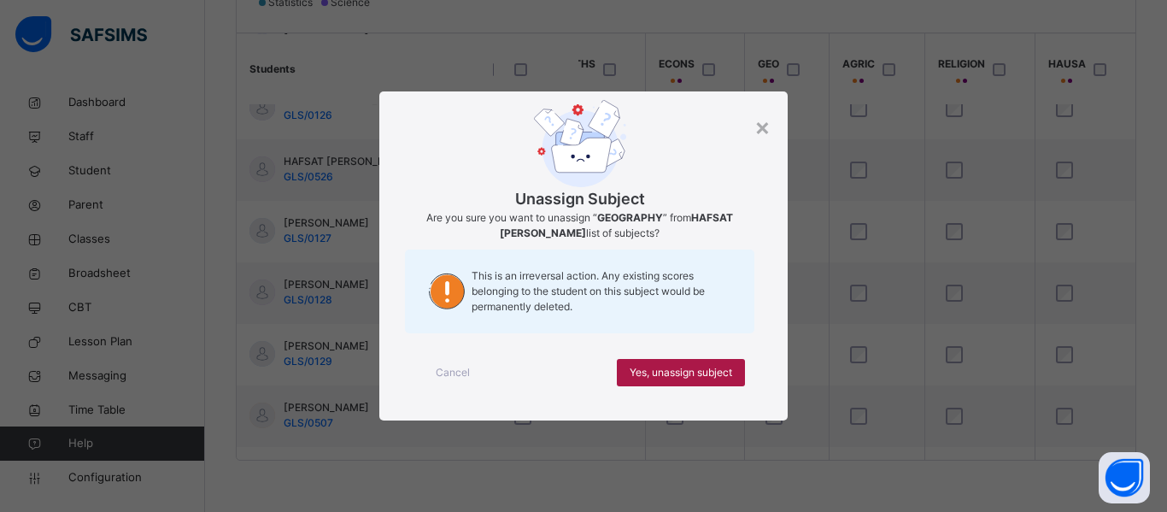
click at [673, 376] on span "Yes, unassign subject" at bounding box center [681, 372] width 103 height 15
click at [660, 365] on span "Yes, unassign subject" at bounding box center [681, 372] width 103 height 15
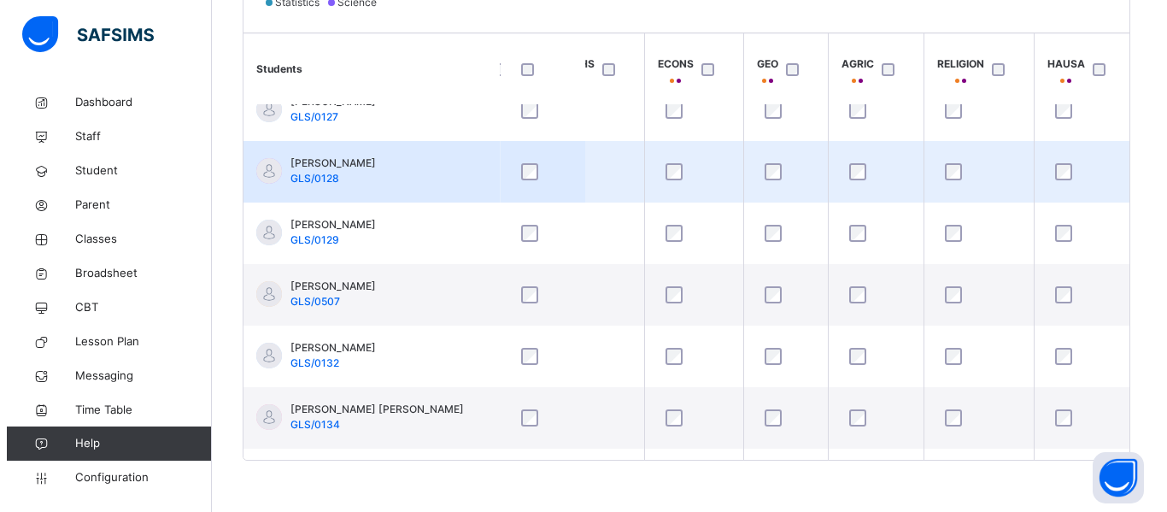
scroll to position [736, 1221]
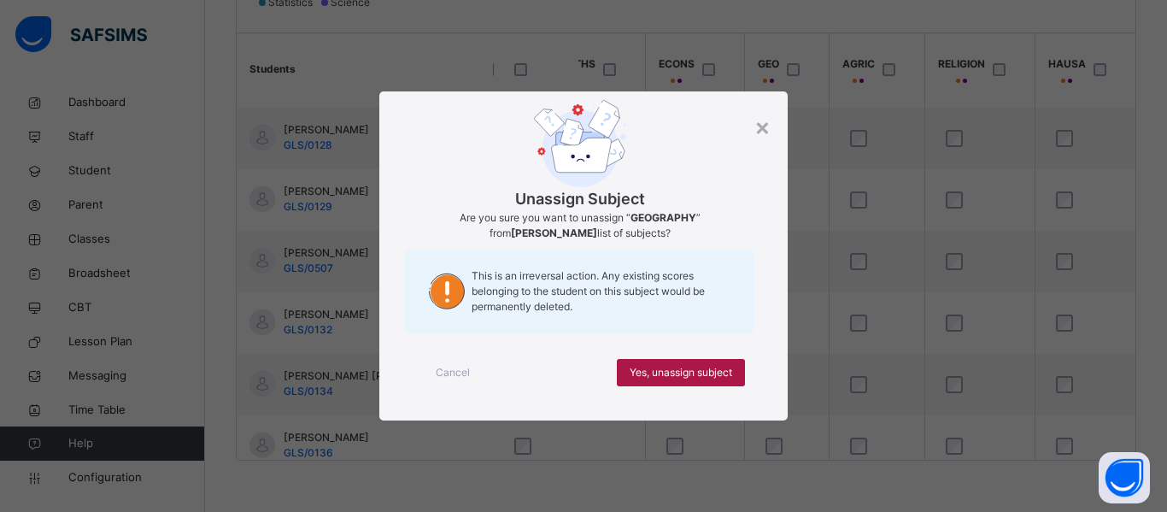
click at [677, 366] on span "Yes, unassign subject" at bounding box center [681, 372] width 103 height 15
click at [676, 367] on span "Yes, unassign subject" at bounding box center [681, 372] width 103 height 15
click at [690, 375] on span "Yes, unassign subject" at bounding box center [681, 372] width 103 height 15
click at [662, 372] on span "Yes, unassign subject" at bounding box center [681, 372] width 103 height 15
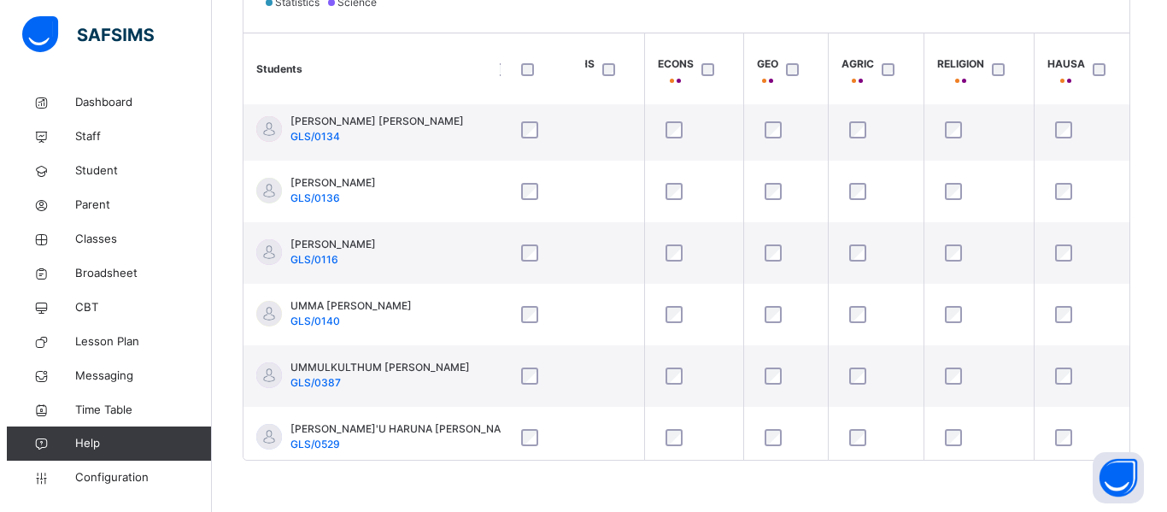
scroll to position [1006, 1221]
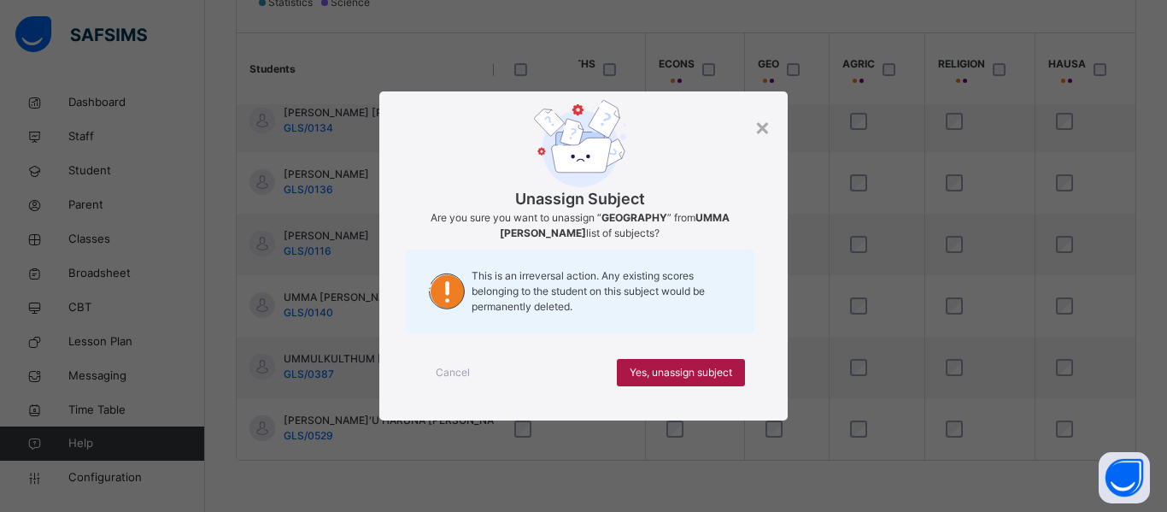
click at [661, 374] on span "Yes, unassign subject" at bounding box center [681, 372] width 103 height 15
click at [678, 366] on span "Yes, unassign subject" at bounding box center [681, 372] width 103 height 15
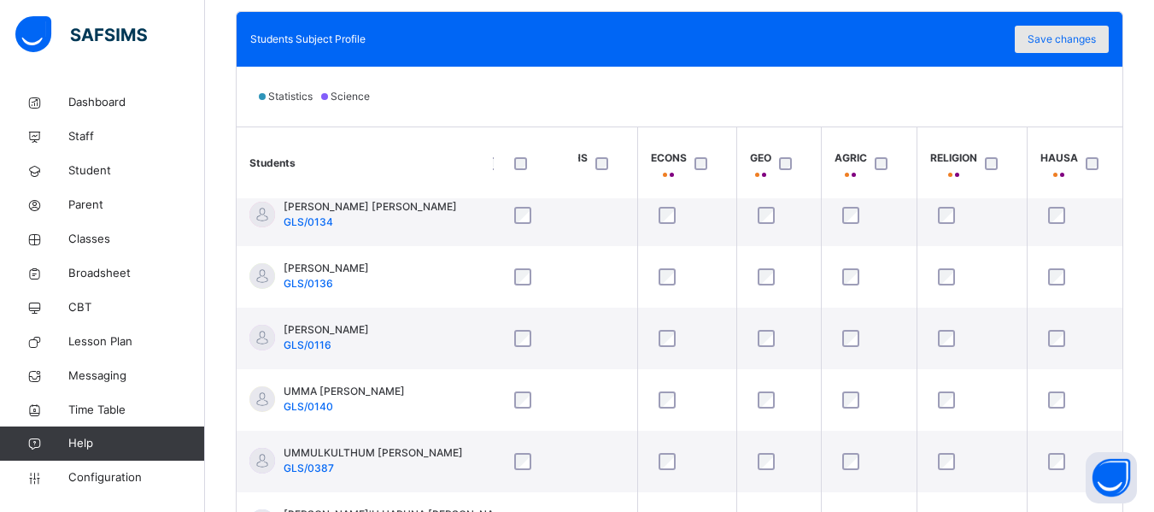
click at [1071, 39] on span "Save changes" at bounding box center [1062, 39] width 68 height 15
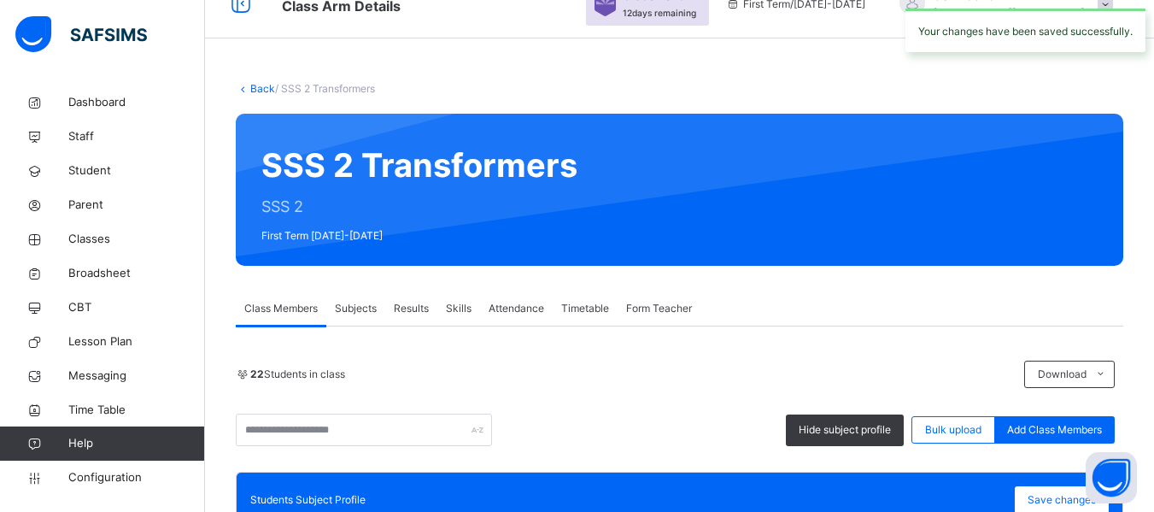
scroll to position [0, 0]
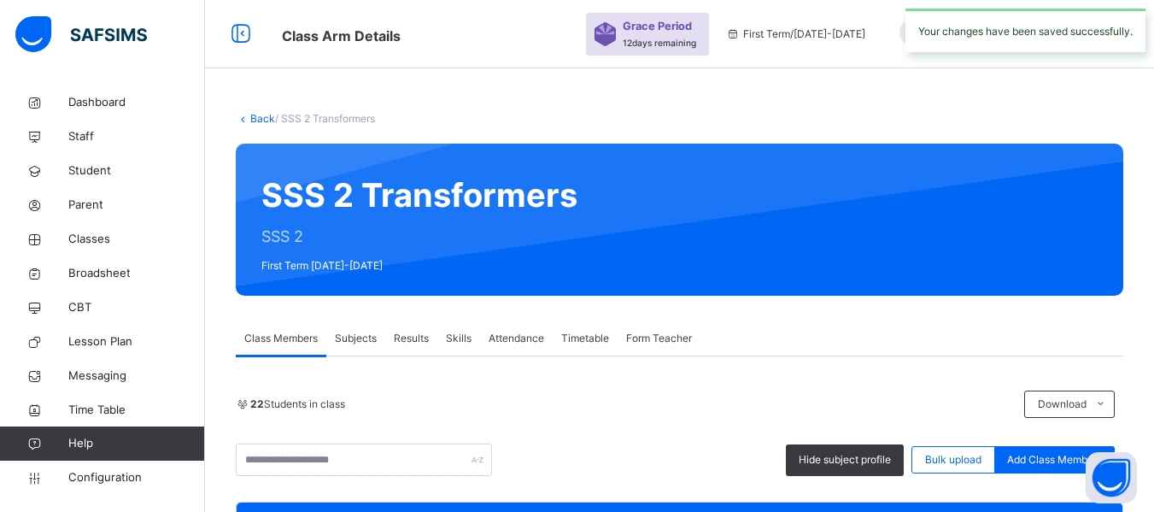
click at [256, 113] on link "Back" at bounding box center [262, 118] width 25 height 13
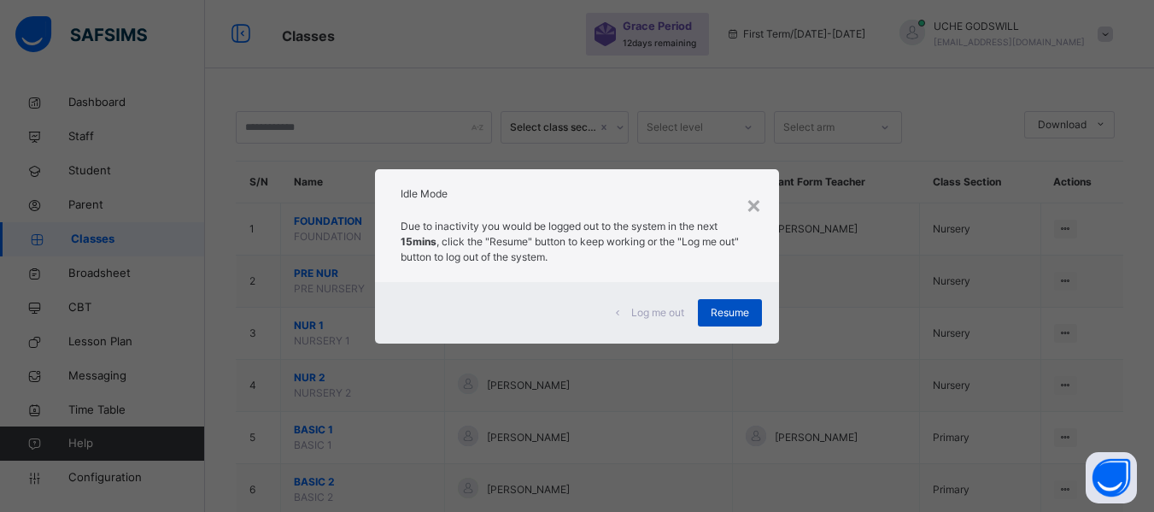
click at [737, 303] on div "Resume" at bounding box center [730, 312] width 64 height 27
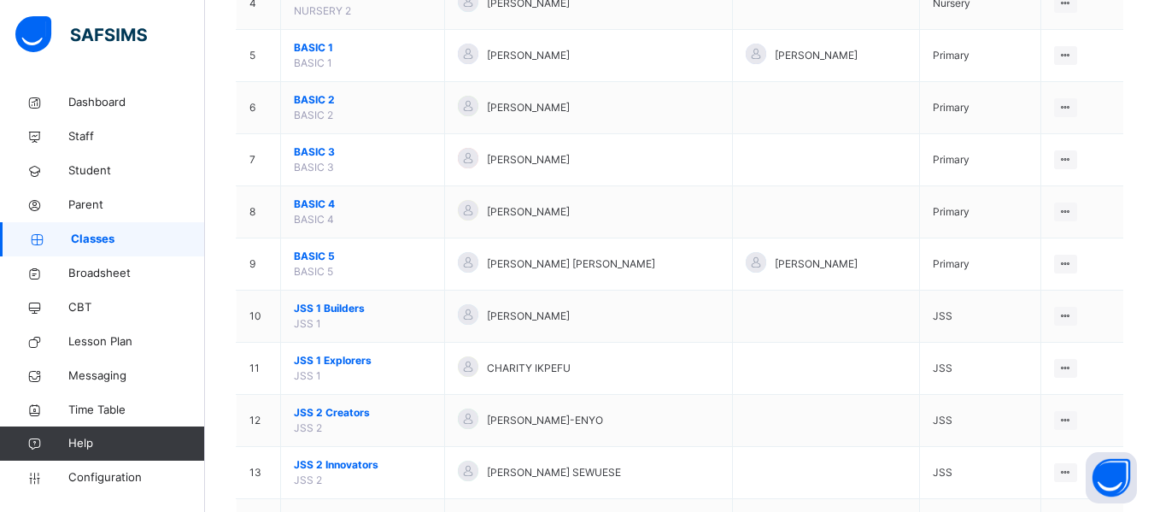
scroll to position [777, 0]
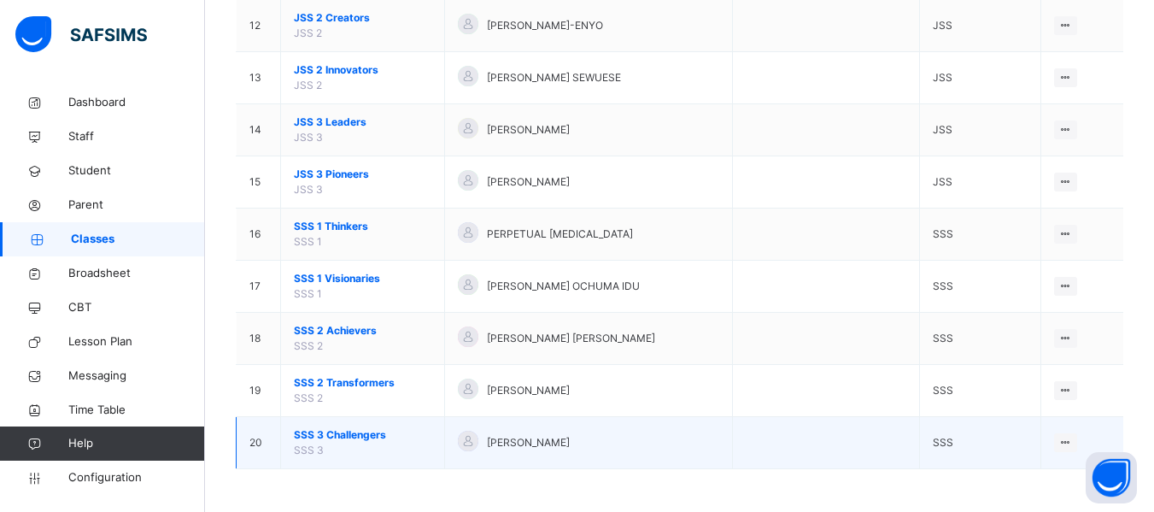
click at [349, 435] on span "SSS 3 Challengers" at bounding box center [363, 434] width 138 height 15
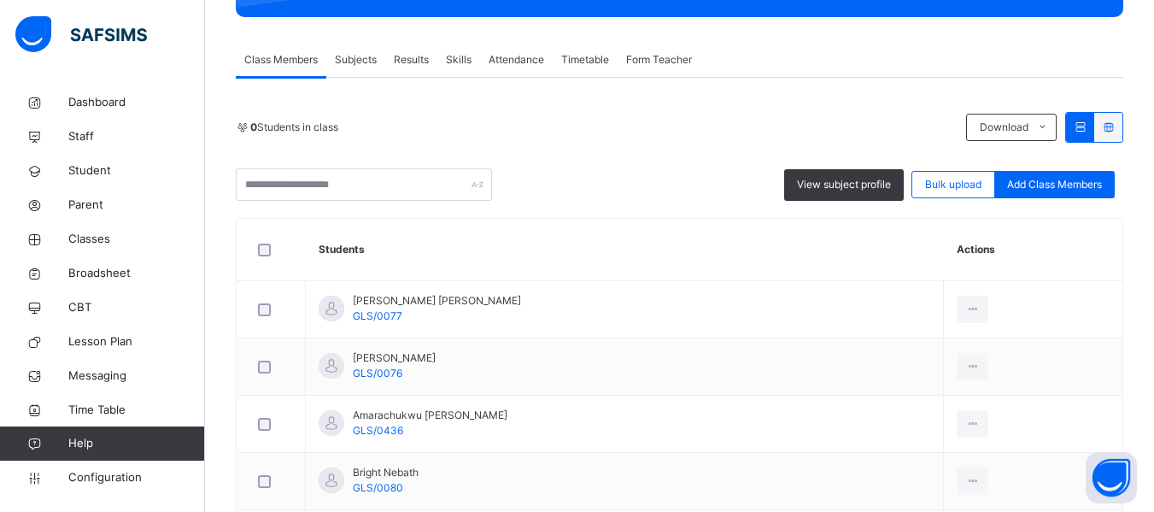
scroll to position [279, 0]
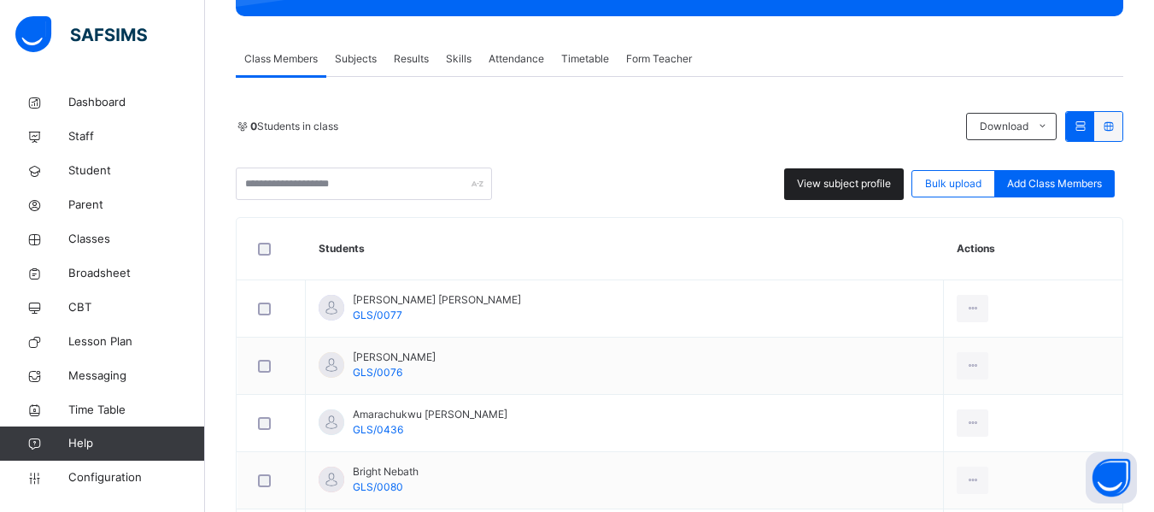
click at [845, 190] on span "View subject profile" at bounding box center [844, 183] width 94 height 15
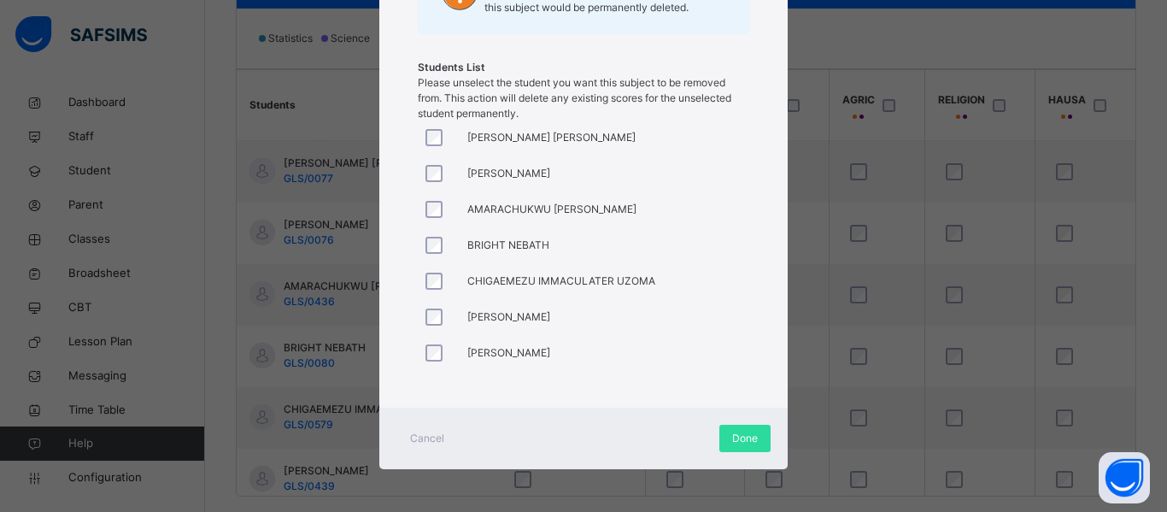
scroll to position [0, 0]
click at [727, 432] on div "Done" at bounding box center [744, 438] width 51 height 27
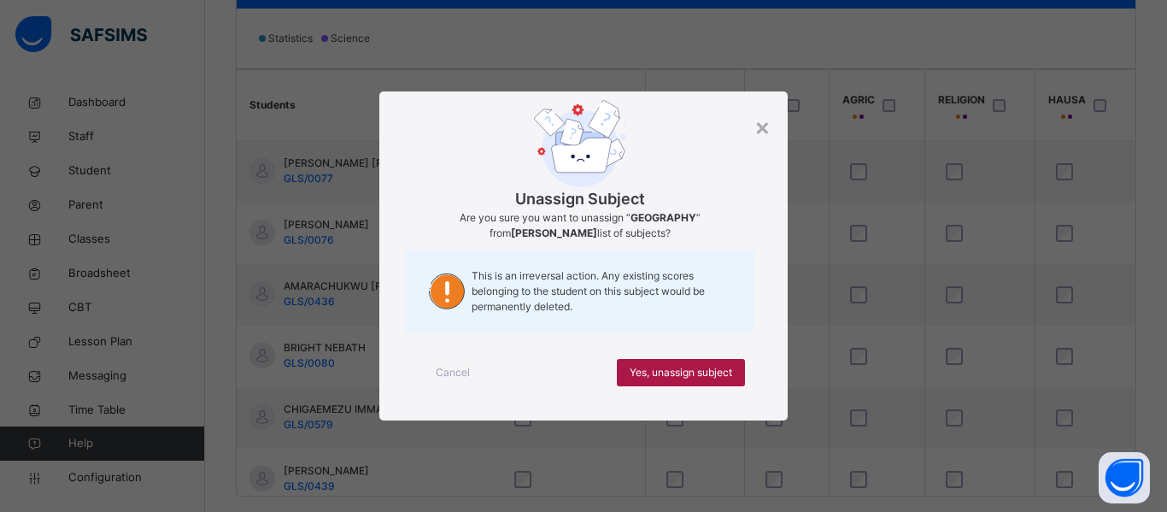
click at [675, 366] on span "Yes, unassign subject" at bounding box center [681, 372] width 103 height 15
click at [687, 377] on span "Yes, unassign subject" at bounding box center [681, 372] width 103 height 15
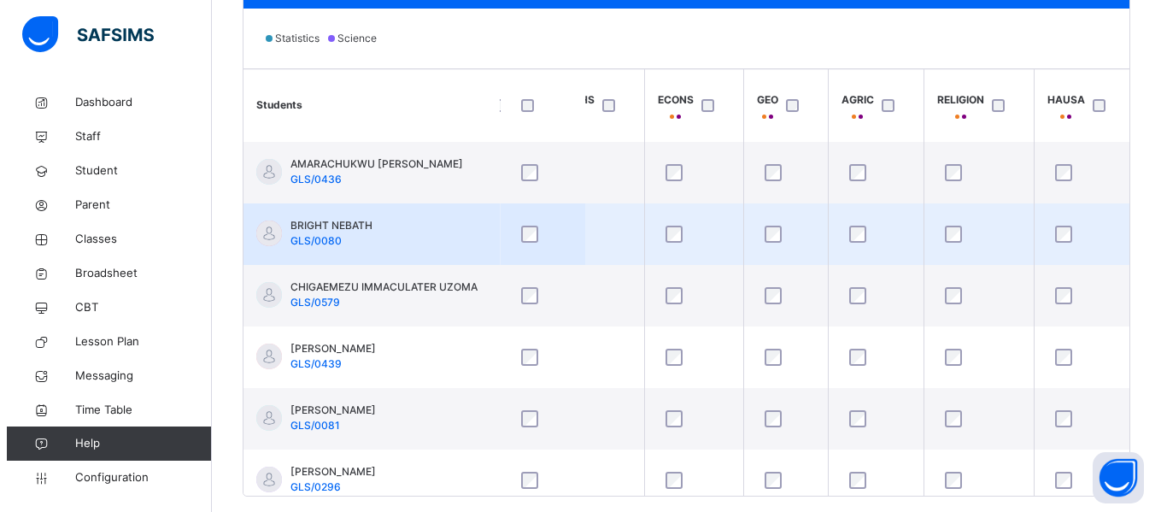
scroll to position [181, 1221]
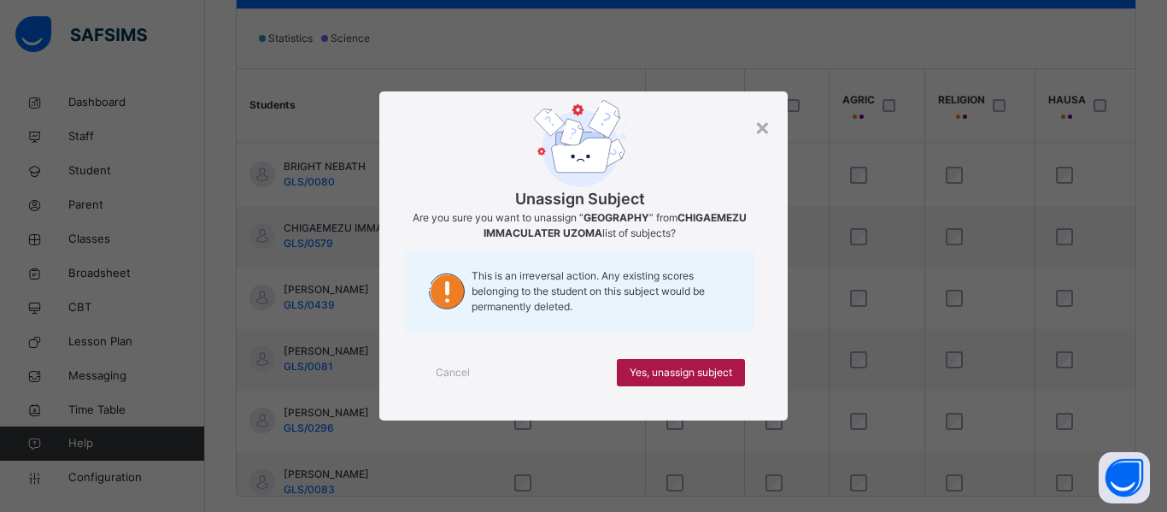
click at [656, 367] on span "Yes, unassign subject" at bounding box center [681, 372] width 103 height 15
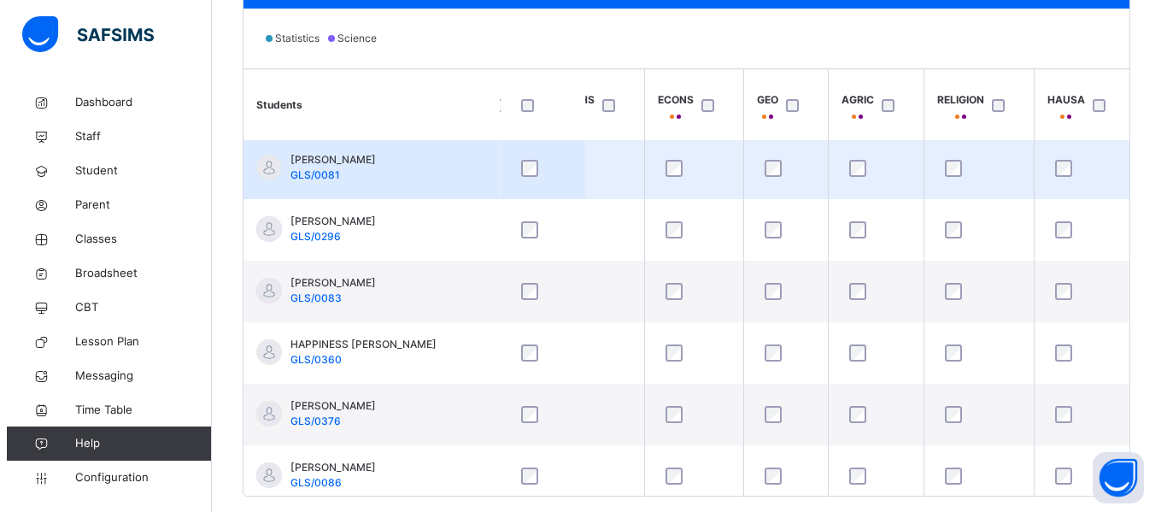
scroll to position [373, 1221]
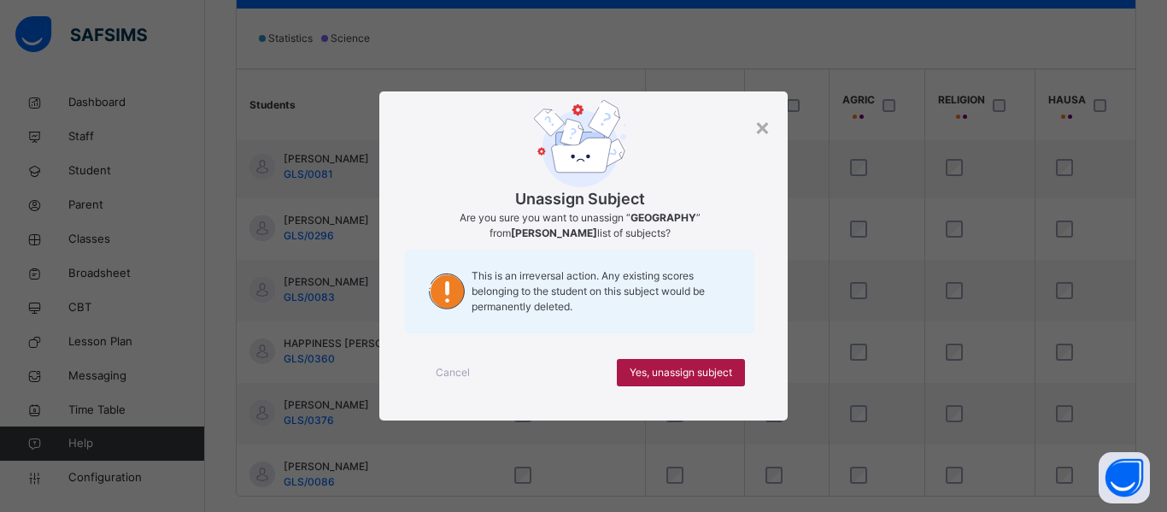
click at [679, 361] on div "Yes, unassign subject" at bounding box center [681, 372] width 128 height 27
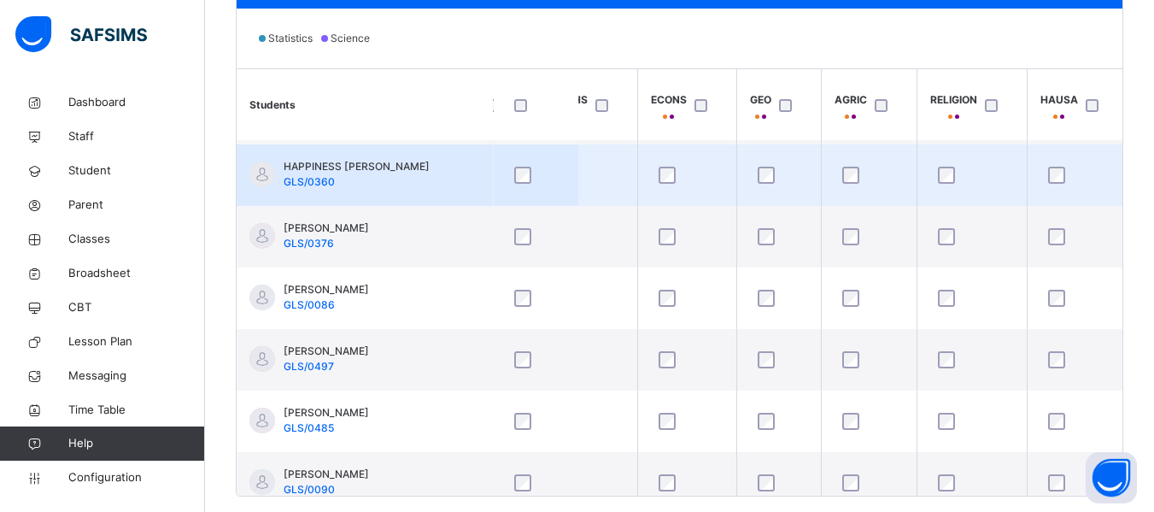
scroll to position [560, 1221]
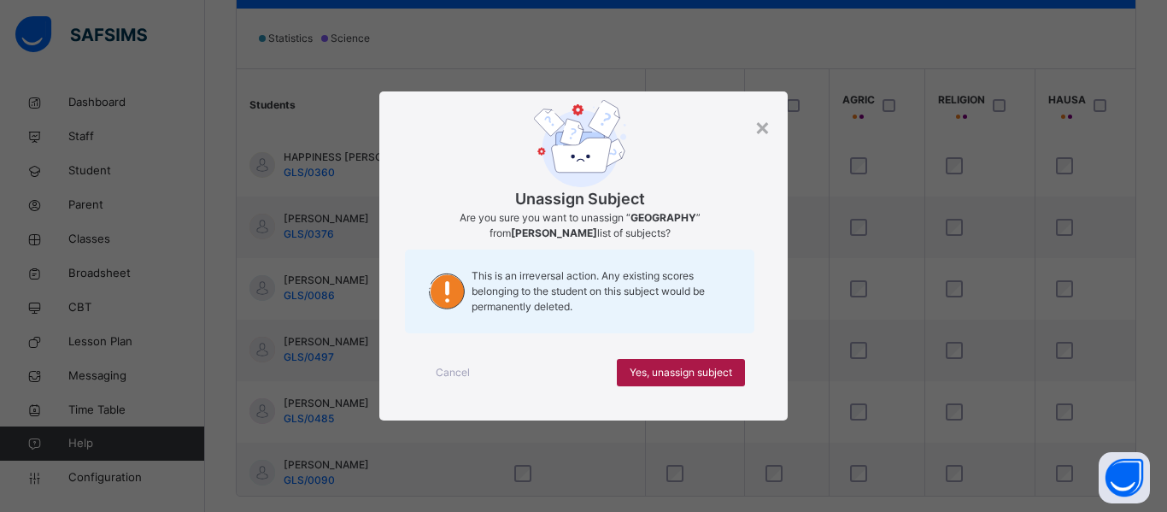
click at [680, 369] on span "Yes, unassign subject" at bounding box center [681, 372] width 103 height 15
click at [693, 372] on span "Yes, unassign subject" at bounding box center [681, 372] width 103 height 15
click at [668, 365] on span "Yes, unassign subject" at bounding box center [681, 372] width 103 height 15
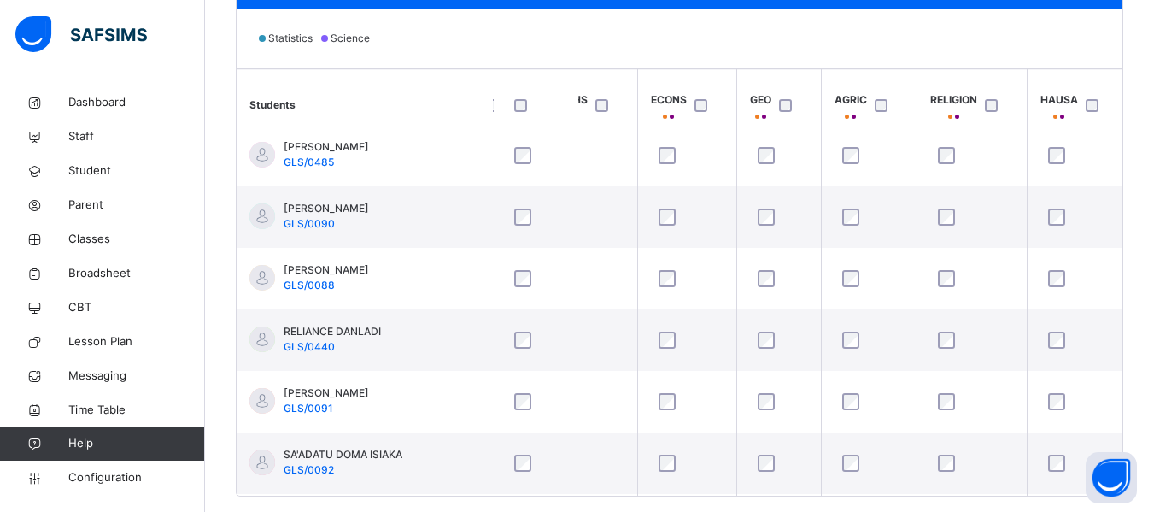
scroll to position [817, 1221]
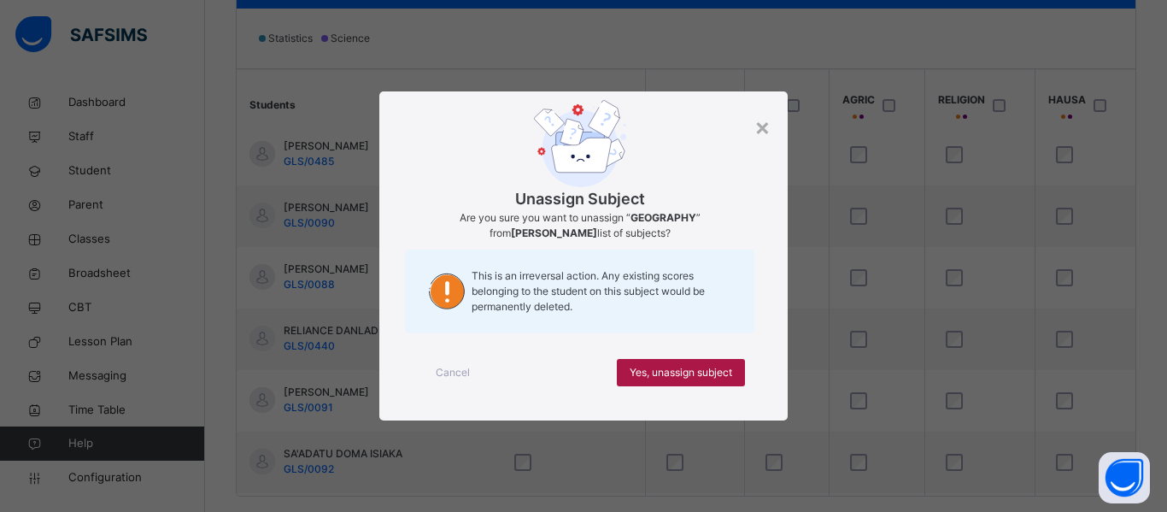
click at [660, 366] on span "Yes, unassign subject" at bounding box center [681, 372] width 103 height 15
click at [660, 369] on span "Yes, unassign subject" at bounding box center [681, 372] width 103 height 15
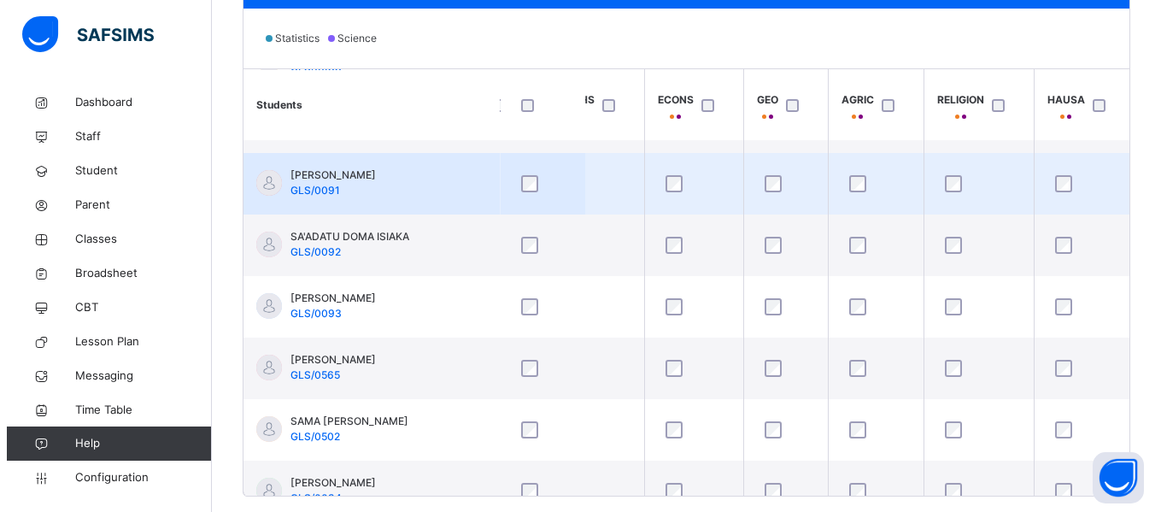
scroll to position [1035, 1221]
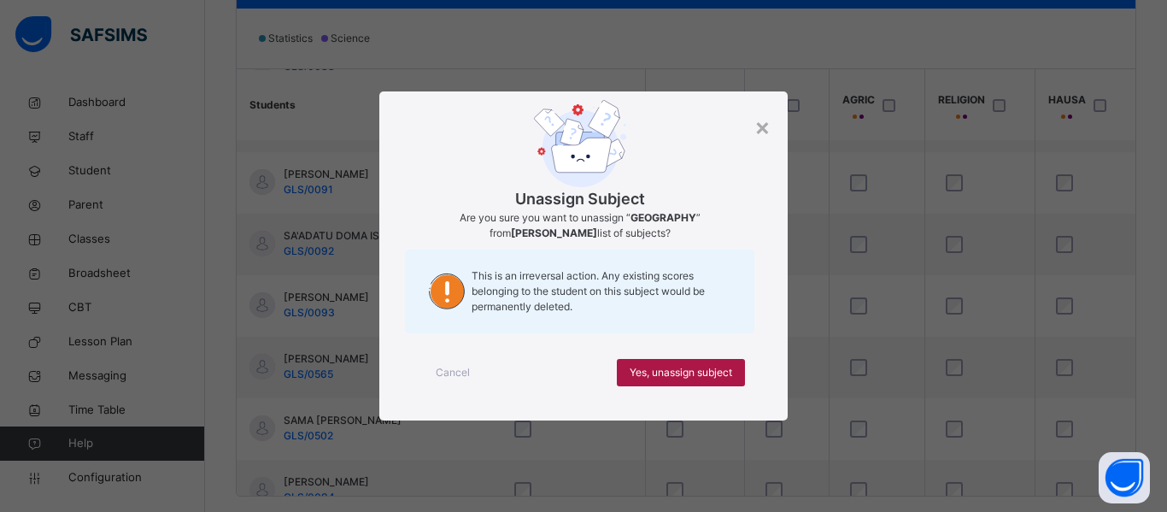
click at [649, 370] on span "Yes, unassign subject" at bounding box center [681, 372] width 103 height 15
click at [680, 361] on div "Yes, unassign subject" at bounding box center [681, 372] width 128 height 27
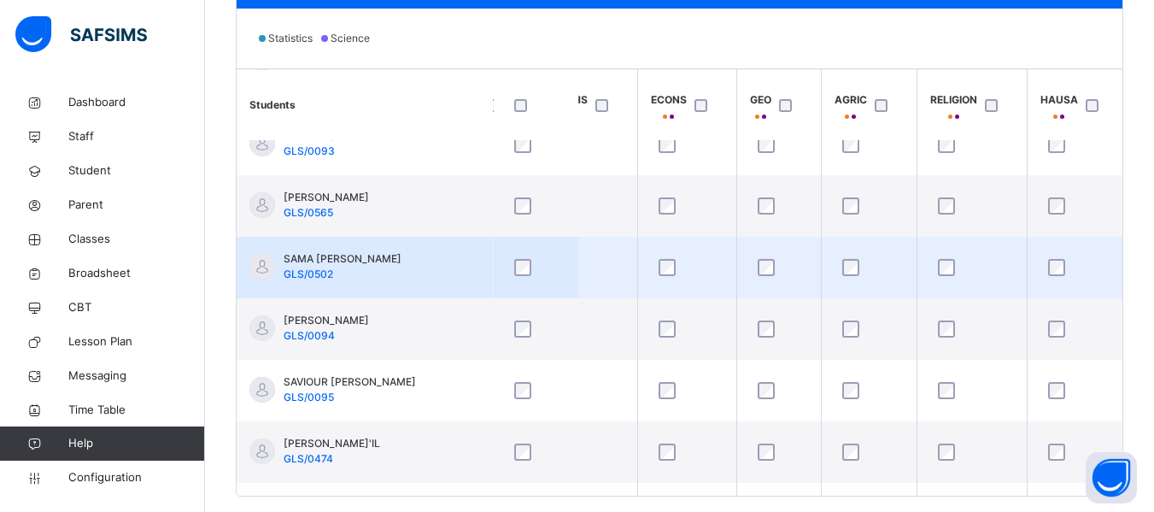
scroll to position [1200, 1221]
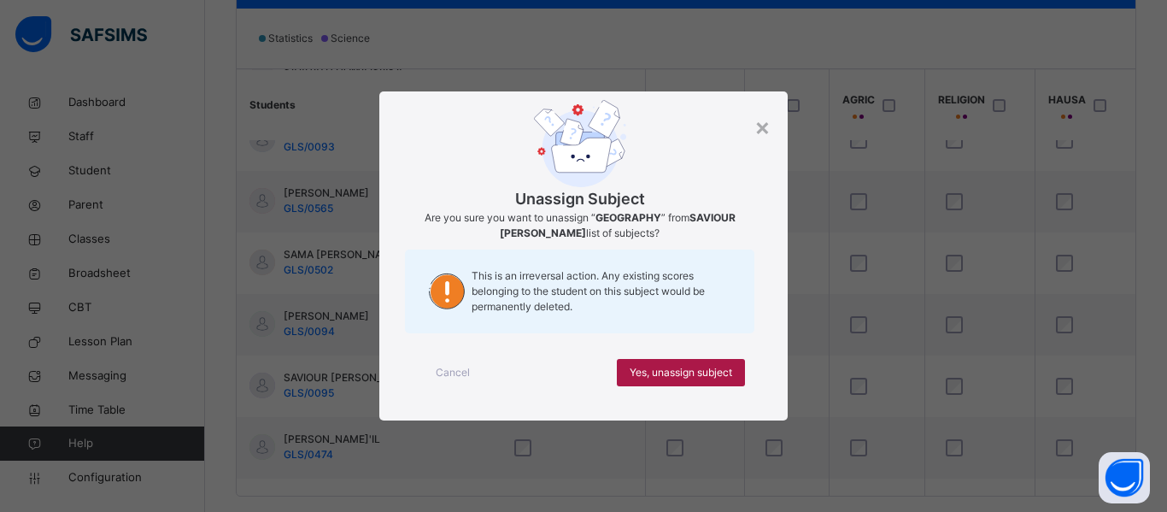
click at [684, 367] on span "Yes, unassign subject" at bounding box center [681, 372] width 103 height 15
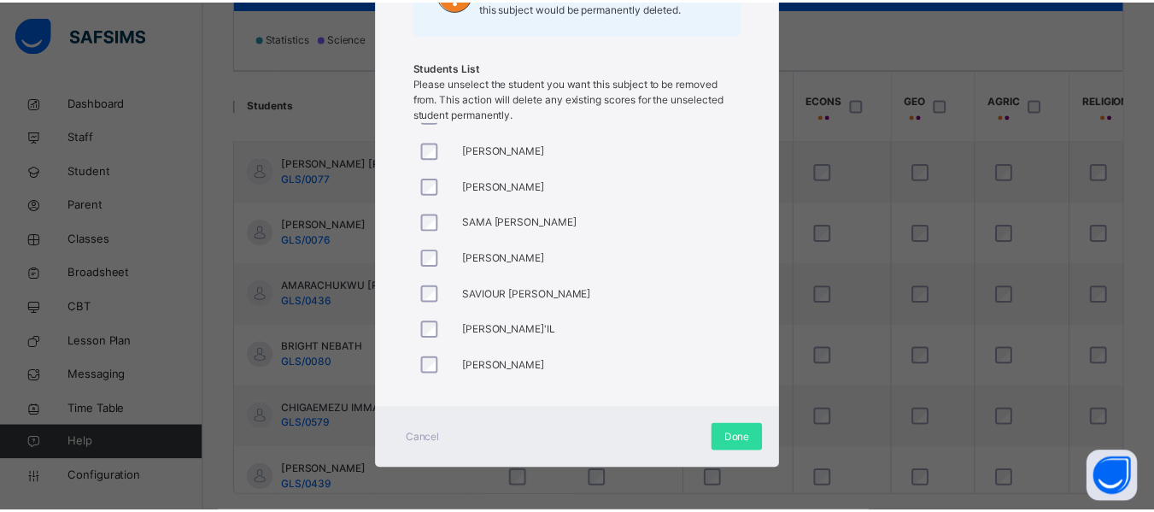
scroll to position [677, 0]
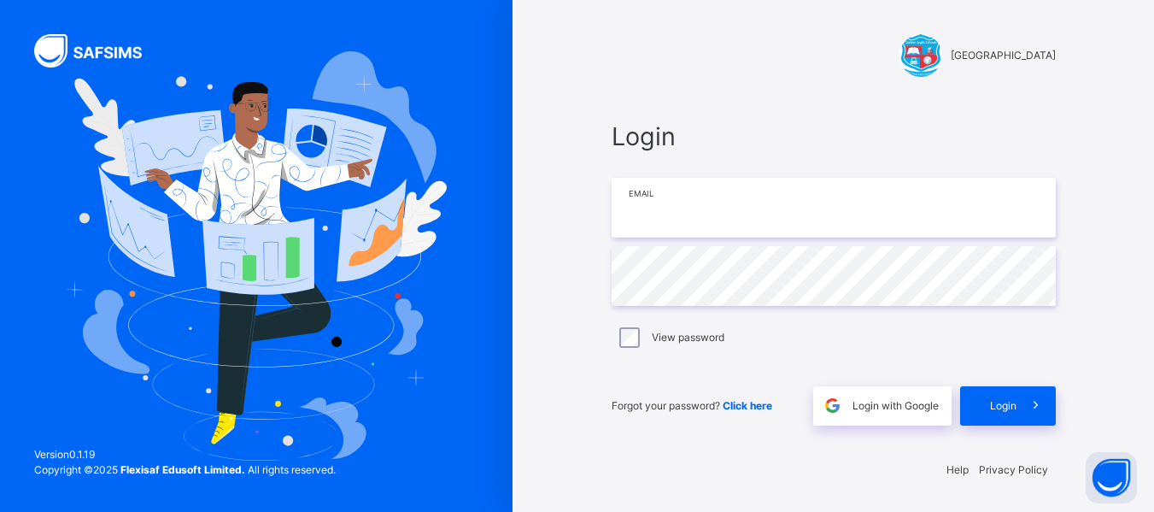
type input "**********"
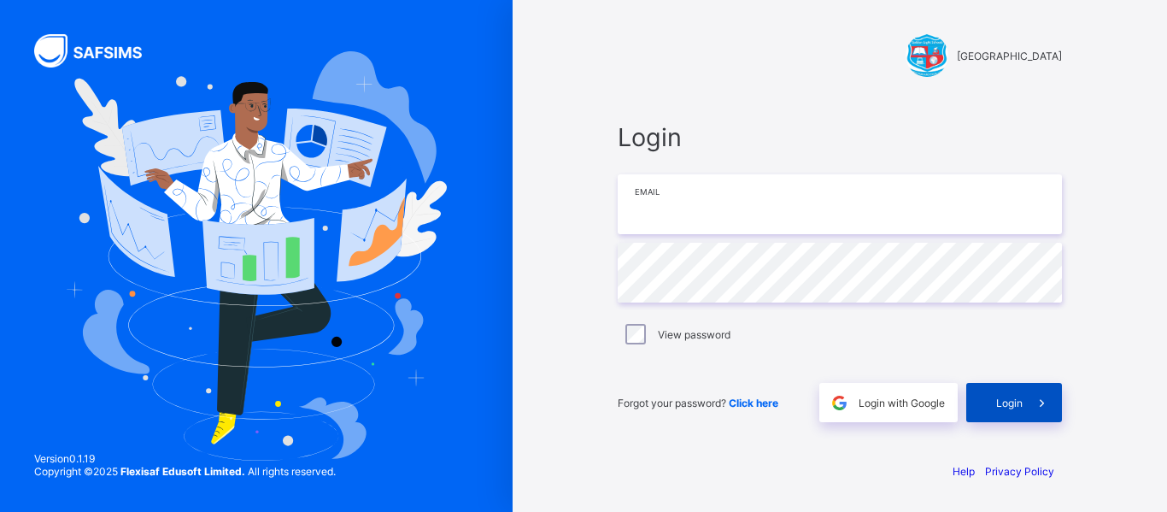
type input "**********"
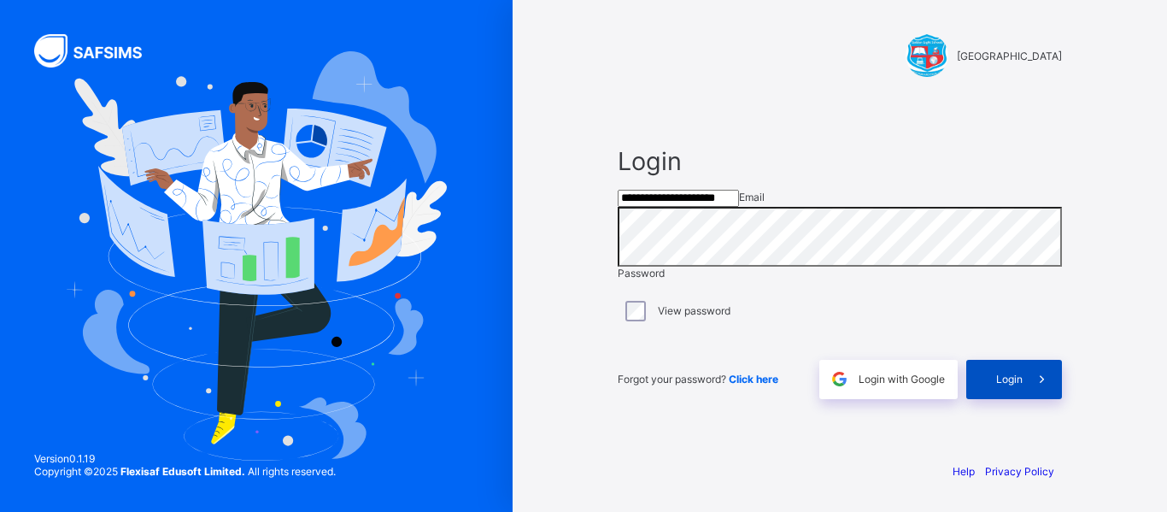
click at [1027, 392] on span at bounding box center [1042, 379] width 39 height 39
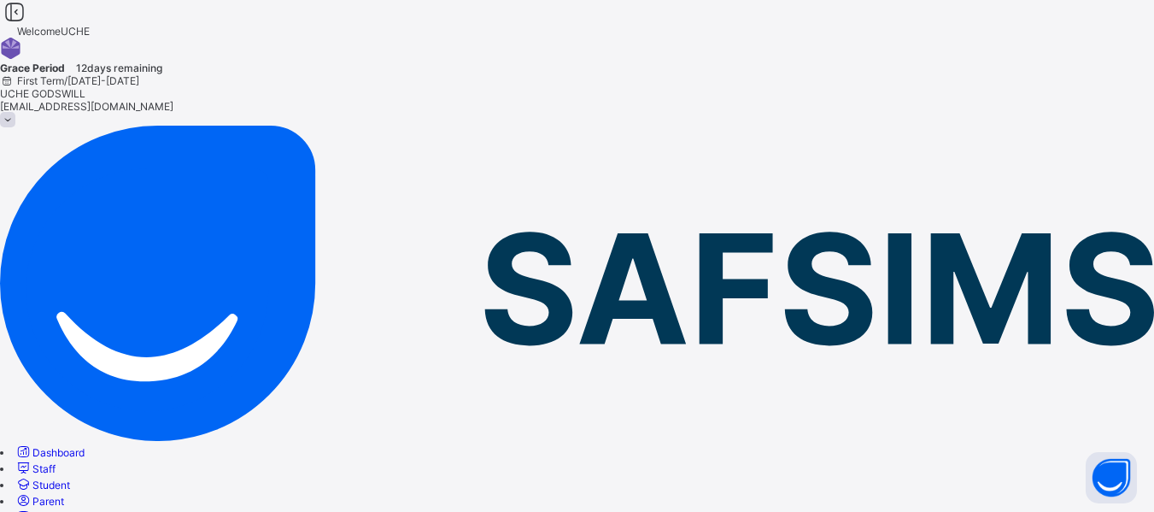
click at [70, 511] on span "Classes" at bounding box center [51, 517] width 38 height 13
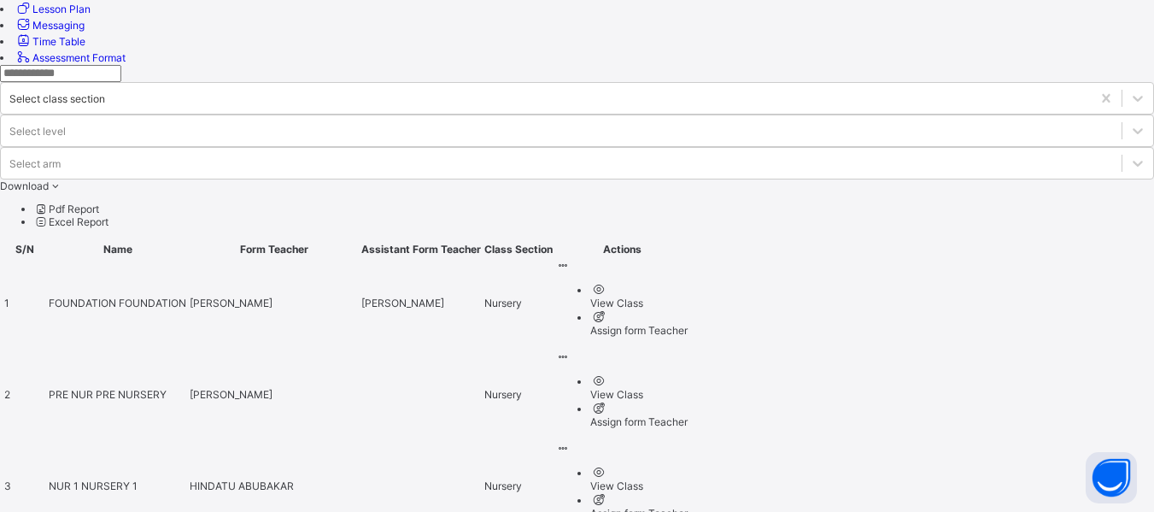
scroll to position [672, 0]
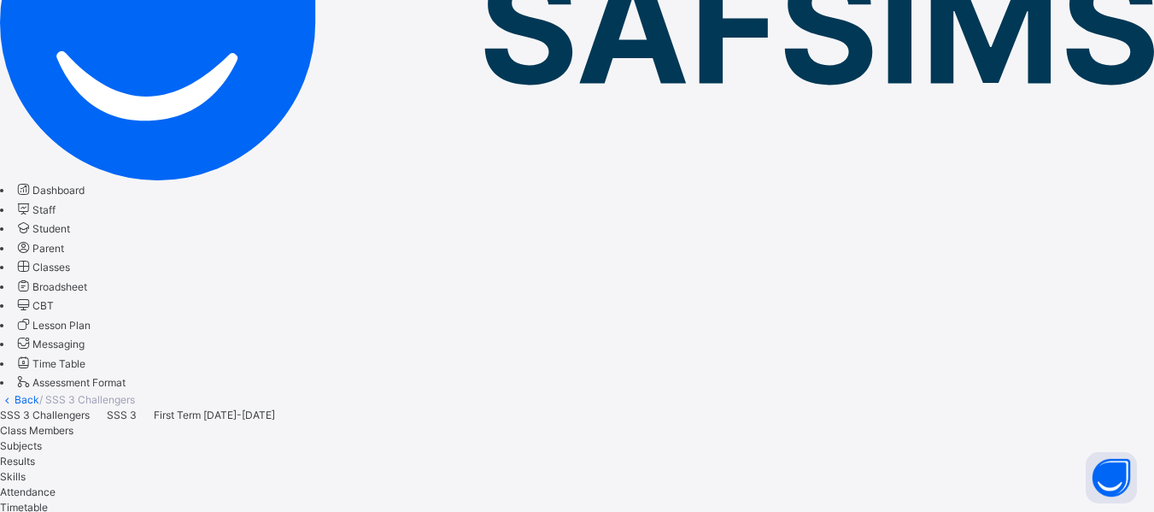
scroll to position [283, 0]
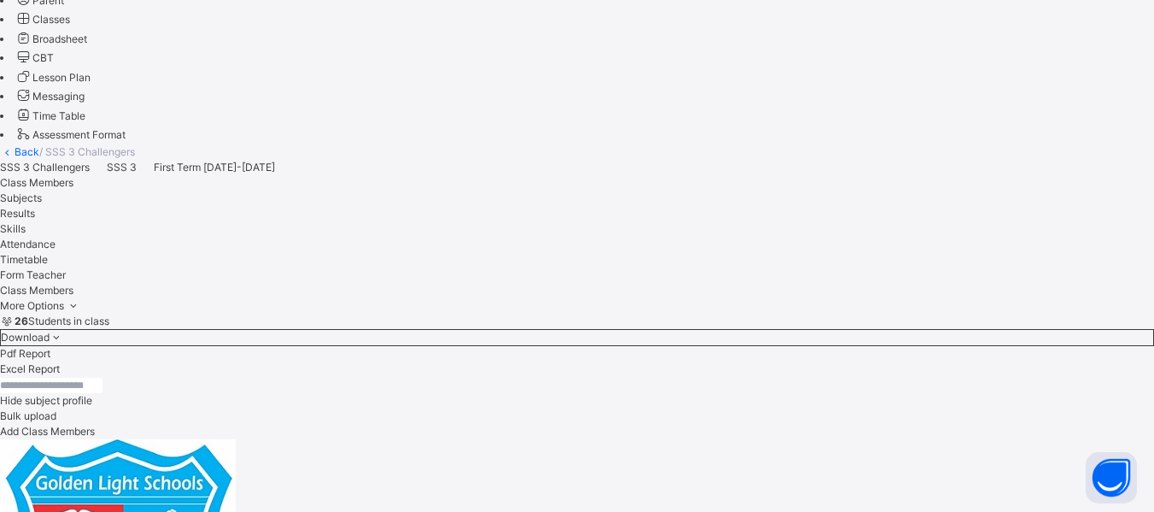
scroll to position [536, 0]
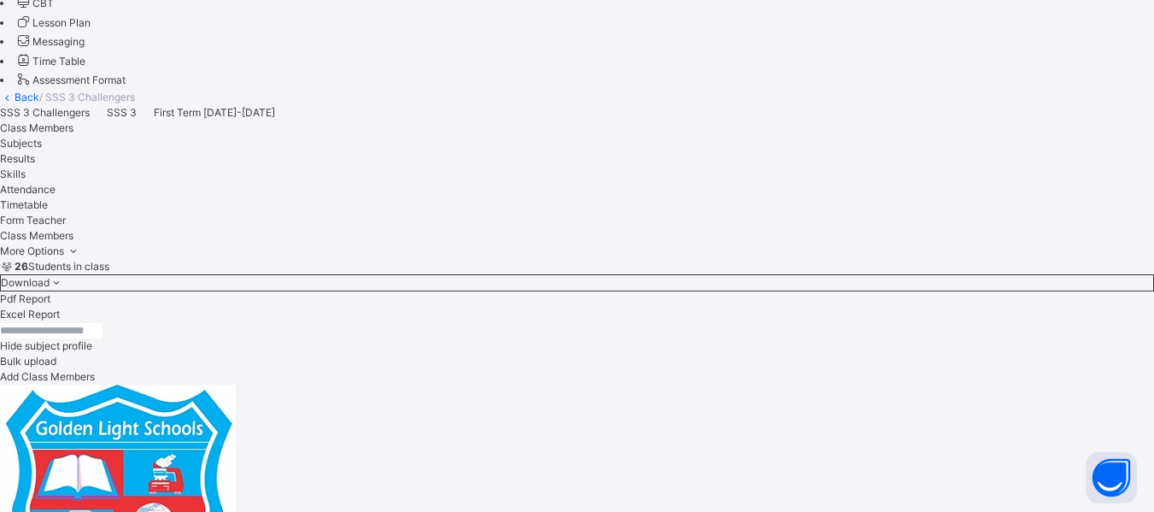
scroll to position [1252, 1121]
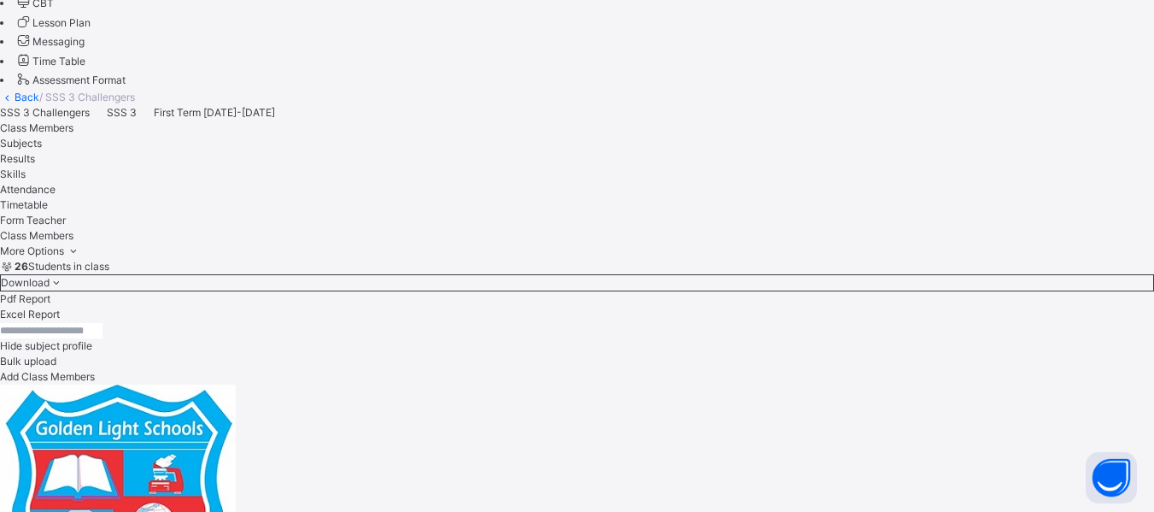
scroll to position [996, 1121]
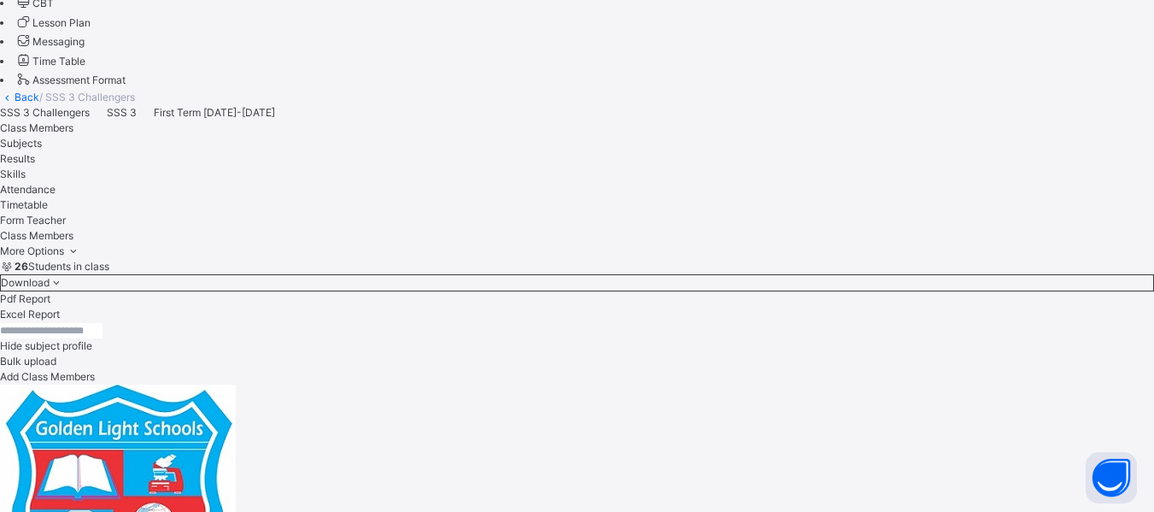
scroll to position [921, 1121]
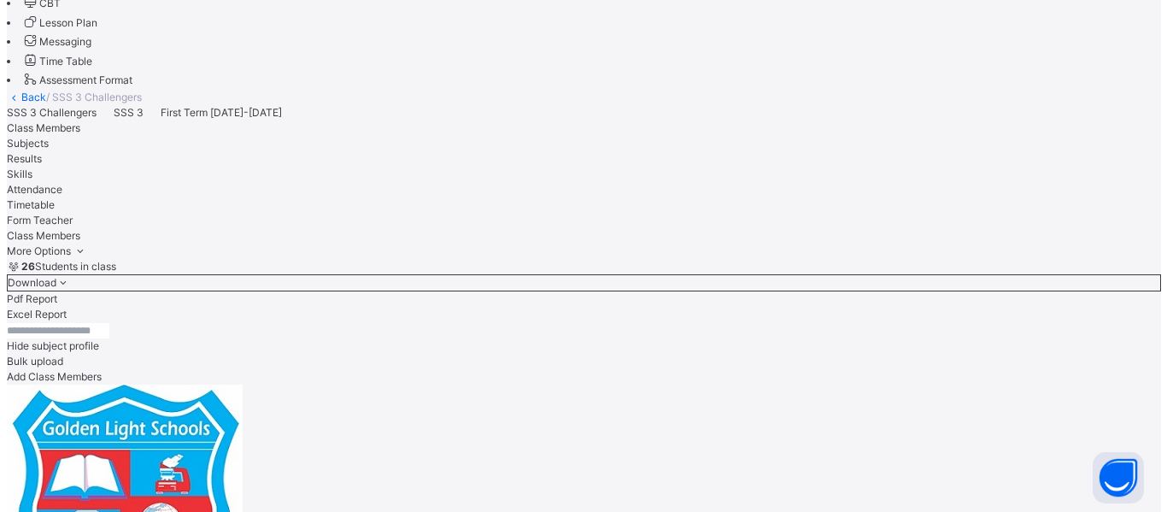
scroll to position [766, 1121]
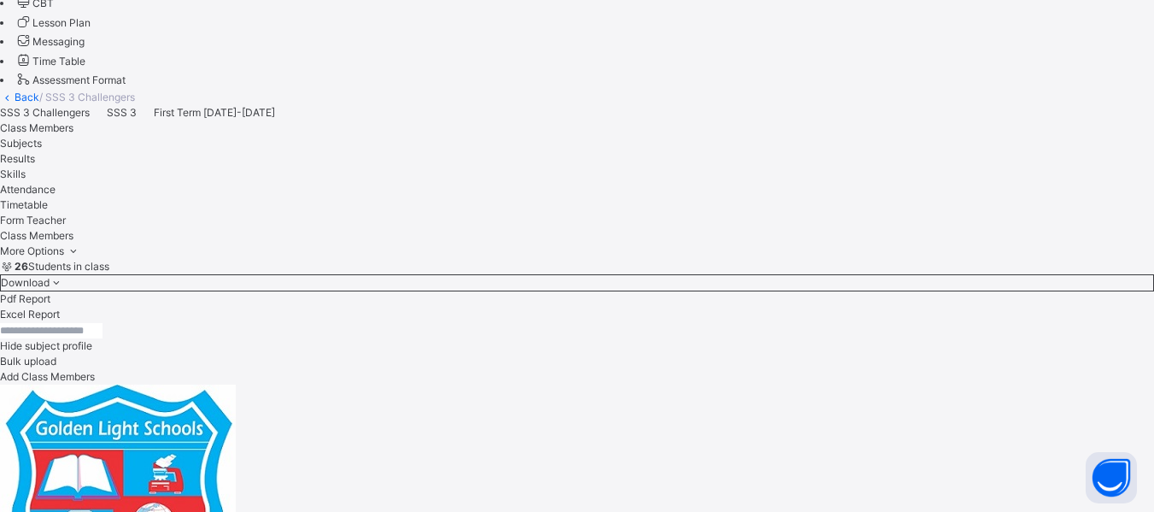
scroll to position [470, 1121]
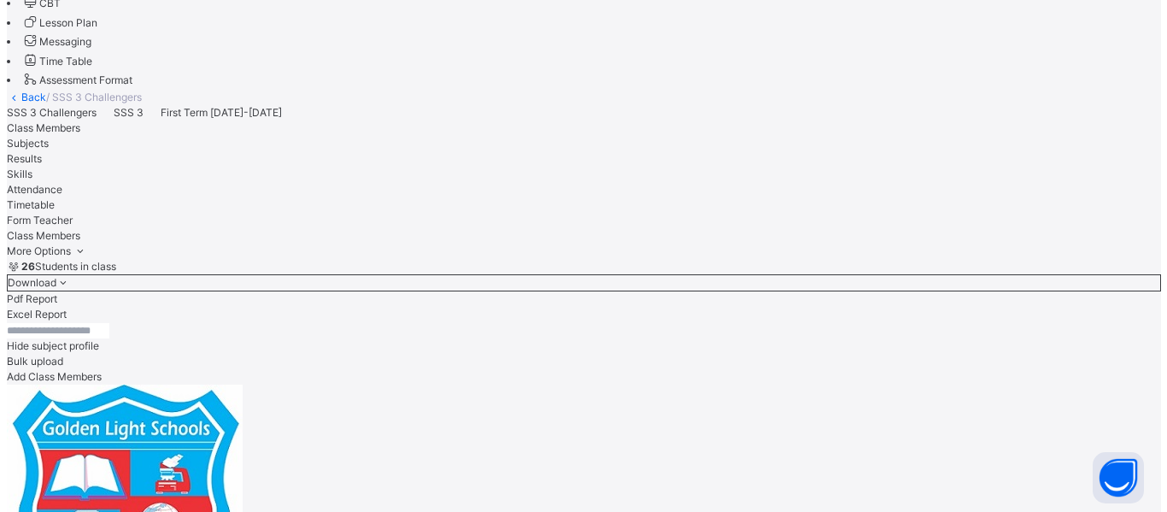
scroll to position [354, 1121]
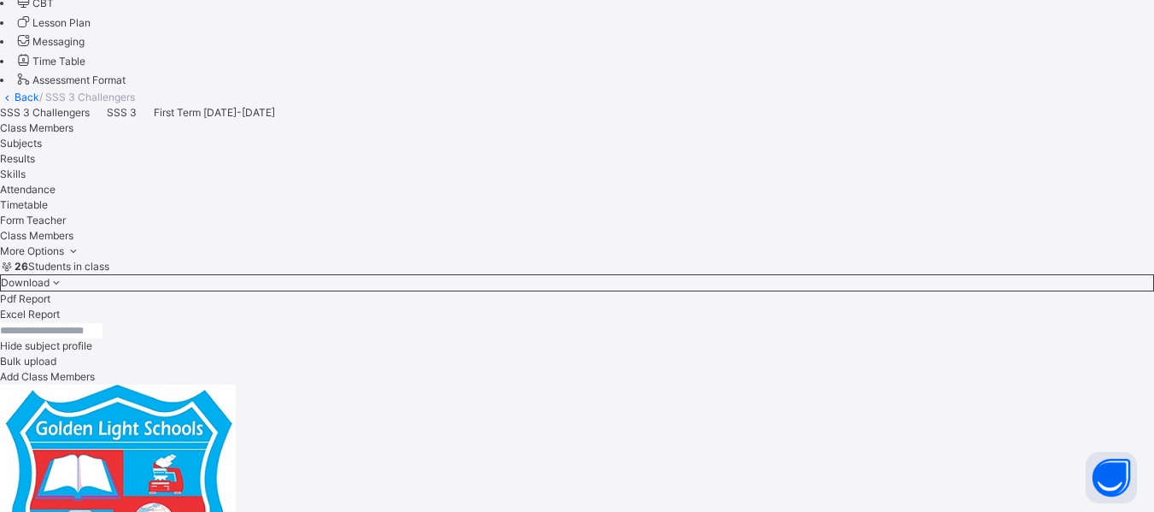
scroll to position [209, 1121]
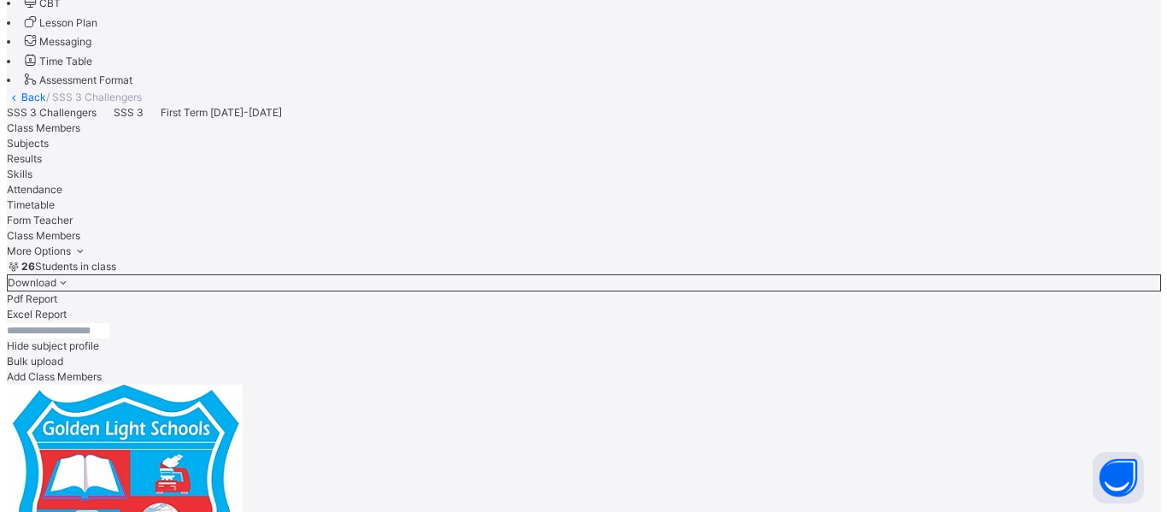
scroll to position [37, 1121]
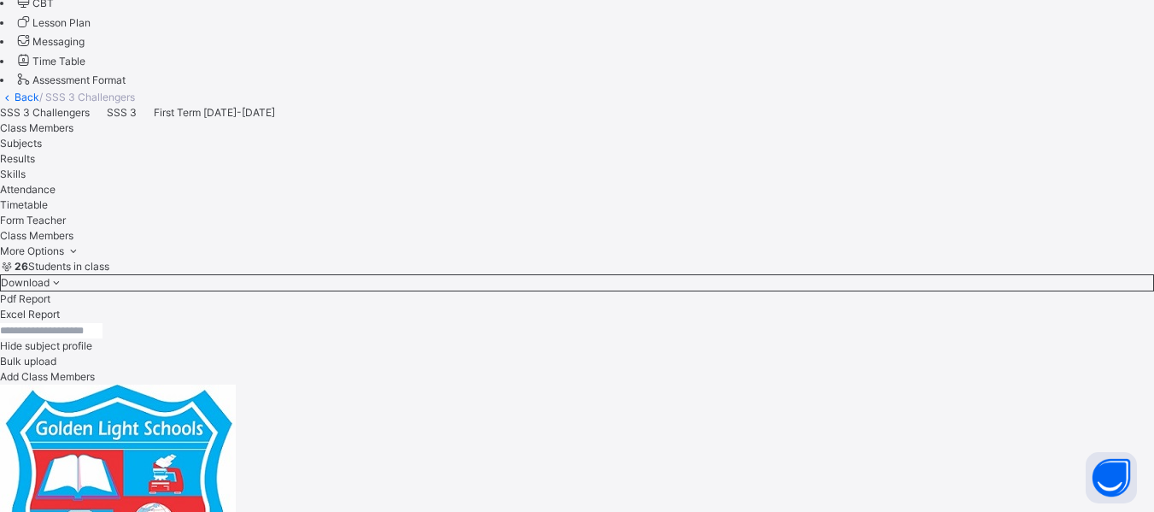
scroll to position [0, 1121]
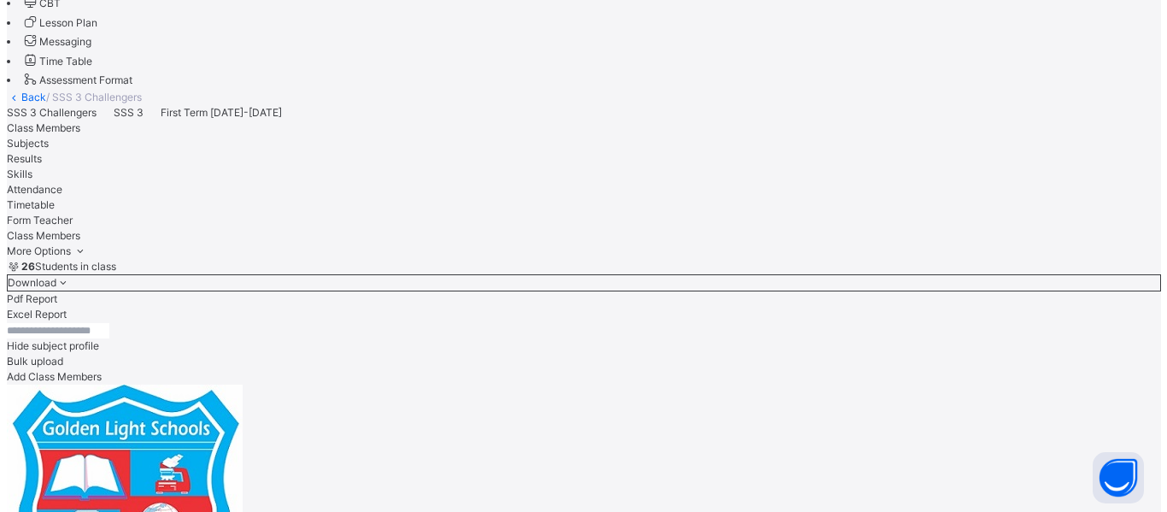
scroll to position [204, 1121]
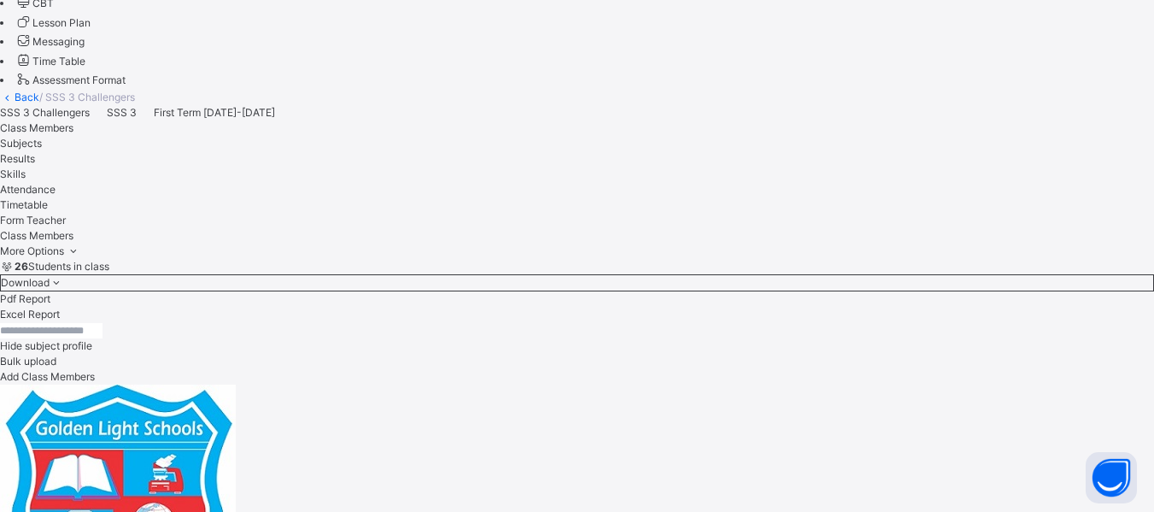
scroll to position [367, 1121]
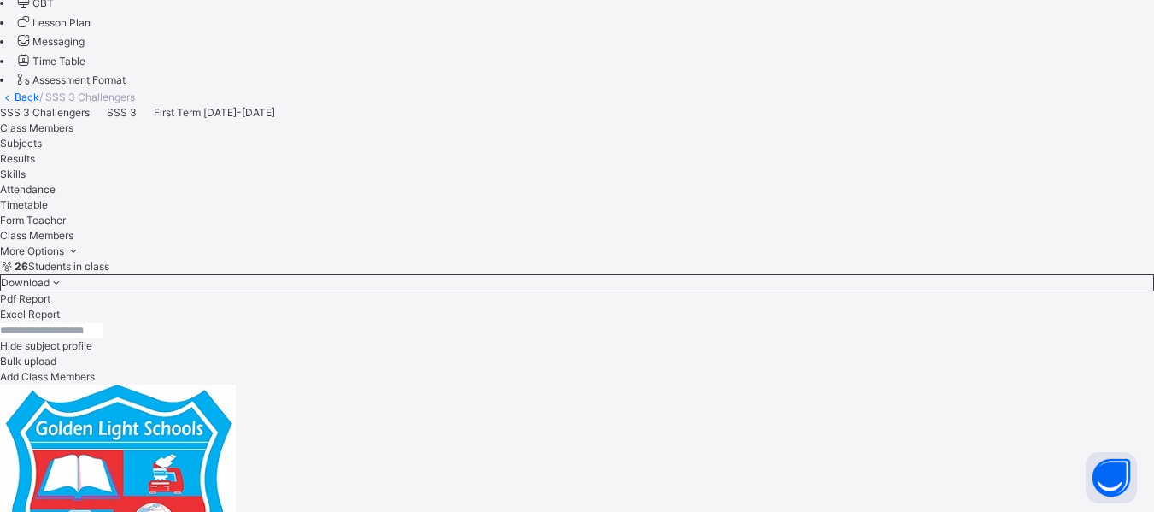
scroll to position [485, 1121]
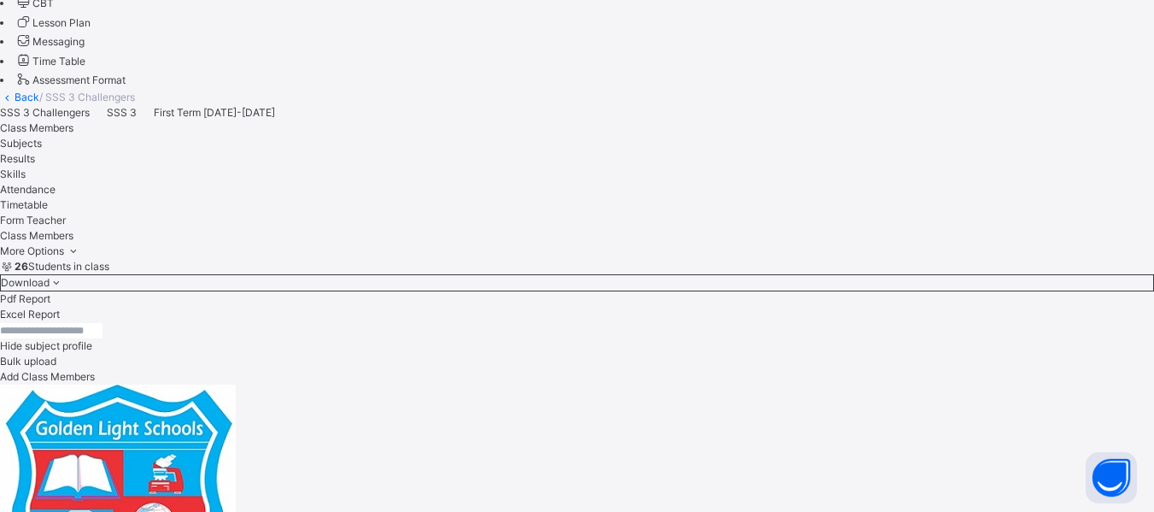
scroll to position [858, 1121]
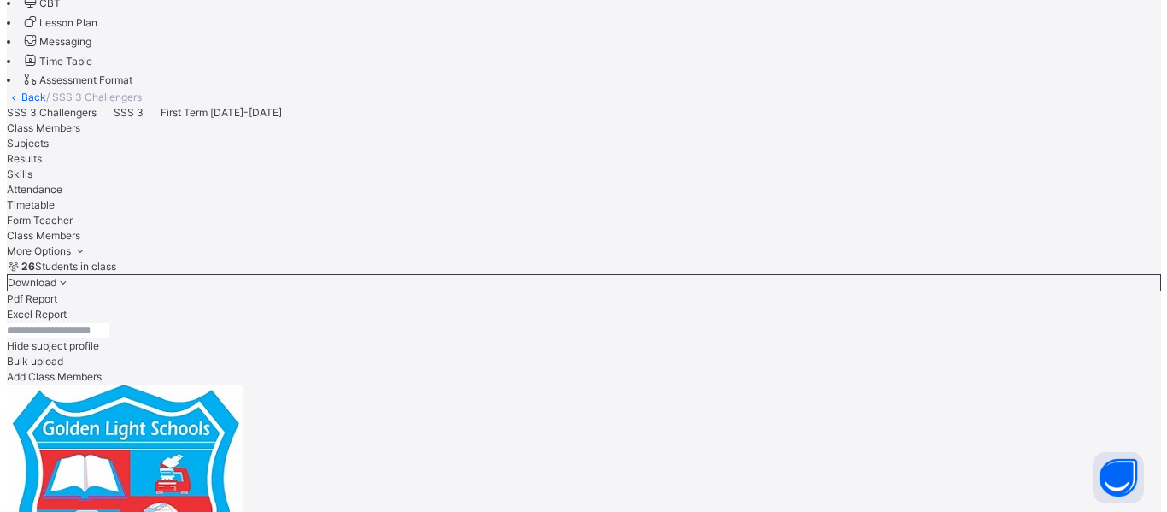
scroll to position [1060, 1121]
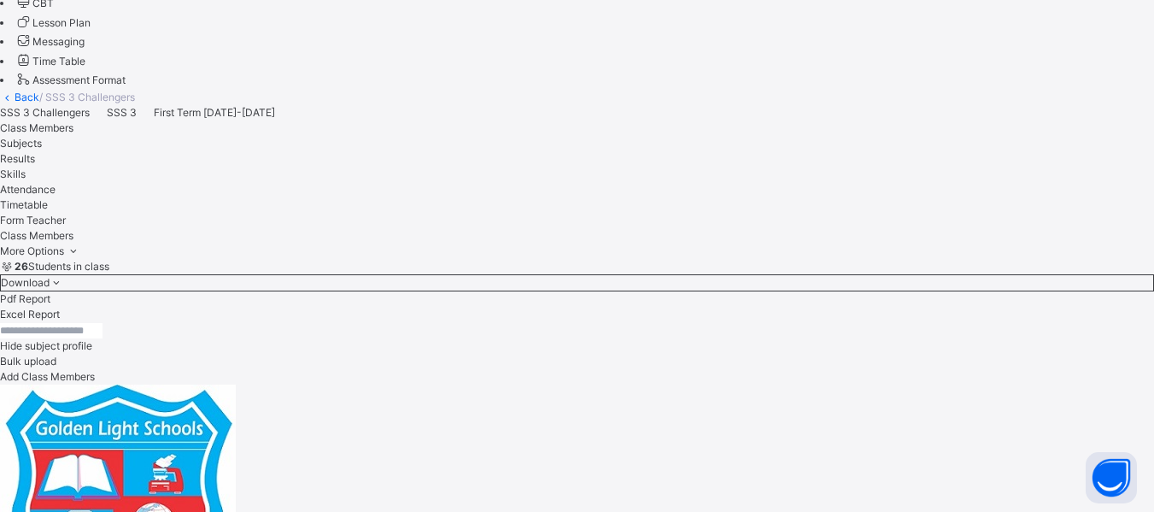
scroll to position [1252, 1121]
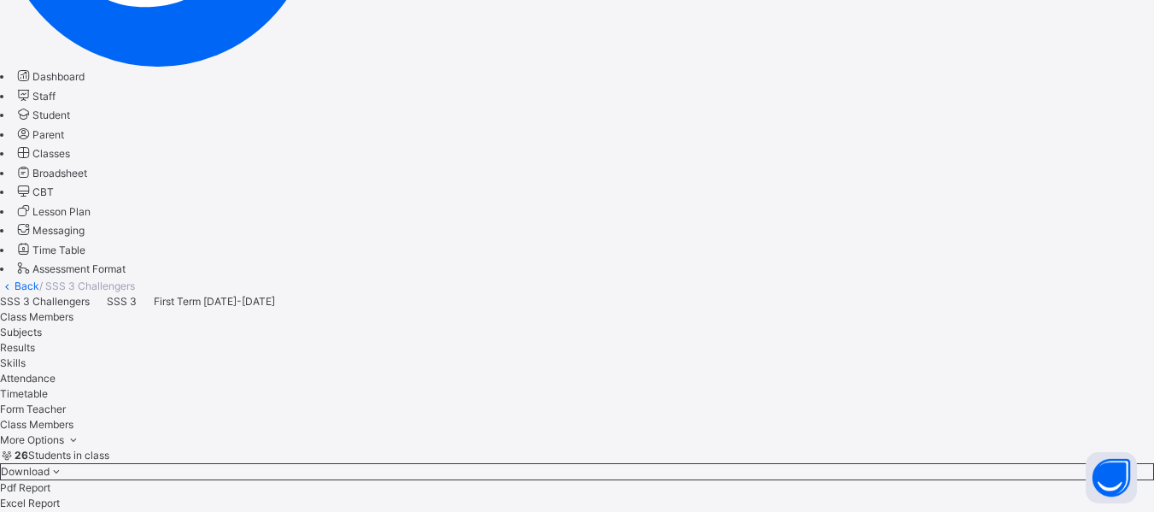
scroll to position [394, 0]
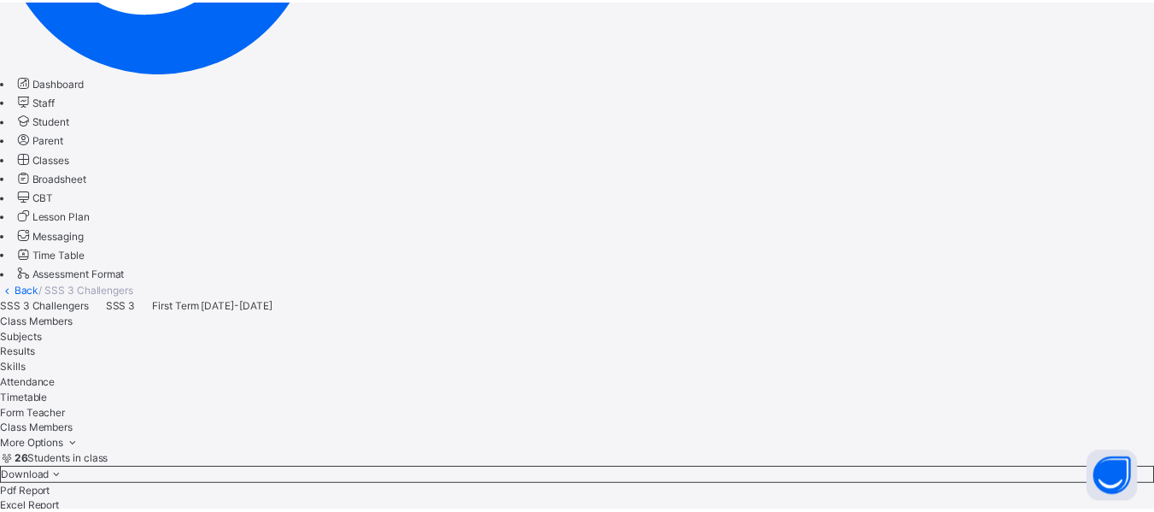
scroll to position [677, 0]
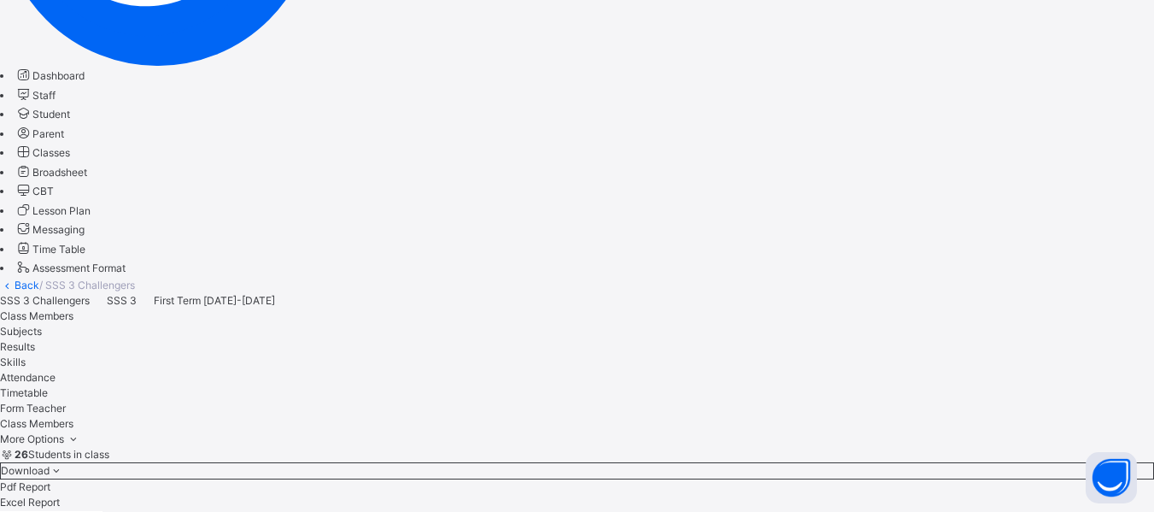
scroll to position [0, 0]
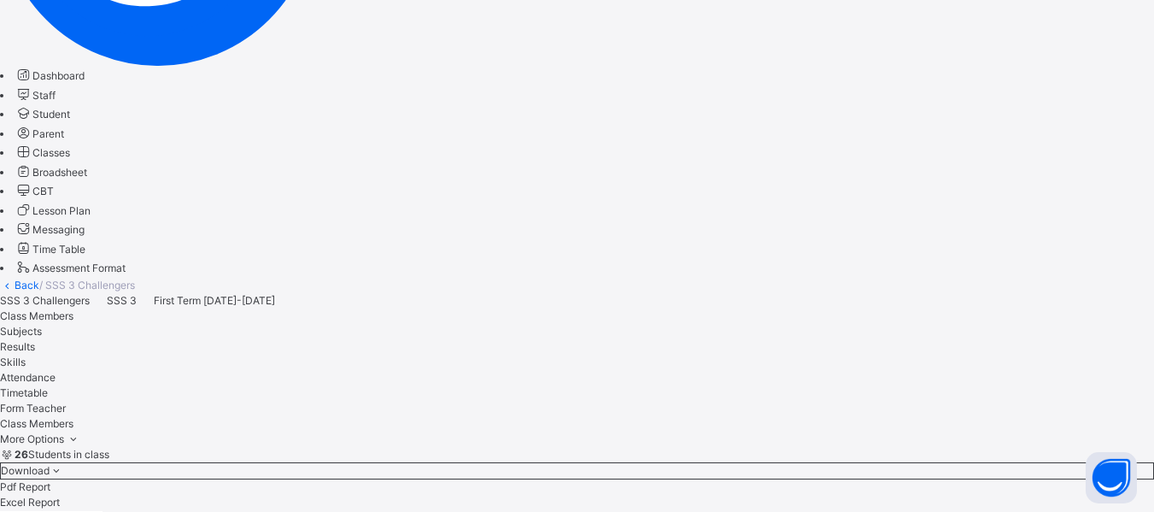
scroll to position [162, 1121]
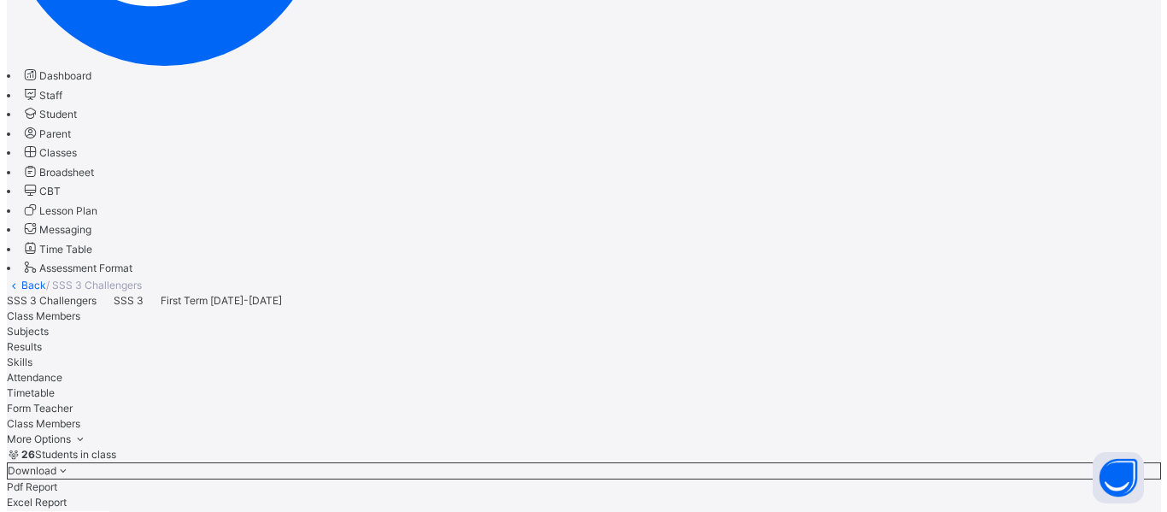
scroll to position [332, 1121]
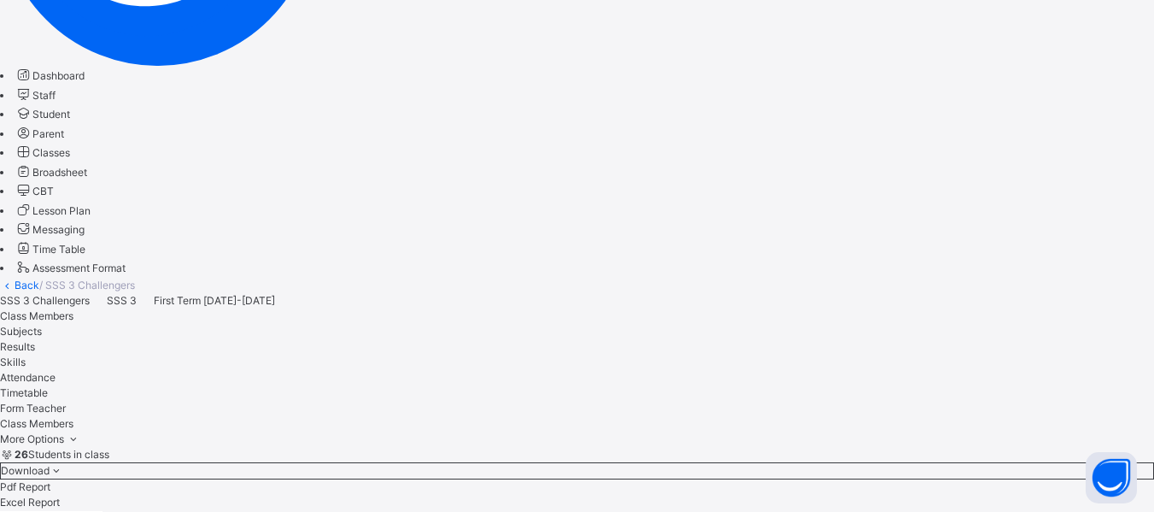
scroll to position [580, 1121]
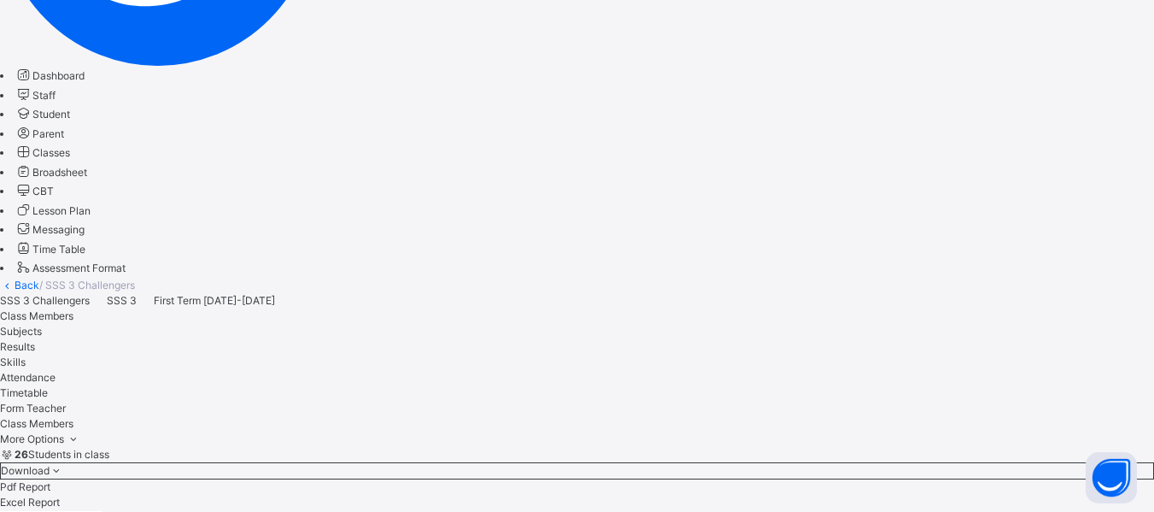
scroll to position [848, 1121]
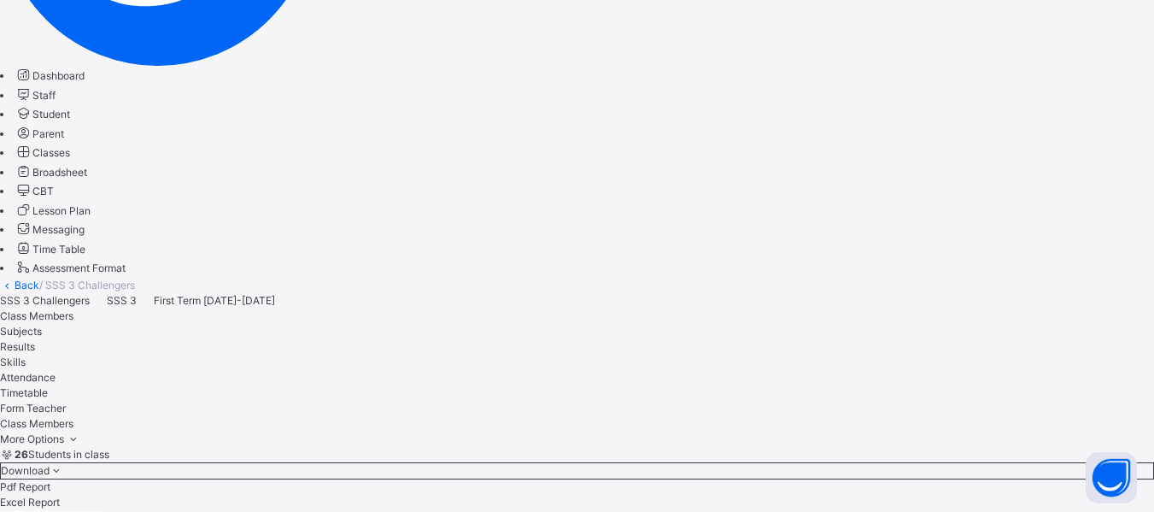
scroll to position [1150, 1121]
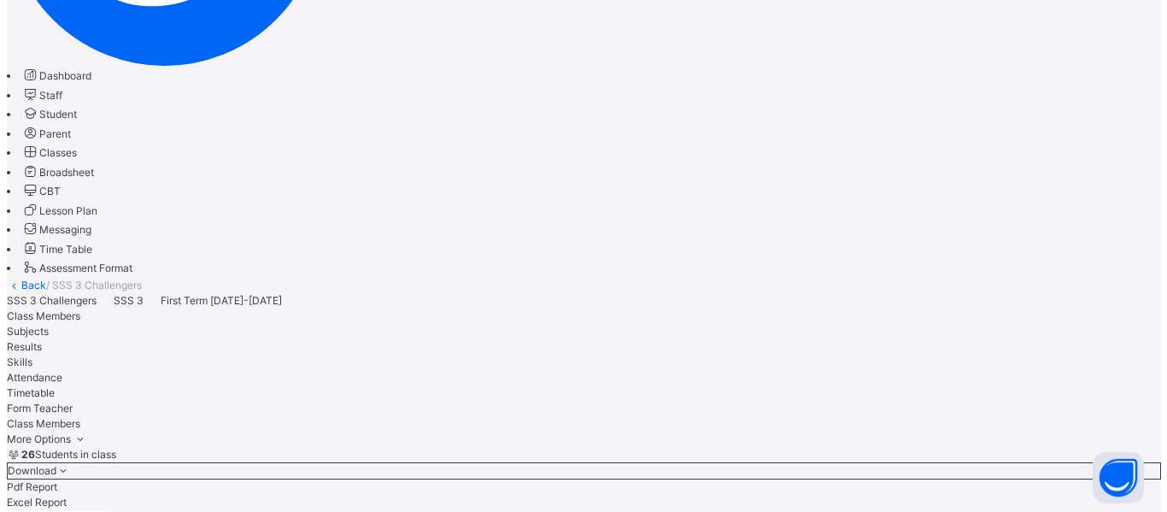
scroll to position [1252, 1121]
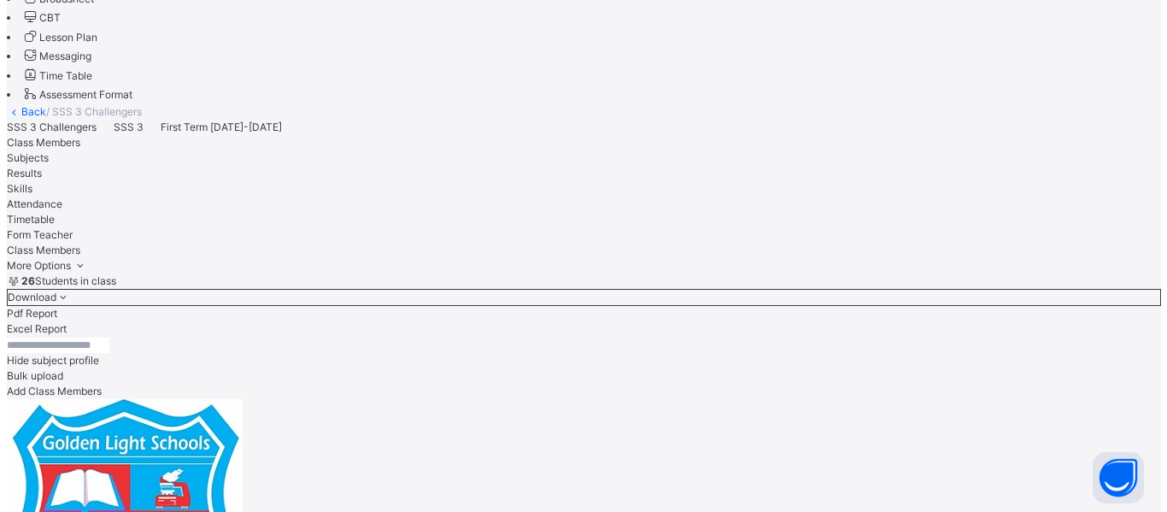
scroll to position [571, 0]
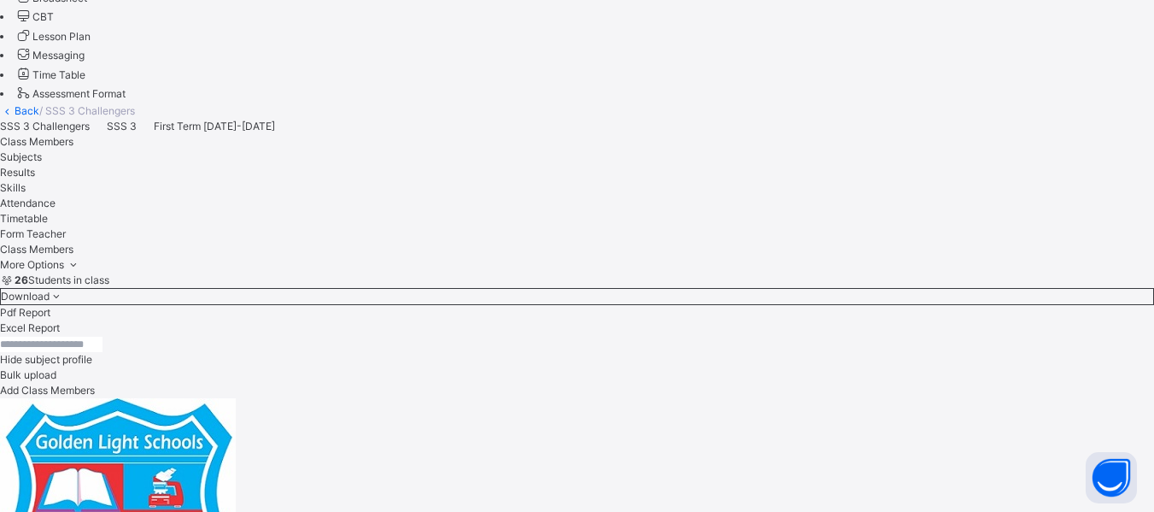
scroll to position [1020, 1121]
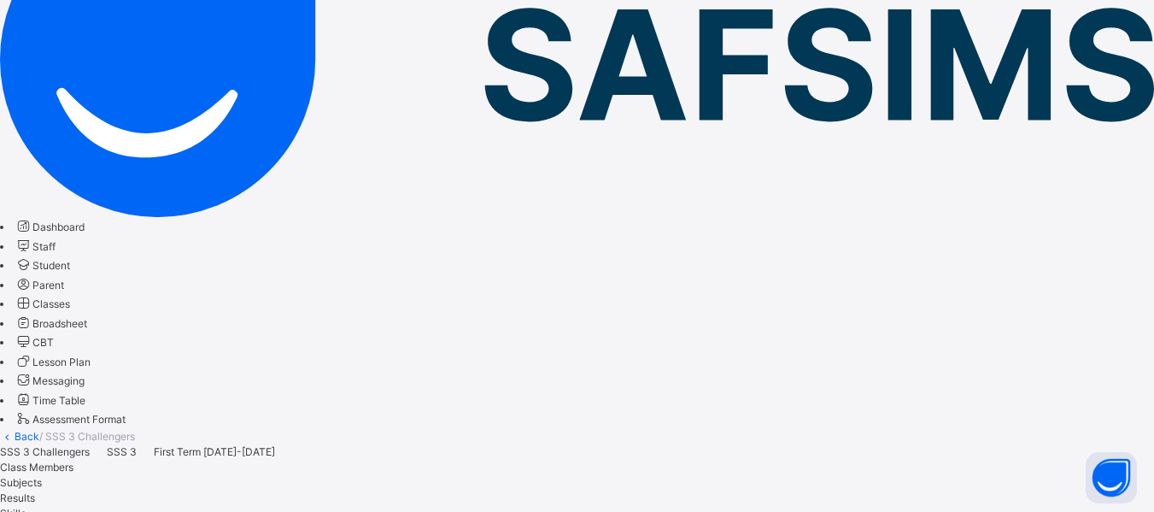
scroll to position [250, 0]
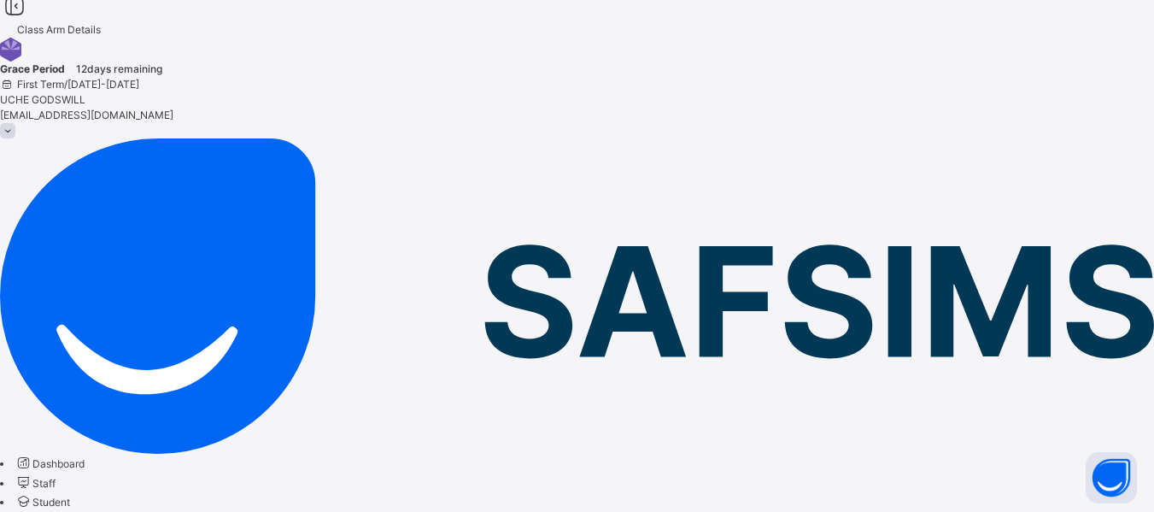
scroll to position [8, 0]
